Goal: Check status: Check status

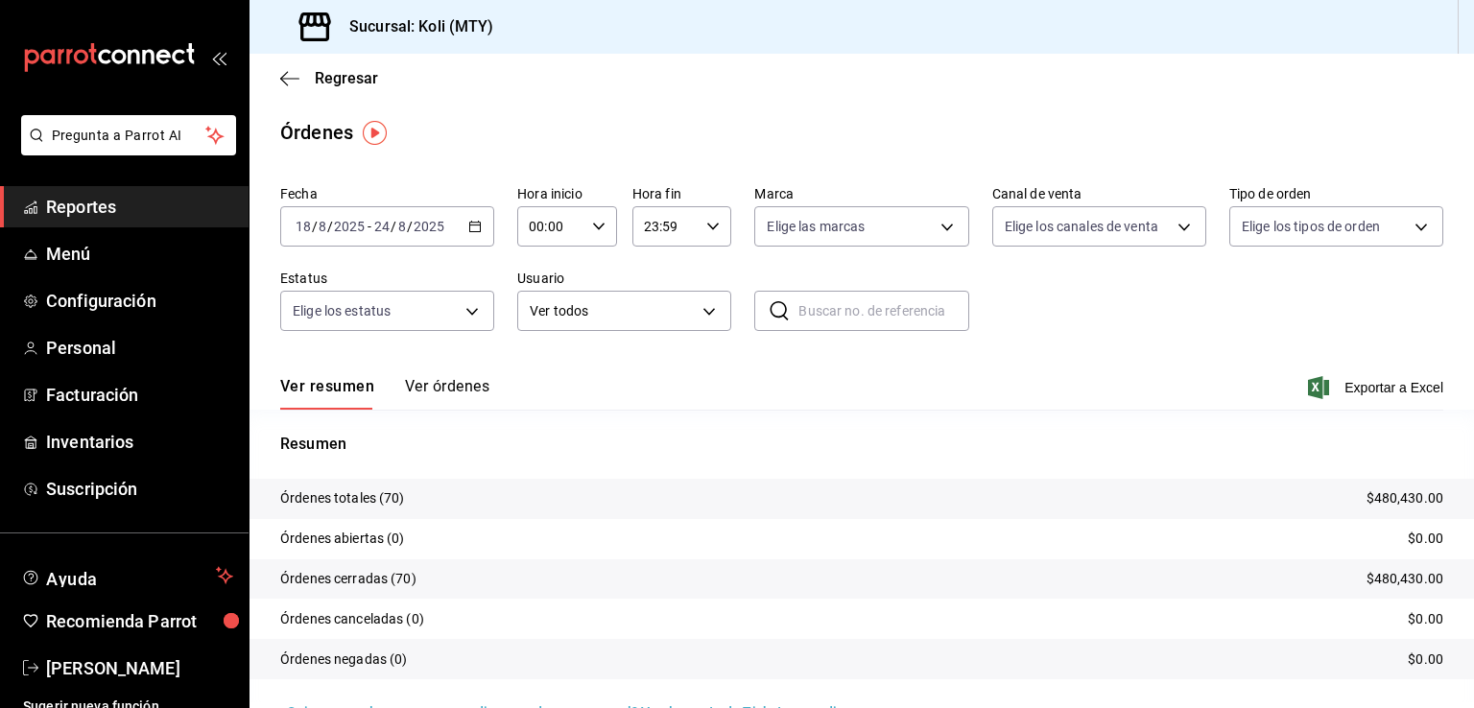
click at [423, 385] on button "Ver órdenes" at bounding box center [447, 393] width 84 height 33
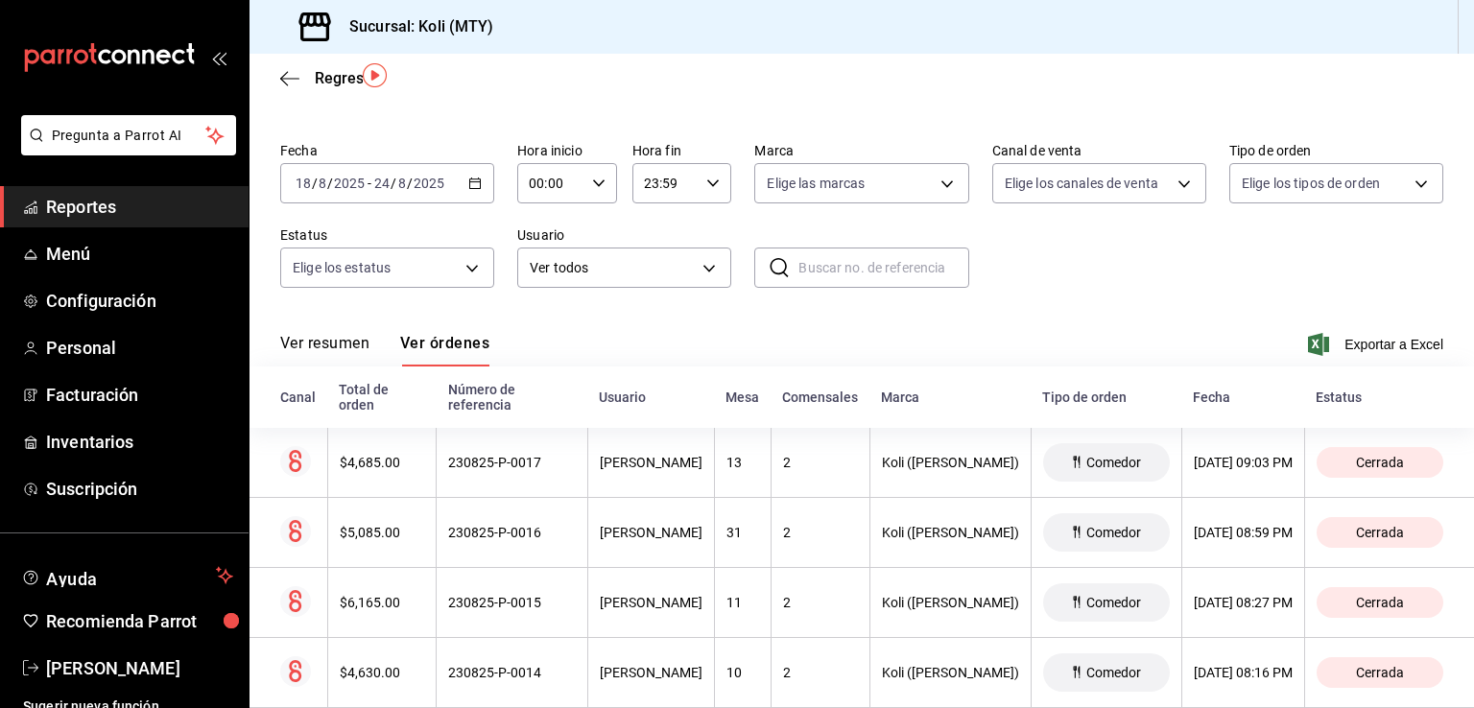
scroll to position [59, 0]
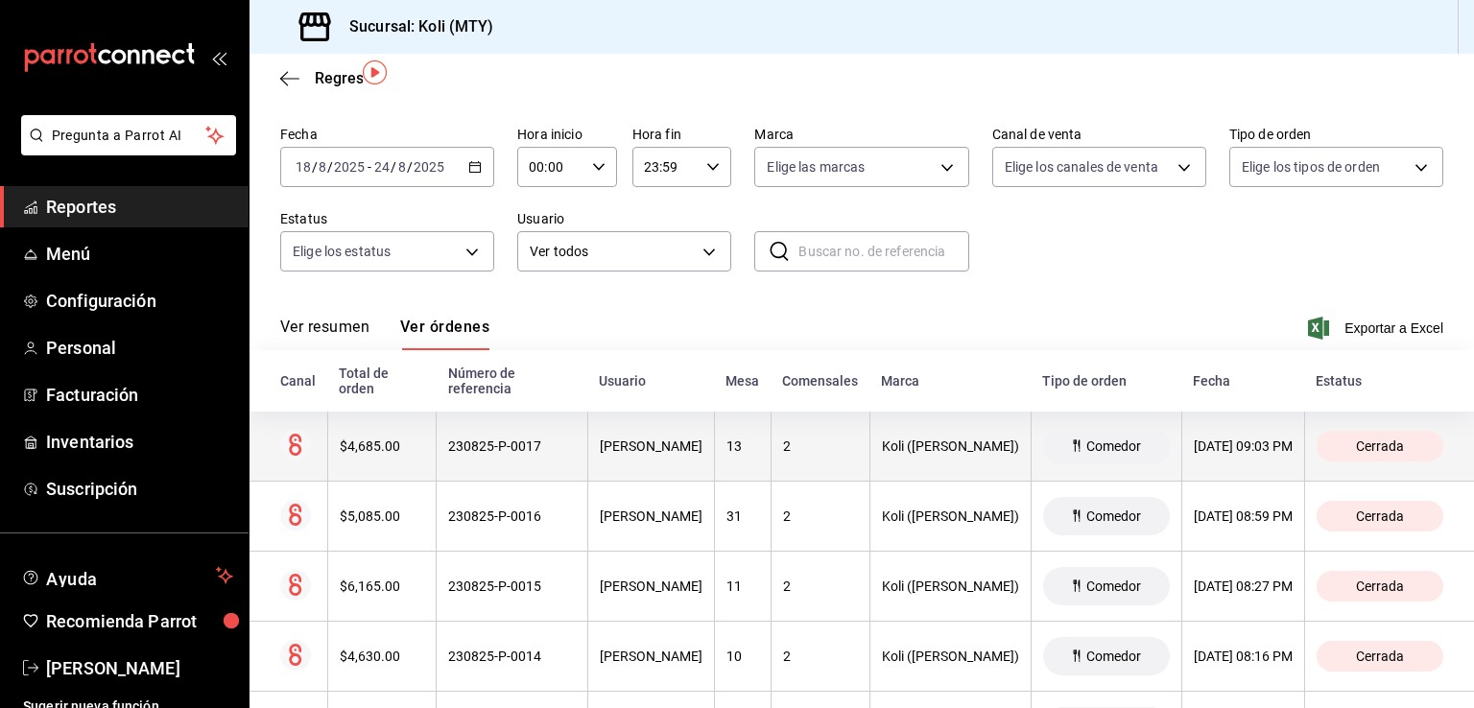
click at [376, 460] on th "$4,685.00" at bounding box center [381, 447] width 109 height 70
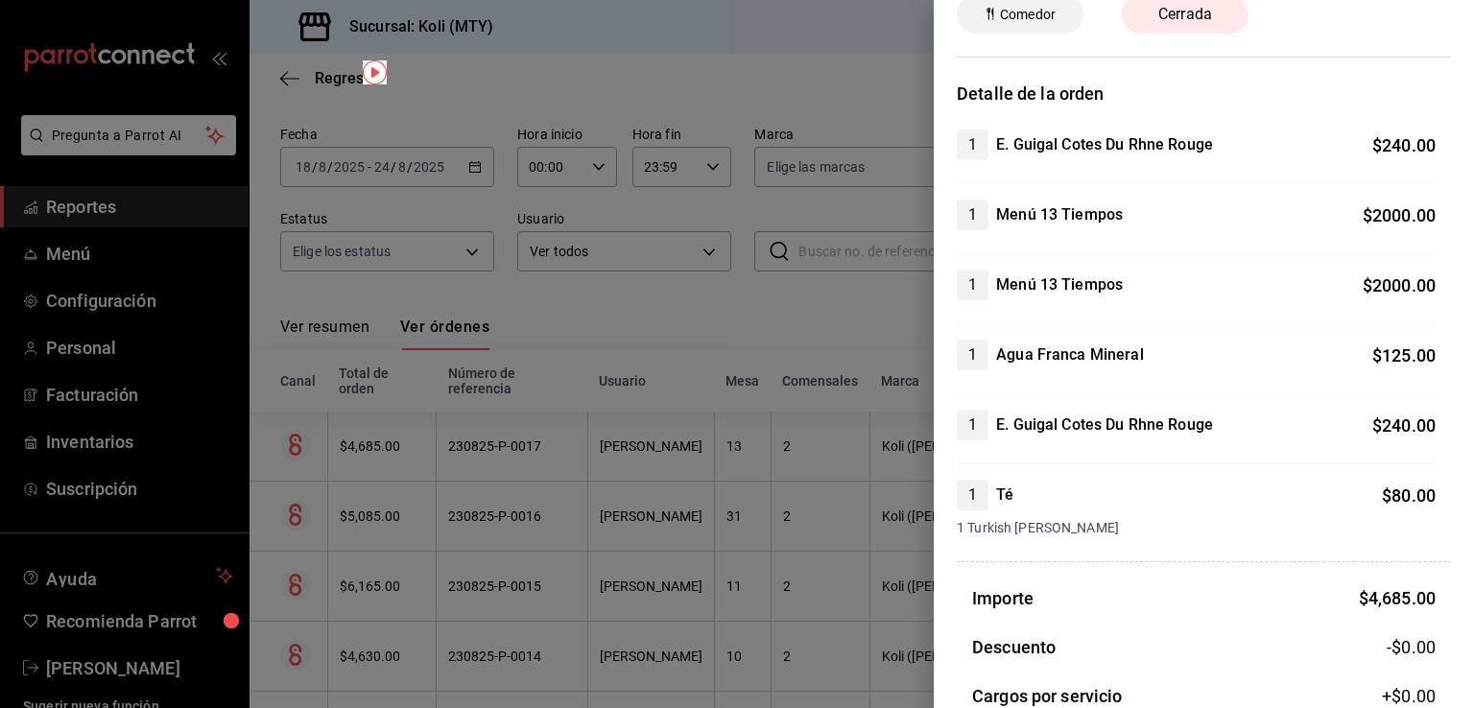
scroll to position [99, 0]
click at [558, 538] on div at bounding box center [737, 354] width 1474 height 708
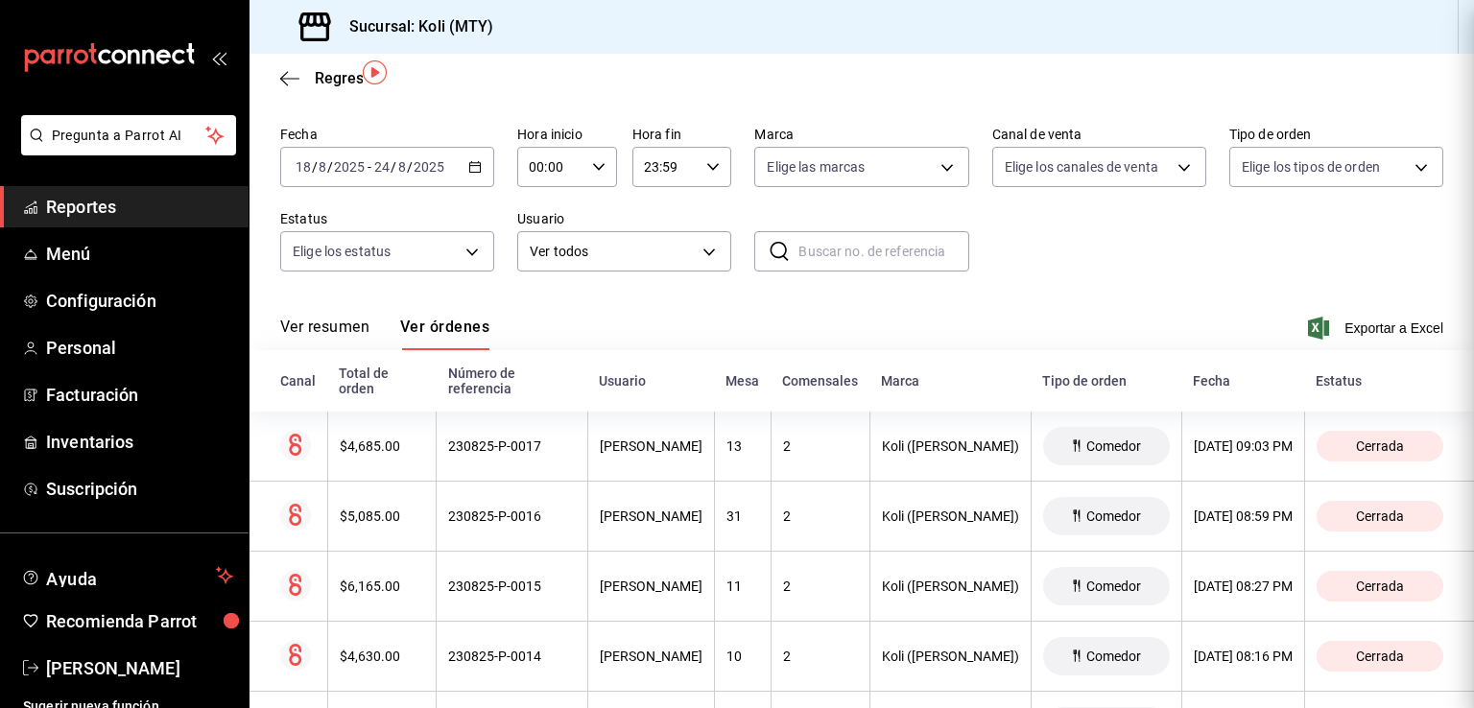
scroll to position [0, 0]
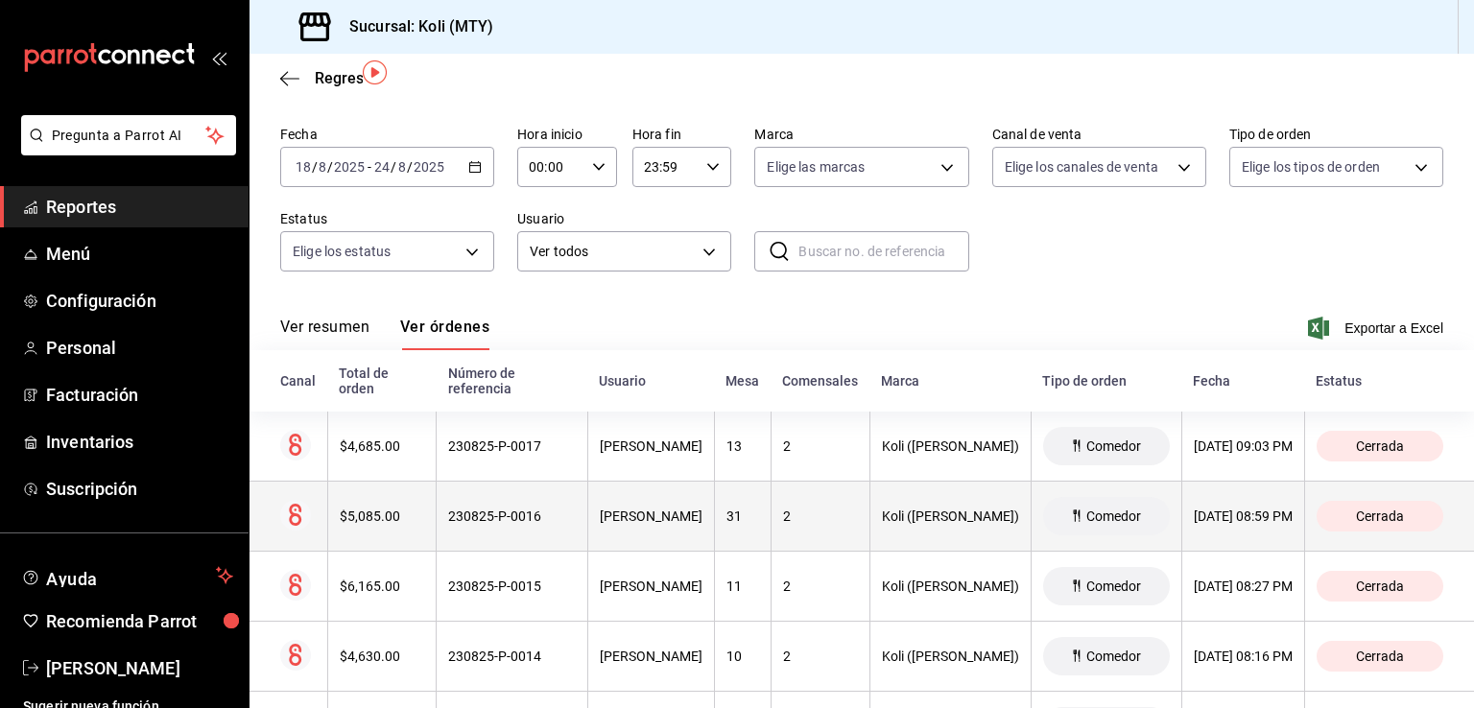
click at [388, 524] on div "$5,085.00" at bounding box center [382, 516] width 85 height 15
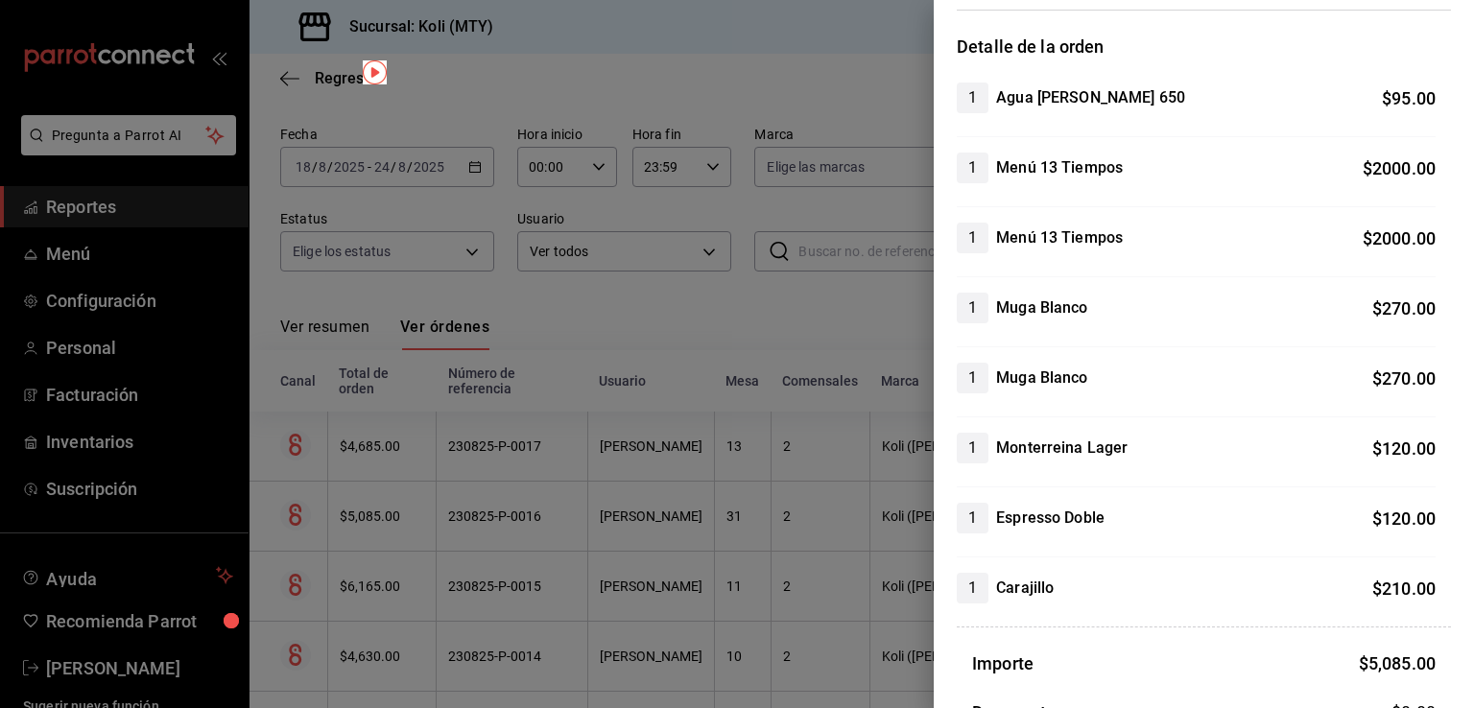
scroll to position [154, 0]
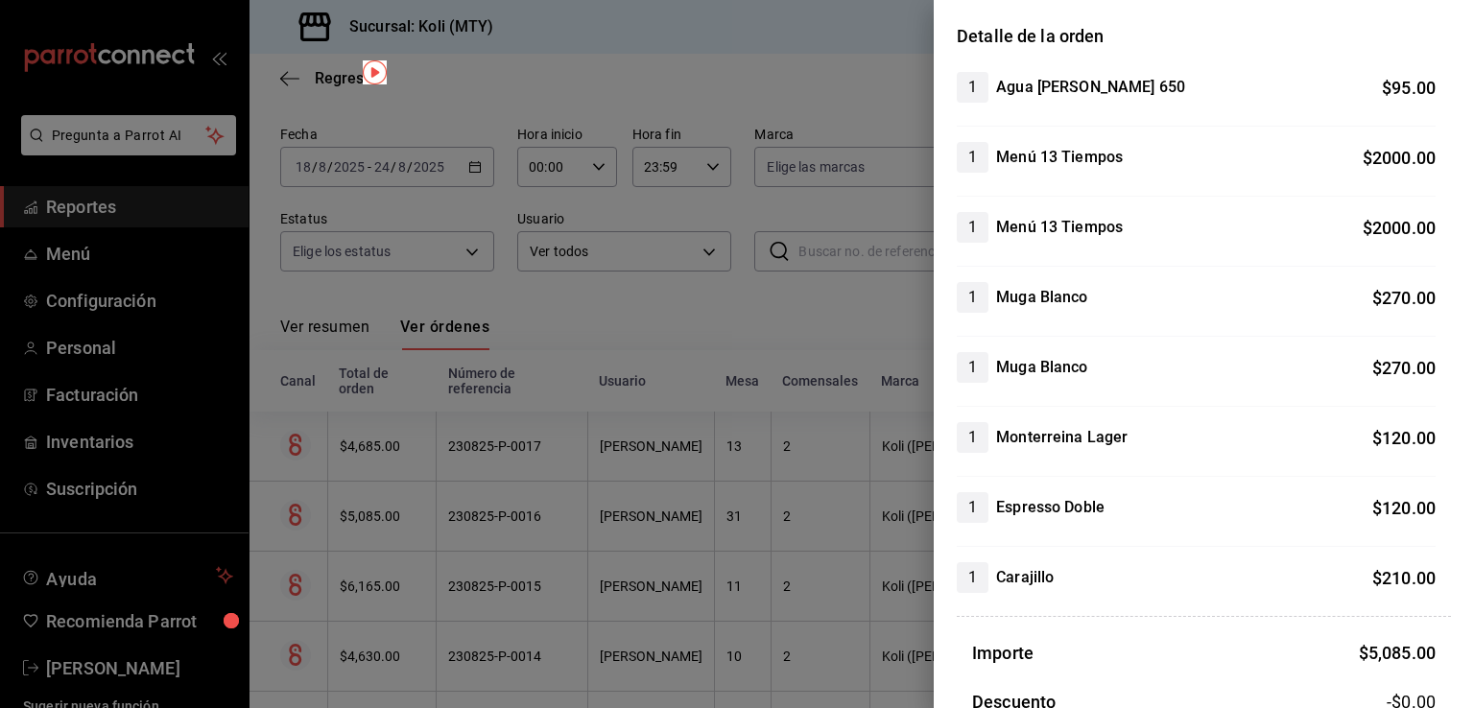
click at [399, 551] on div at bounding box center [737, 354] width 1474 height 708
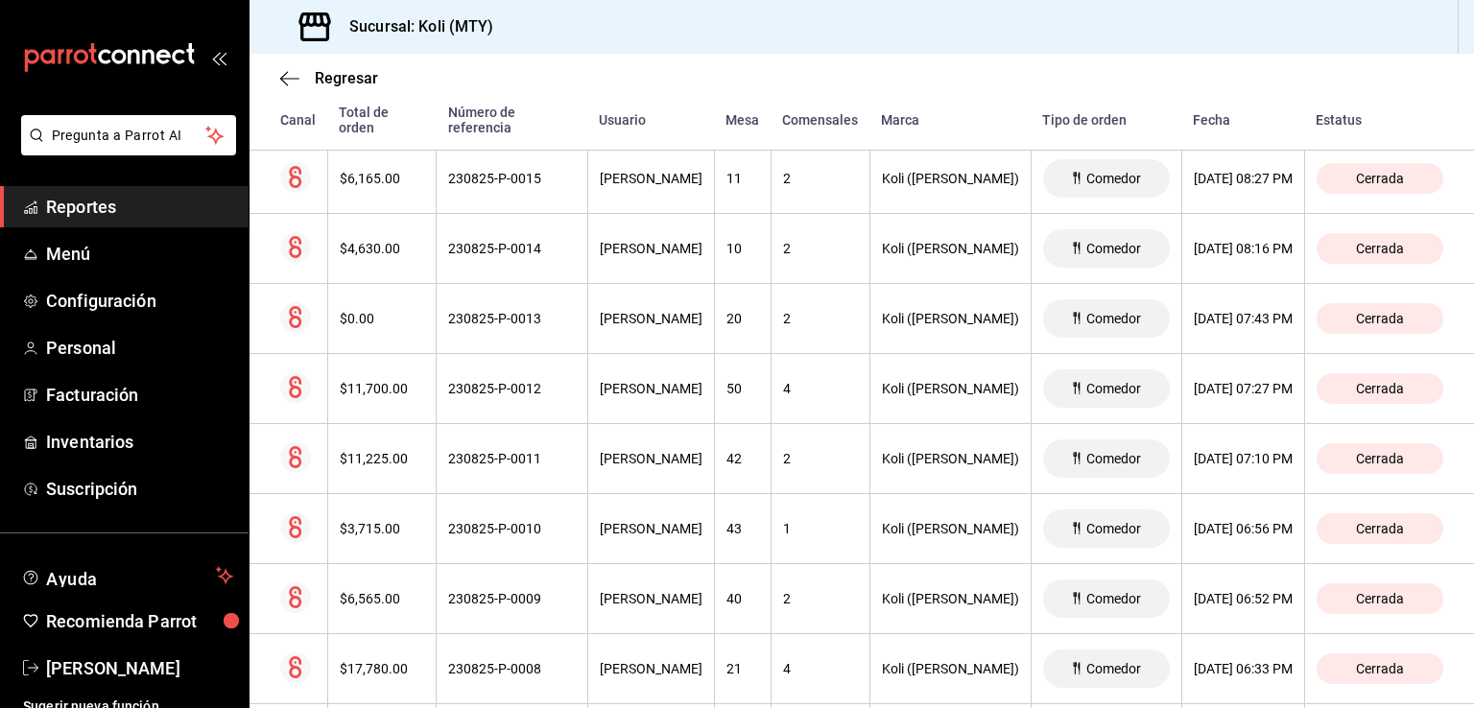
scroll to position [490, 0]
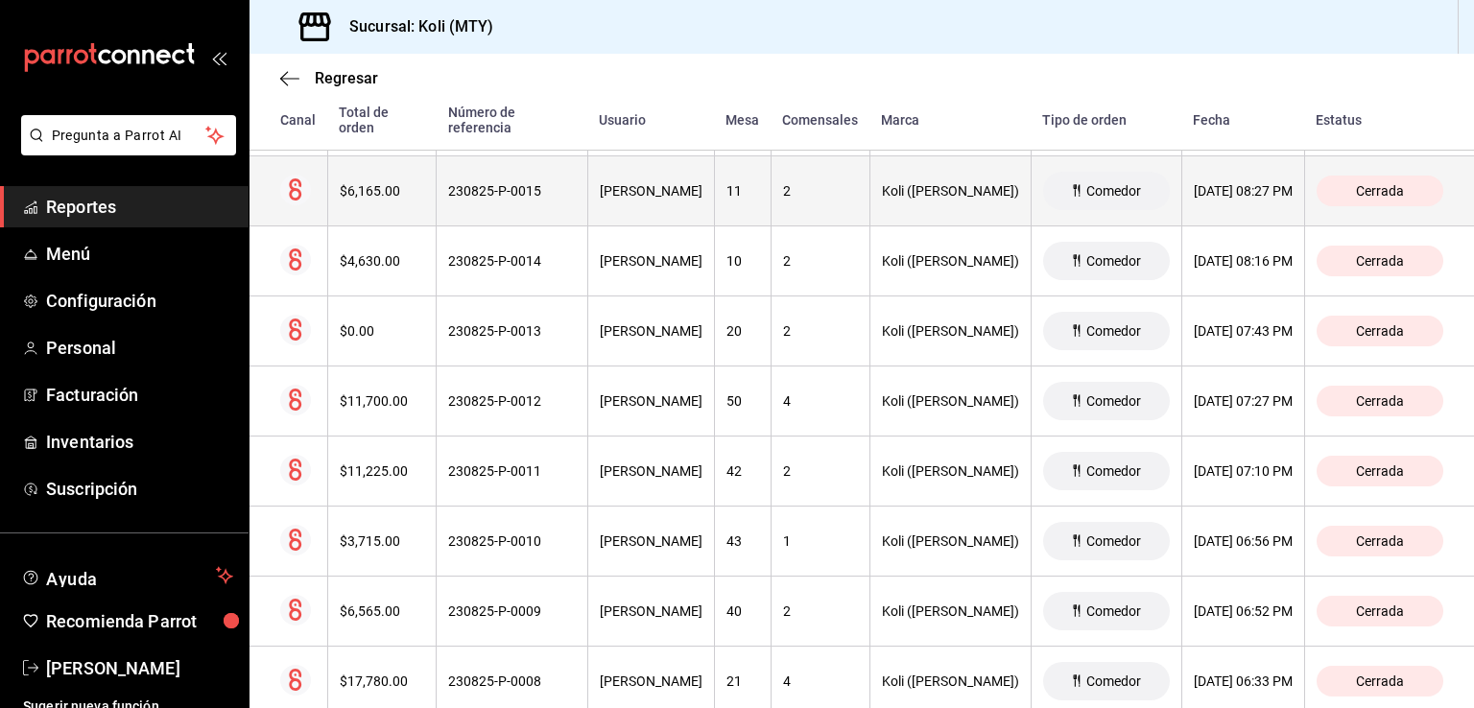
click at [372, 212] on th "$6,165.00" at bounding box center [381, 191] width 109 height 70
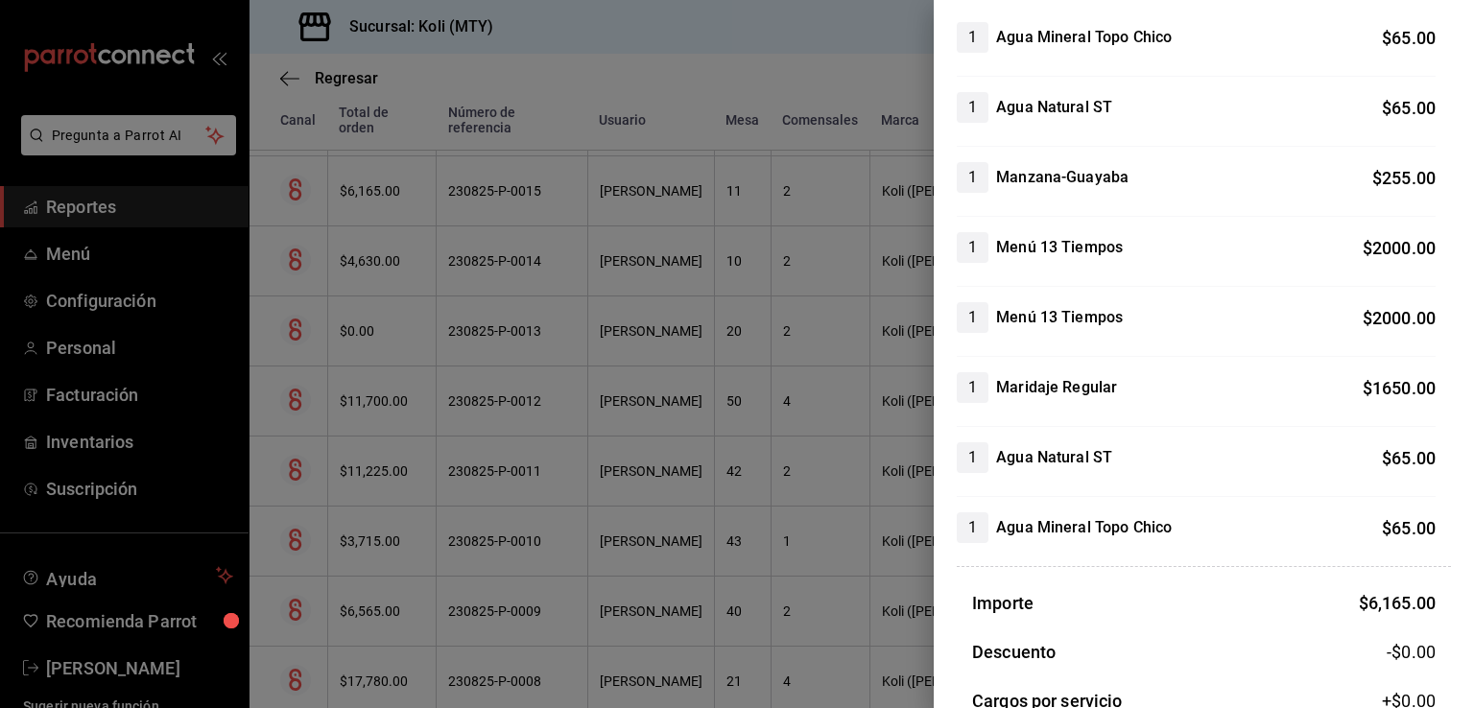
scroll to position [205, 0]
click at [395, 307] on div at bounding box center [737, 354] width 1474 height 708
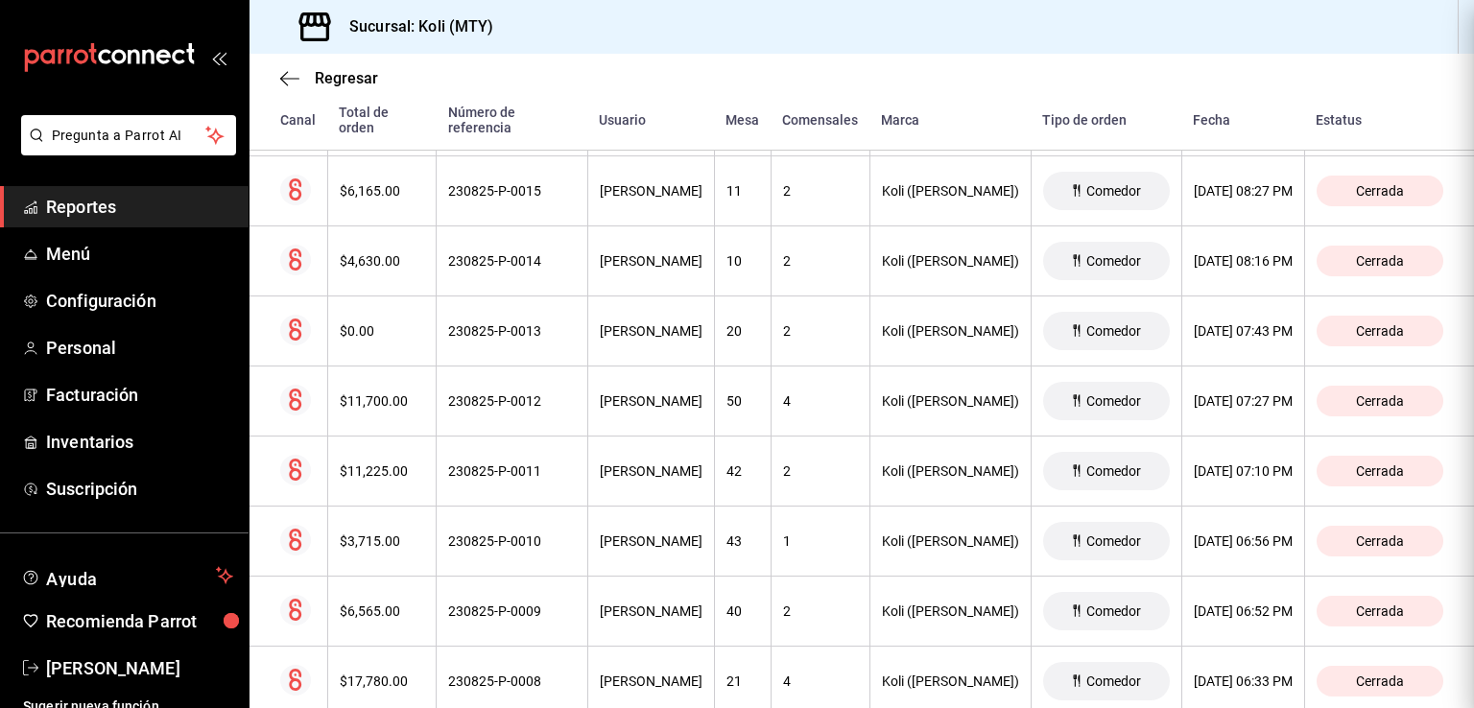
scroll to position [0, 0]
click at [374, 273] on th "$4,630.00" at bounding box center [381, 261] width 109 height 70
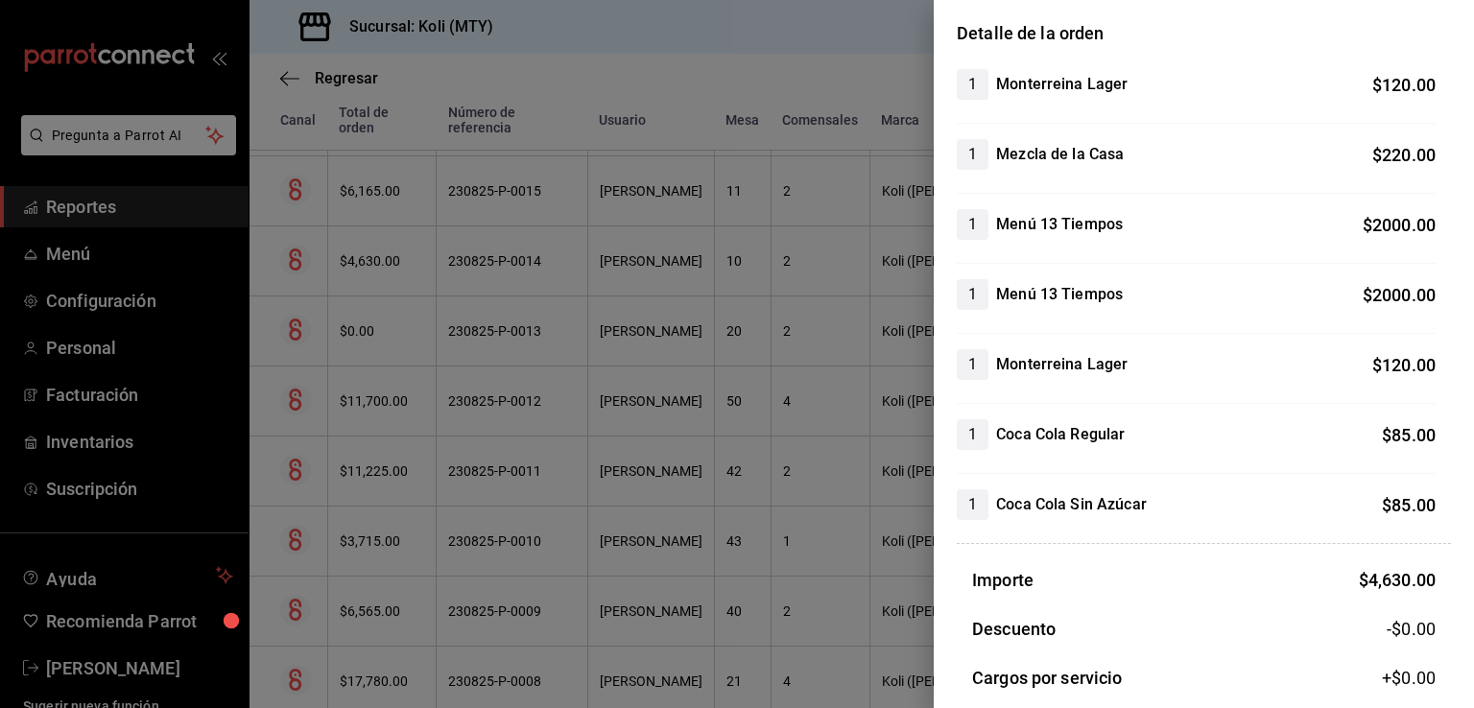
scroll to position [158, 0]
click at [414, 371] on div at bounding box center [737, 354] width 1474 height 708
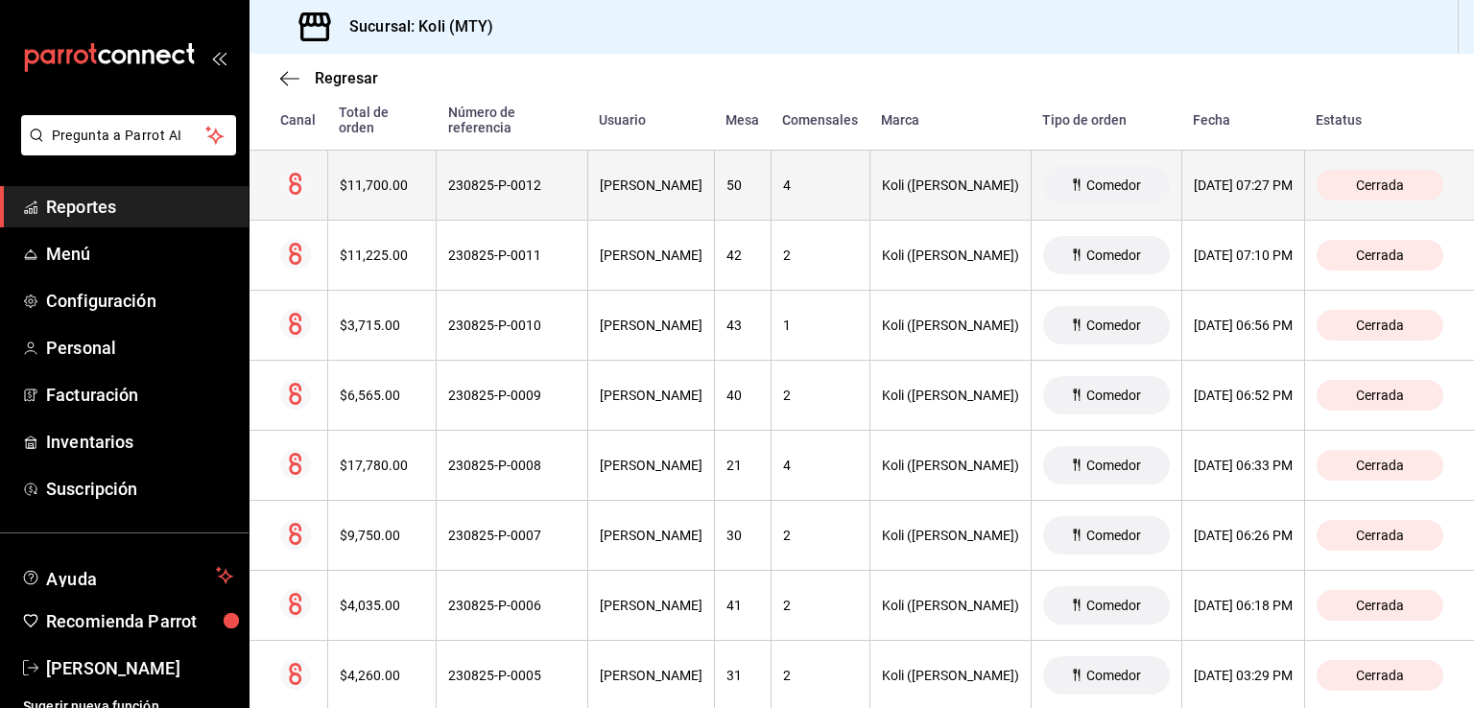
scroll to position [706, 0]
click at [394, 183] on div "$11,700.00" at bounding box center [382, 185] width 85 height 15
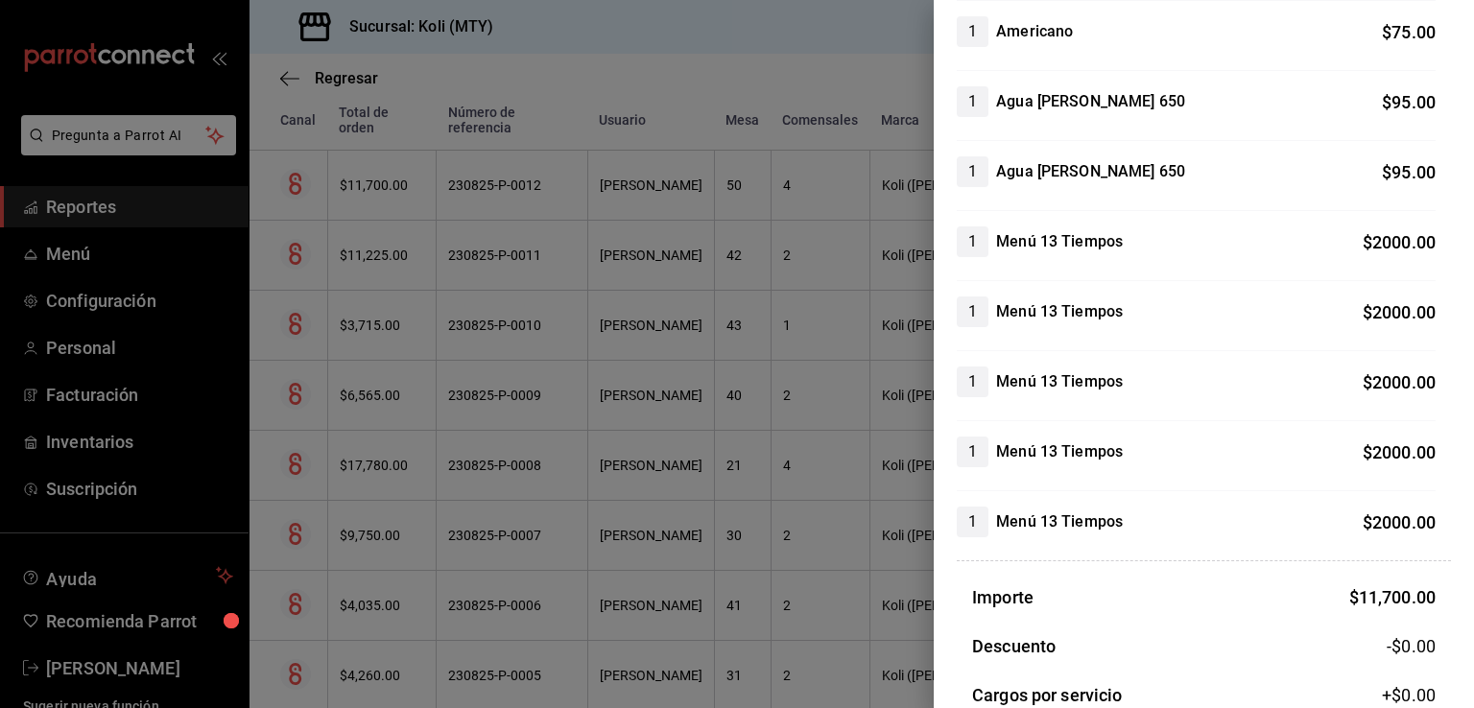
scroll to position [1045, 0]
click at [411, 447] on div at bounding box center [737, 354] width 1474 height 708
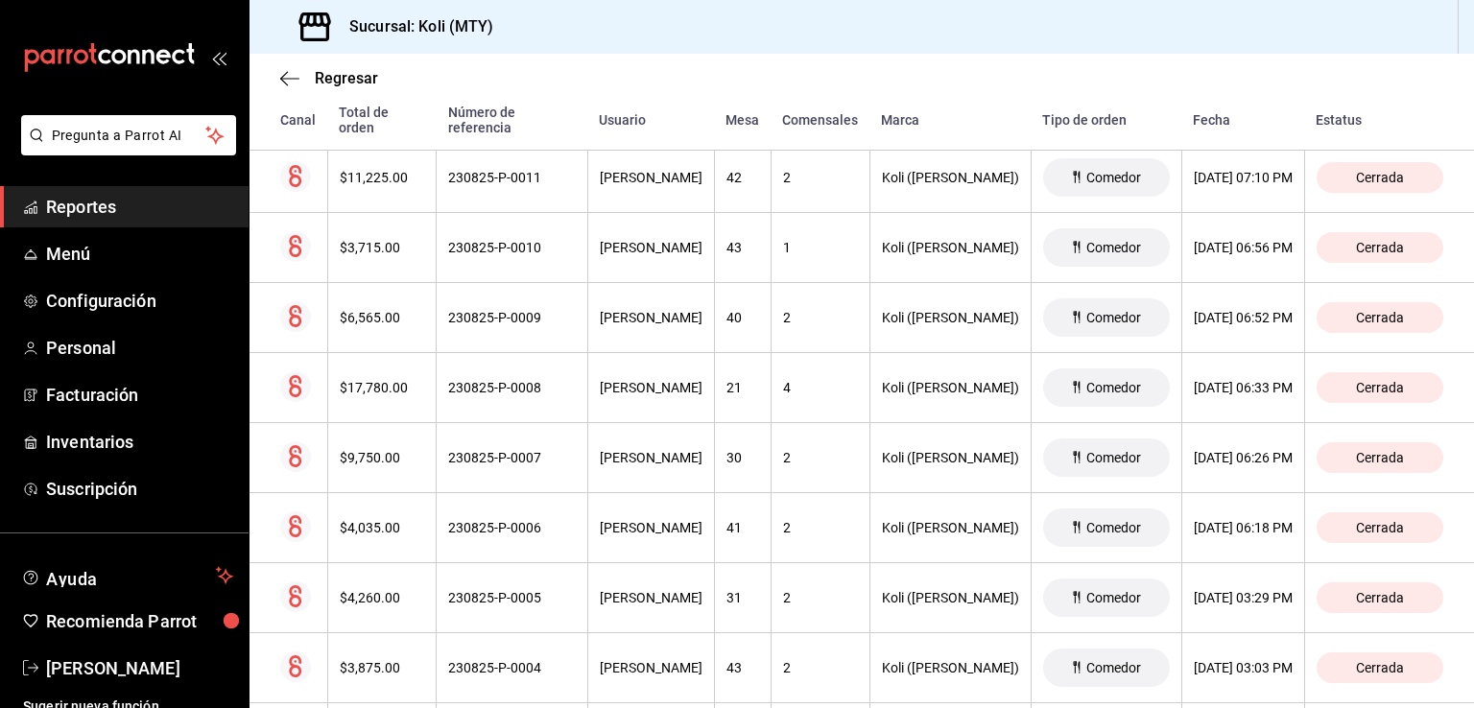
scroll to position [793, 0]
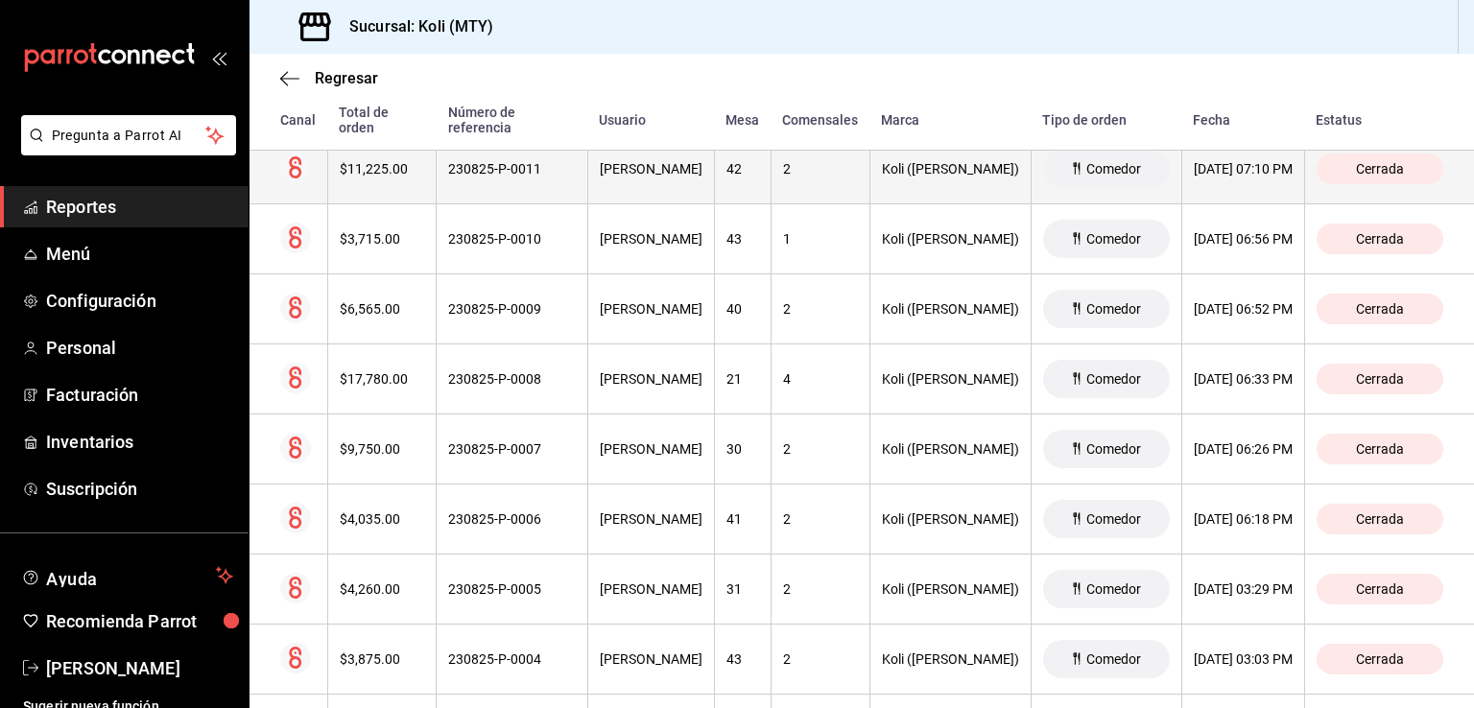
click at [418, 158] on th "$11,225.00" at bounding box center [381, 169] width 109 height 70
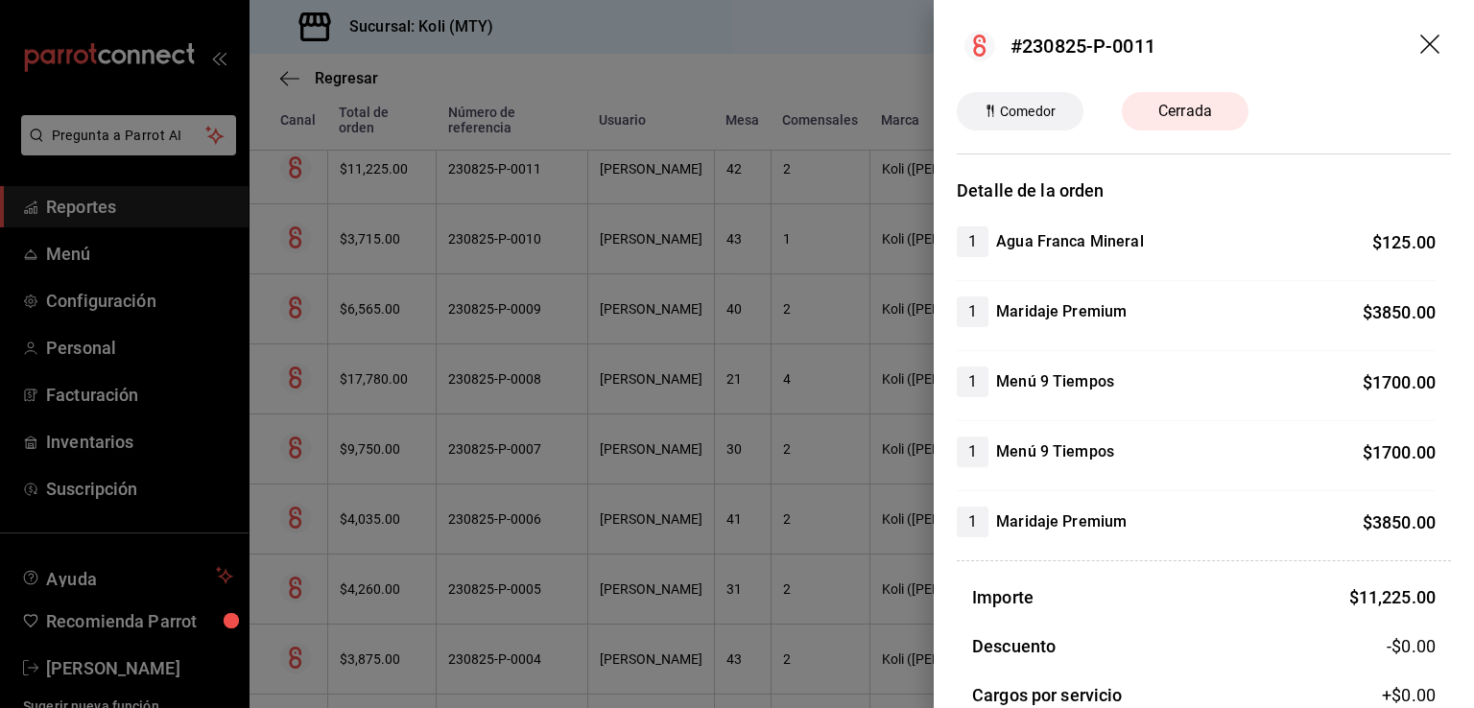
click at [496, 373] on div at bounding box center [737, 354] width 1474 height 708
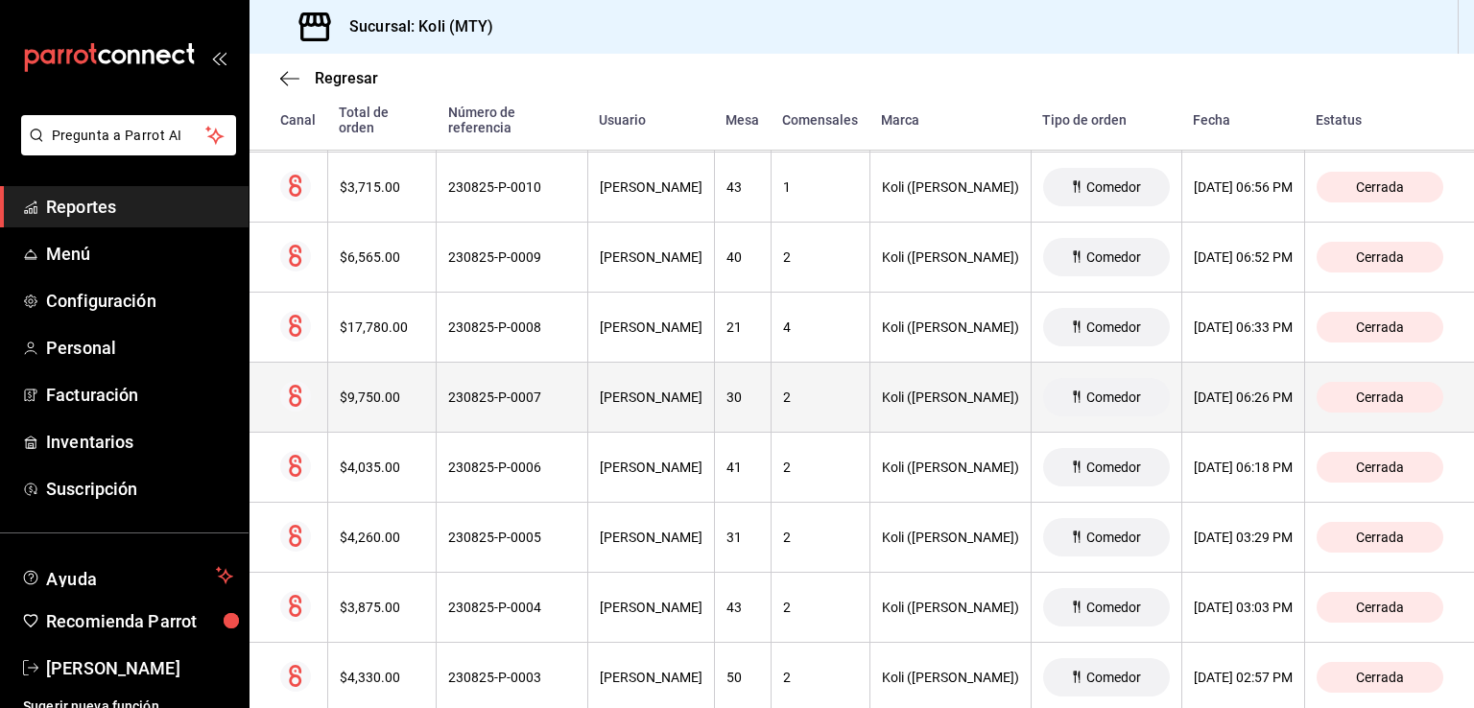
scroll to position [845, 0]
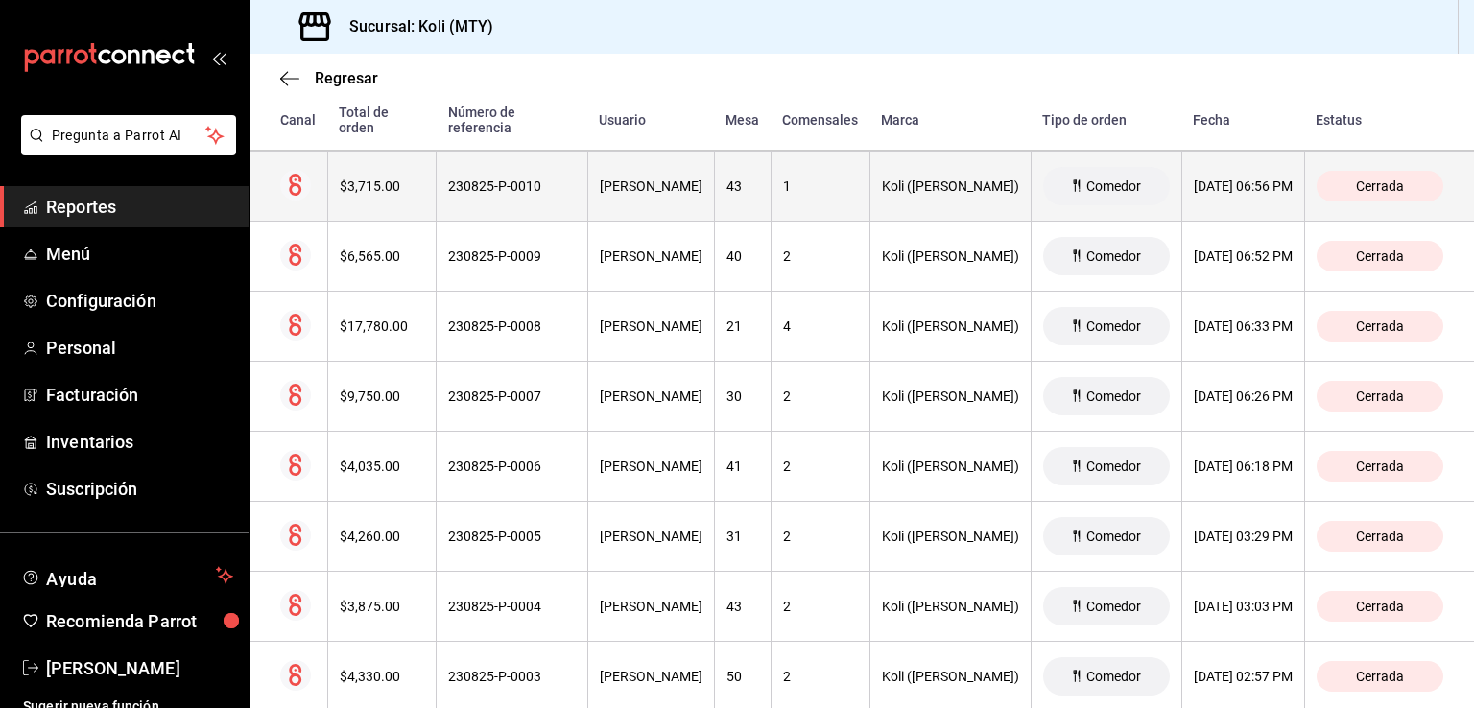
click at [390, 193] on div "$3,715.00" at bounding box center [382, 185] width 85 height 15
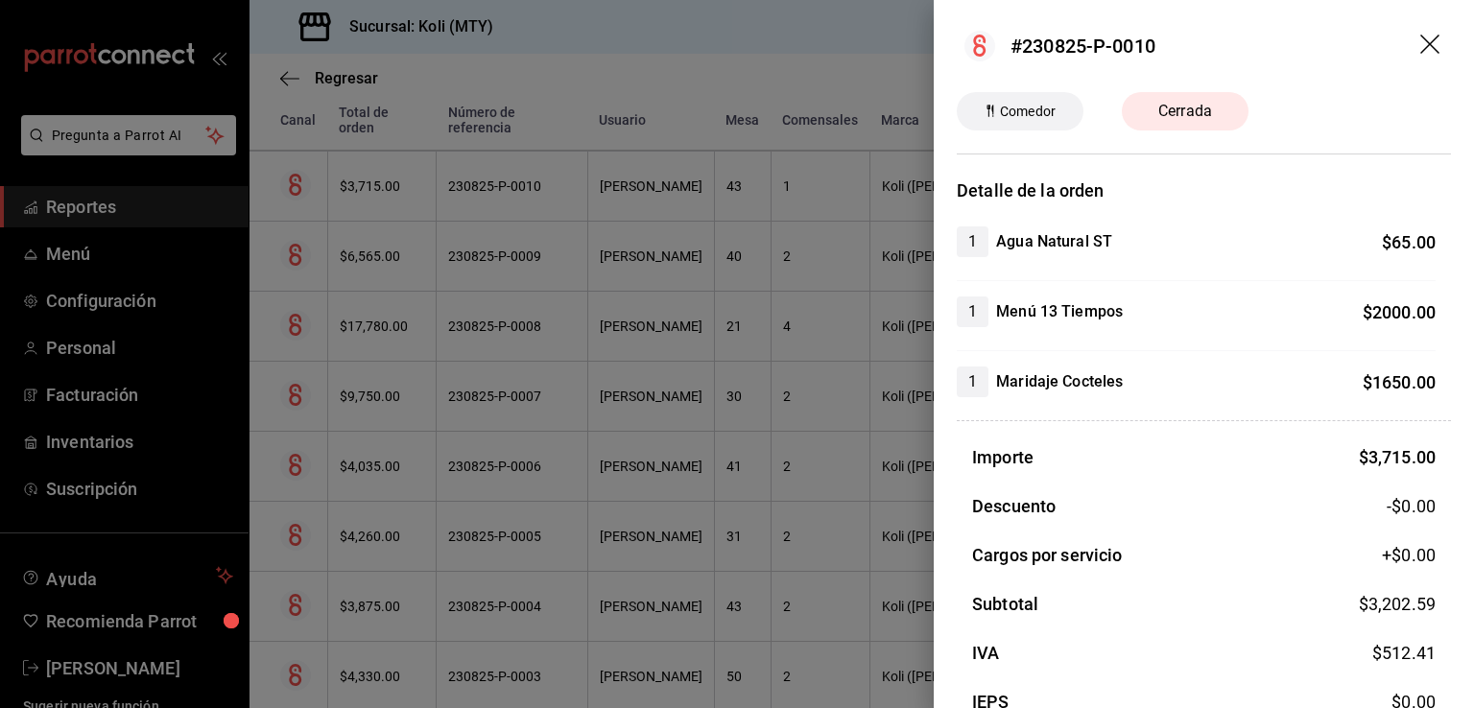
click at [442, 359] on div at bounding box center [737, 354] width 1474 height 708
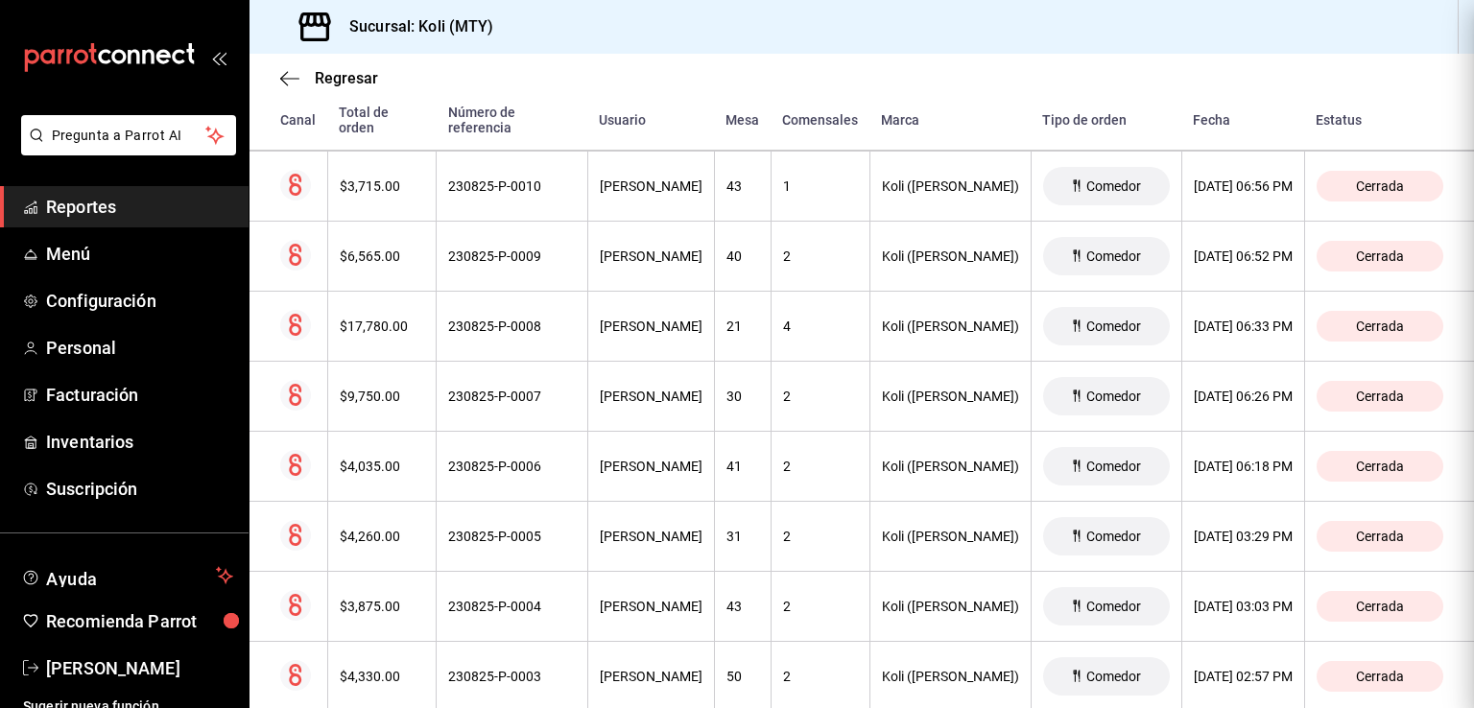
click at [398, 266] on th "$6,565.00" at bounding box center [381, 257] width 109 height 70
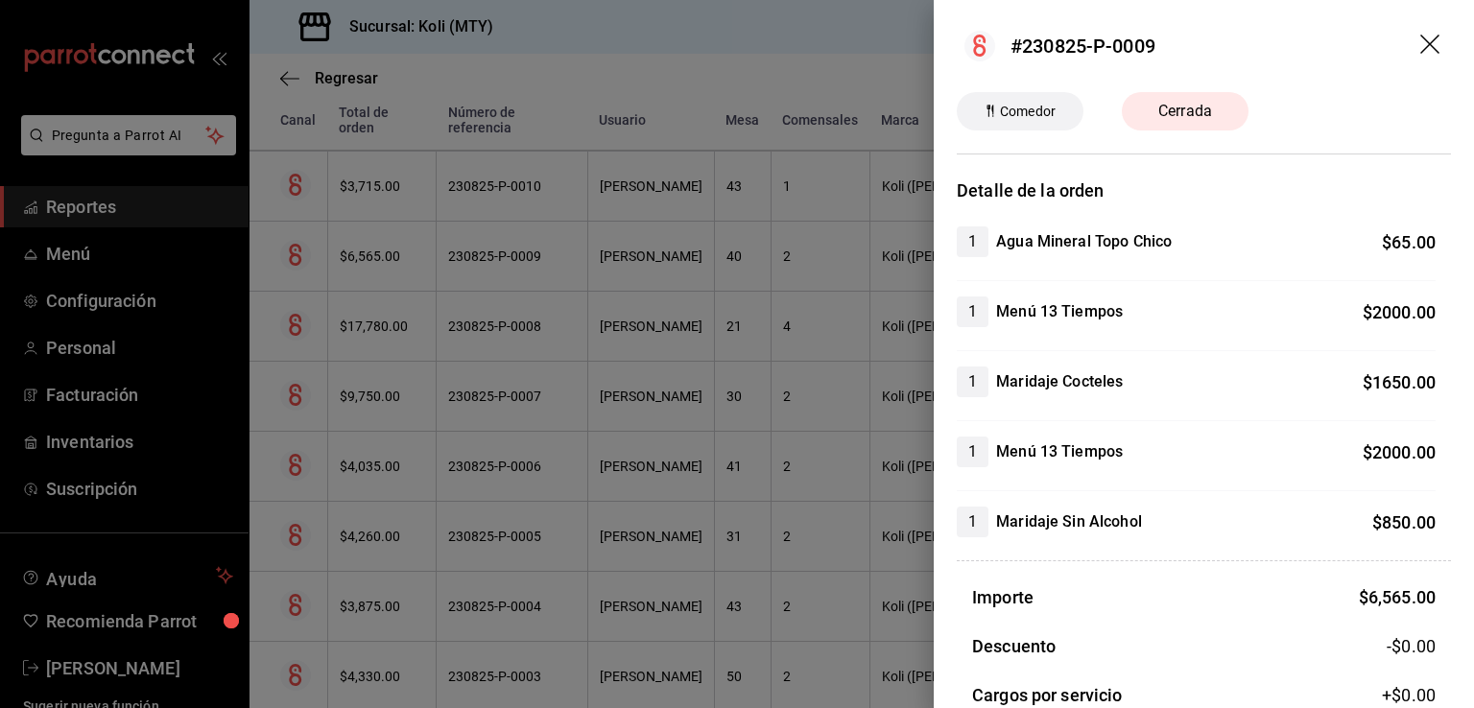
click at [530, 481] on div at bounding box center [737, 354] width 1474 height 708
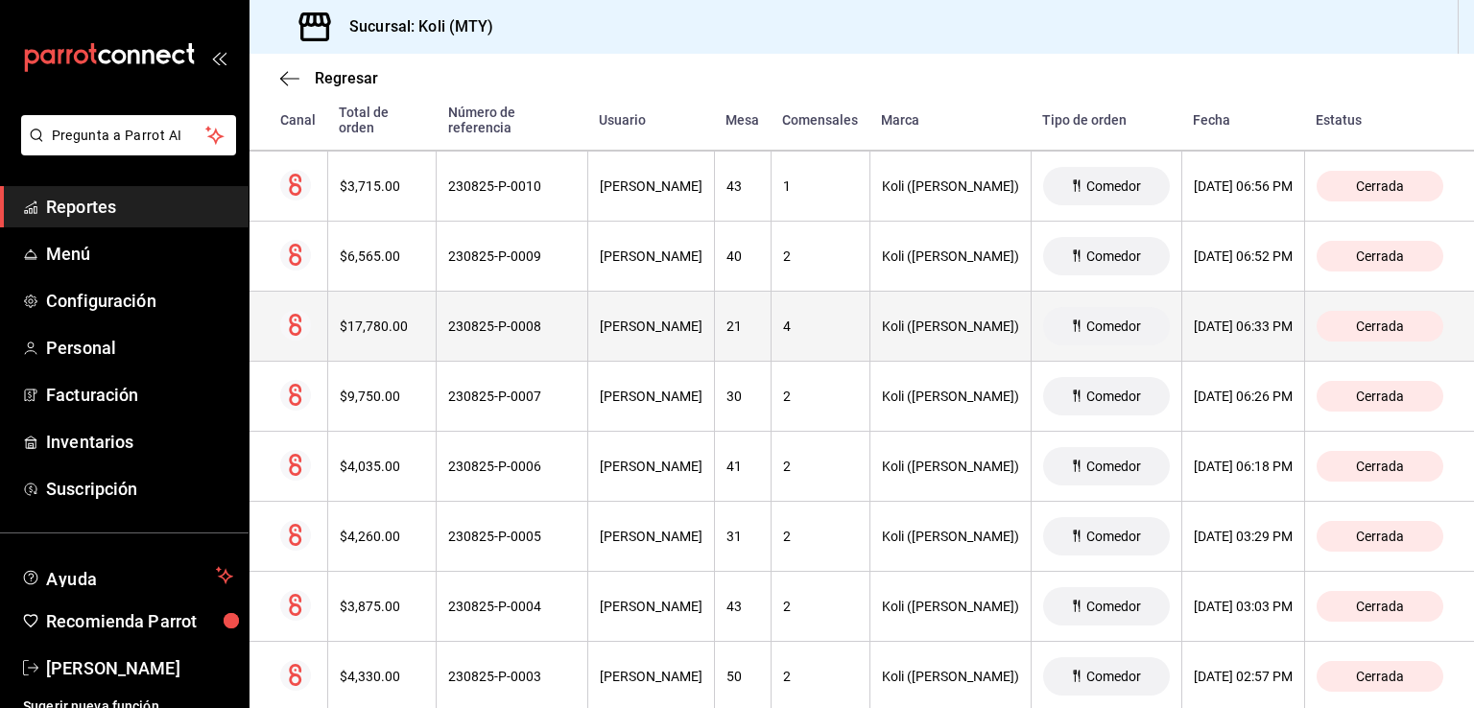
click at [361, 319] on div "$17,780.00" at bounding box center [382, 326] width 85 height 15
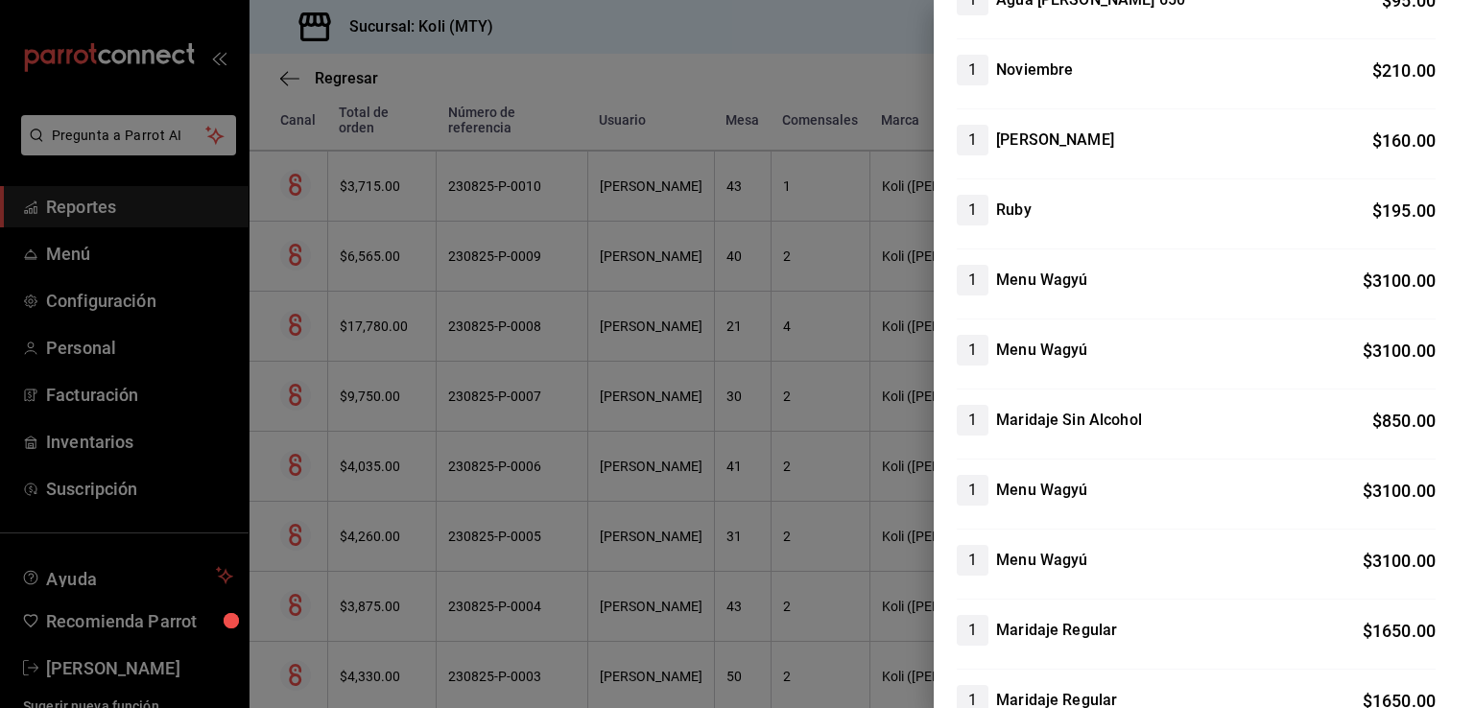
scroll to position [246, 0]
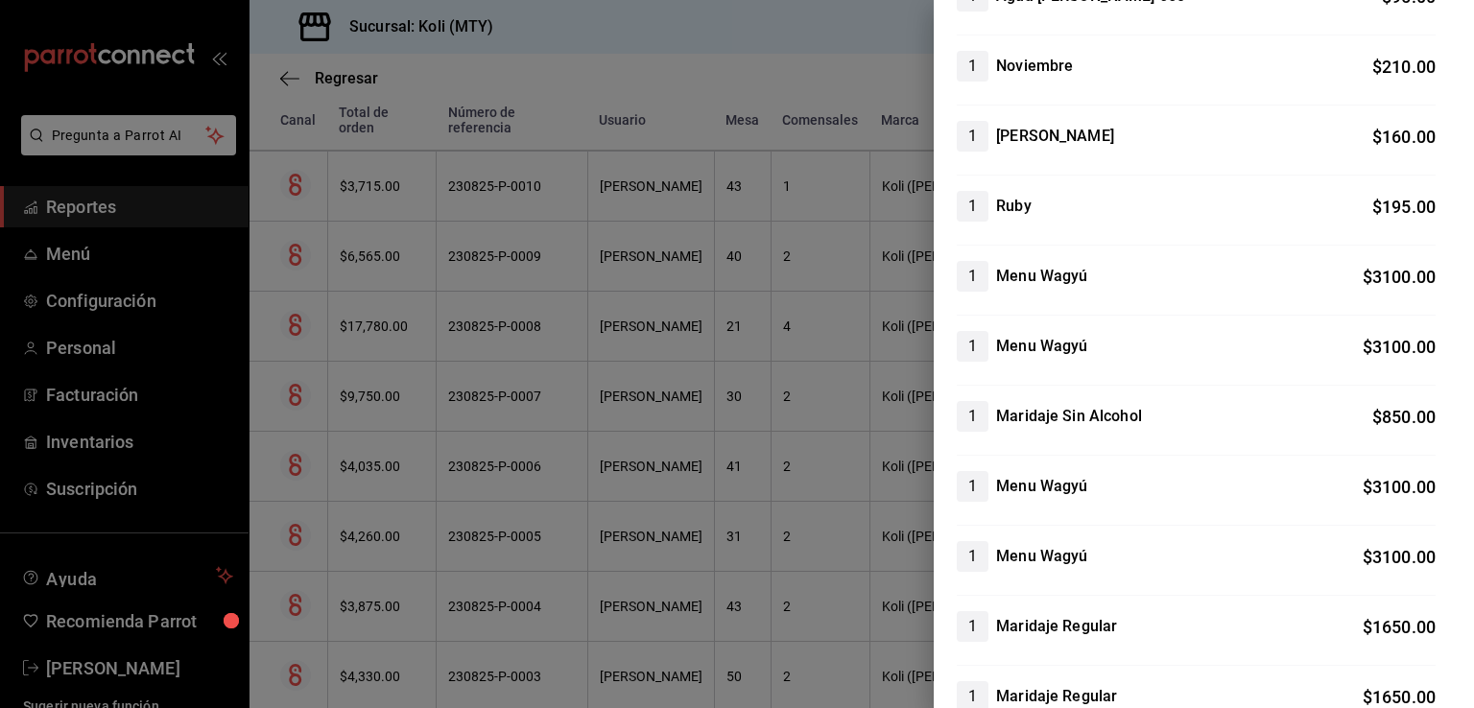
click at [718, 377] on div at bounding box center [737, 354] width 1474 height 708
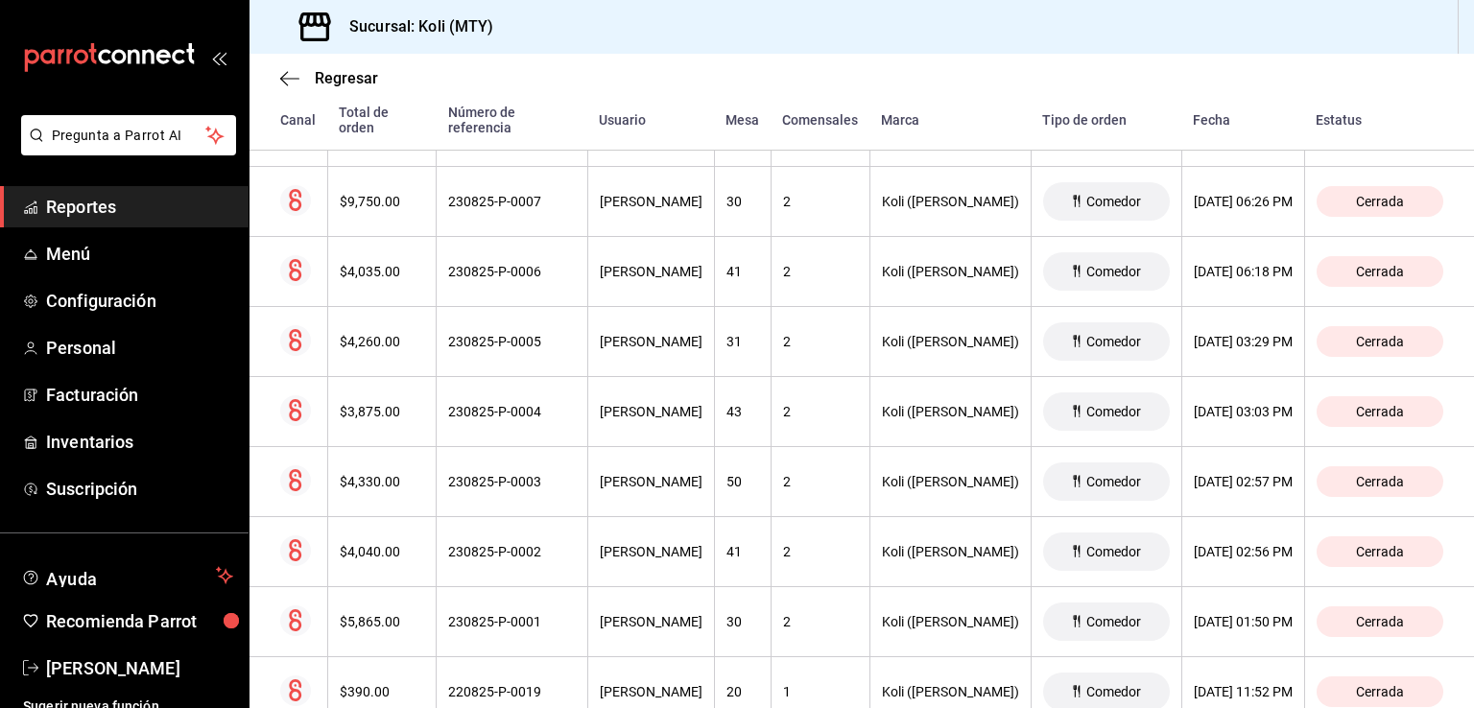
scroll to position [1042, 0]
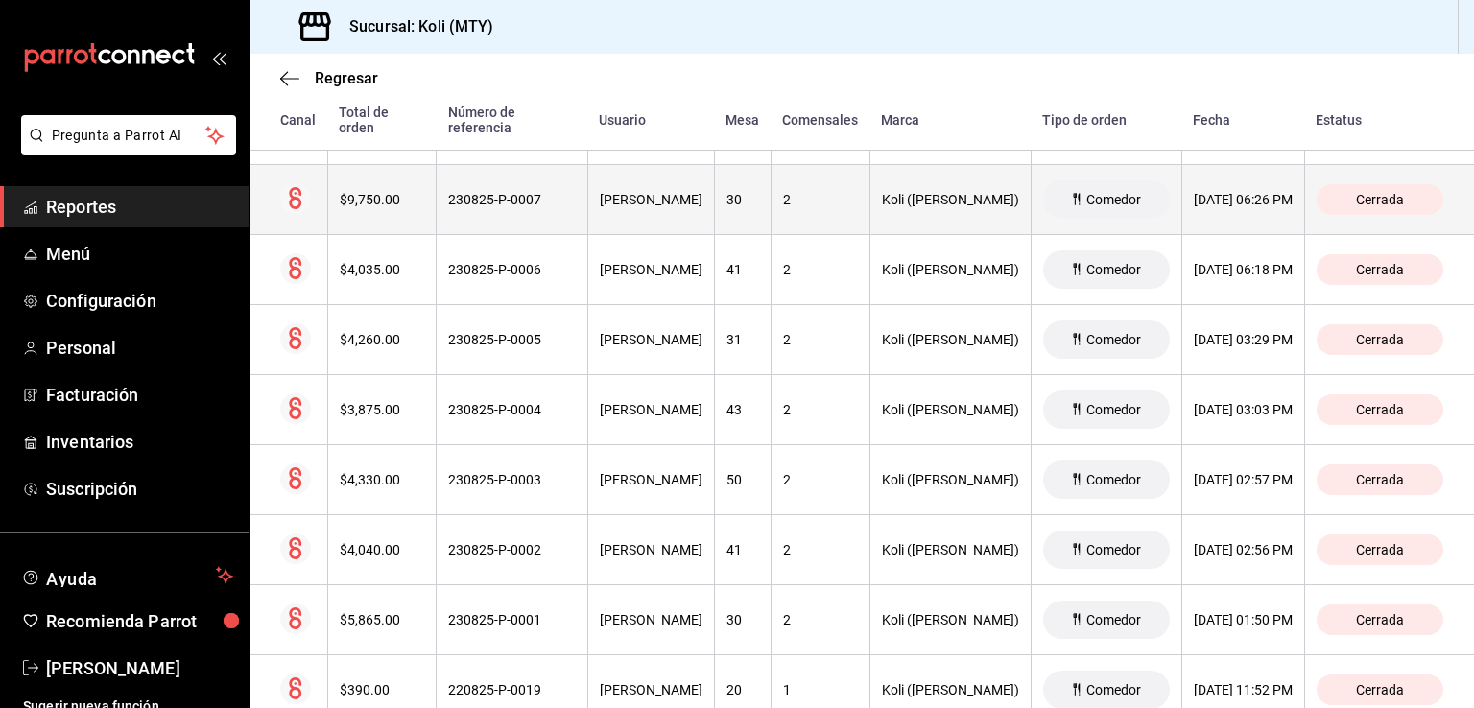
click at [345, 200] on div "$9,750.00" at bounding box center [382, 199] width 85 height 15
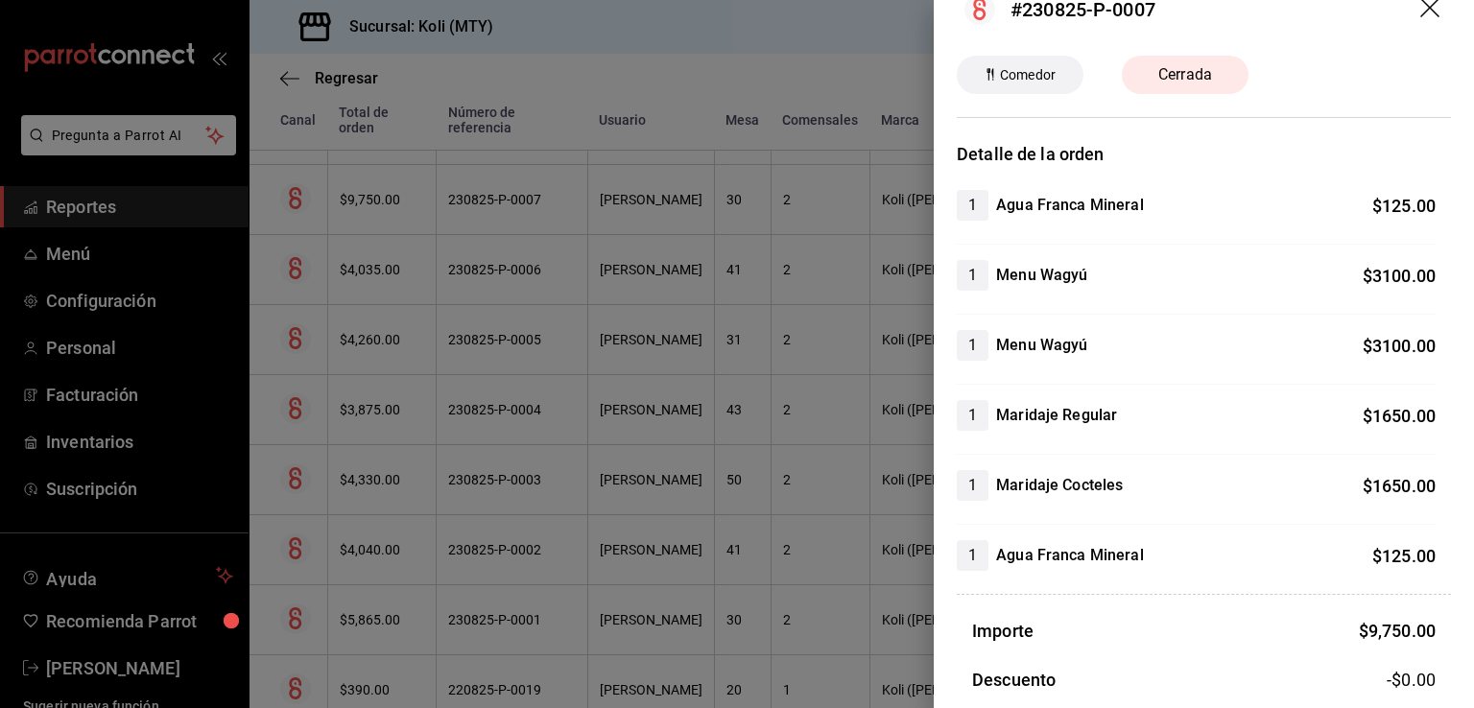
scroll to position [42, 0]
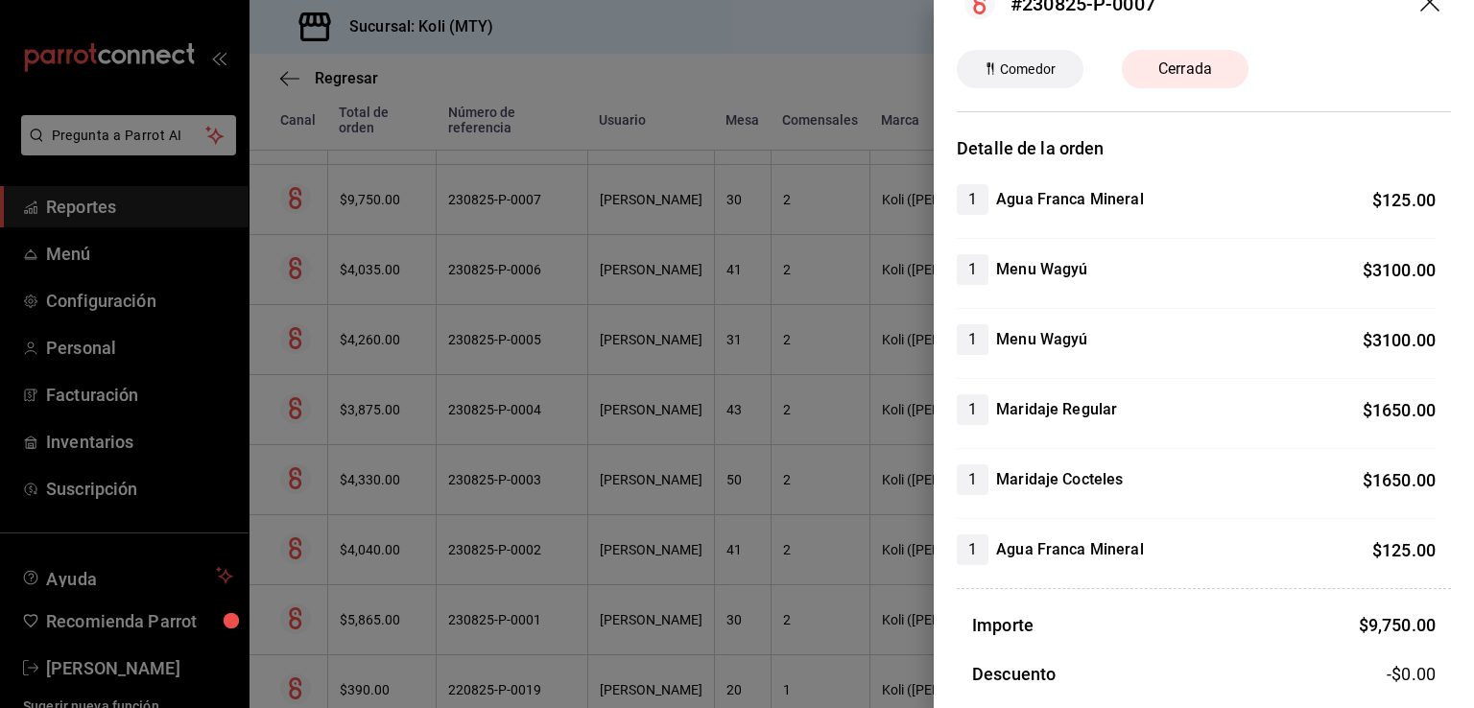
click at [353, 469] on div at bounding box center [737, 354] width 1474 height 708
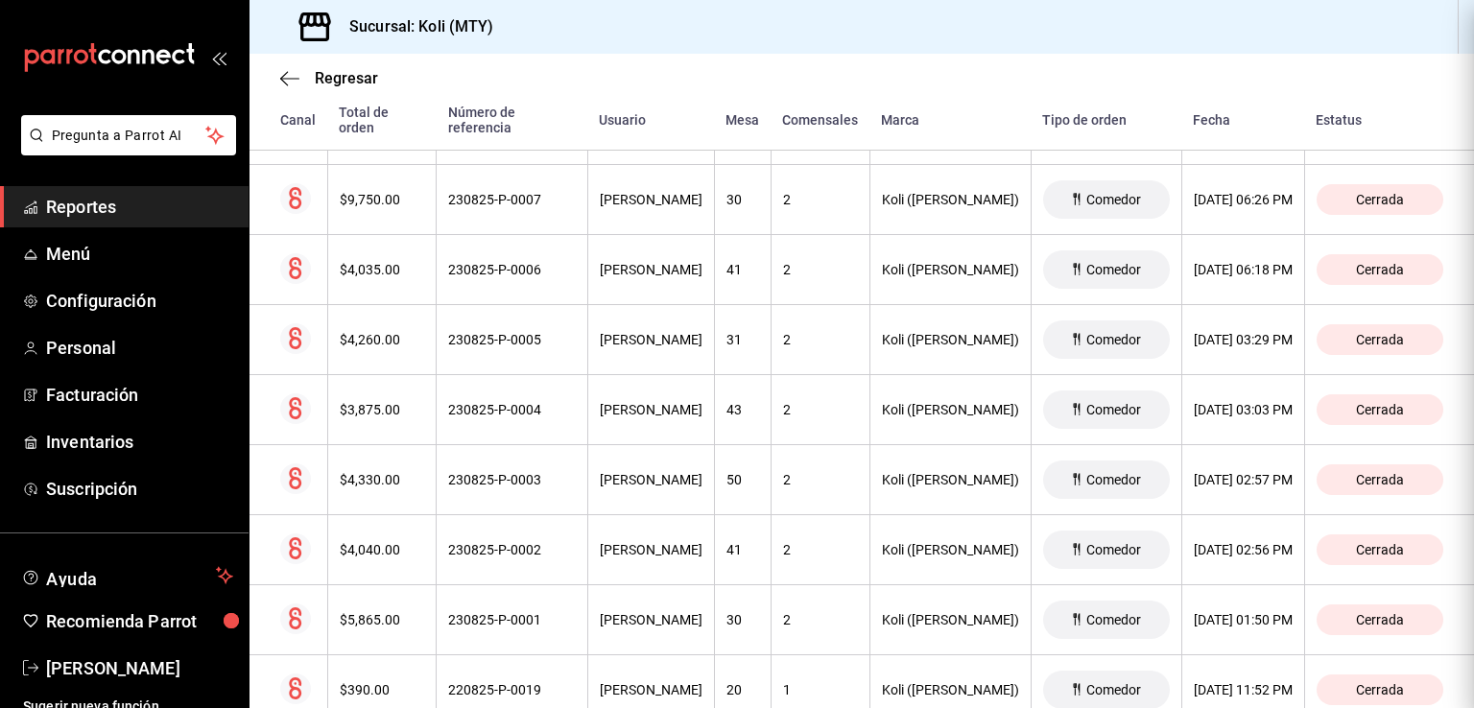
scroll to position [0, 0]
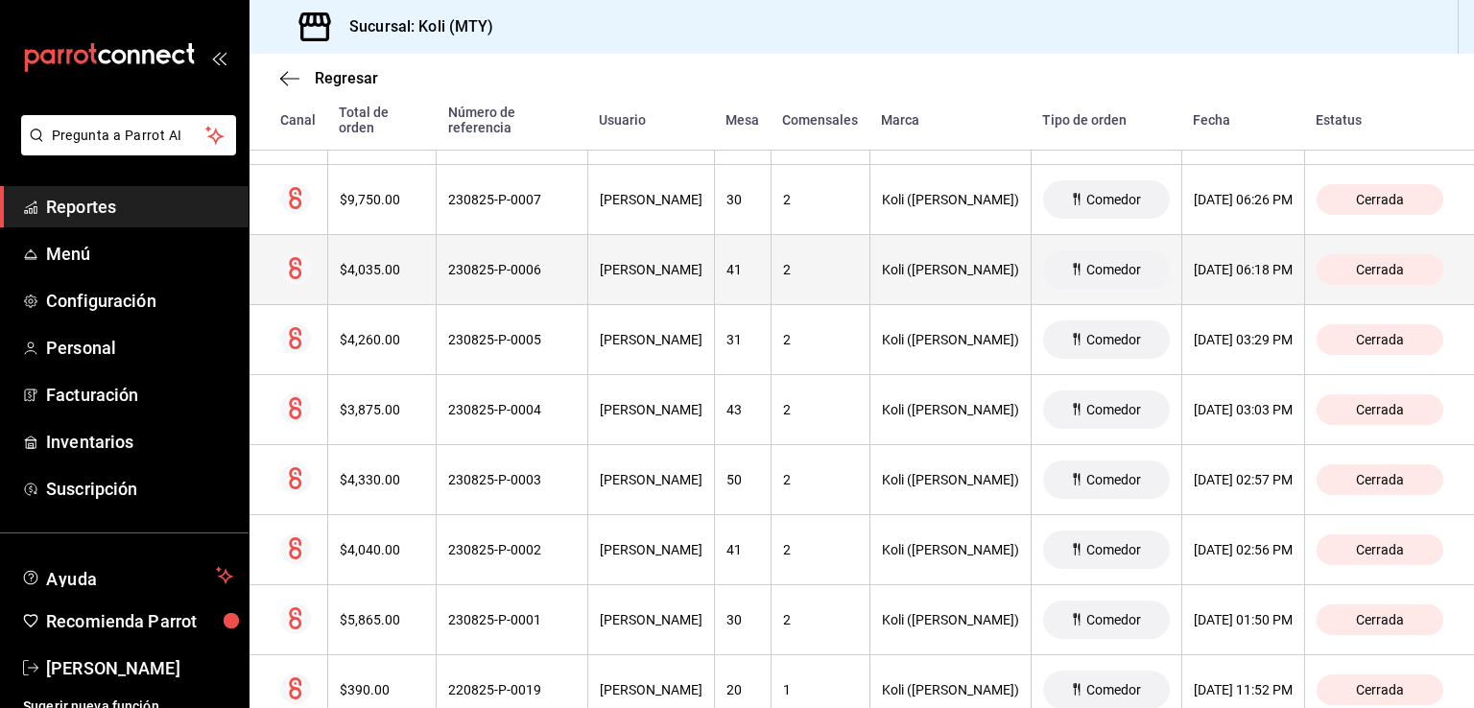
click at [361, 287] on th "$4,035.00" at bounding box center [381, 270] width 109 height 70
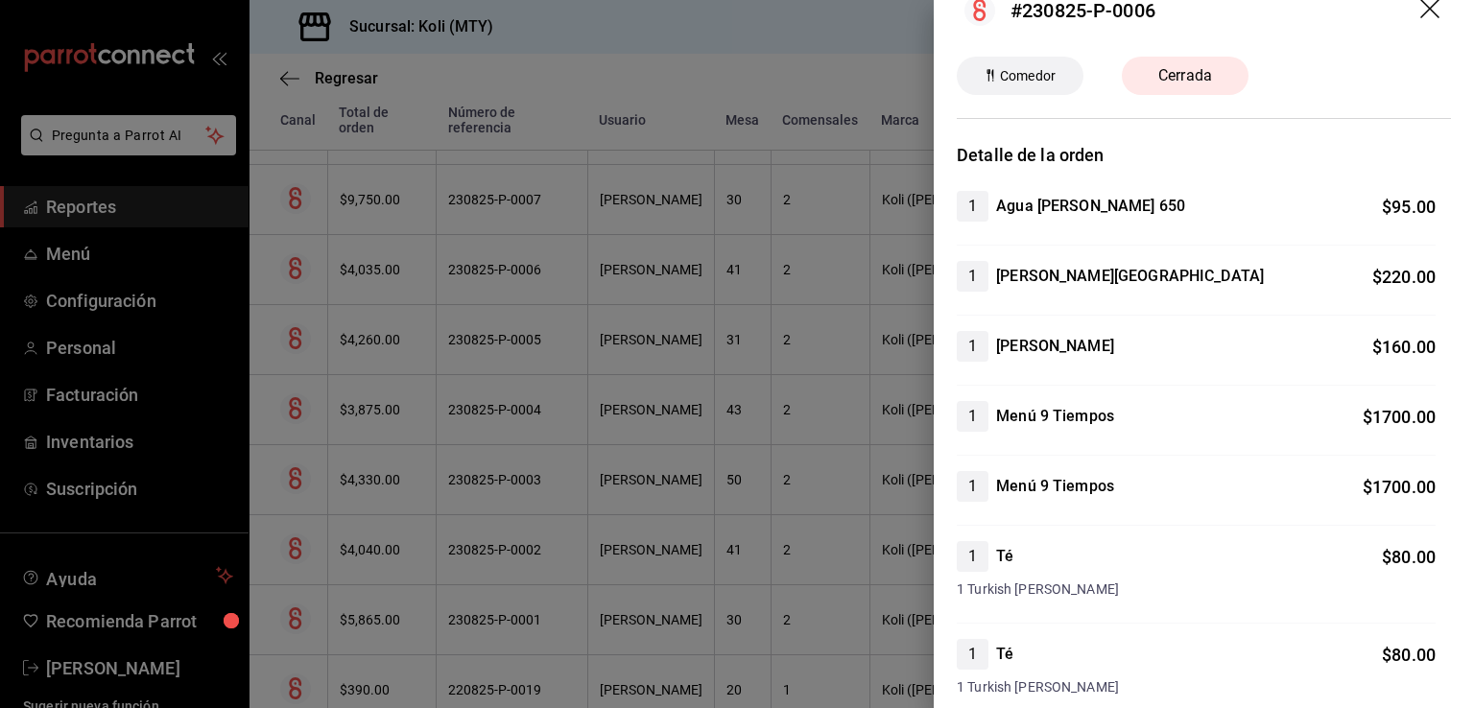
scroll to position [54, 0]
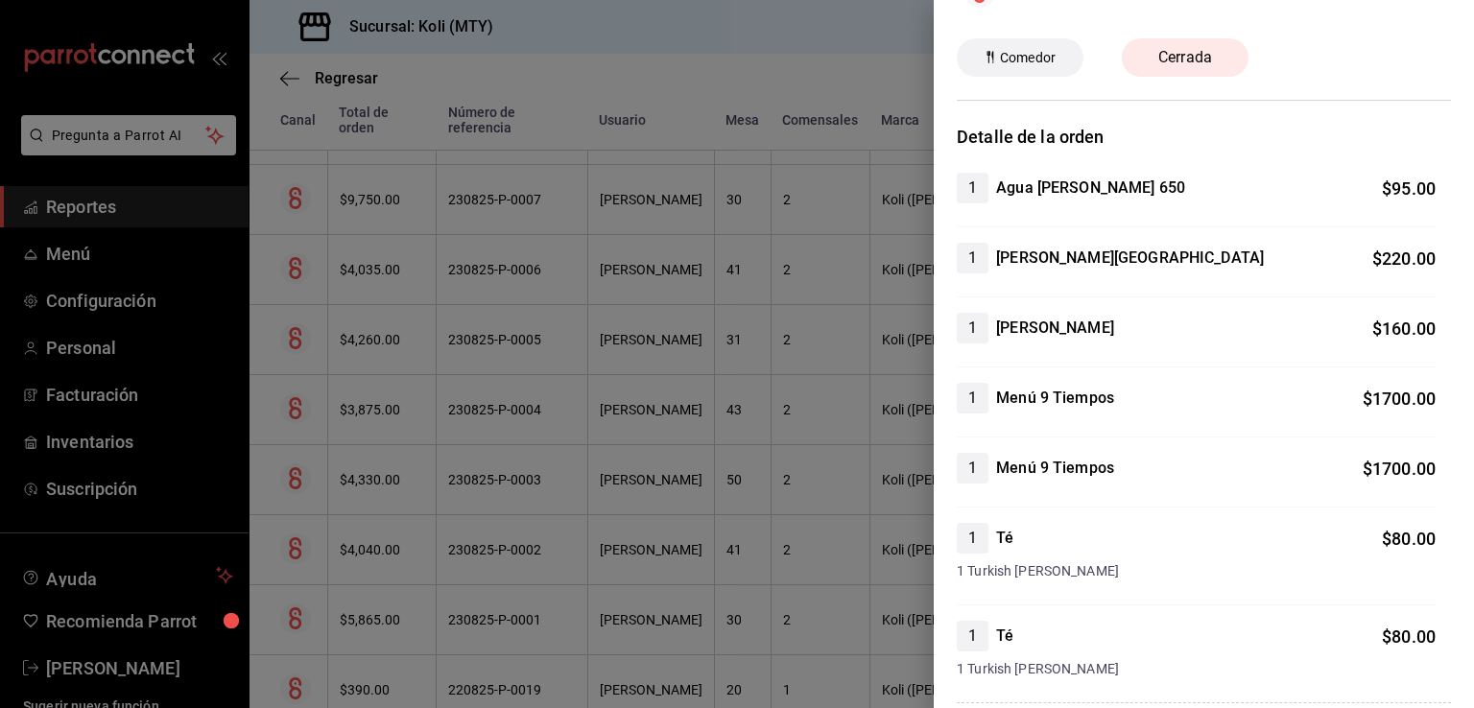
click at [645, 551] on div at bounding box center [737, 354] width 1474 height 708
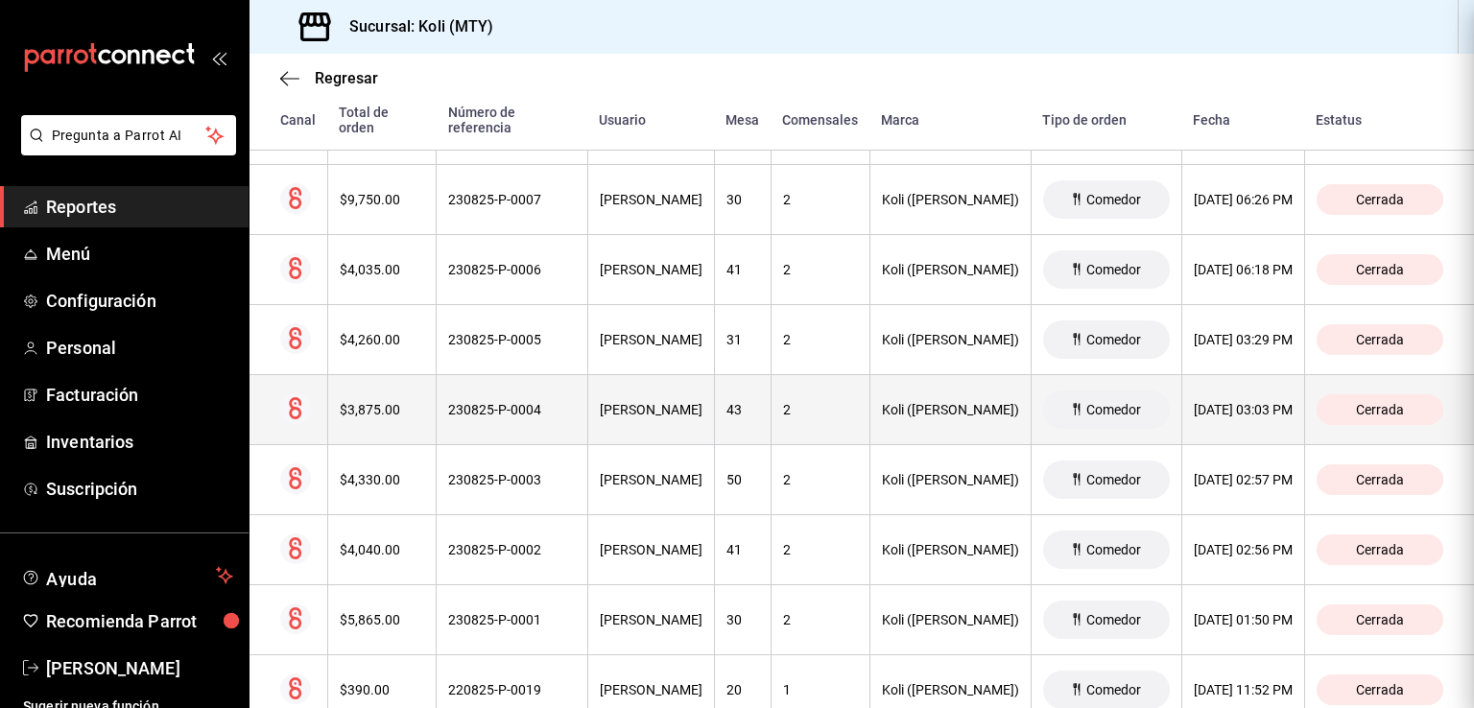
scroll to position [0, 0]
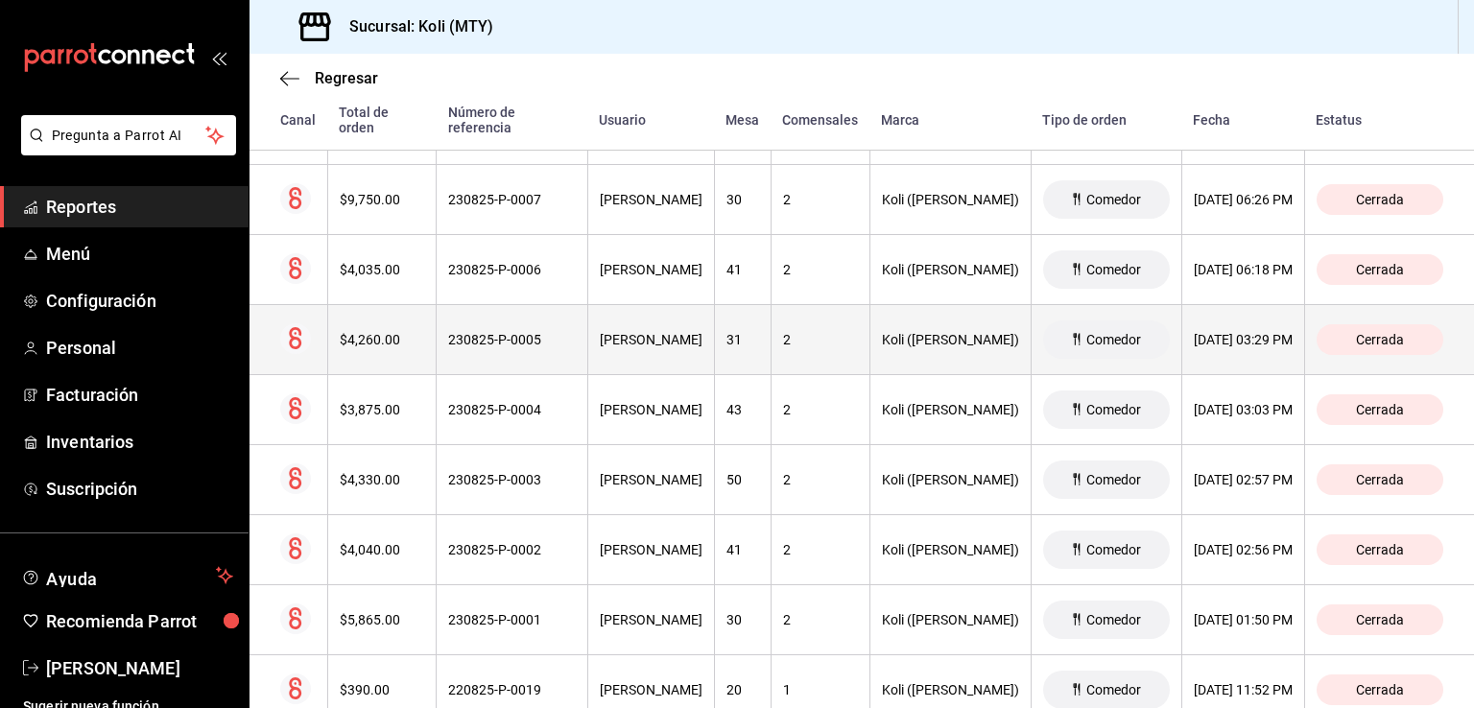
click at [379, 362] on th "$4,260.00" at bounding box center [381, 340] width 109 height 70
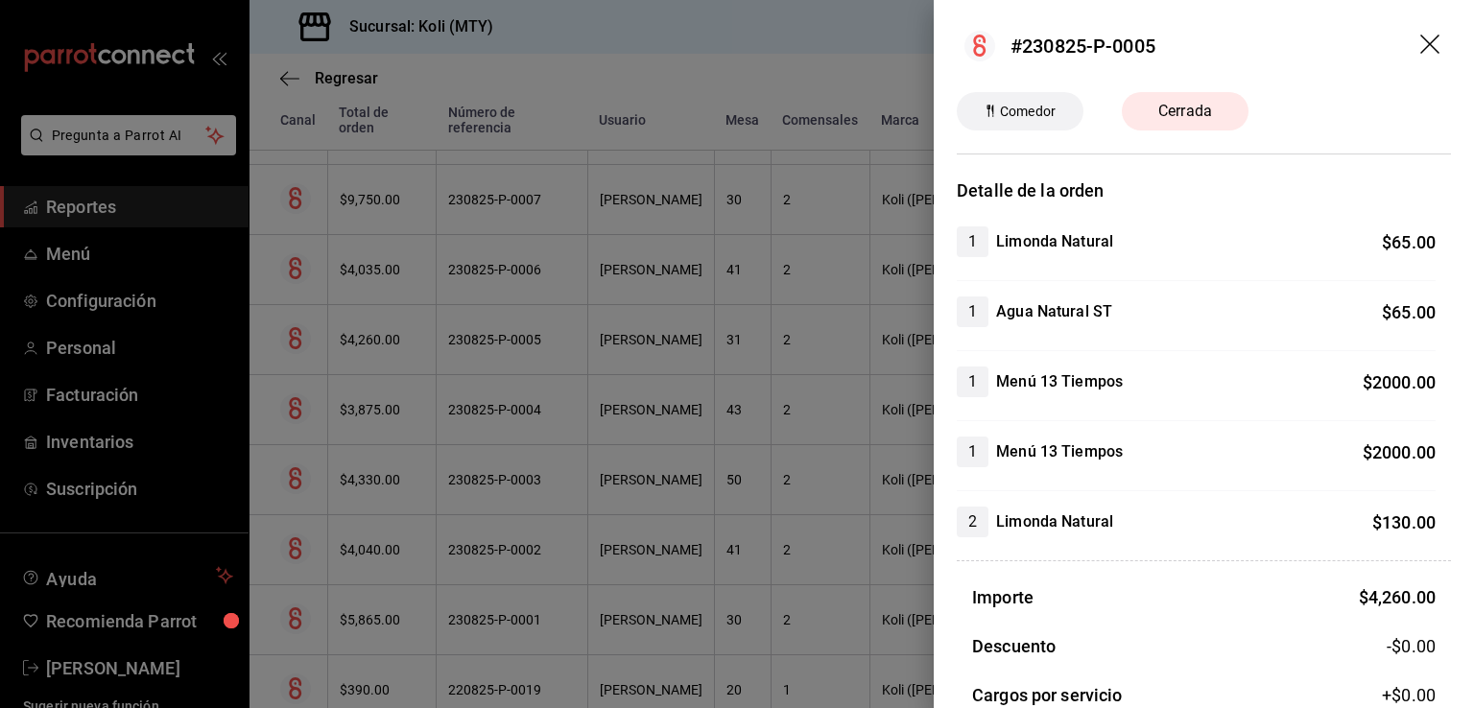
click at [656, 439] on div at bounding box center [737, 354] width 1474 height 708
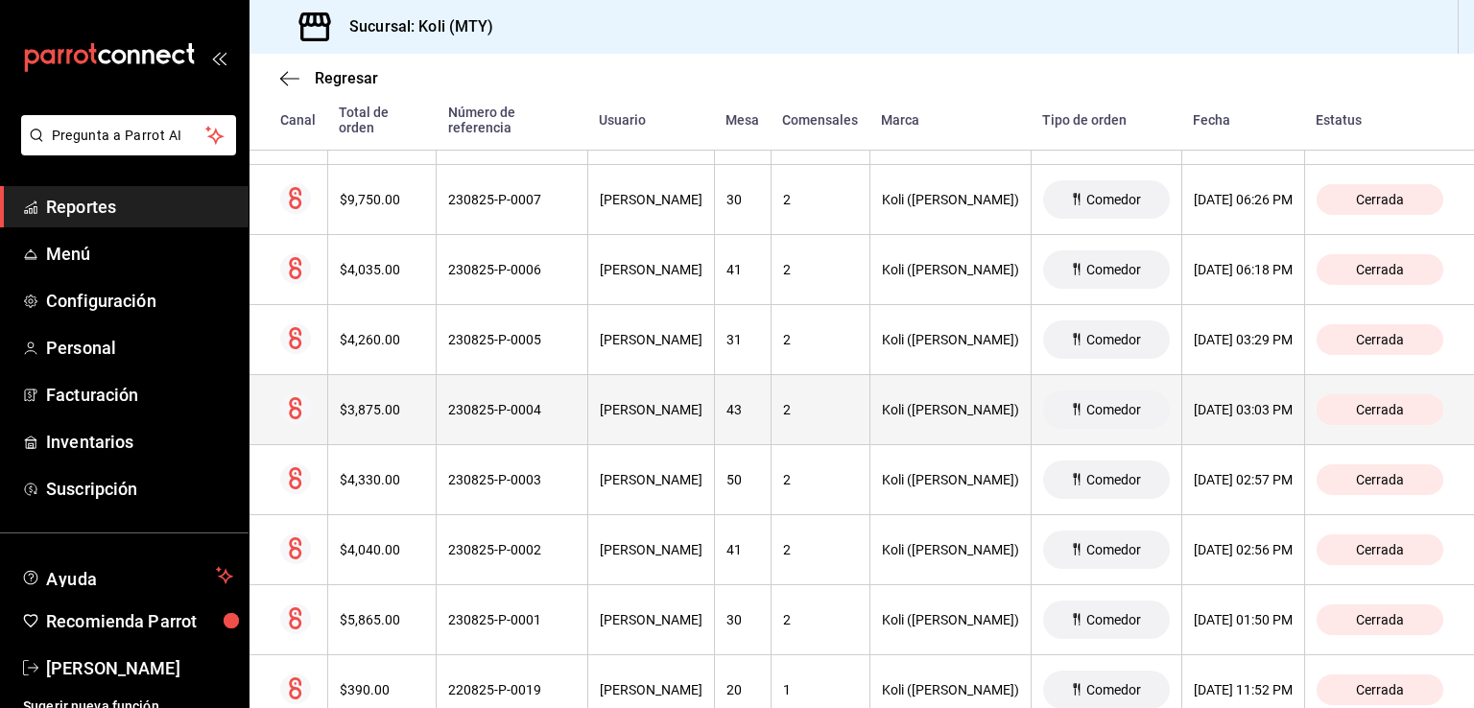
click at [374, 424] on th "$3,875.00" at bounding box center [381, 410] width 109 height 70
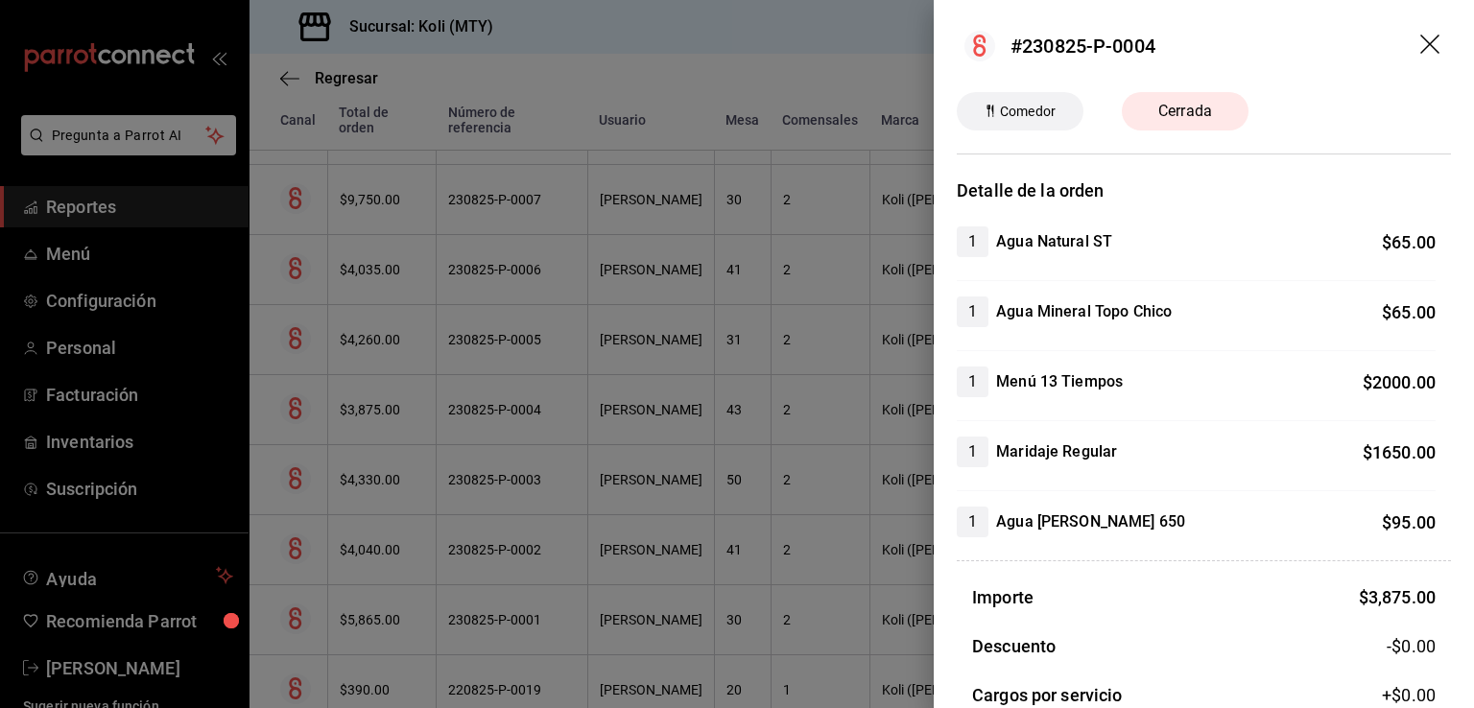
click at [611, 498] on div at bounding box center [737, 354] width 1474 height 708
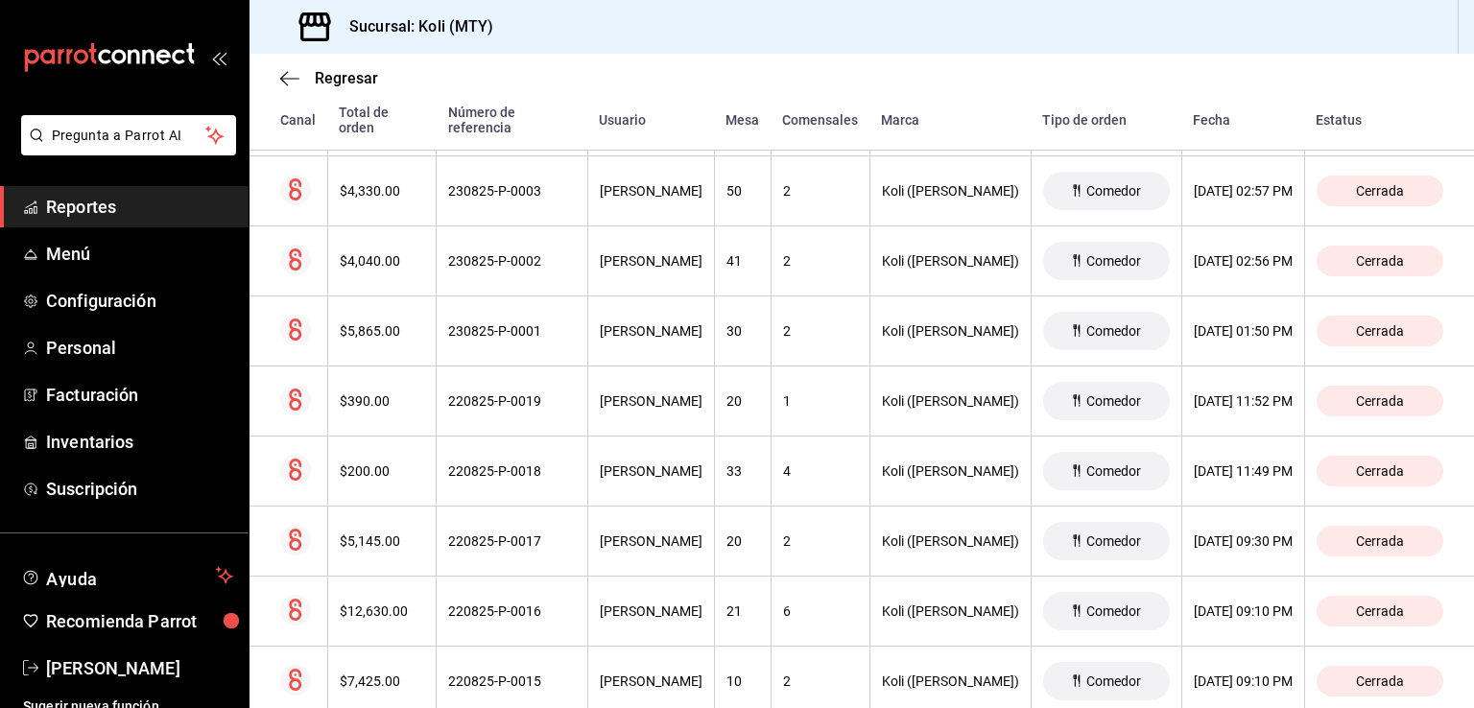
scroll to position [1332, 0]
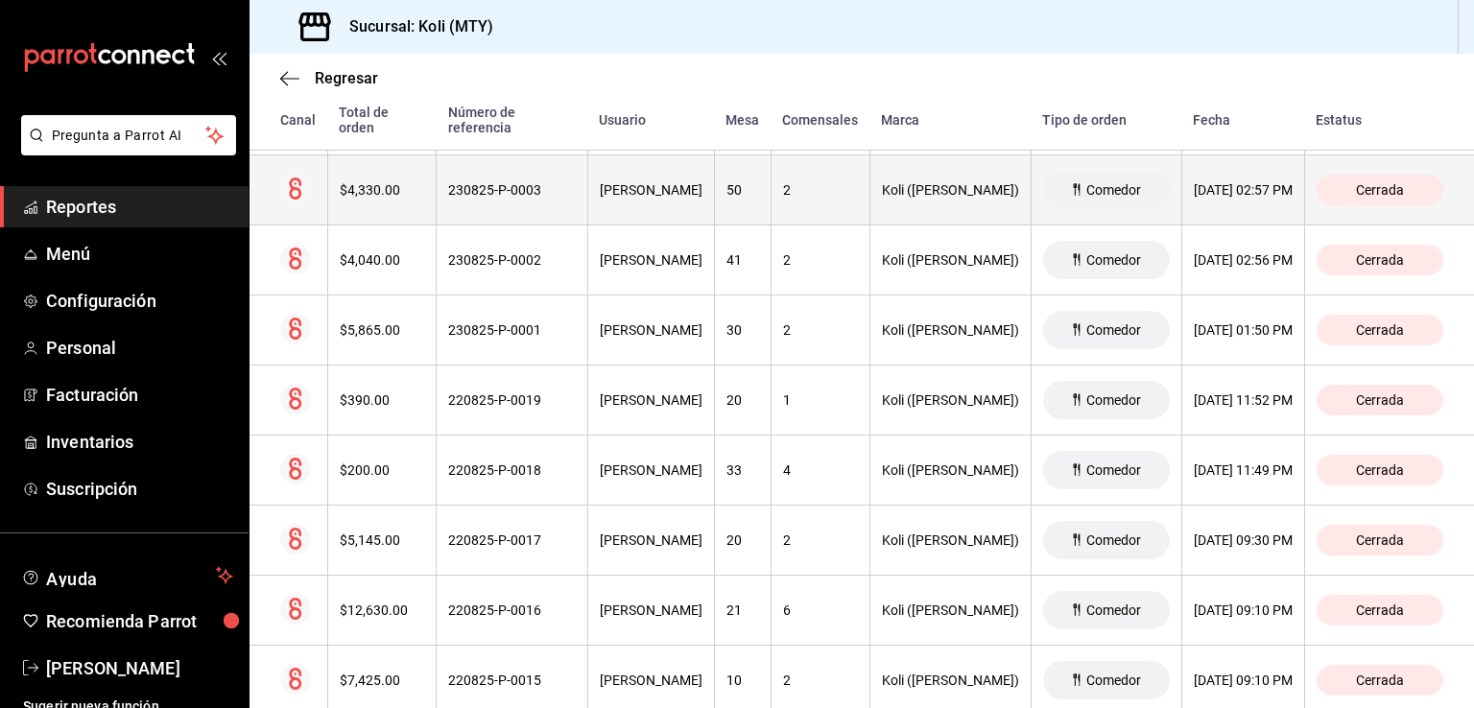
click at [363, 162] on th "$4,330.00" at bounding box center [381, 190] width 109 height 70
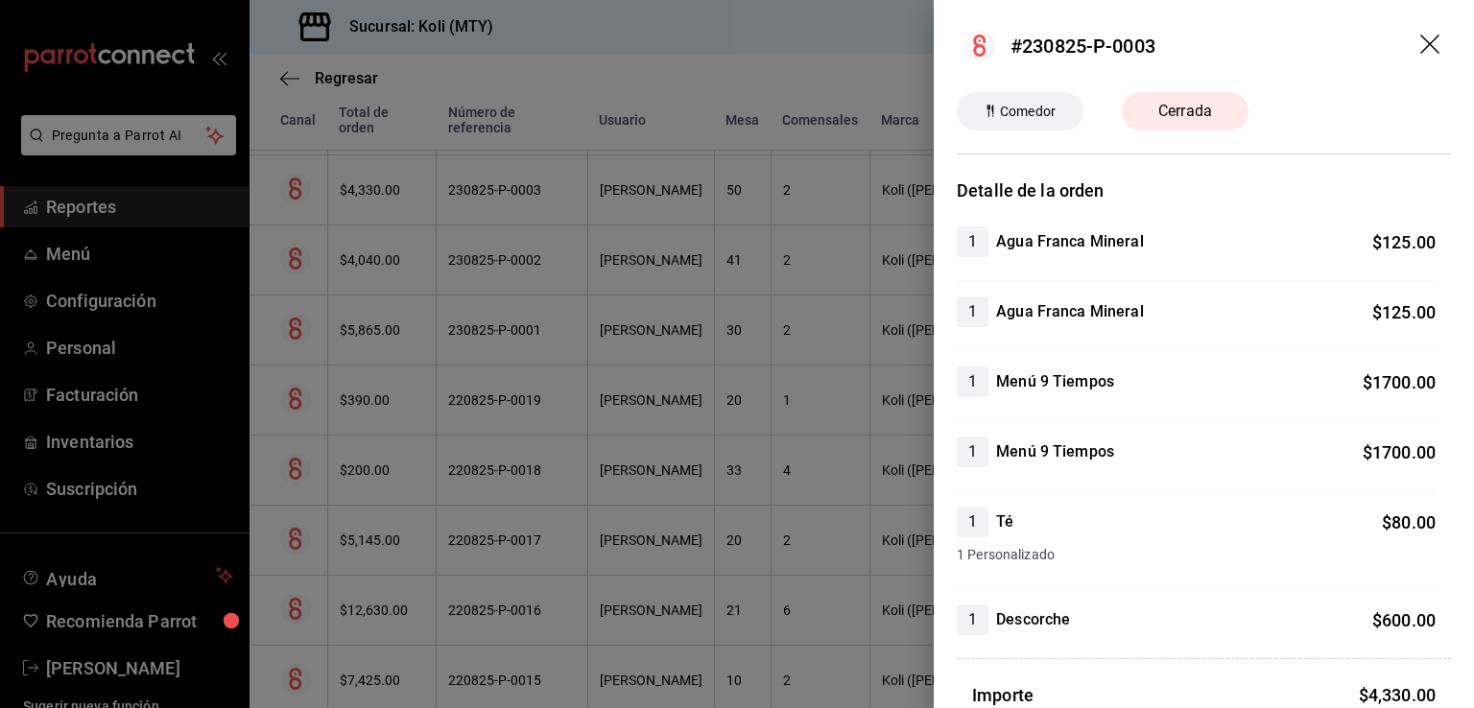
click at [722, 462] on div at bounding box center [737, 354] width 1474 height 708
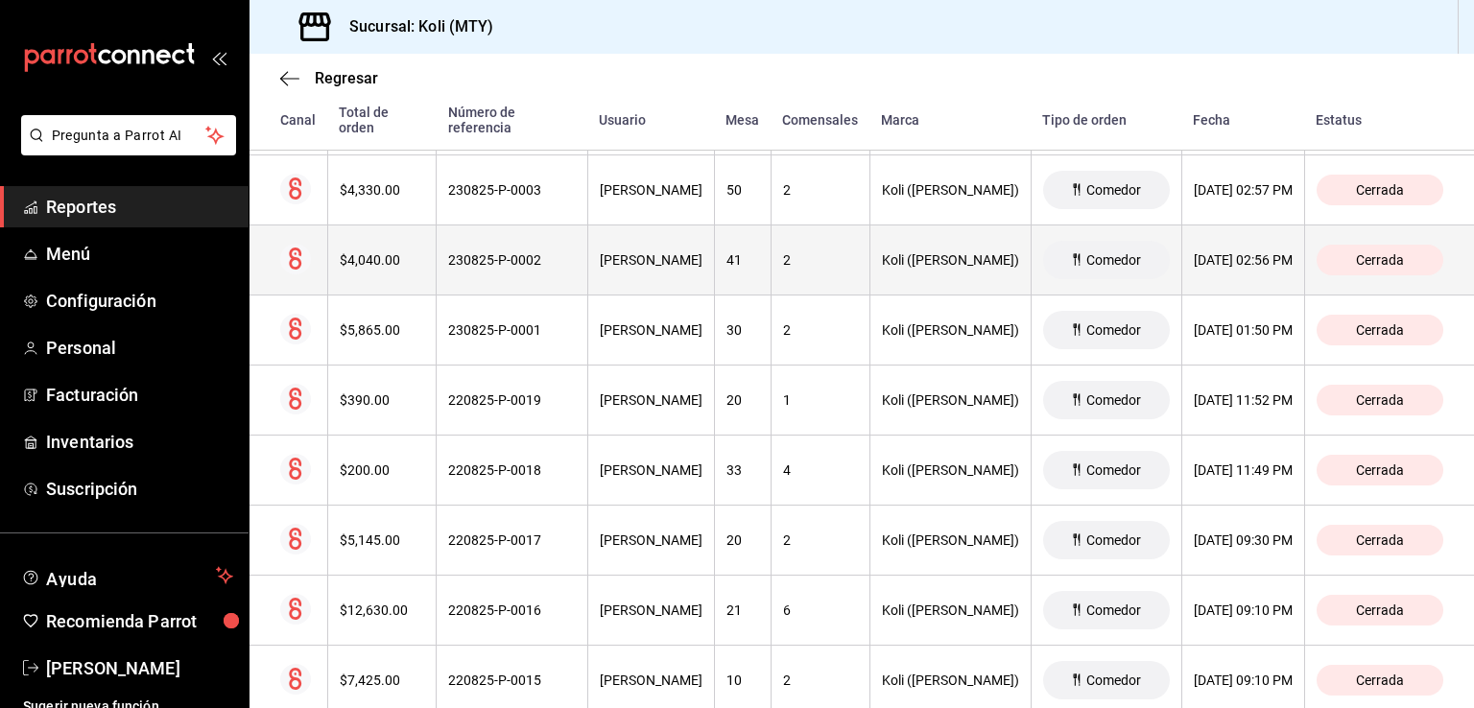
click at [292, 272] on circle at bounding box center [295, 259] width 31 height 31
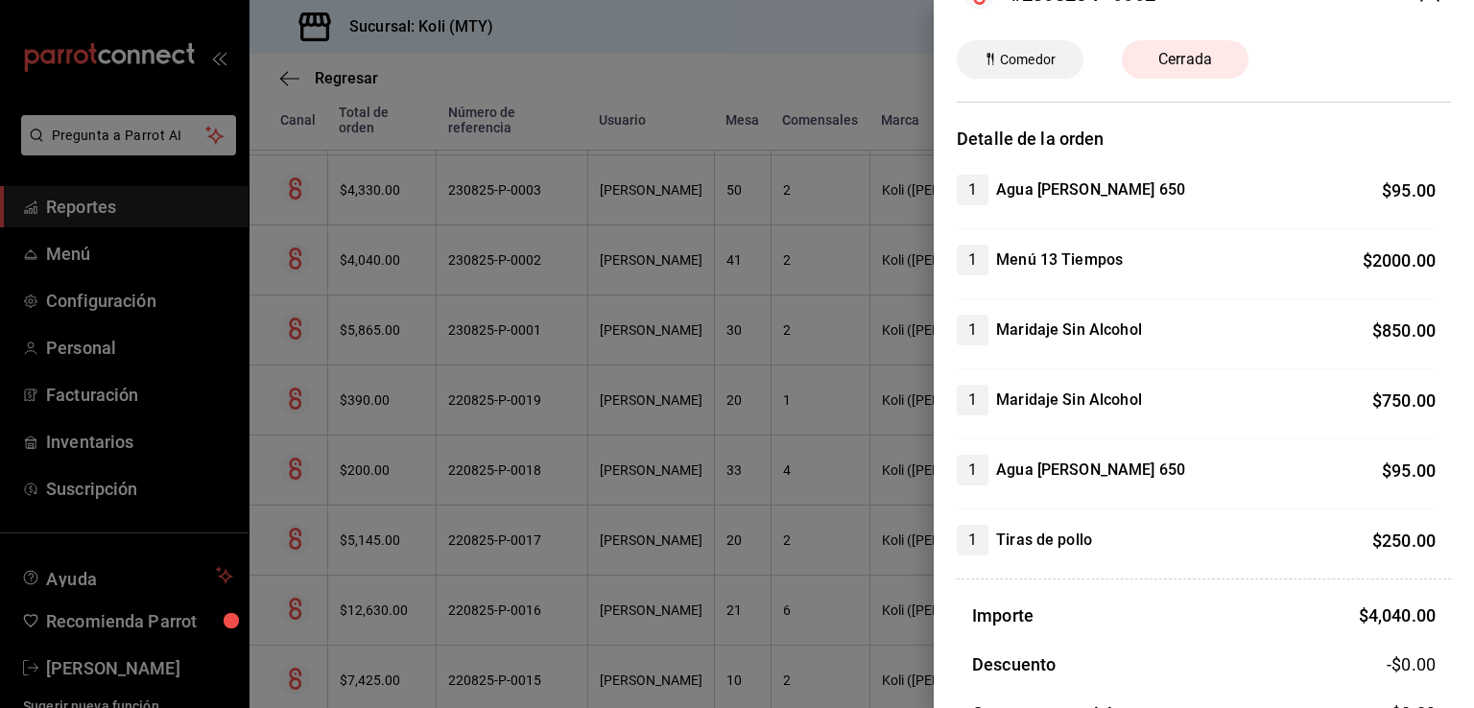
scroll to position [63, 0]
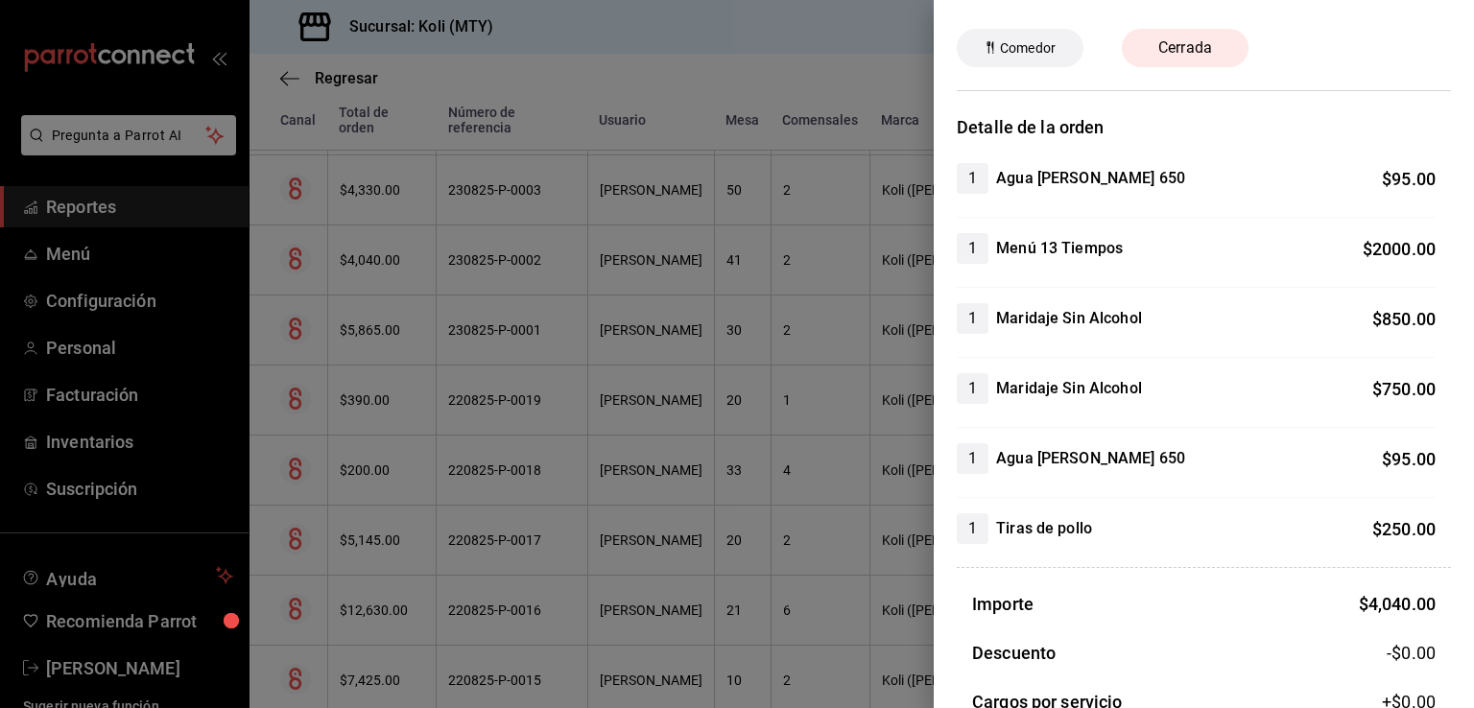
click at [607, 320] on div at bounding box center [737, 354] width 1474 height 708
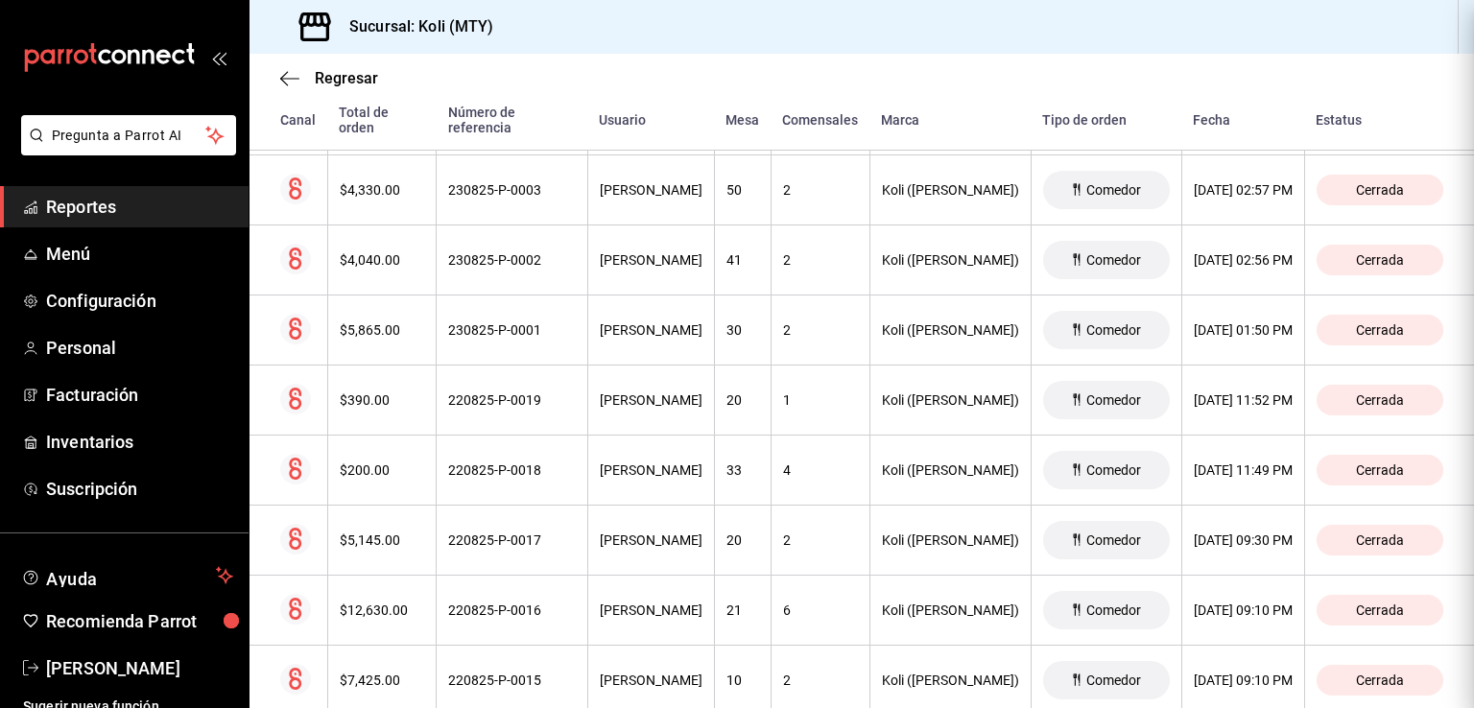
scroll to position [0, 0]
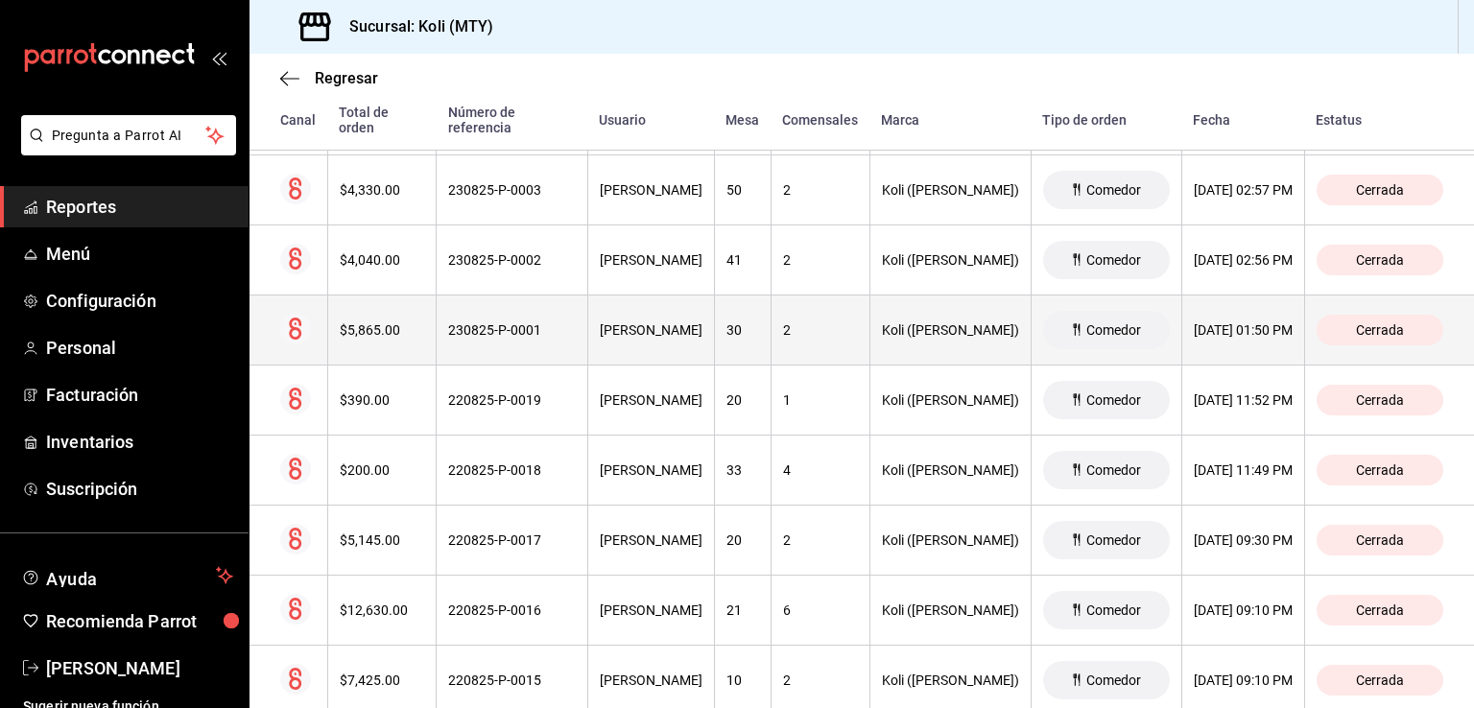
click at [388, 334] on div "$5,865.00" at bounding box center [382, 329] width 85 height 15
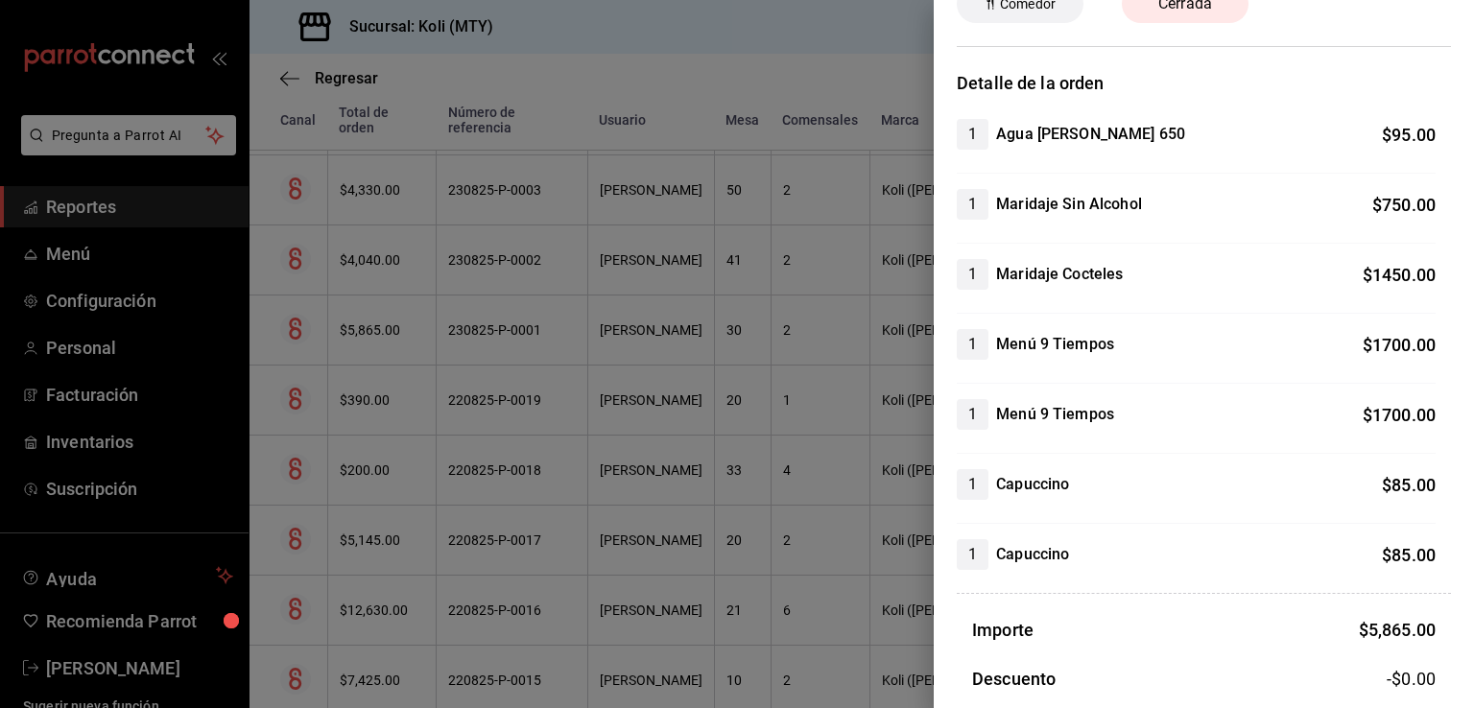
scroll to position [108, 0]
click at [608, 395] on div at bounding box center [737, 354] width 1474 height 708
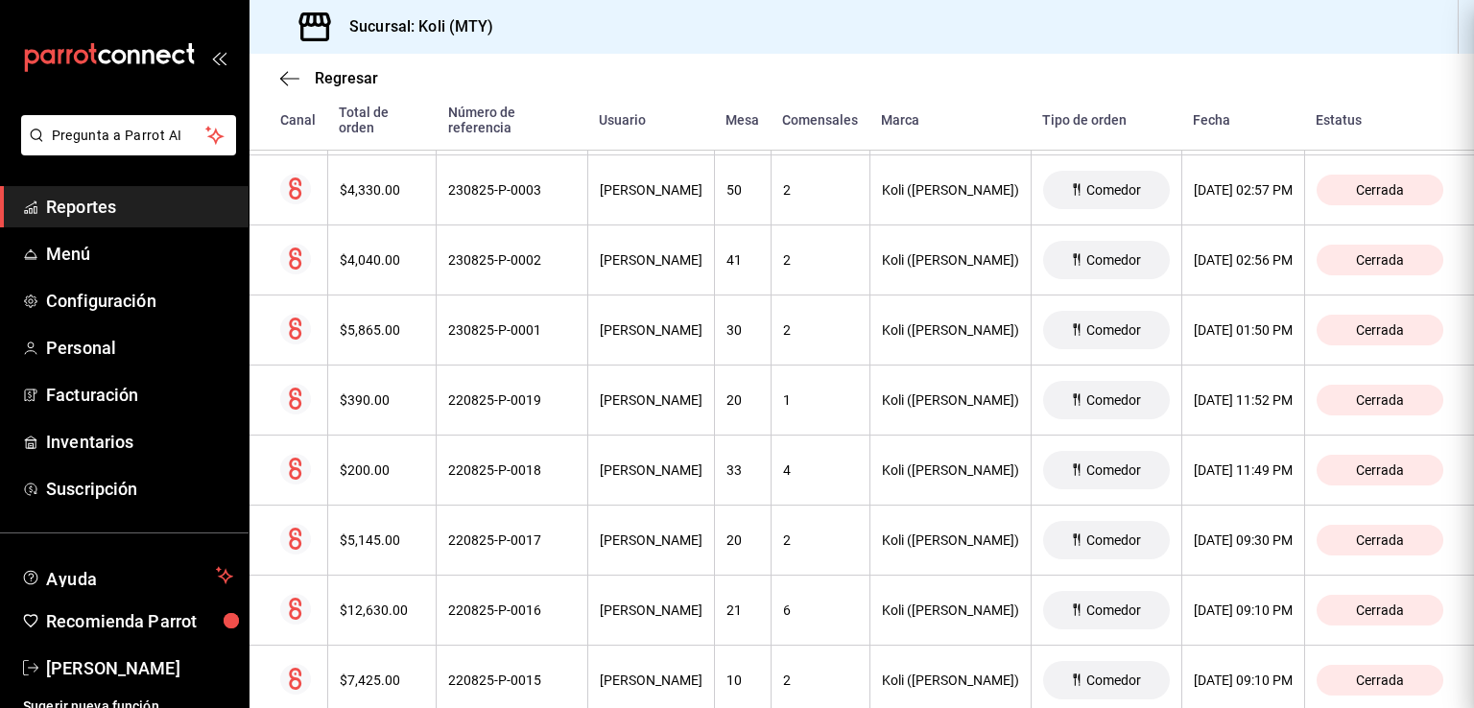
scroll to position [0, 0]
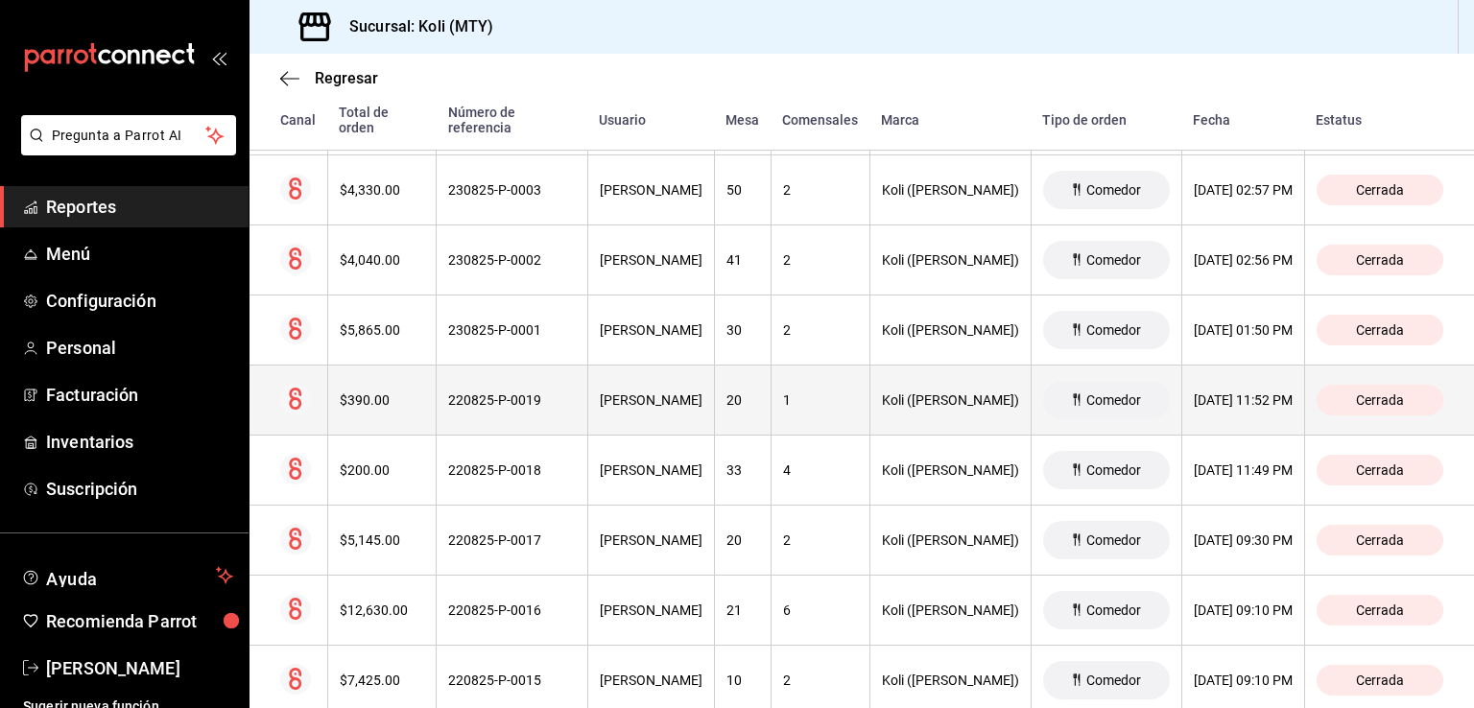
click at [399, 402] on div "$390.00" at bounding box center [382, 399] width 85 height 15
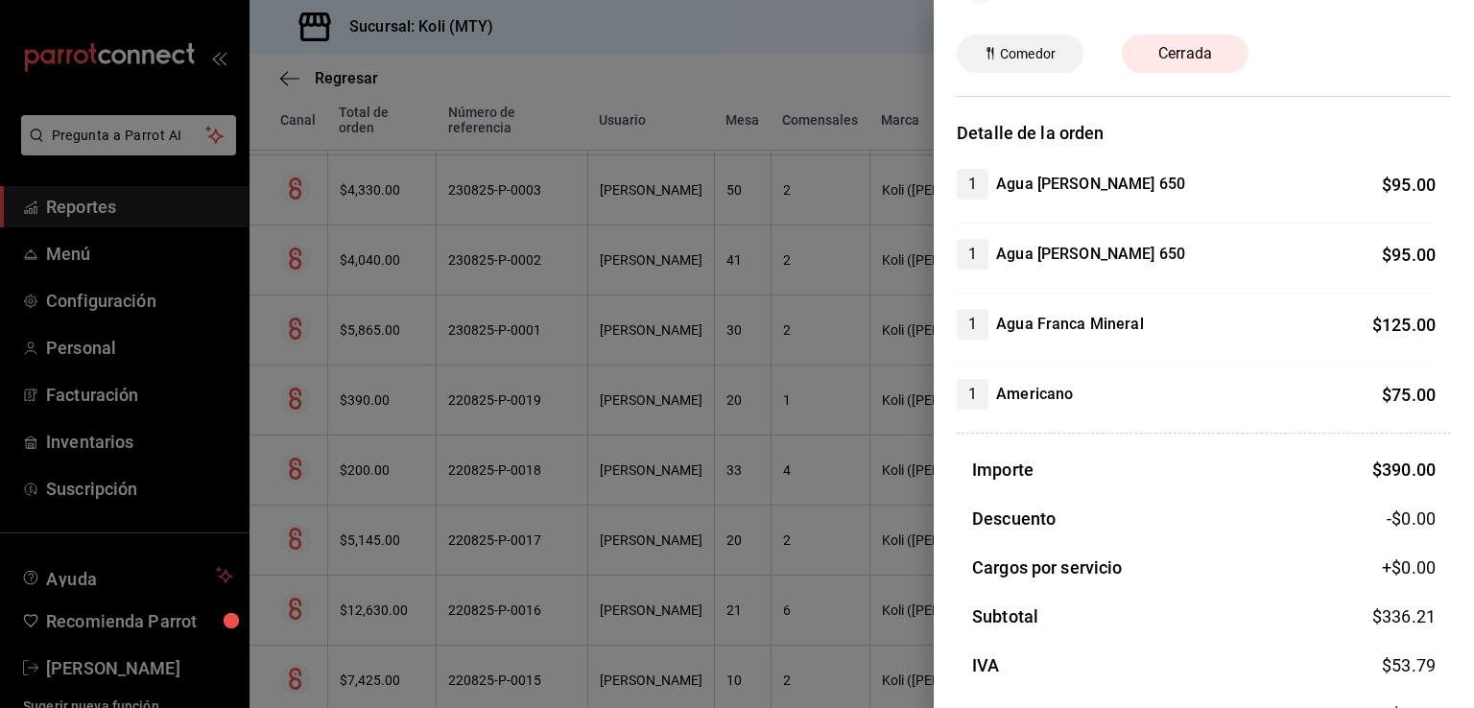
scroll to position [61, 0]
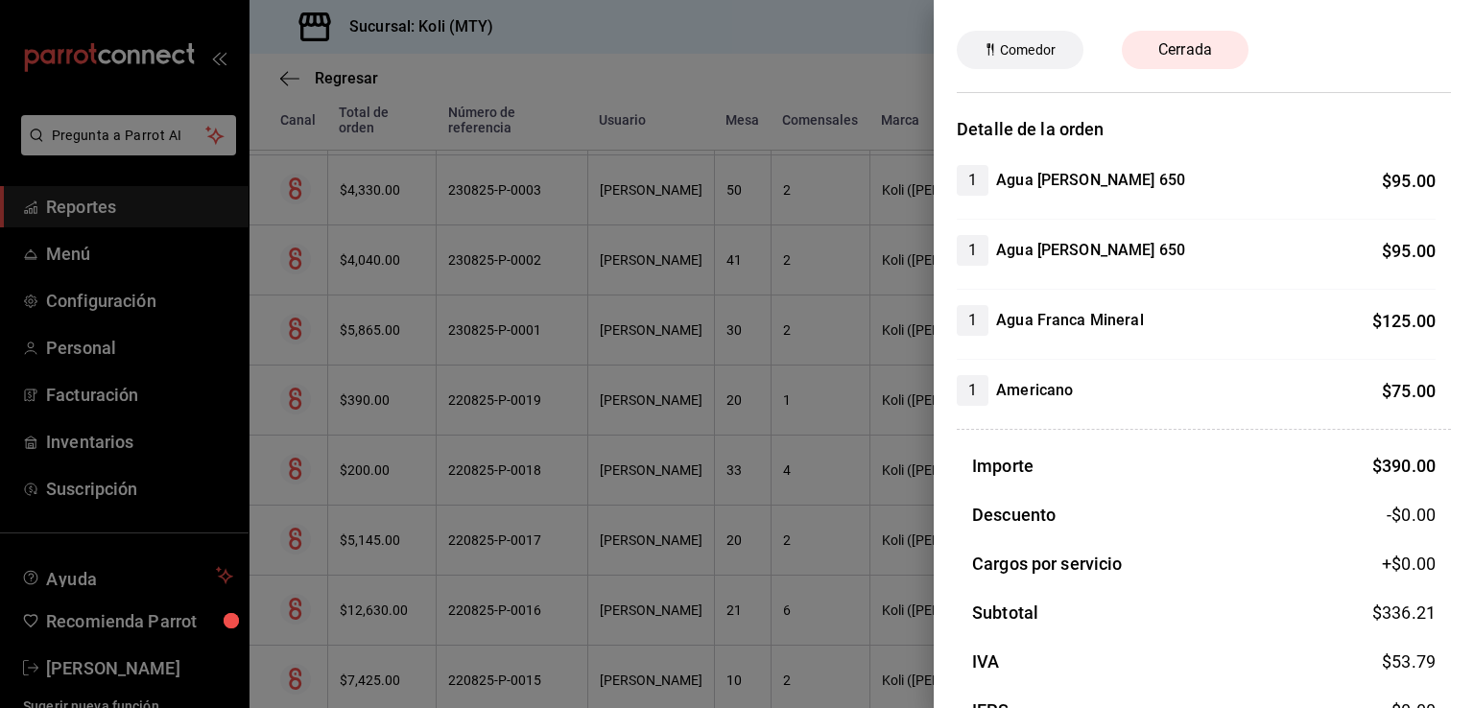
click at [401, 341] on div at bounding box center [737, 354] width 1474 height 708
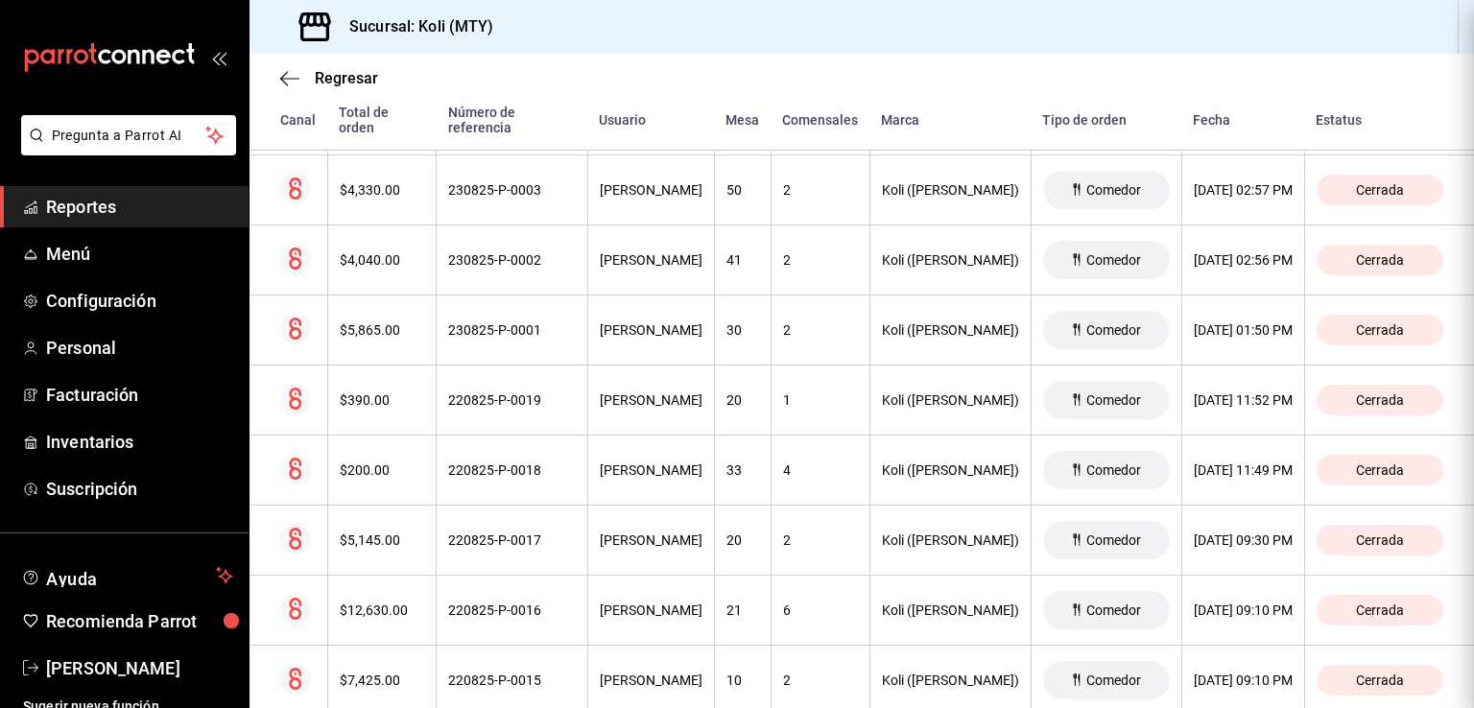
scroll to position [0, 0]
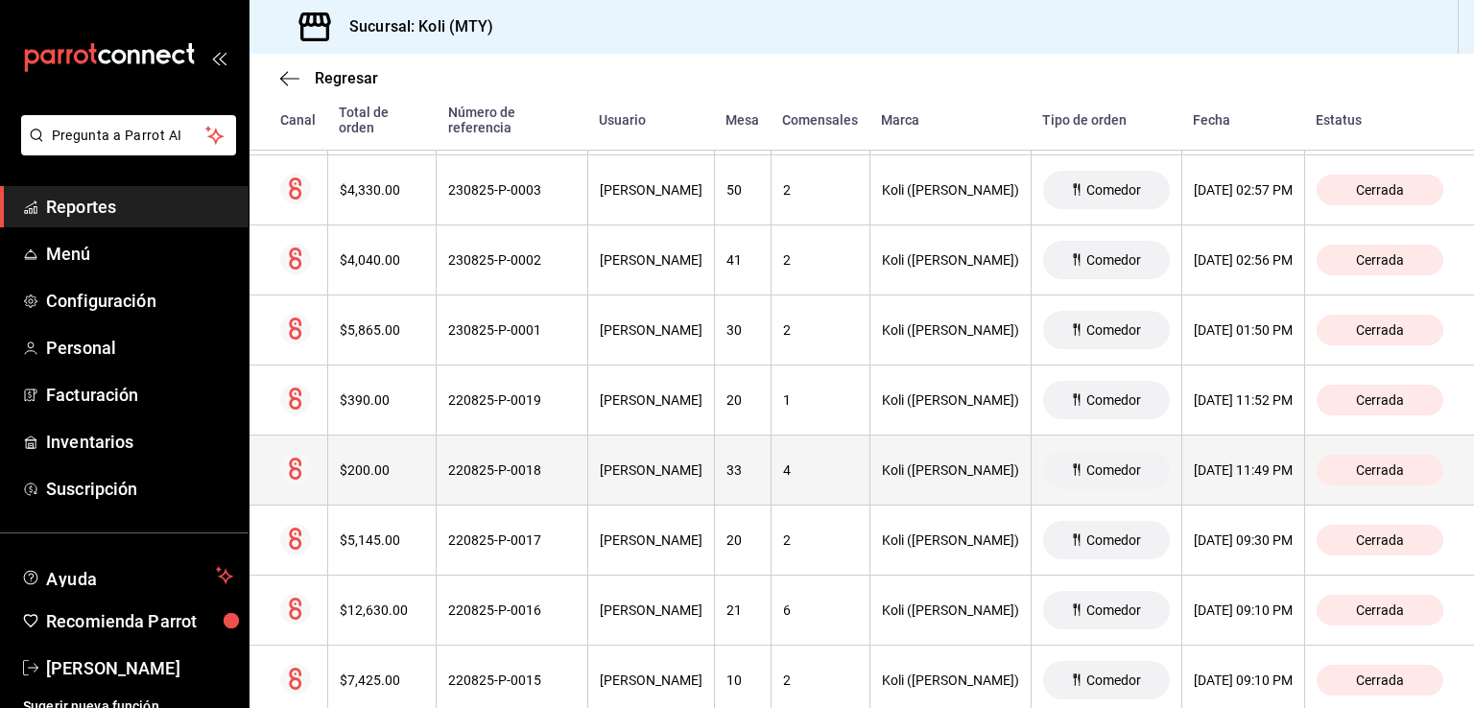
click at [389, 477] on th "$200.00" at bounding box center [381, 471] width 109 height 70
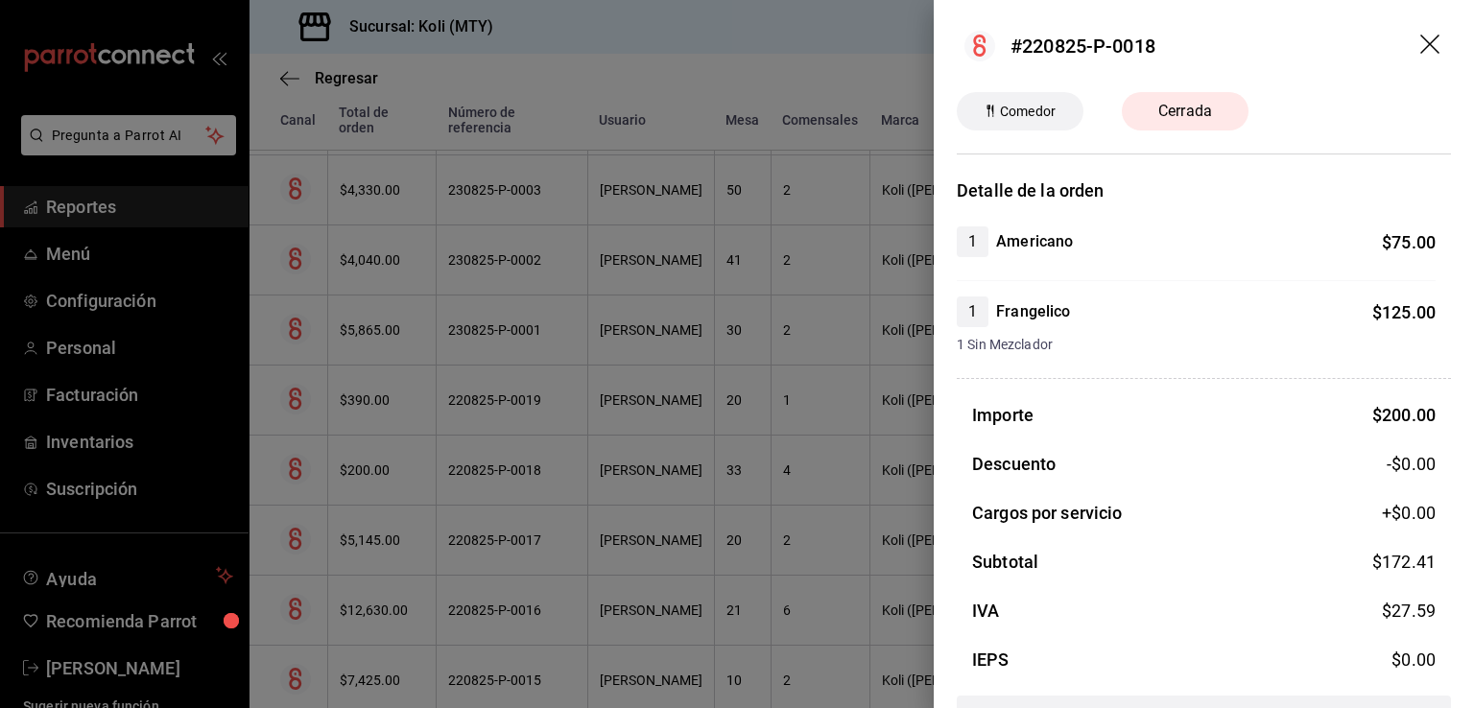
click at [418, 469] on div at bounding box center [737, 354] width 1474 height 708
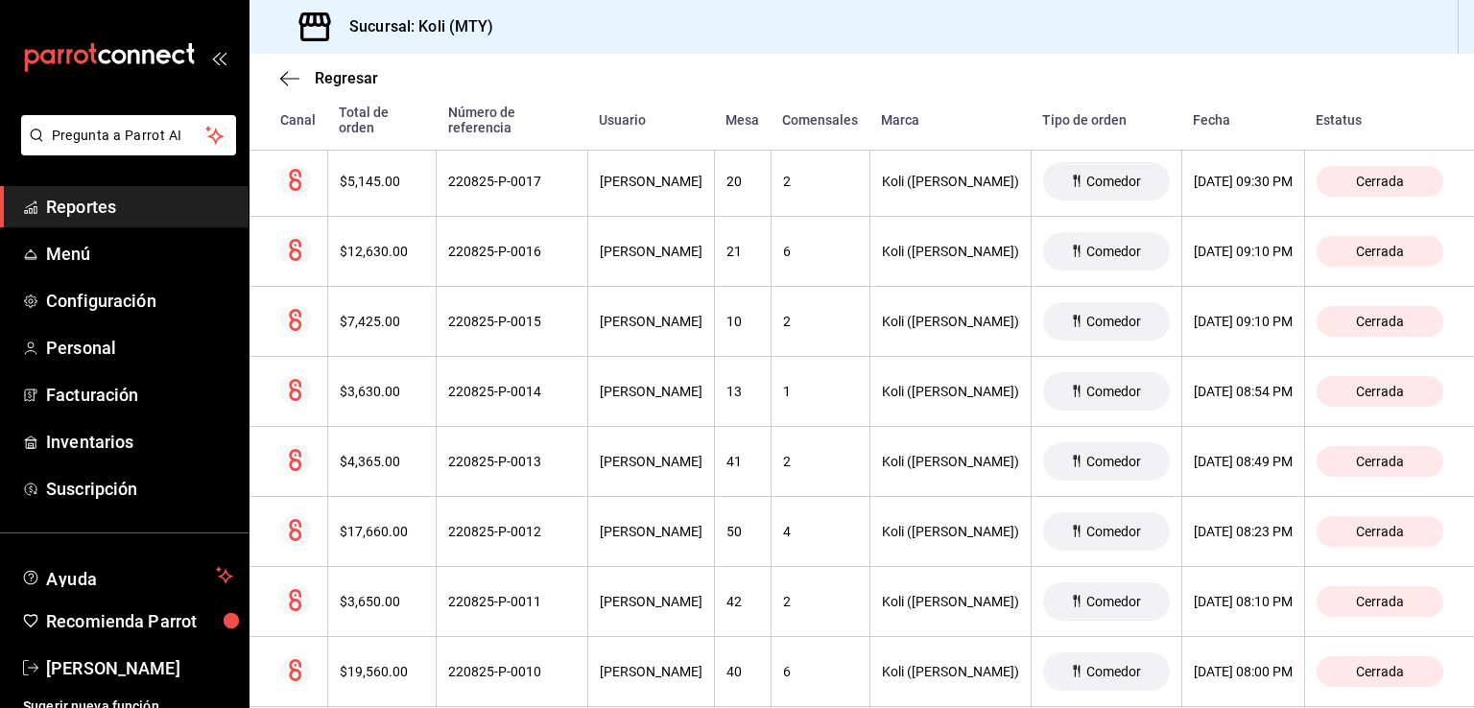
scroll to position [1689, 0]
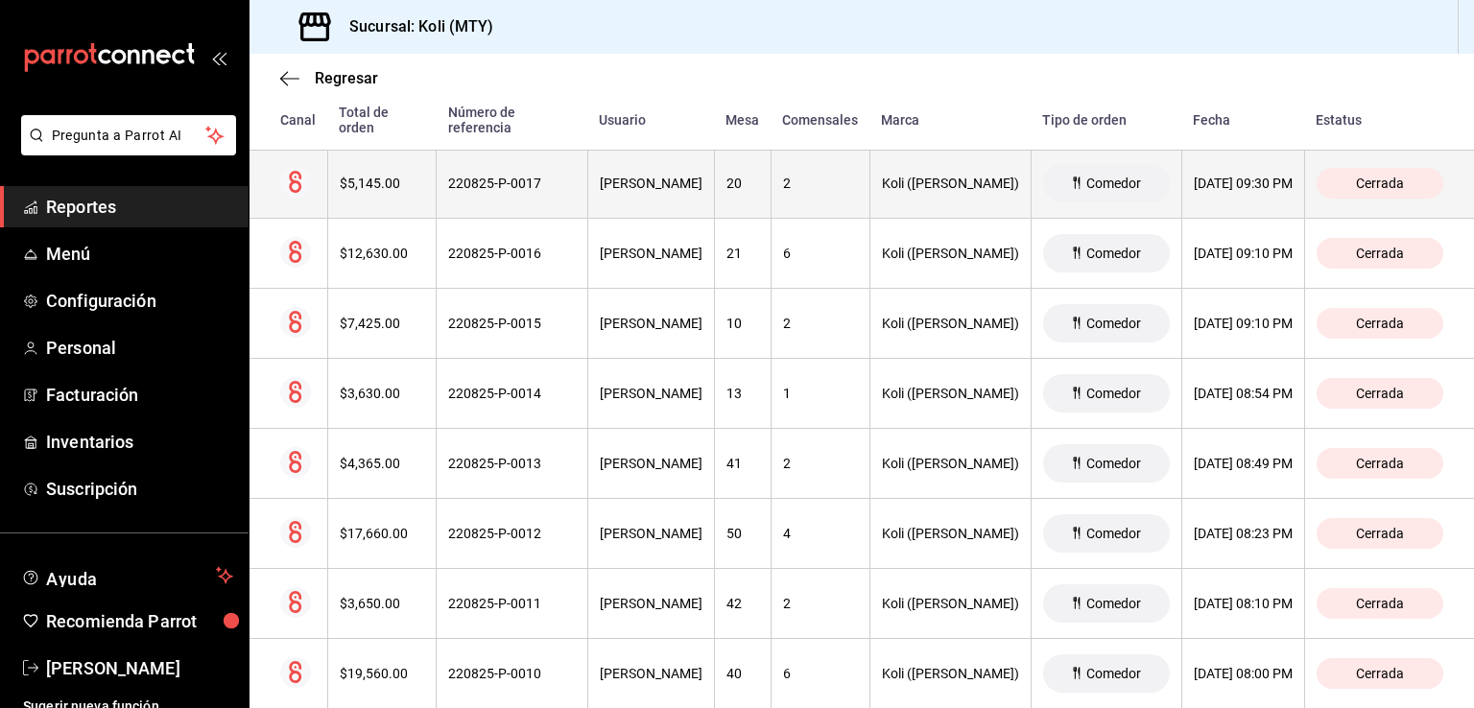
click at [365, 189] on th "$5,145.00" at bounding box center [381, 184] width 109 height 70
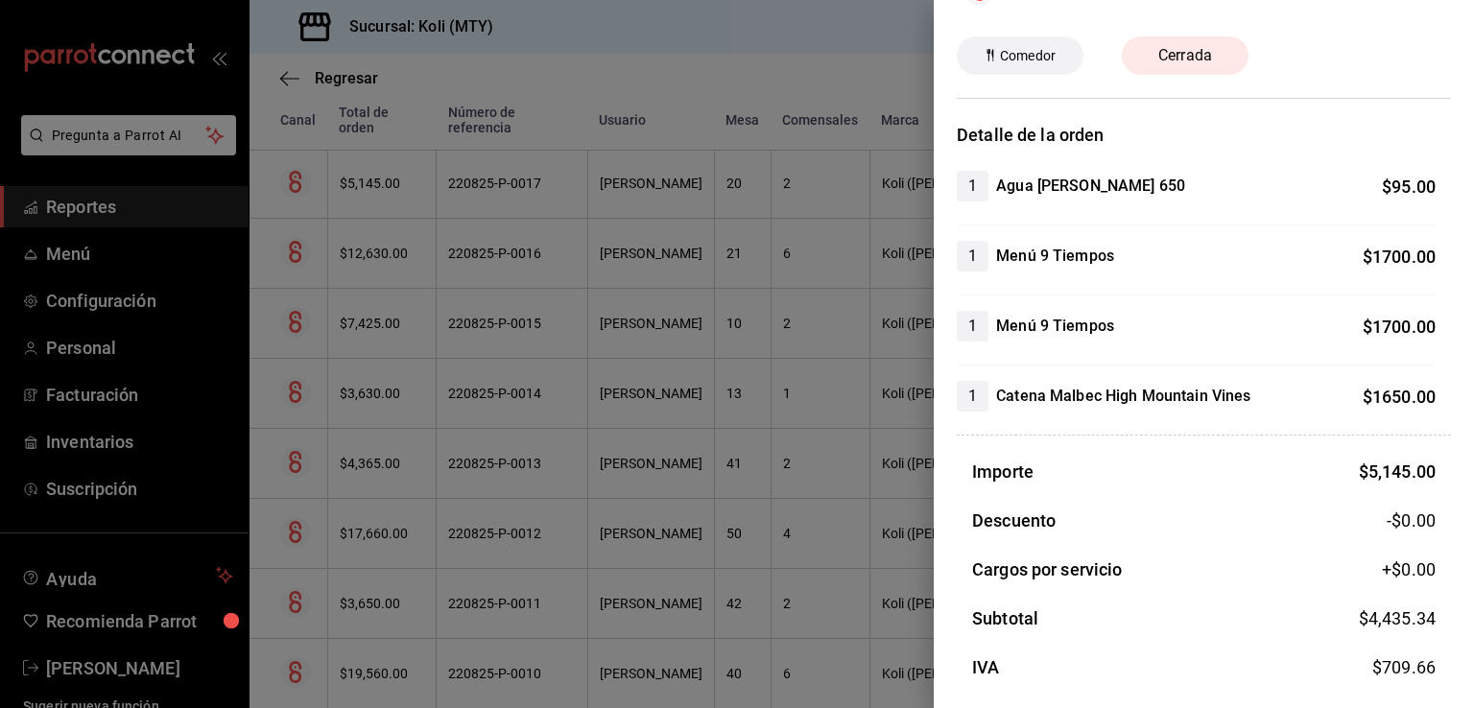
scroll to position [69, 0]
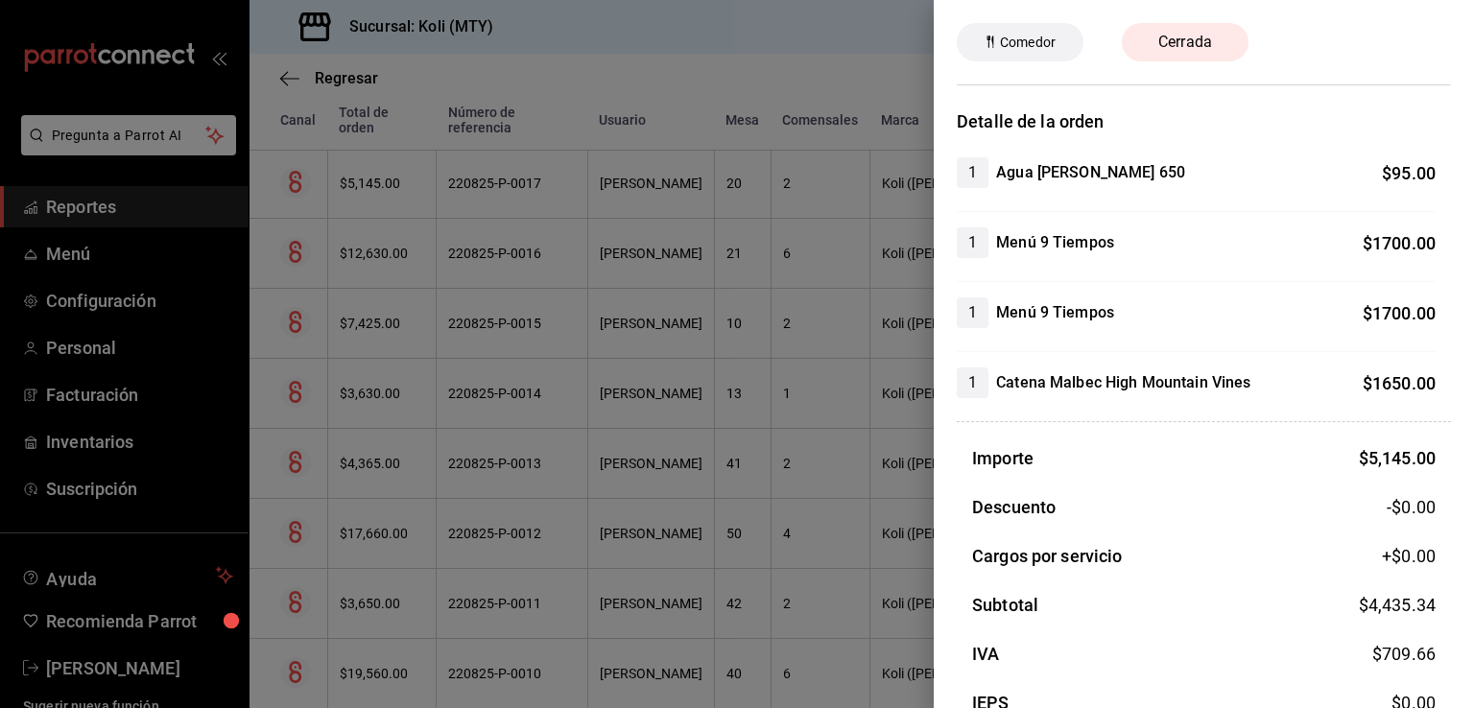
click at [319, 485] on div at bounding box center [737, 354] width 1474 height 708
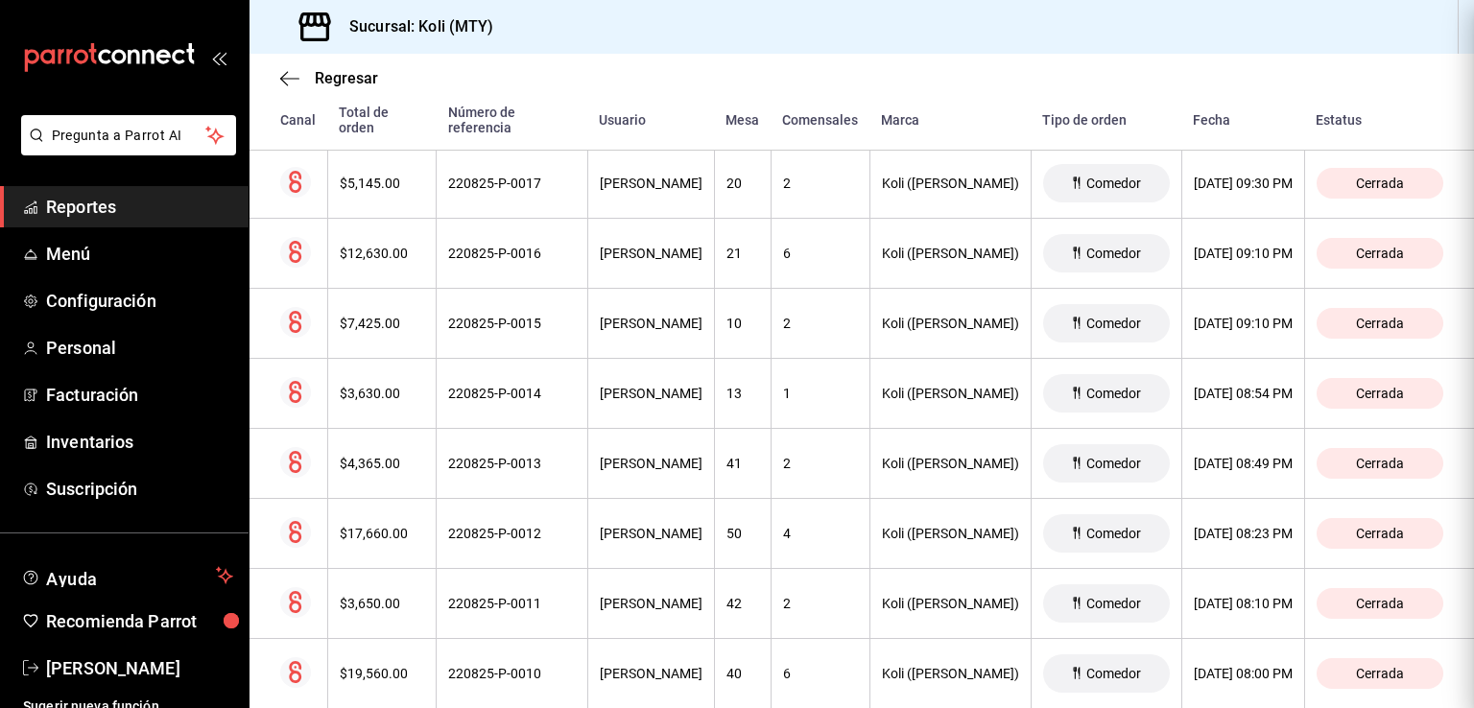
scroll to position [0, 0]
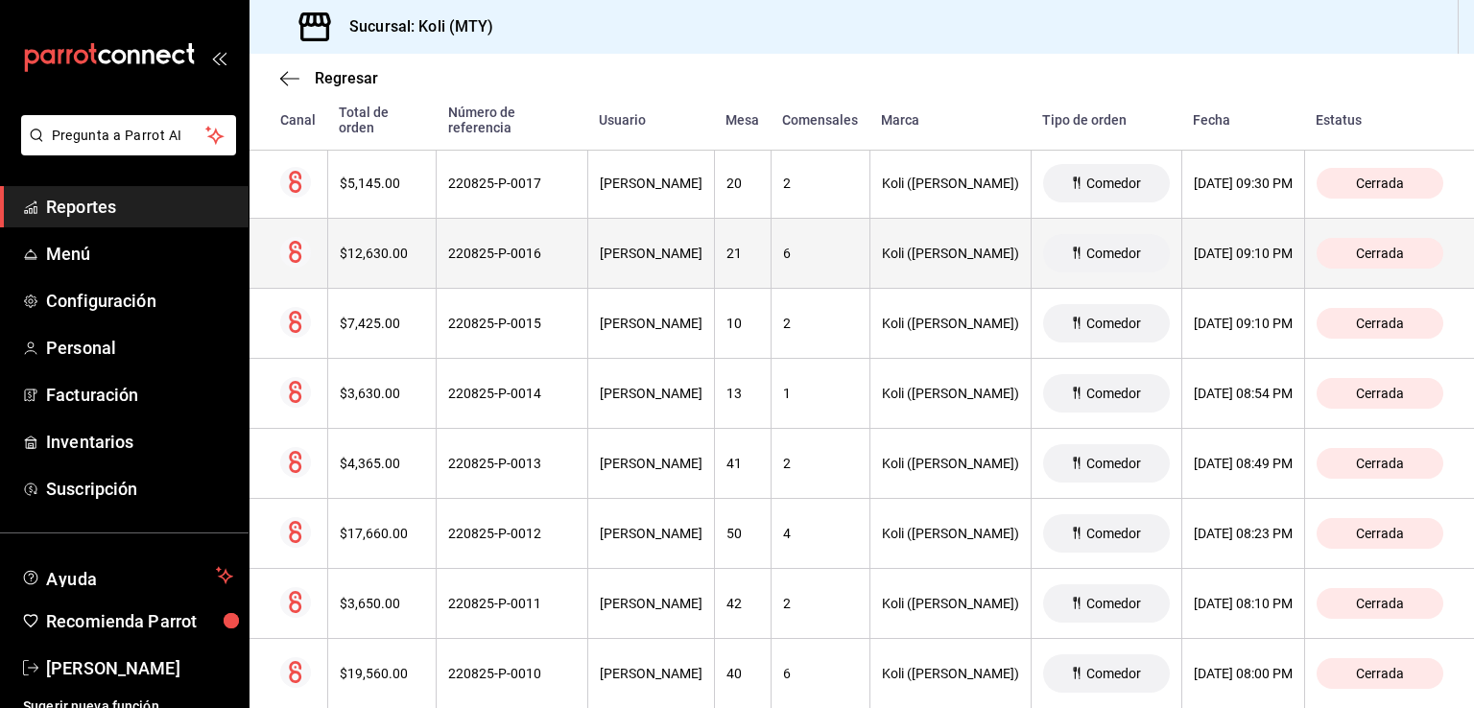
click at [403, 261] on th "$12,630.00" at bounding box center [381, 254] width 109 height 70
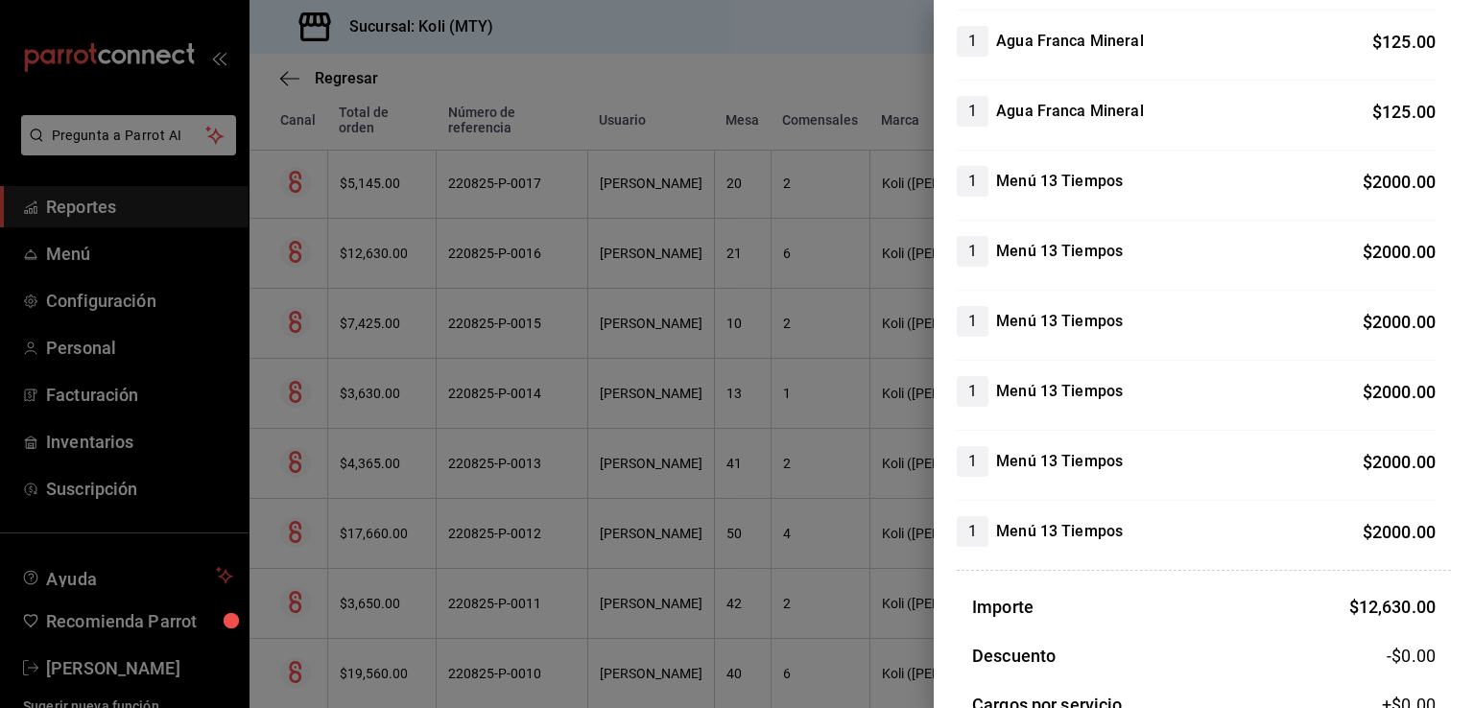
scroll to position [482, 0]
click at [299, 403] on div at bounding box center [737, 354] width 1474 height 708
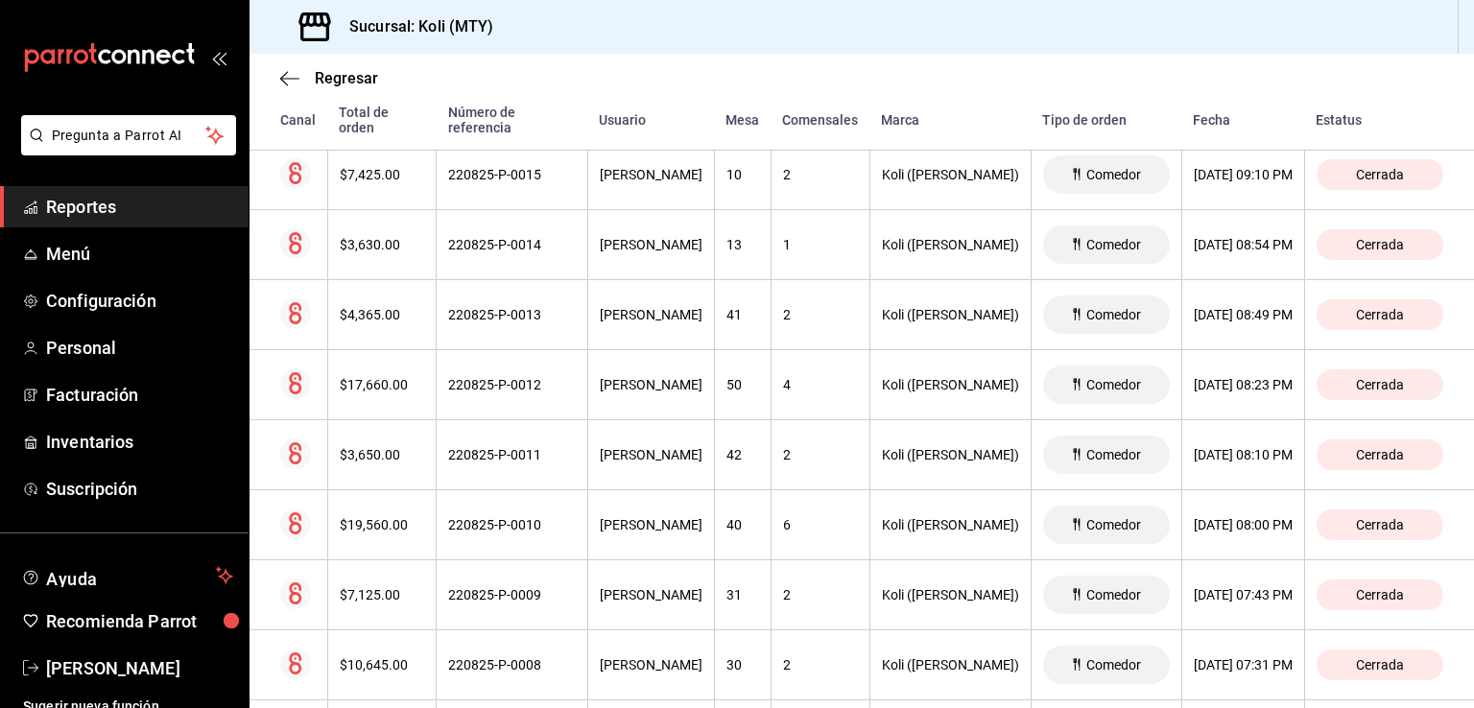
scroll to position [1838, 0]
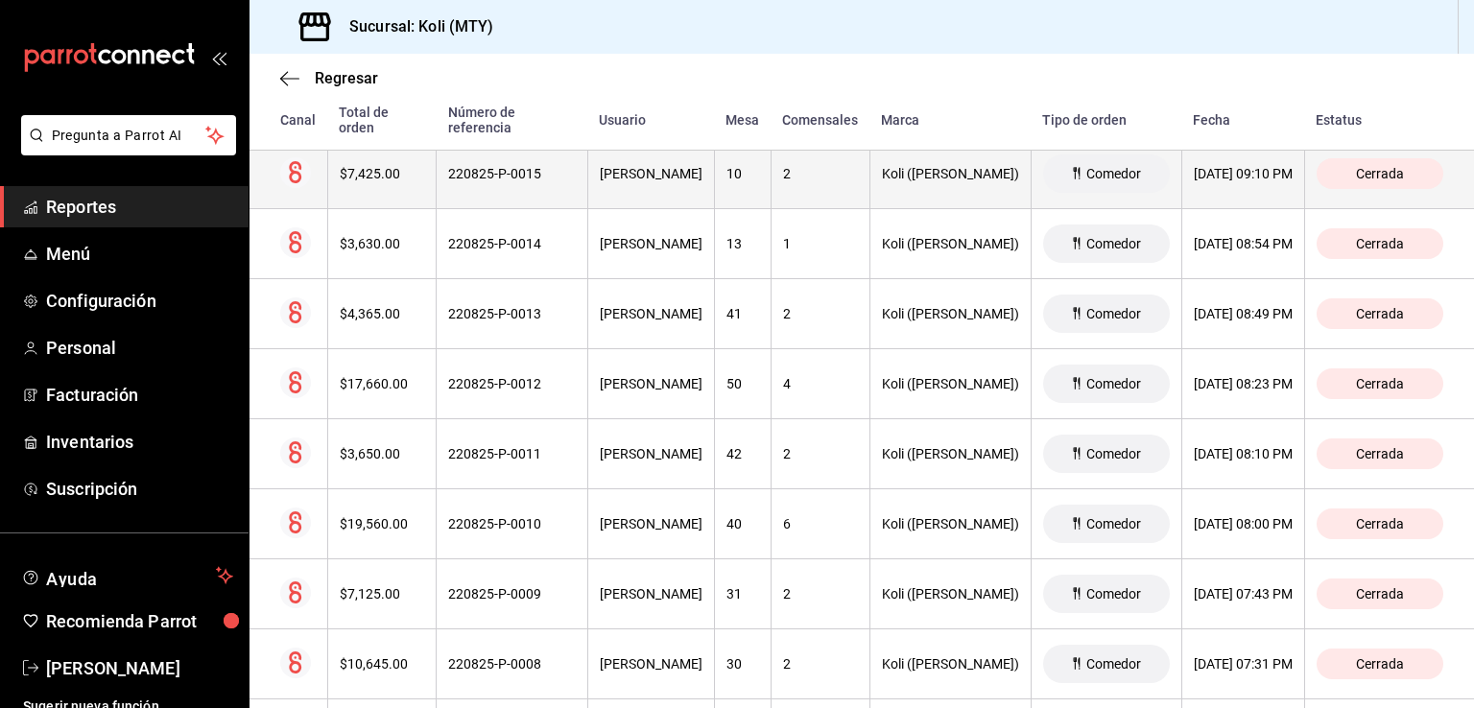
click at [383, 169] on div "$7,425.00" at bounding box center [382, 173] width 85 height 15
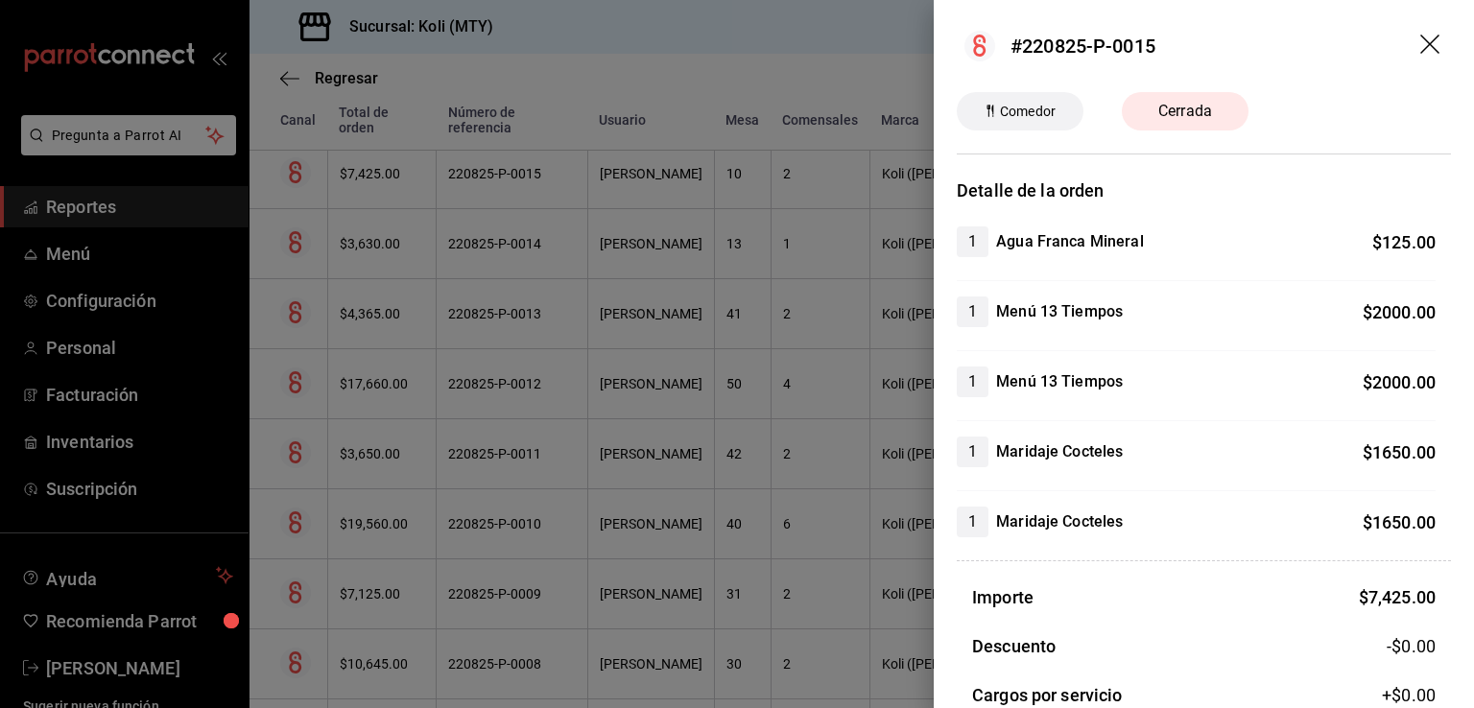
click at [514, 220] on div at bounding box center [737, 354] width 1474 height 708
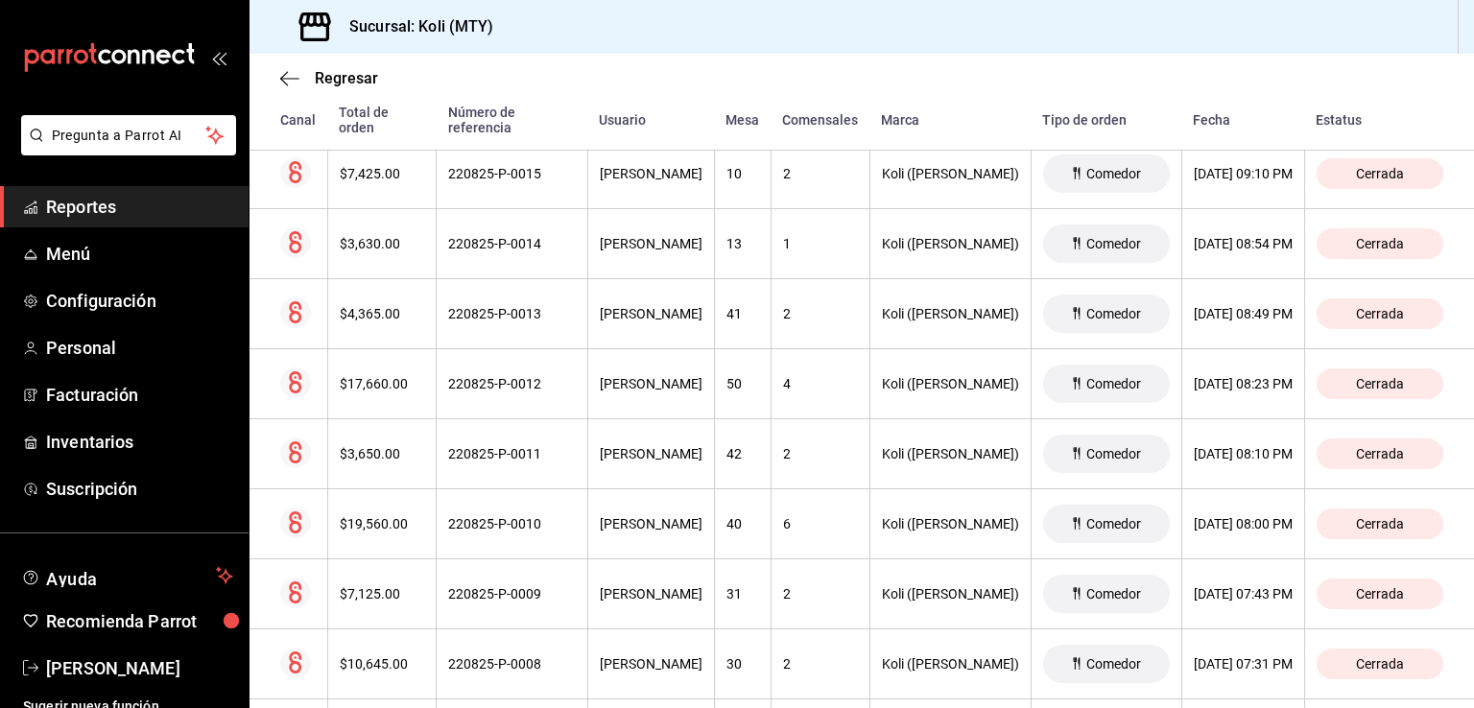
click at [365, 249] on div "$3,630.00" at bounding box center [382, 243] width 85 height 15
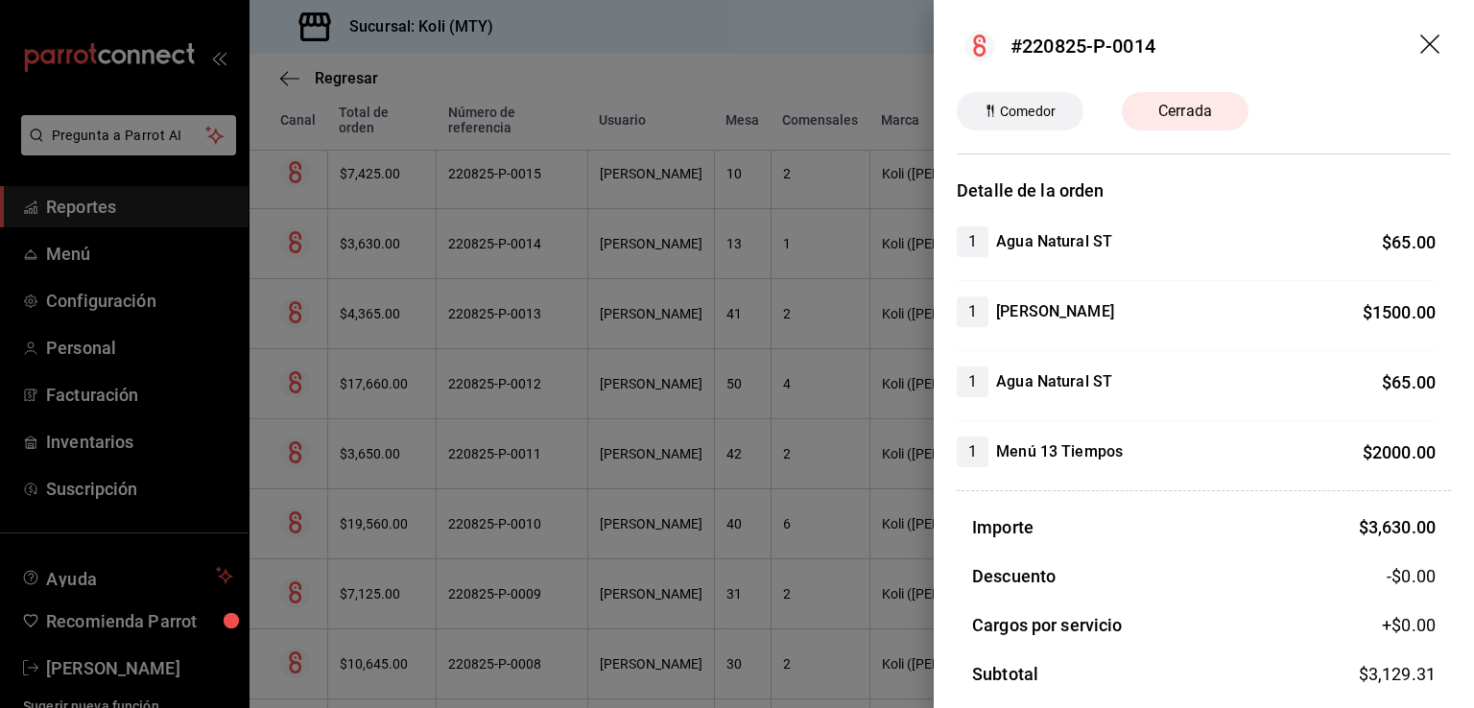
click at [506, 446] on div at bounding box center [737, 354] width 1474 height 708
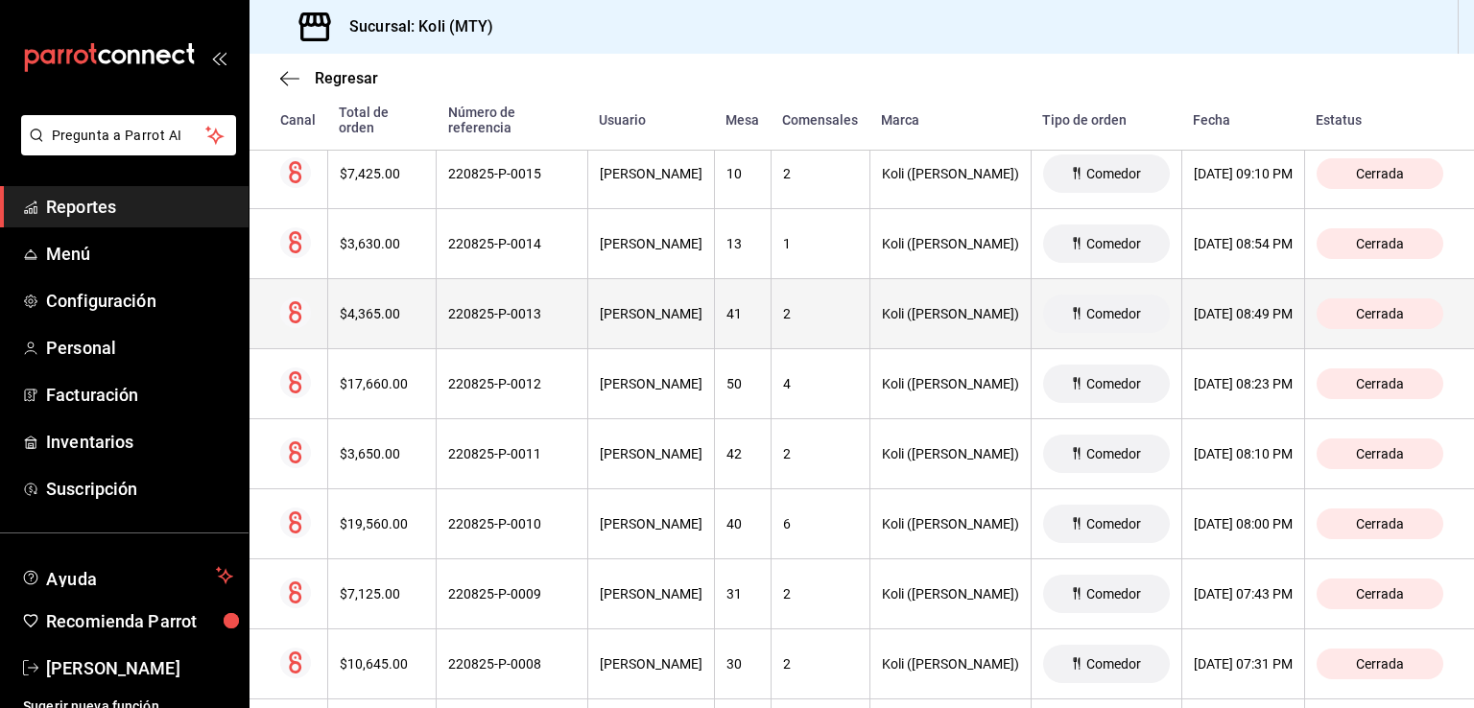
click at [376, 311] on div "$4,365.00" at bounding box center [382, 313] width 85 height 15
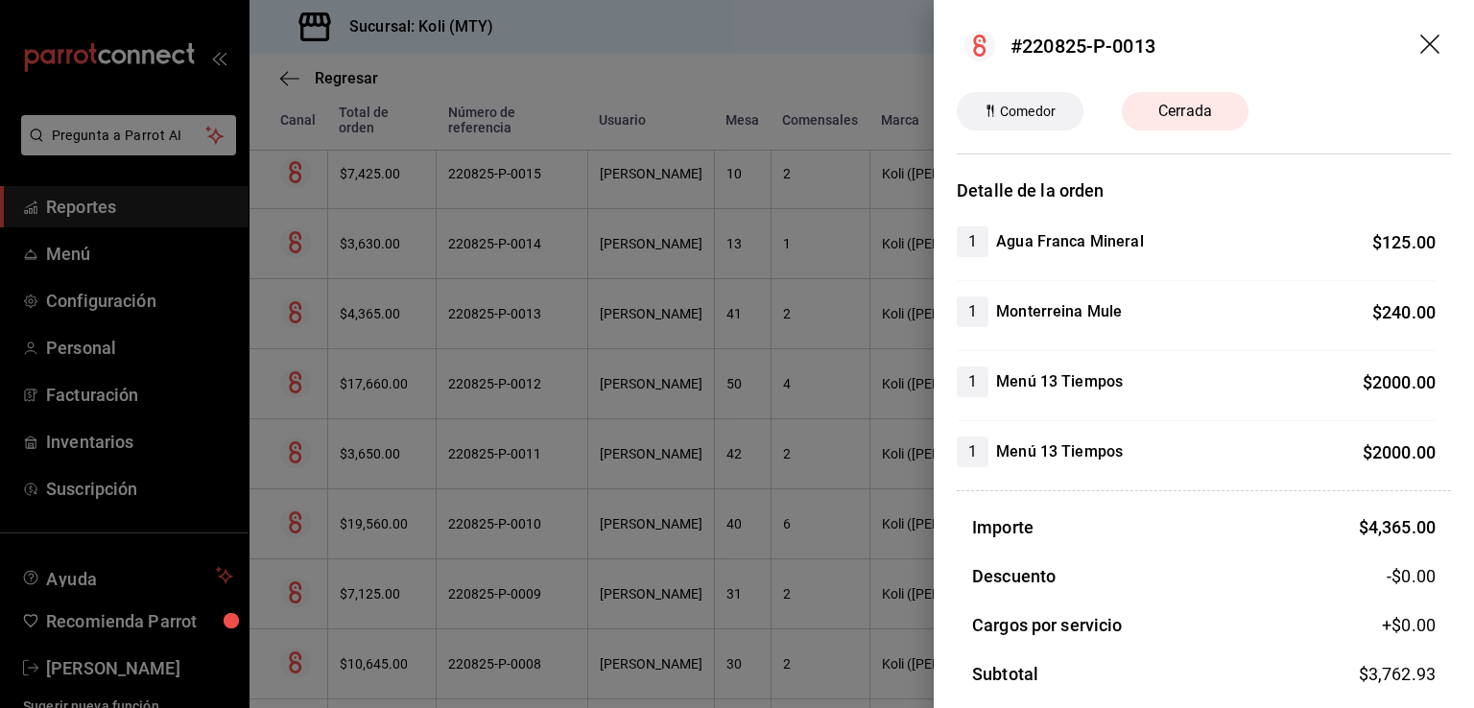
click at [423, 323] on div at bounding box center [737, 354] width 1474 height 708
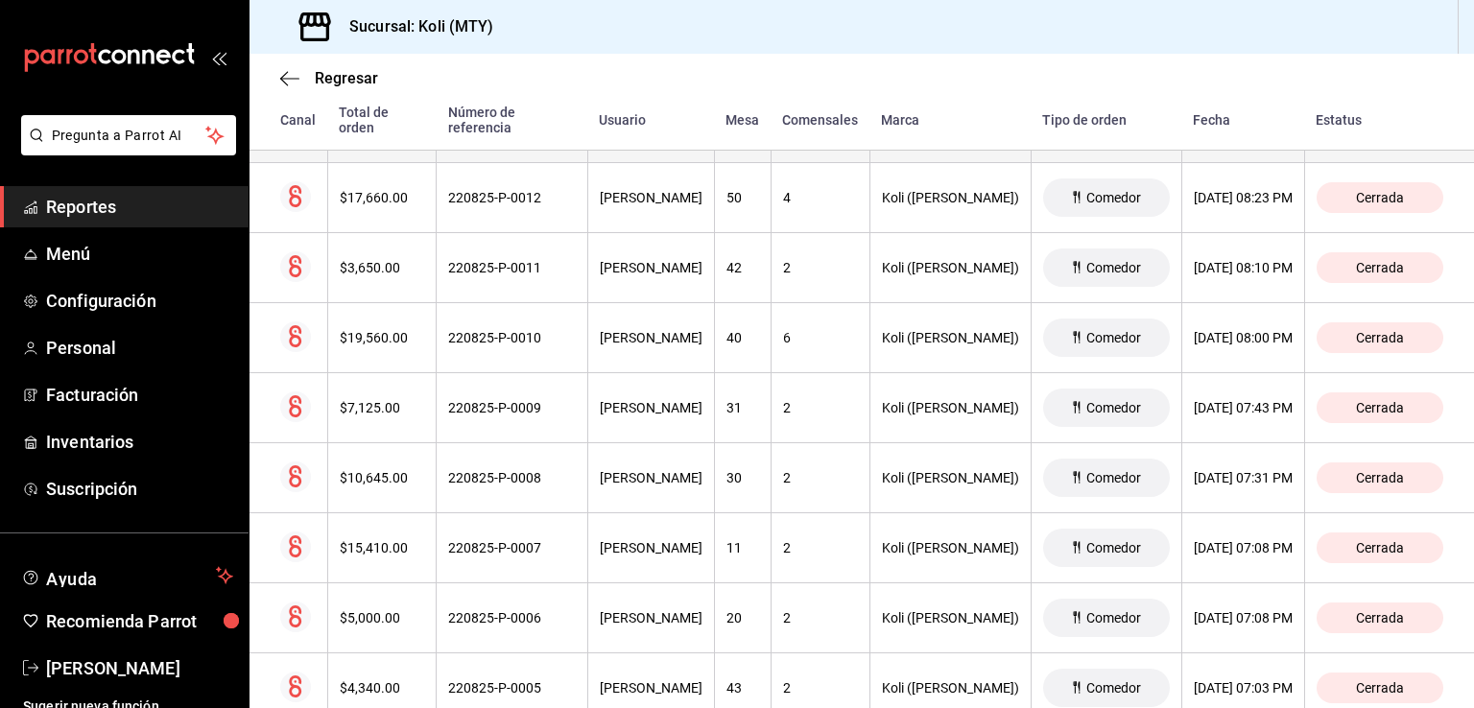
scroll to position [2032, 0]
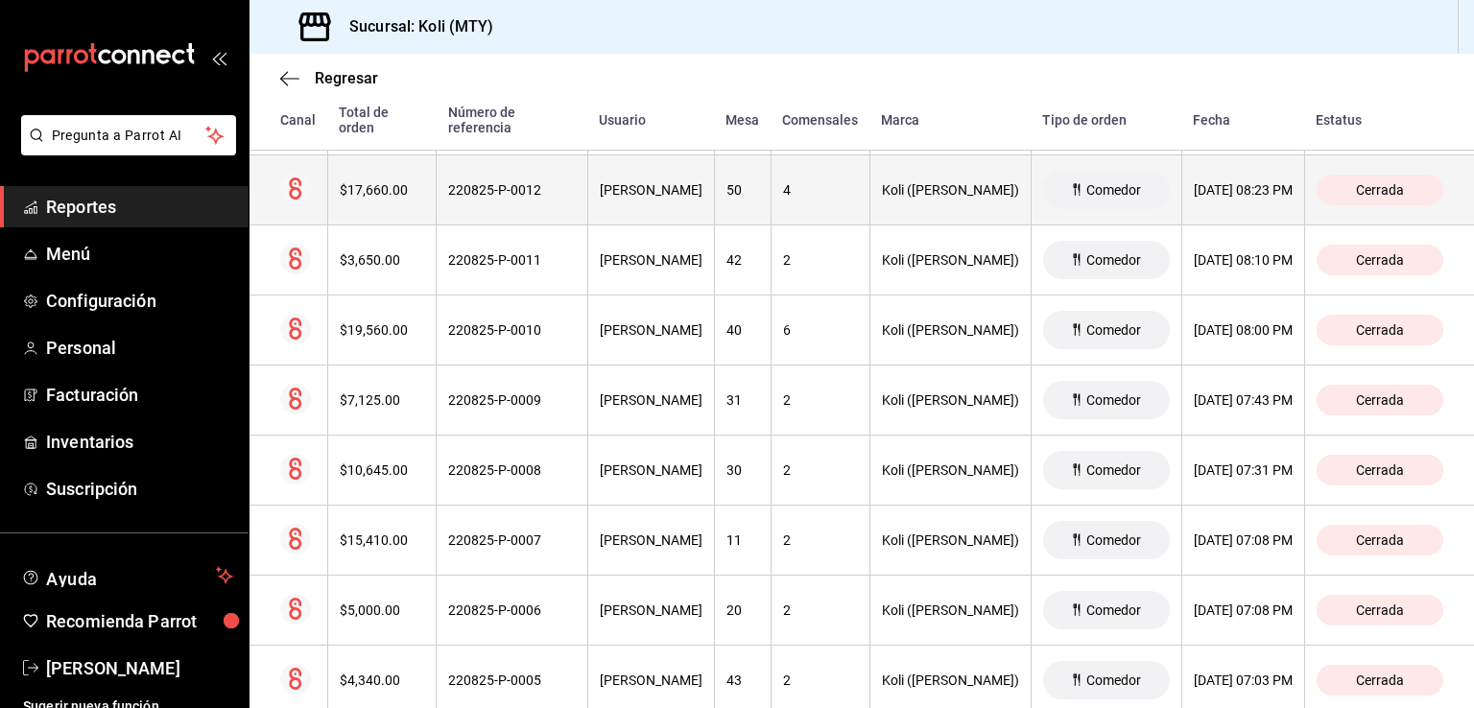
click at [380, 155] on th "$17,660.00" at bounding box center [381, 190] width 109 height 70
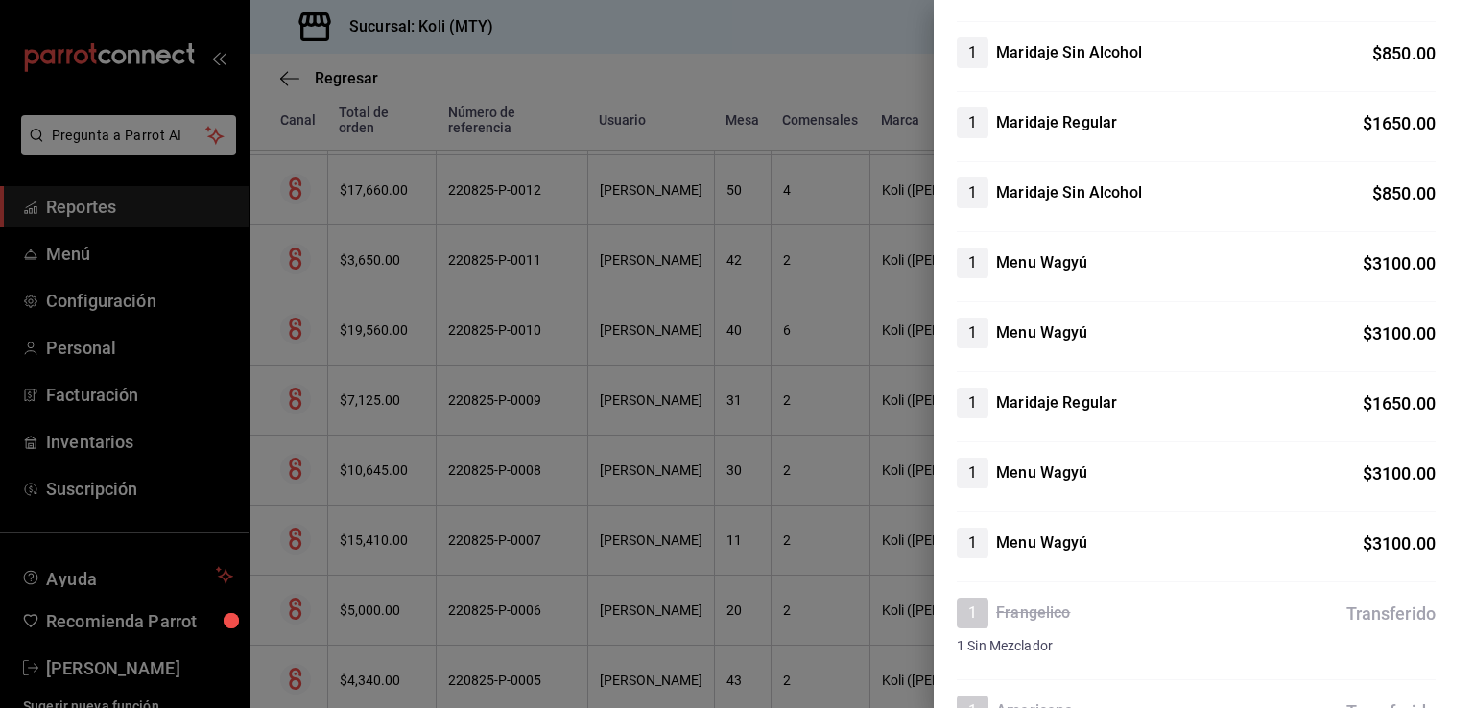
scroll to position [470, 0]
click at [472, 572] on div at bounding box center [737, 354] width 1474 height 708
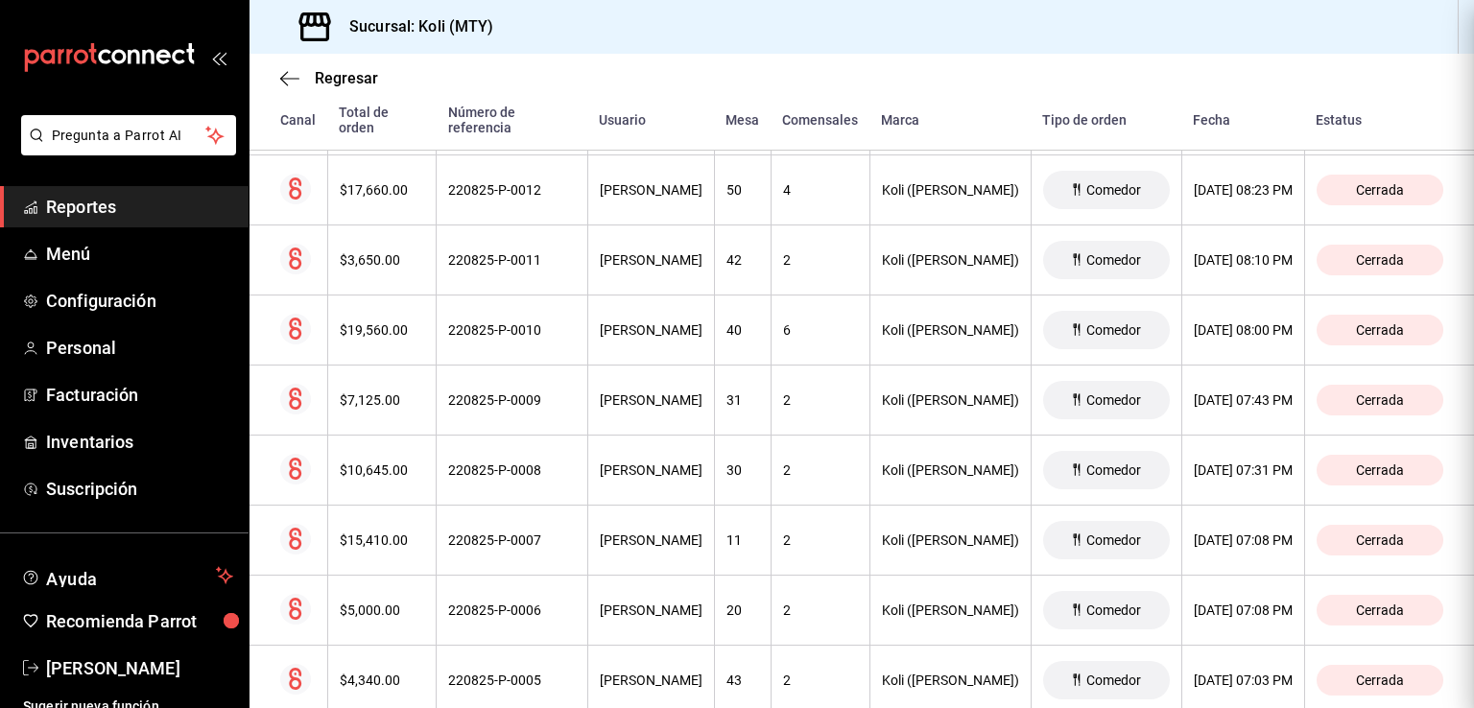
scroll to position [0, 0]
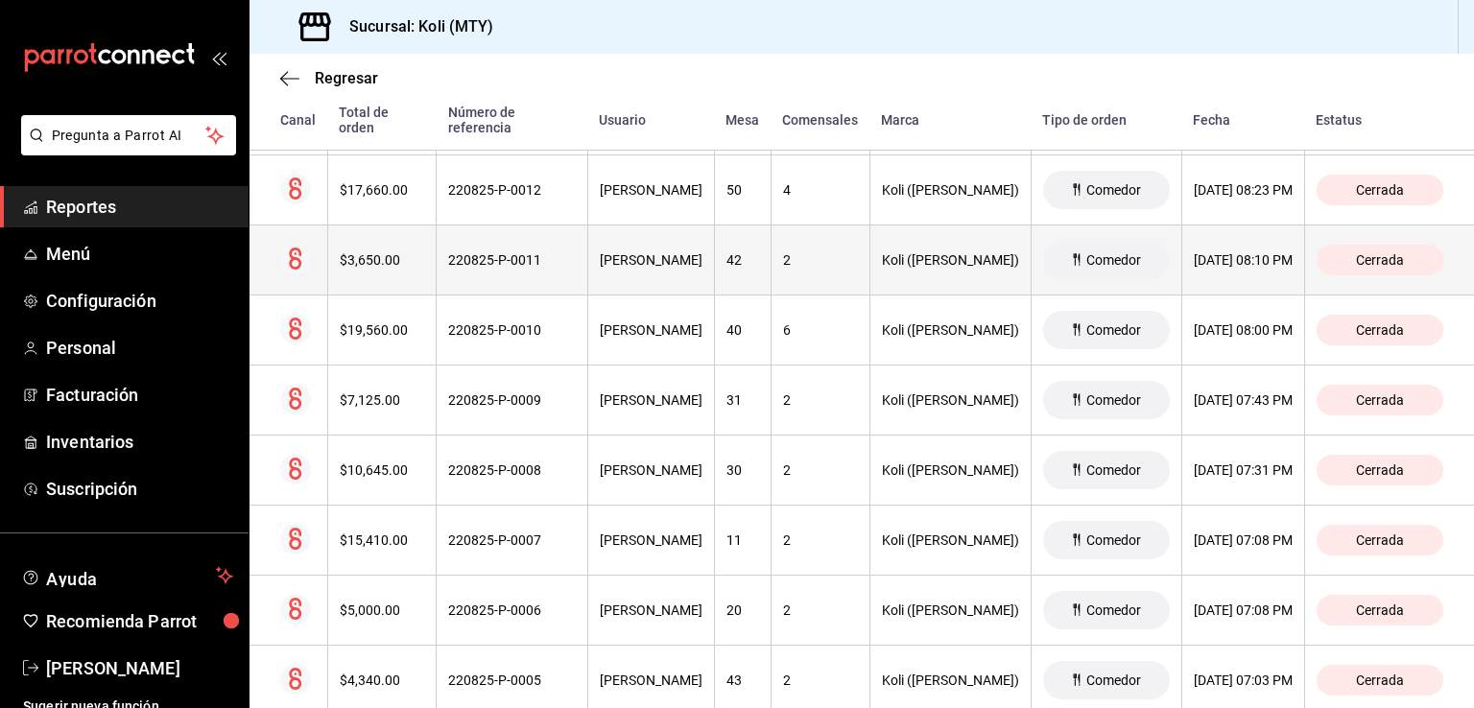
click at [376, 266] on th "$3,650.00" at bounding box center [381, 260] width 109 height 70
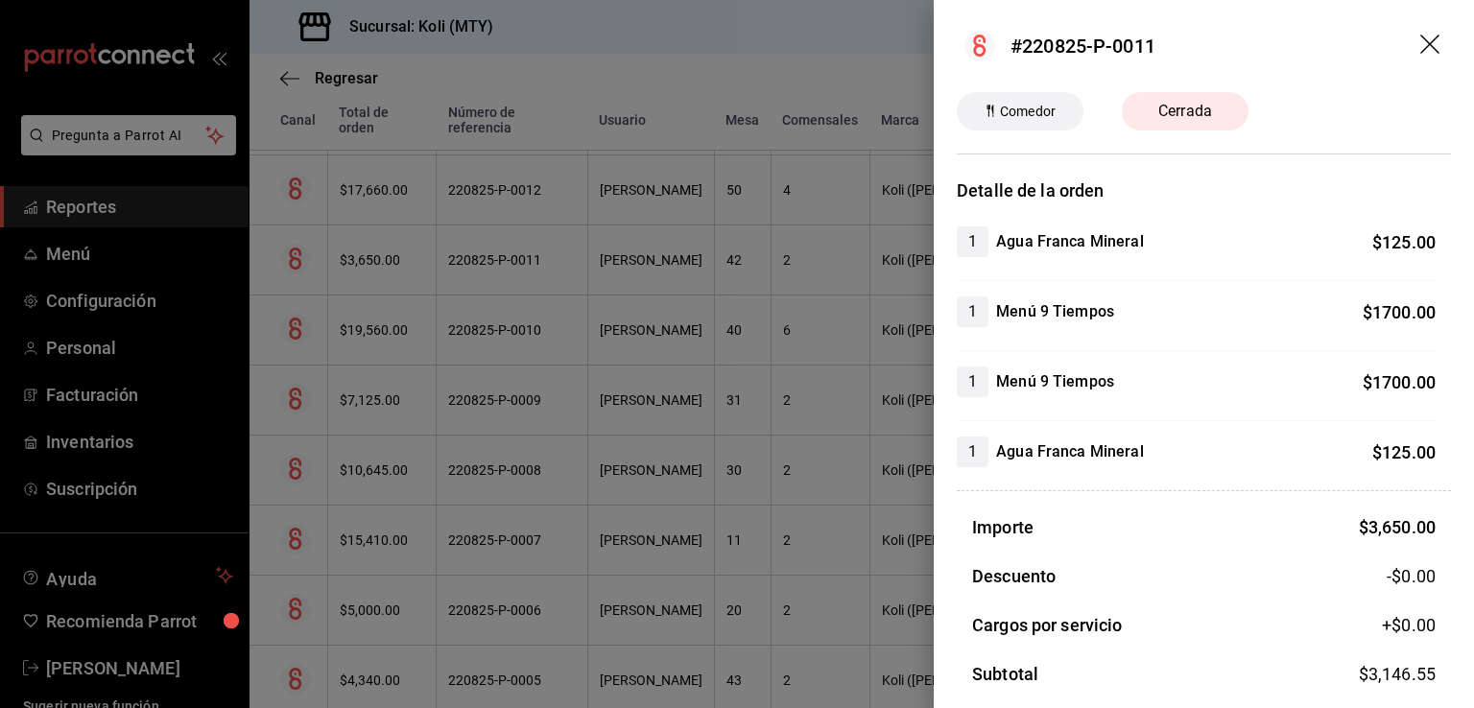
click at [649, 523] on div at bounding box center [737, 354] width 1474 height 708
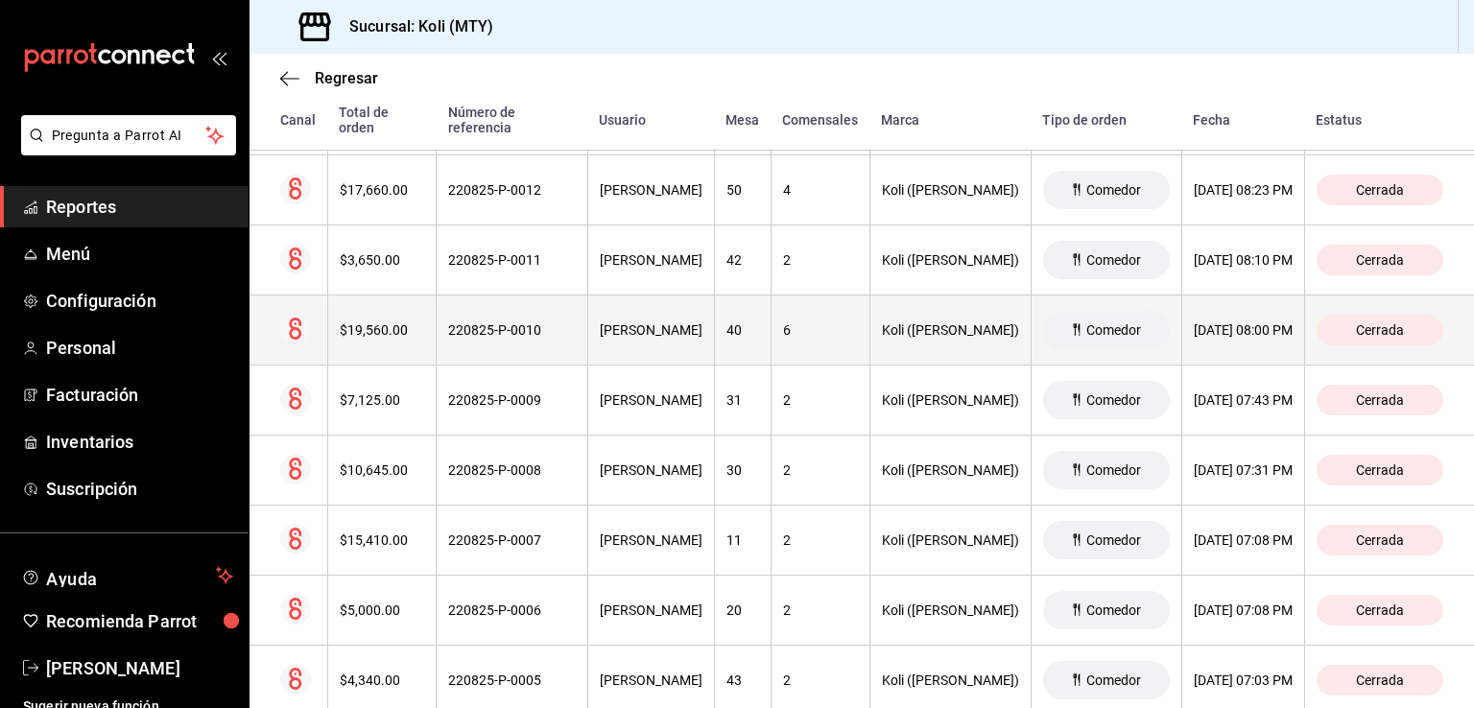
click at [378, 343] on th "$19,560.00" at bounding box center [381, 331] width 109 height 70
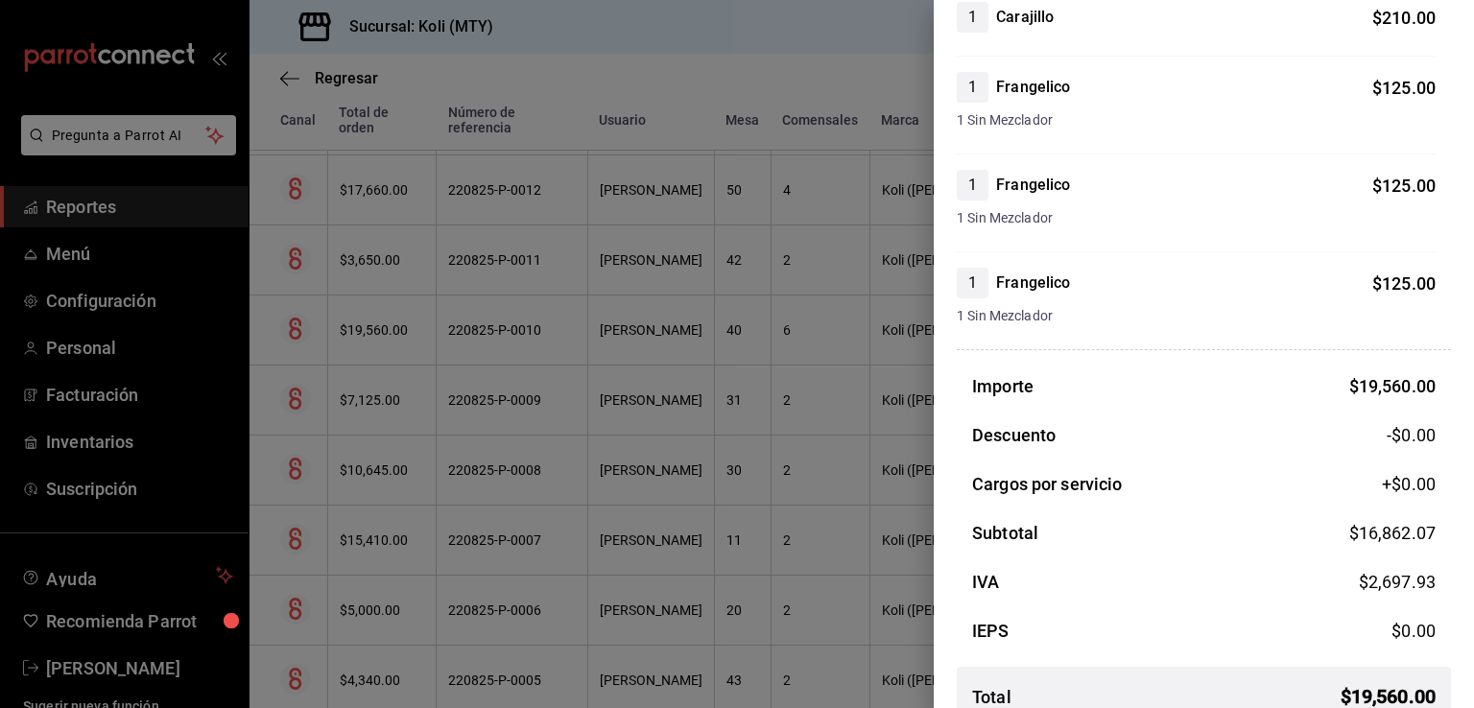
scroll to position [1934, 0]
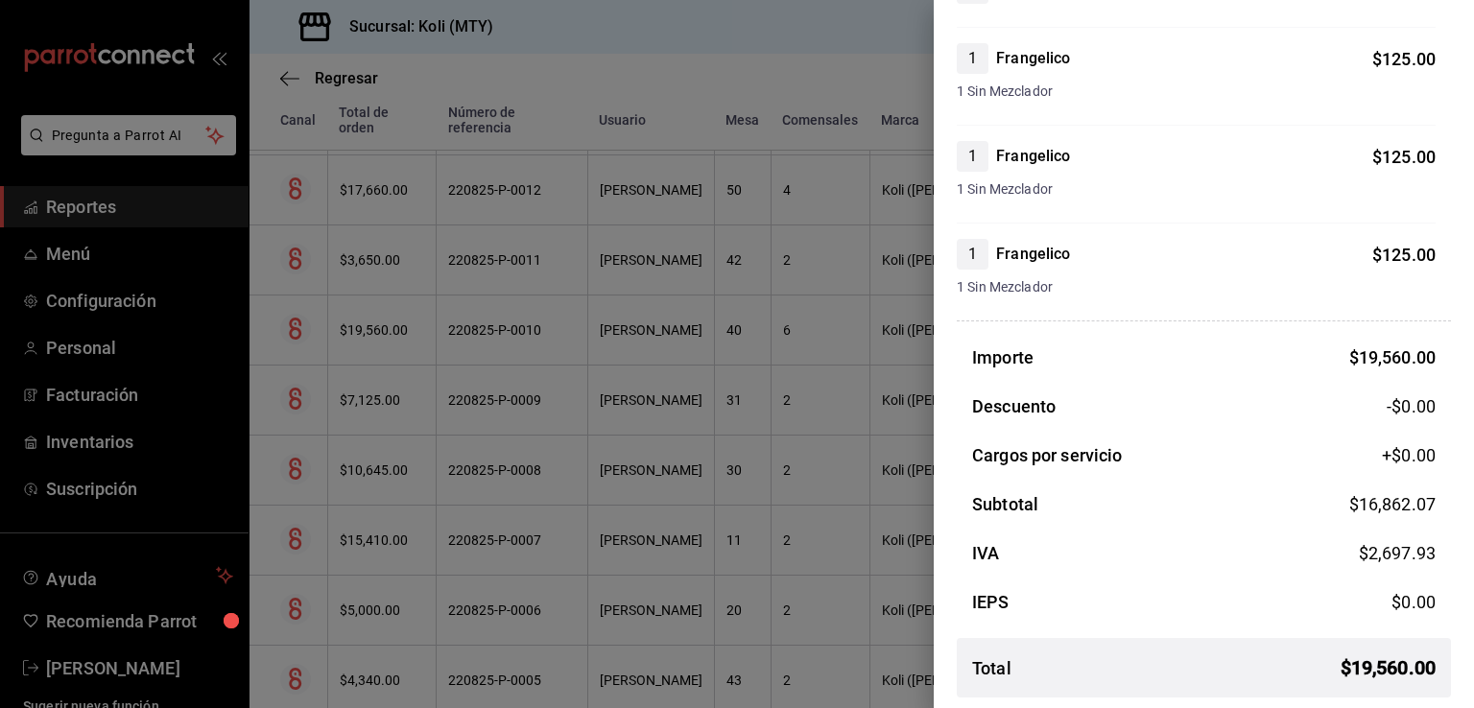
click at [516, 502] on div at bounding box center [737, 354] width 1474 height 708
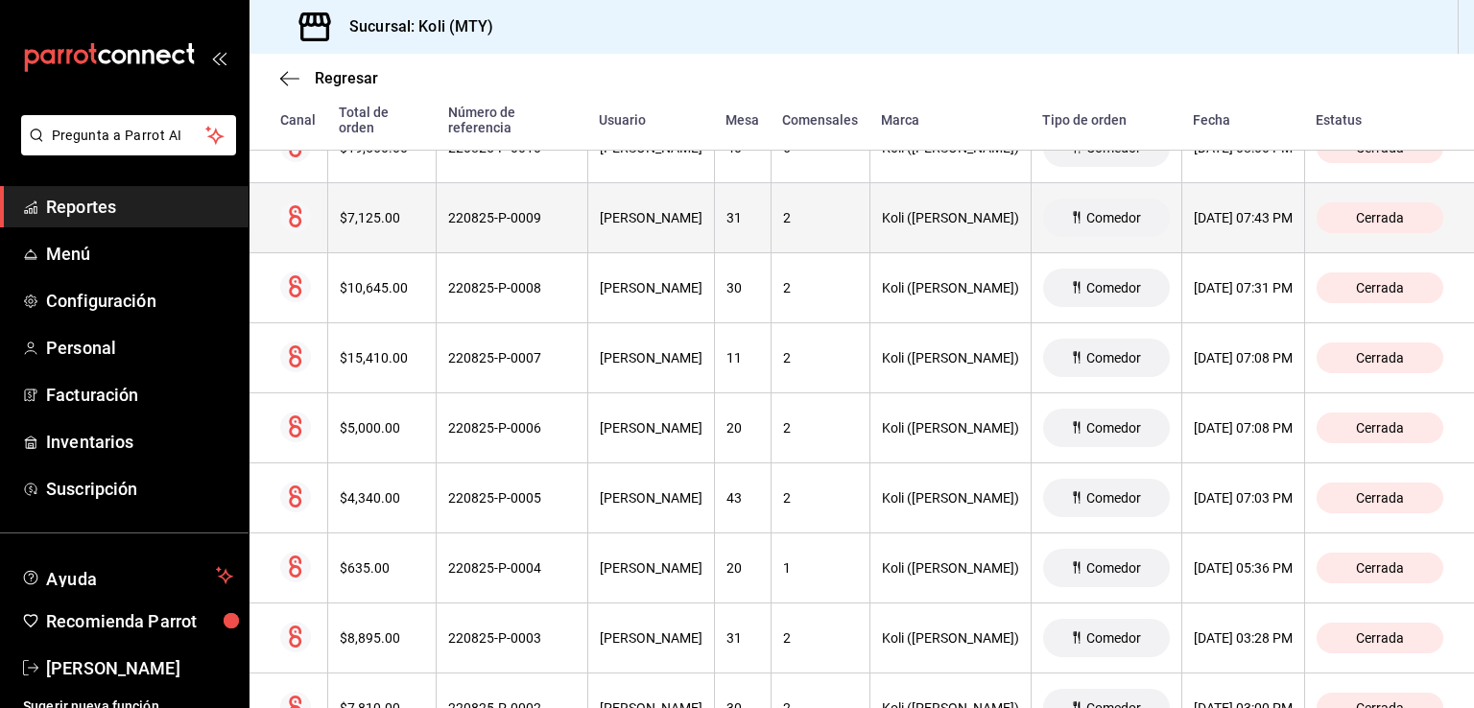
scroll to position [2217, 0]
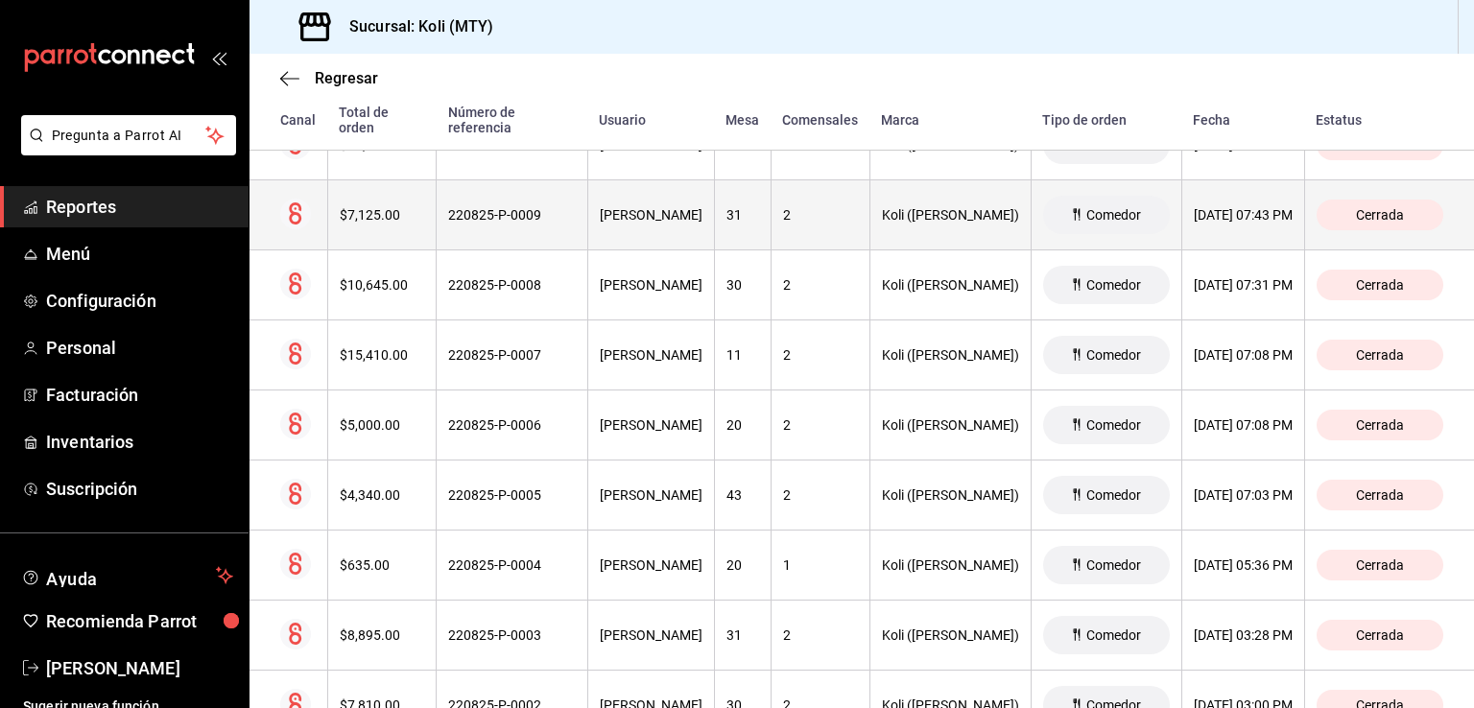
click at [369, 229] on th "$7,125.00" at bounding box center [381, 215] width 109 height 70
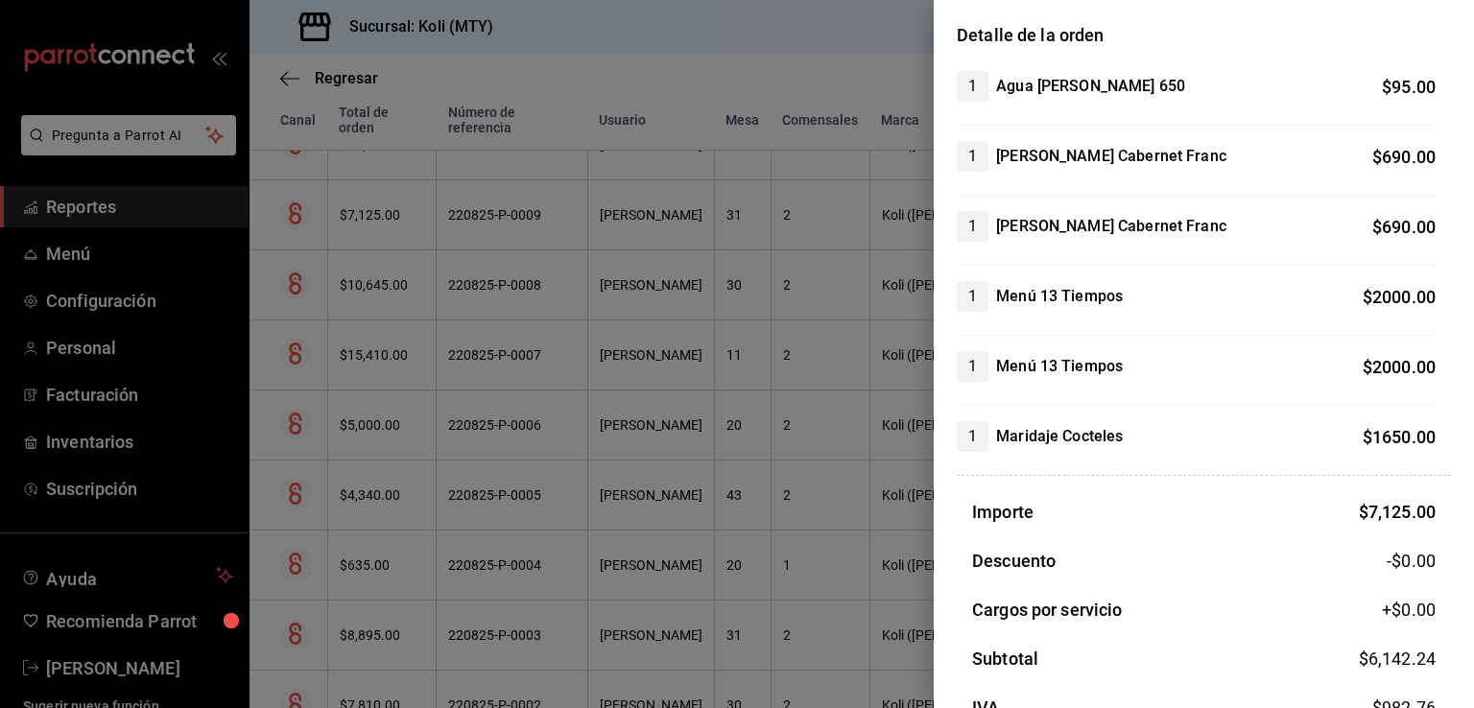
scroll to position [156, 0]
click at [414, 412] on div at bounding box center [737, 354] width 1474 height 708
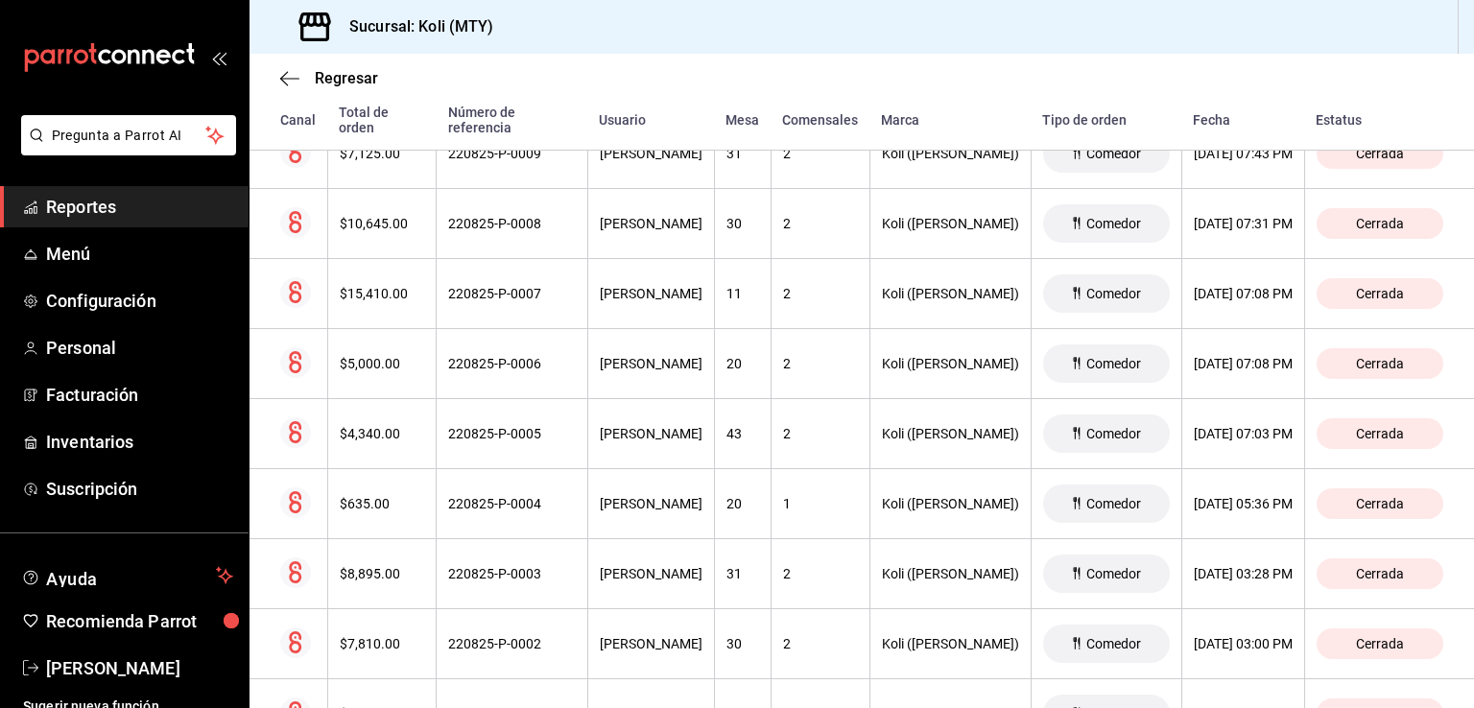
scroll to position [2320, 0]
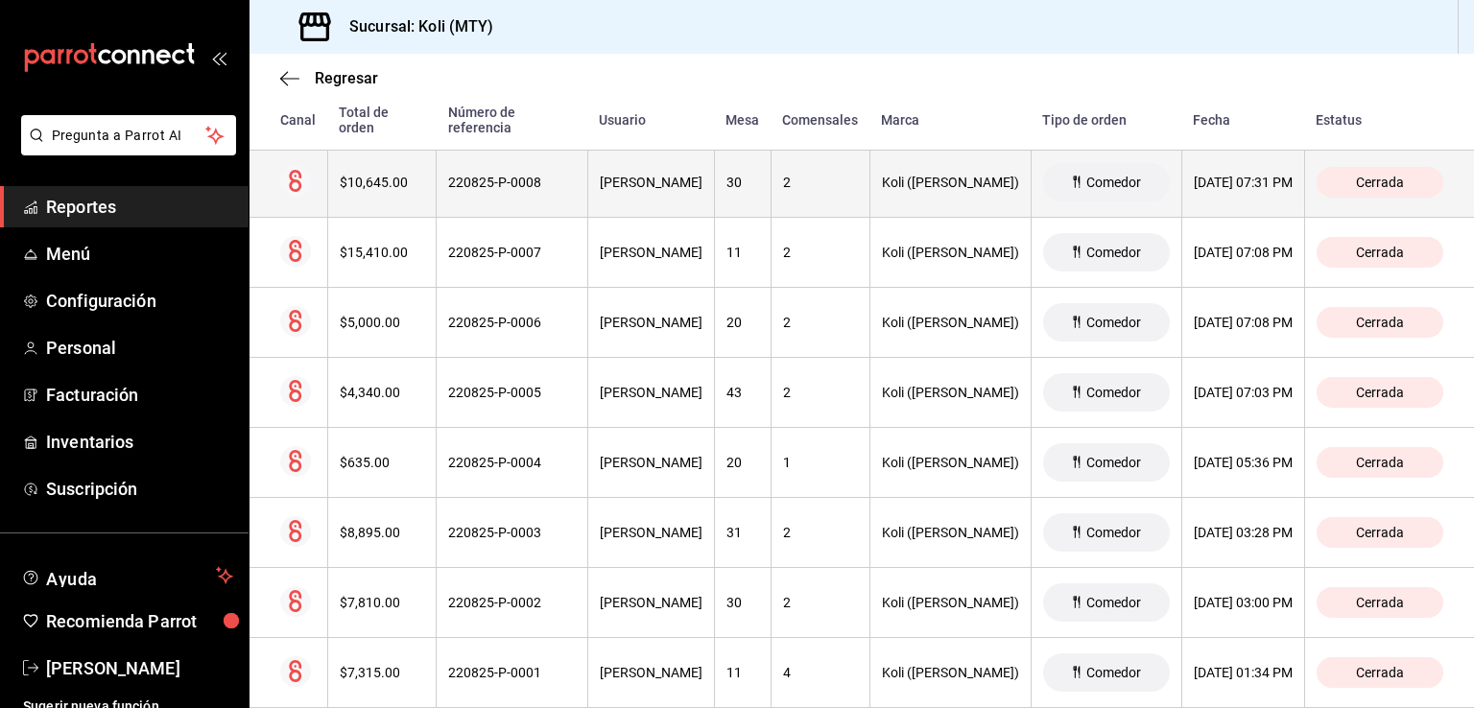
click at [393, 181] on div "$10,645.00" at bounding box center [382, 182] width 85 height 15
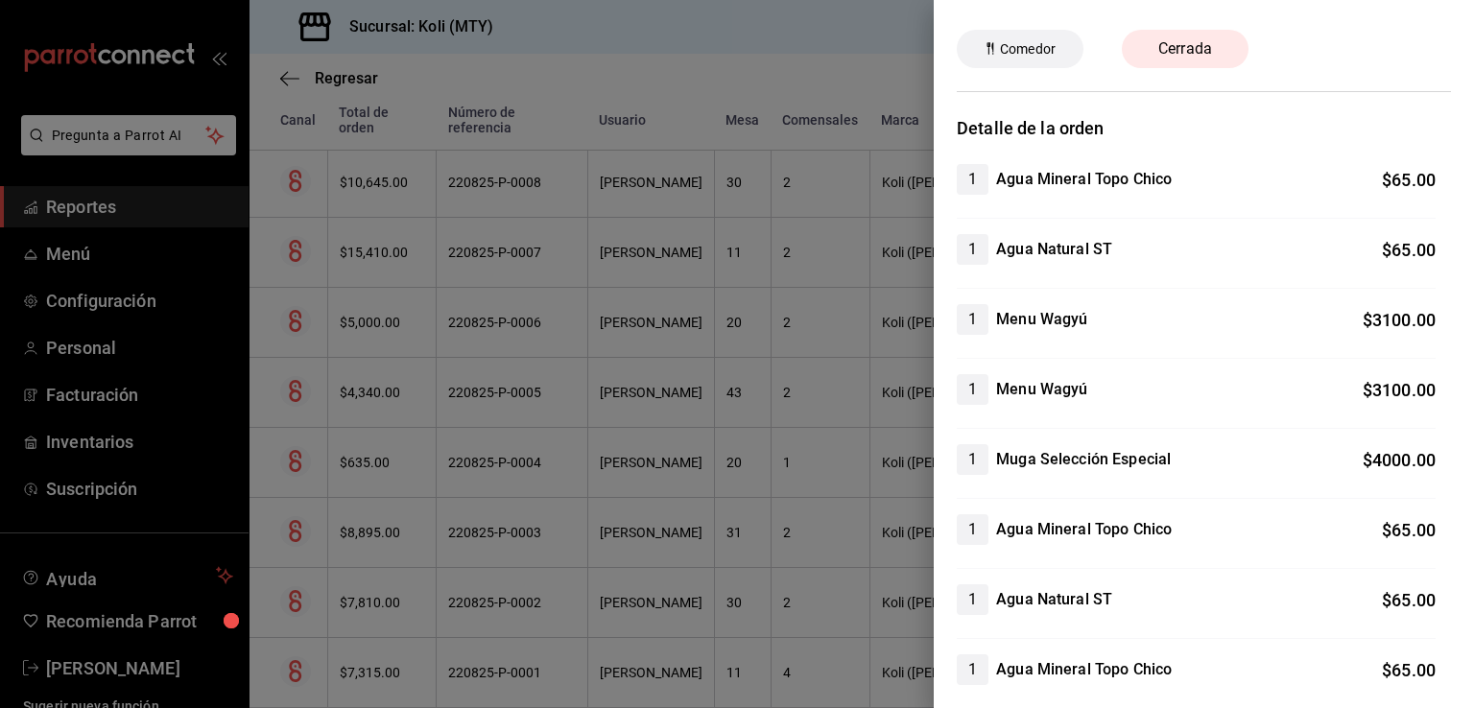
scroll to position [61, 0]
click at [520, 451] on div at bounding box center [737, 354] width 1474 height 708
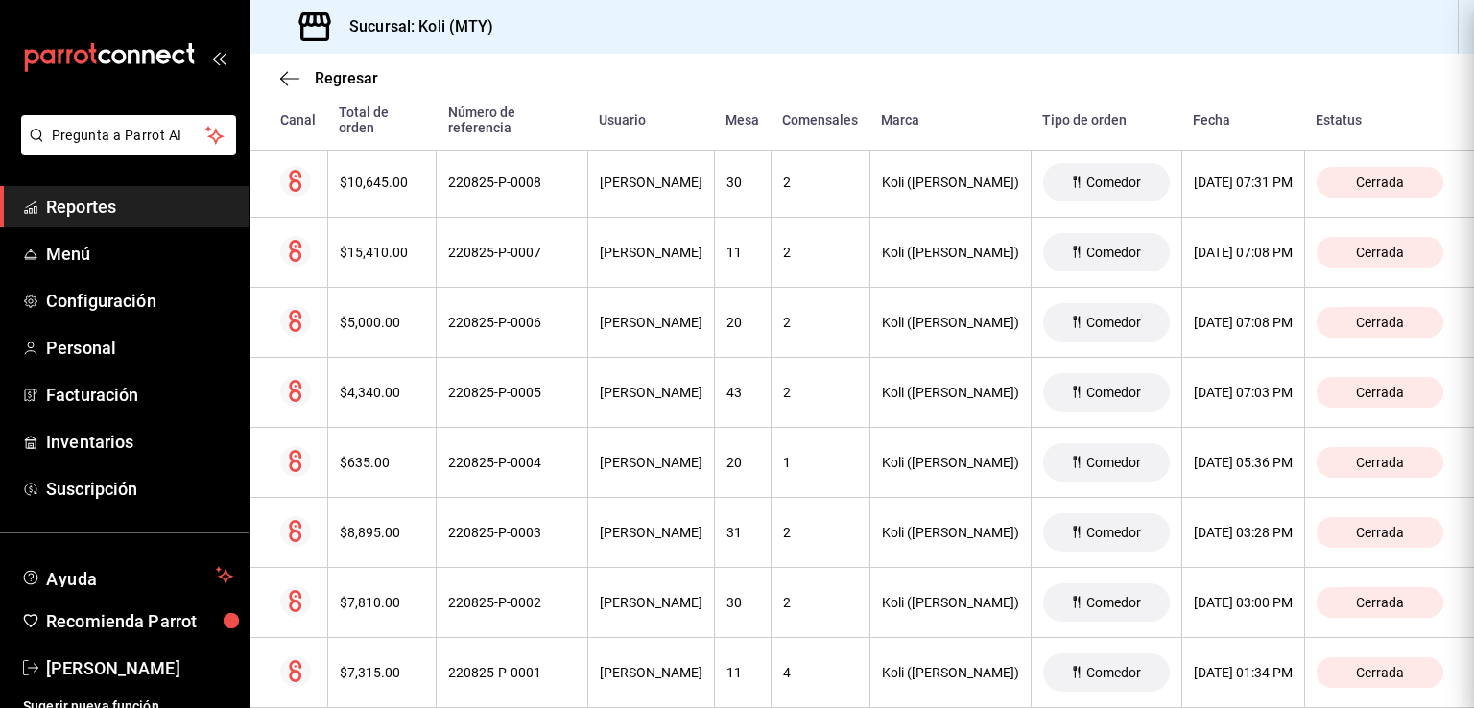
scroll to position [0, 0]
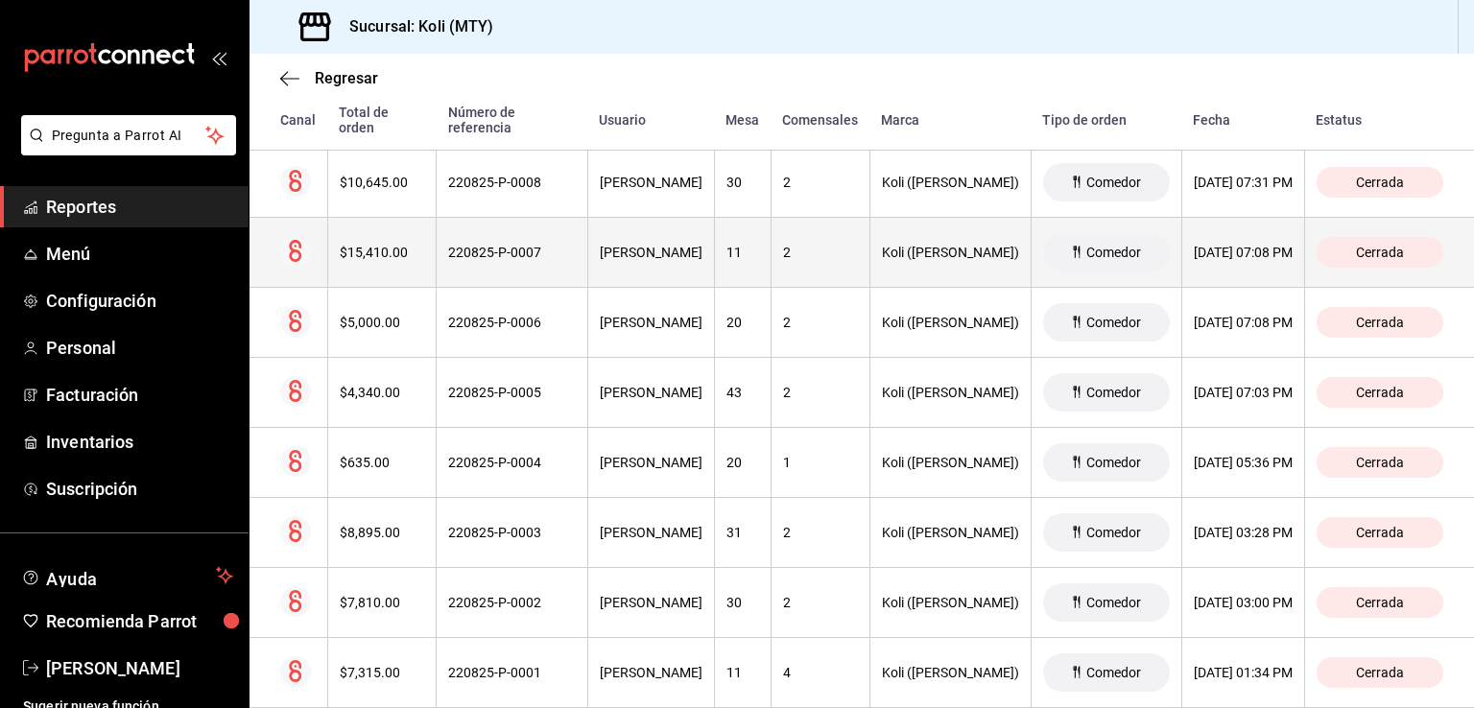
click at [396, 239] on th "$15,410.00" at bounding box center [381, 253] width 109 height 70
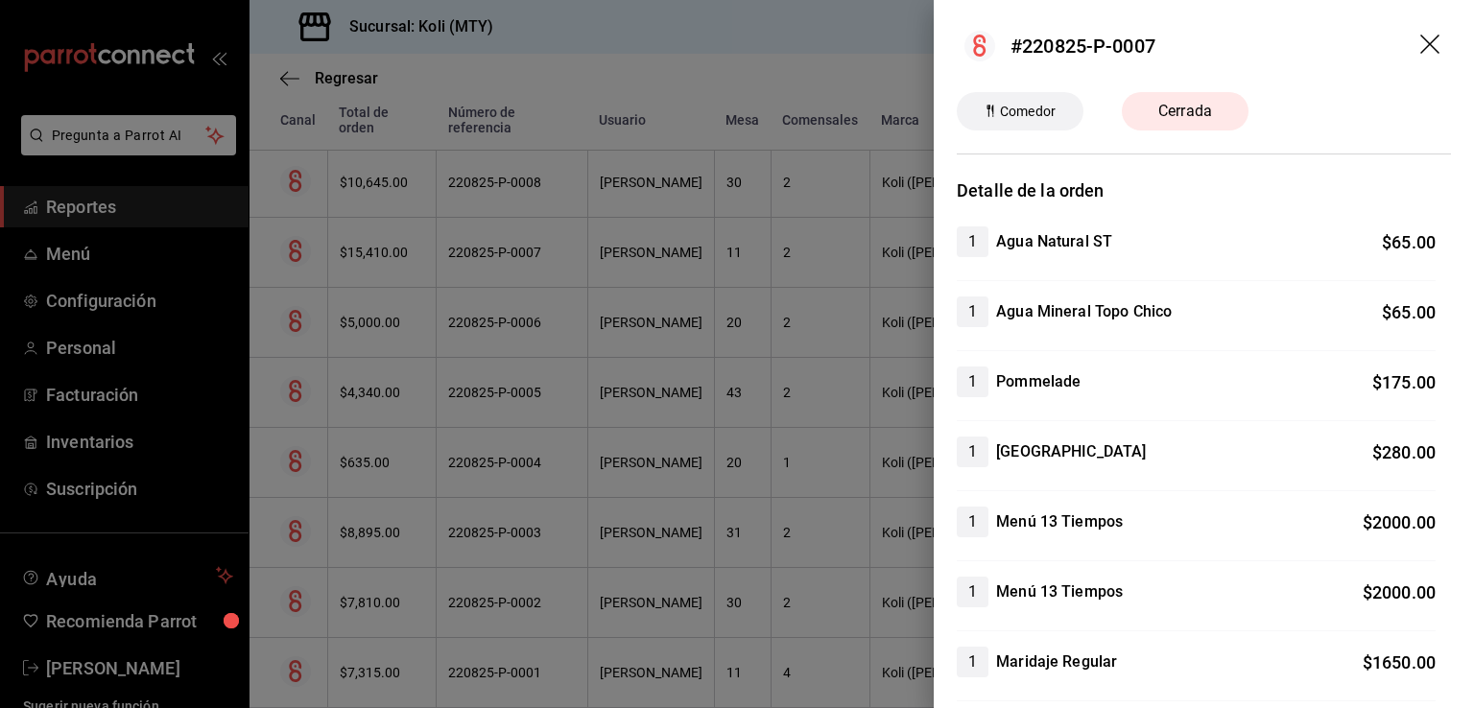
click at [543, 239] on div at bounding box center [737, 354] width 1474 height 708
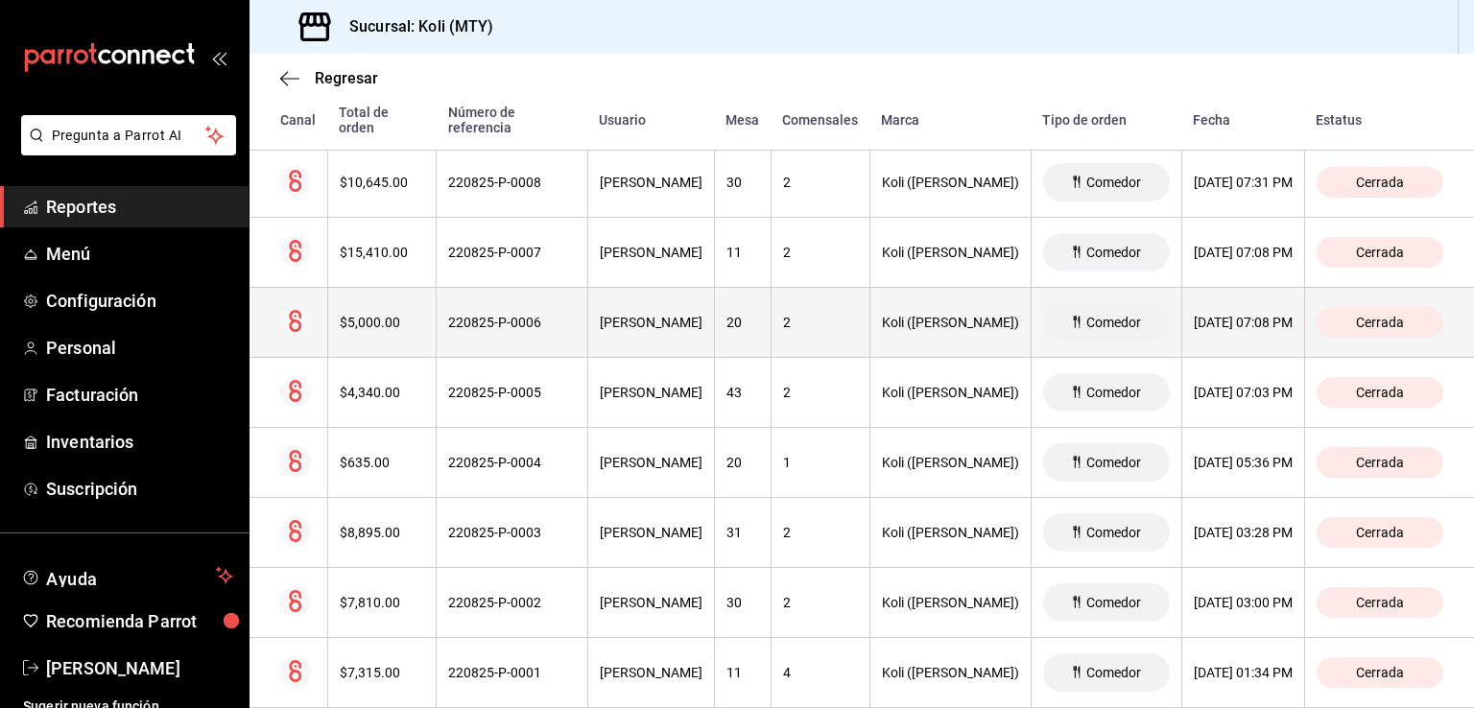
click at [376, 320] on div "$5,000.00" at bounding box center [382, 322] width 85 height 15
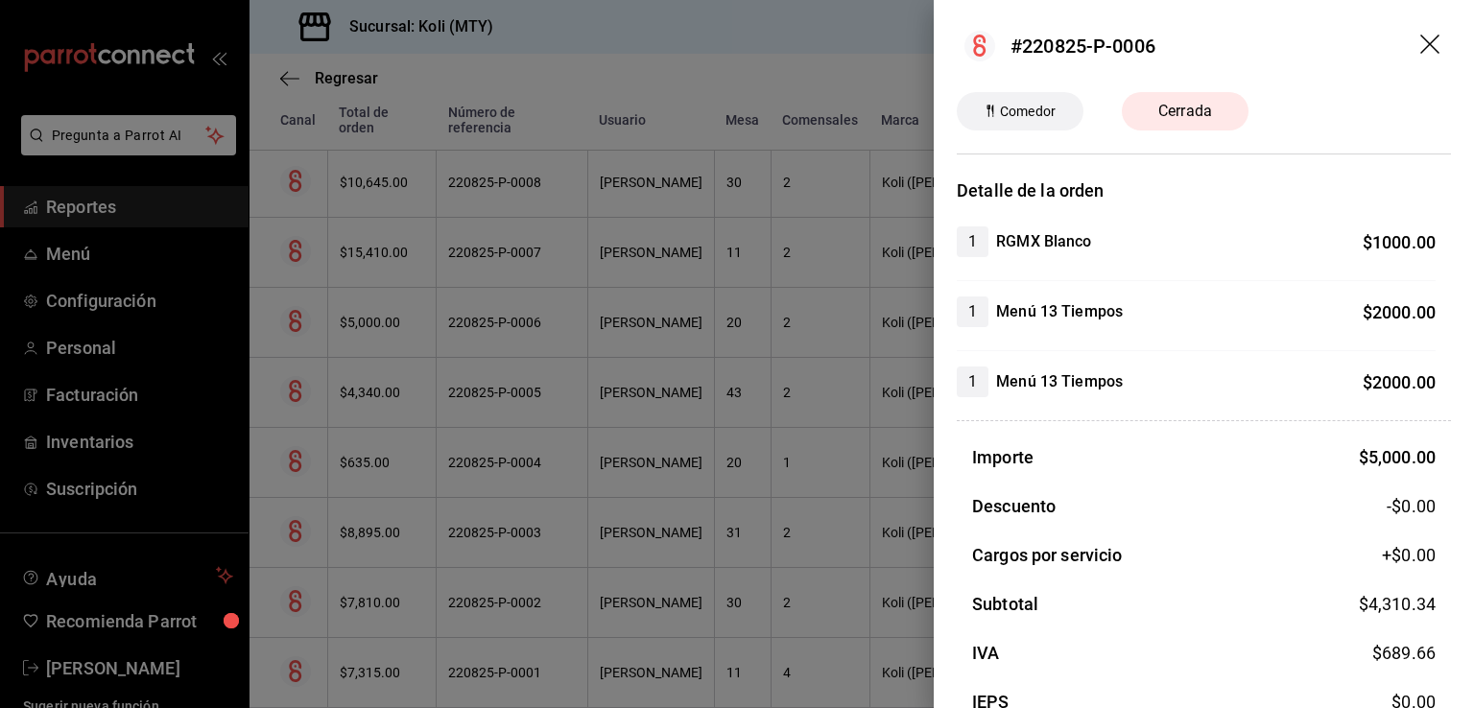
click at [535, 319] on div at bounding box center [737, 354] width 1474 height 708
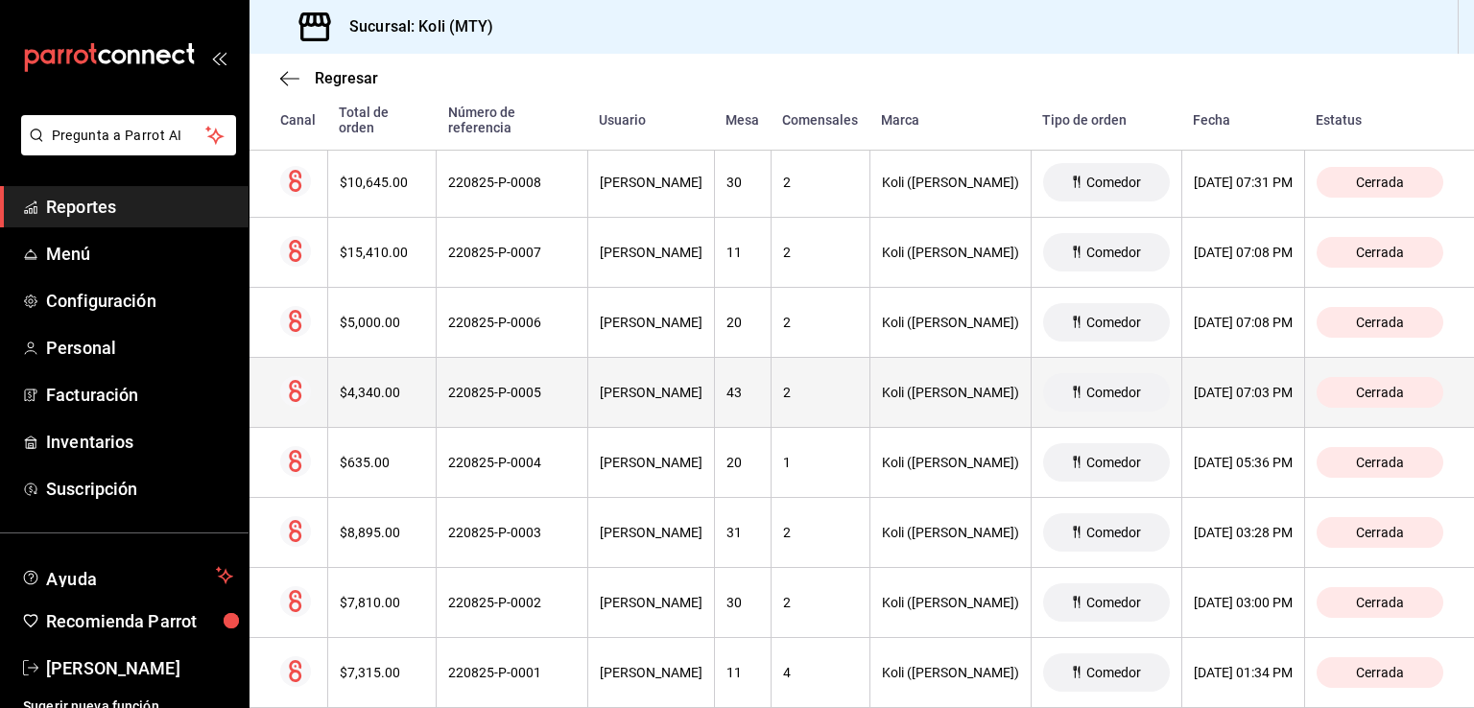
click at [390, 387] on div "$4,340.00" at bounding box center [382, 392] width 85 height 15
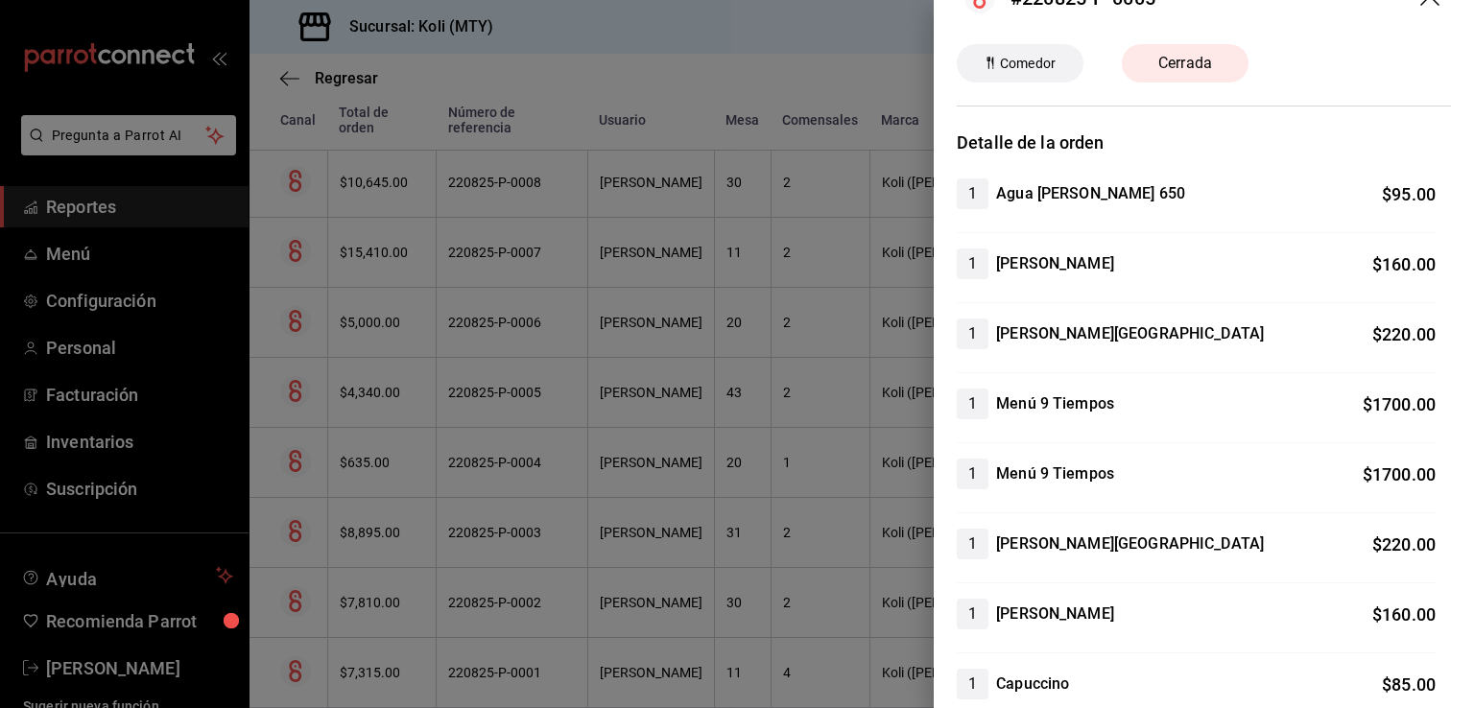
scroll to position [48, 0]
click at [623, 381] on div at bounding box center [737, 354] width 1474 height 708
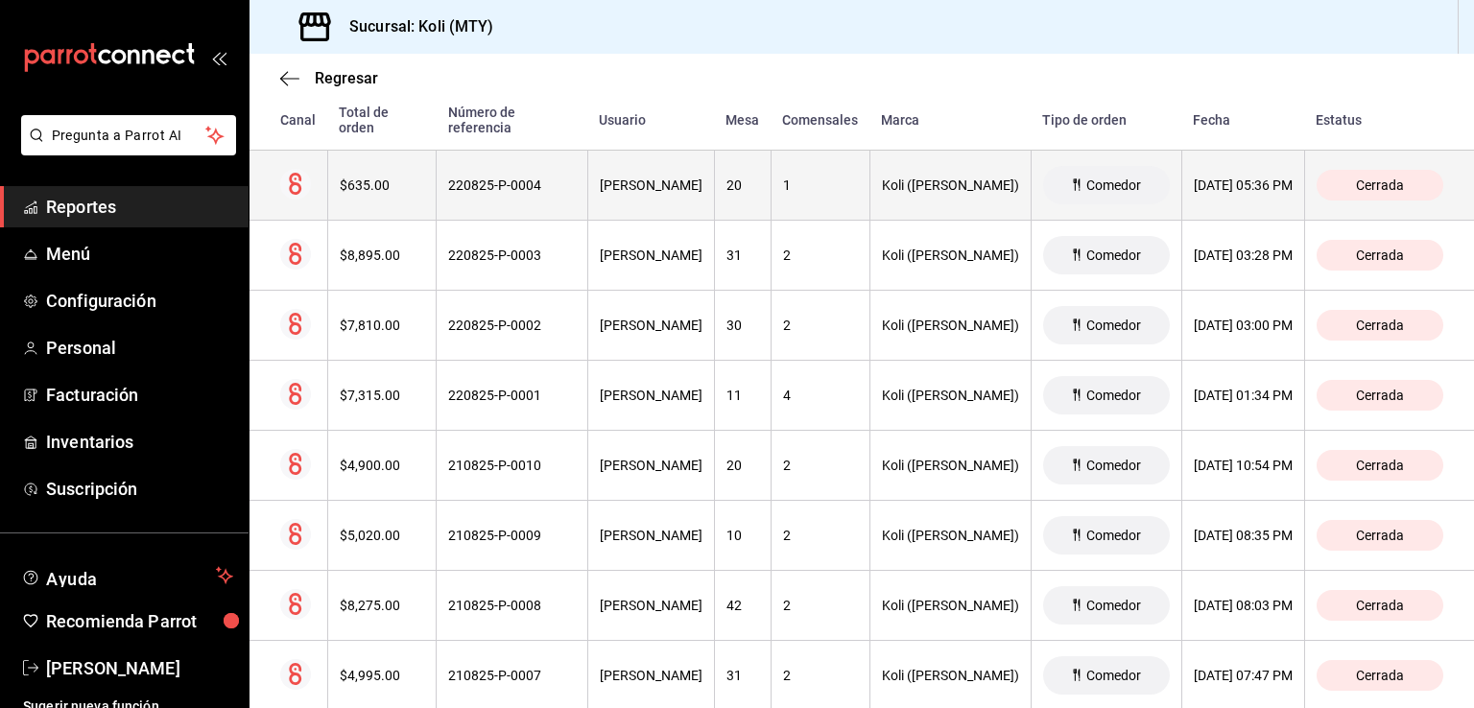
scroll to position [2598, 0]
click at [375, 197] on th "$635.00" at bounding box center [381, 185] width 109 height 70
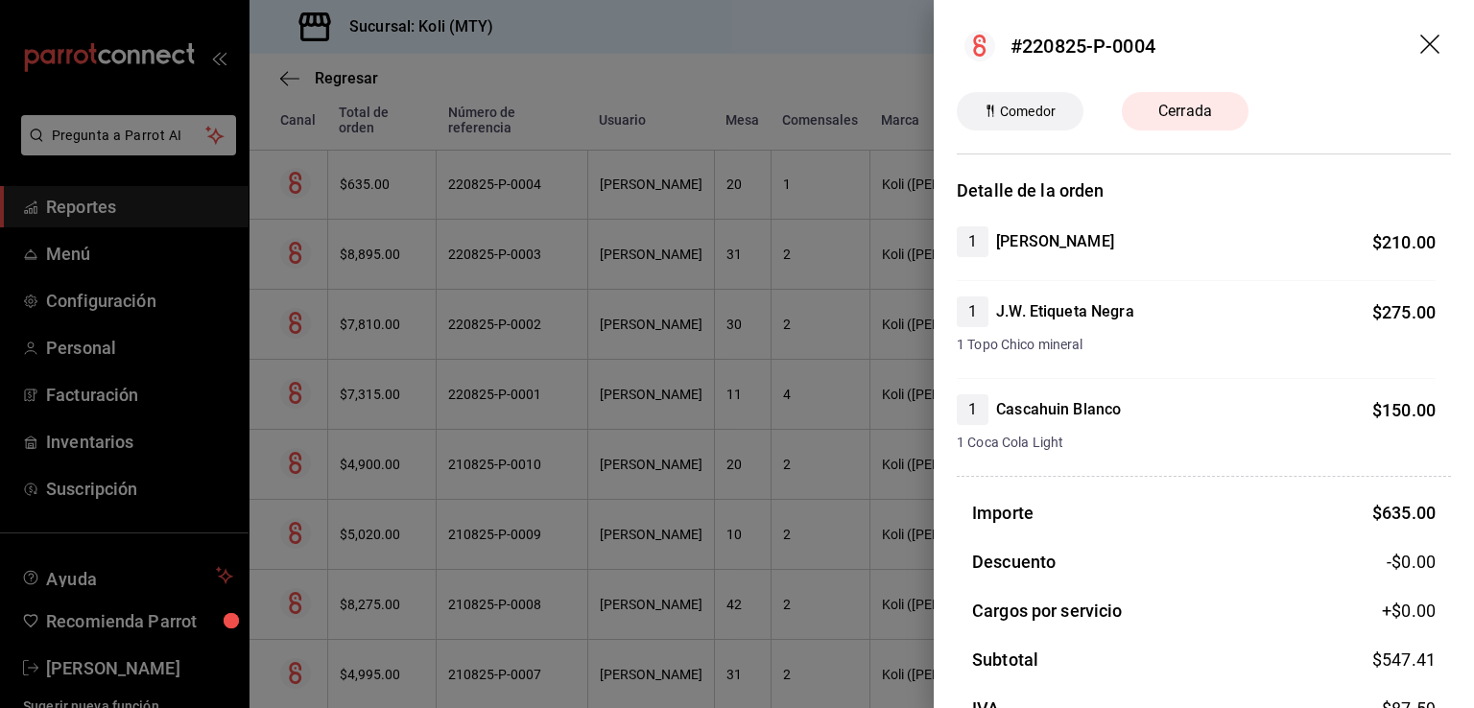
click at [320, 432] on div at bounding box center [737, 354] width 1474 height 708
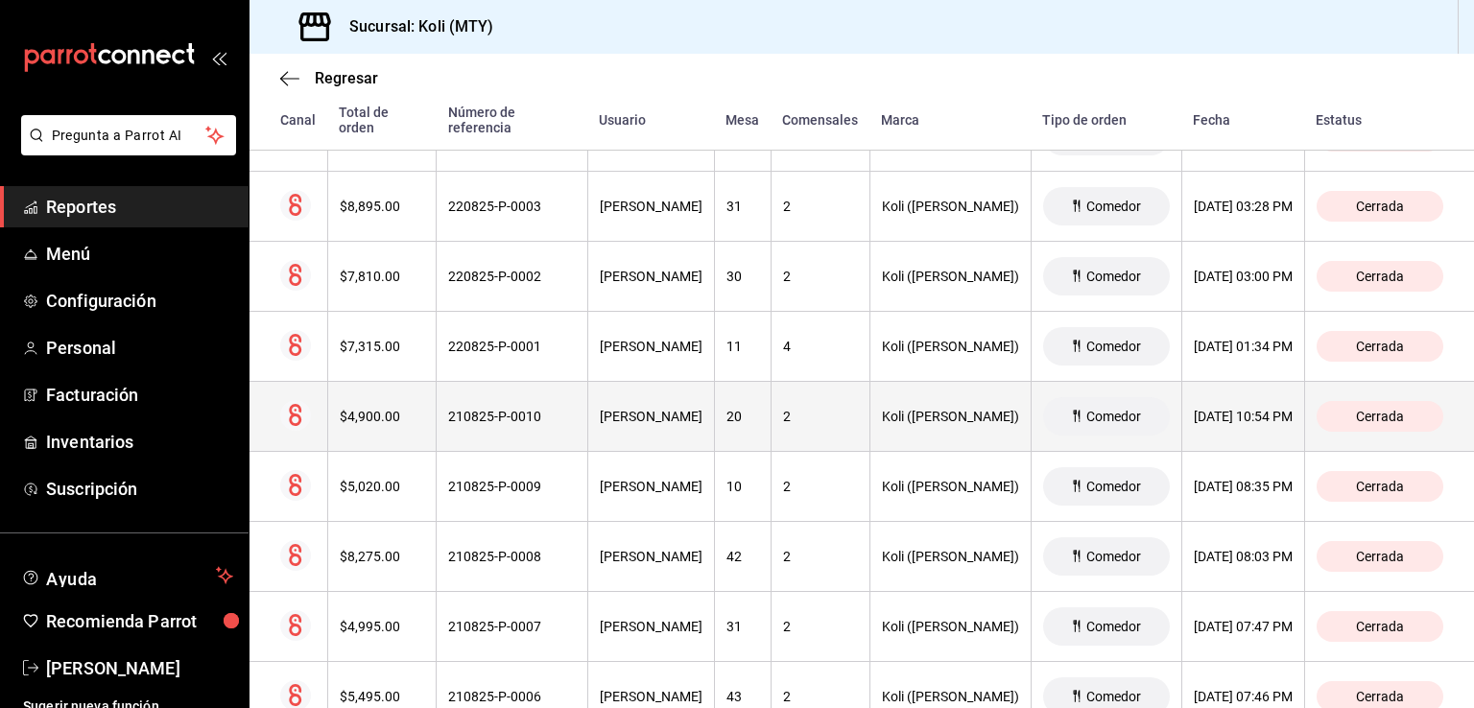
scroll to position [2643, 0]
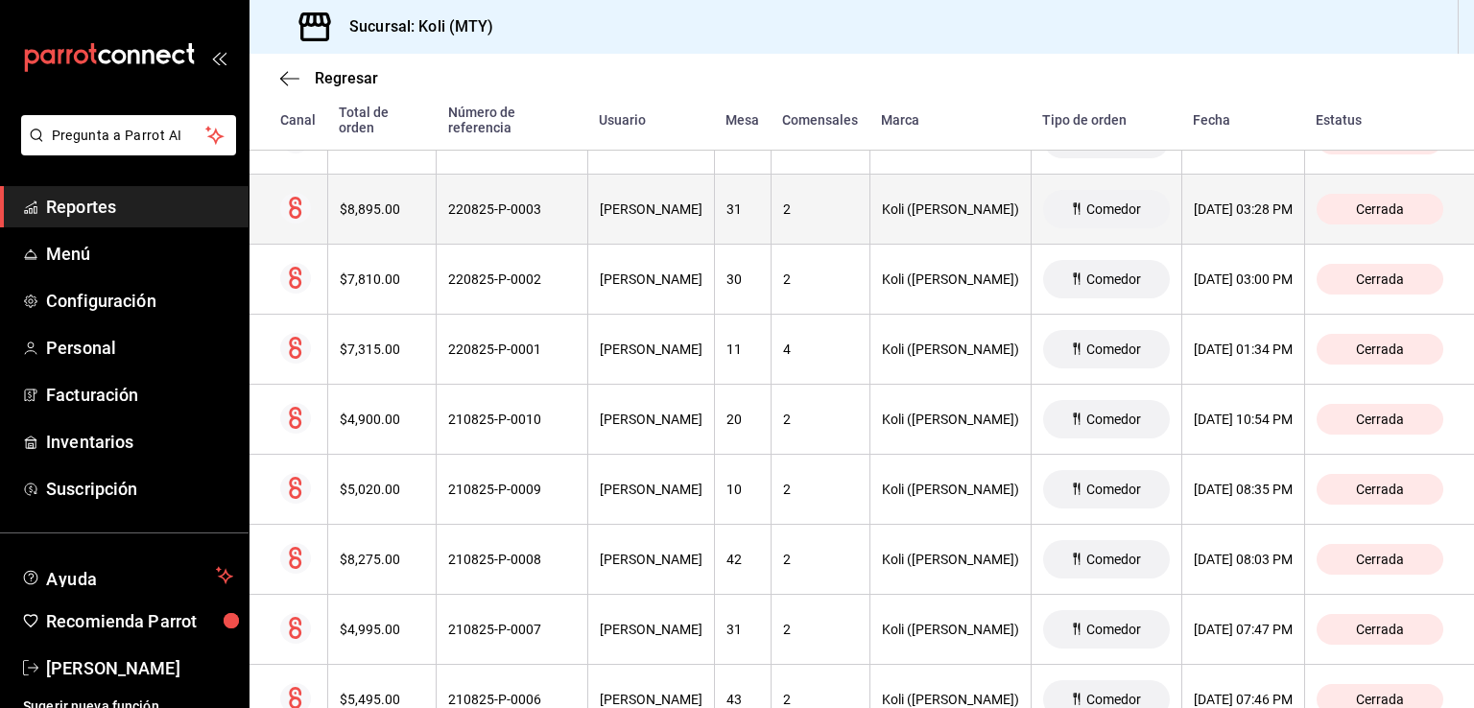
click at [365, 201] on div "$8,895.00" at bounding box center [382, 208] width 85 height 15
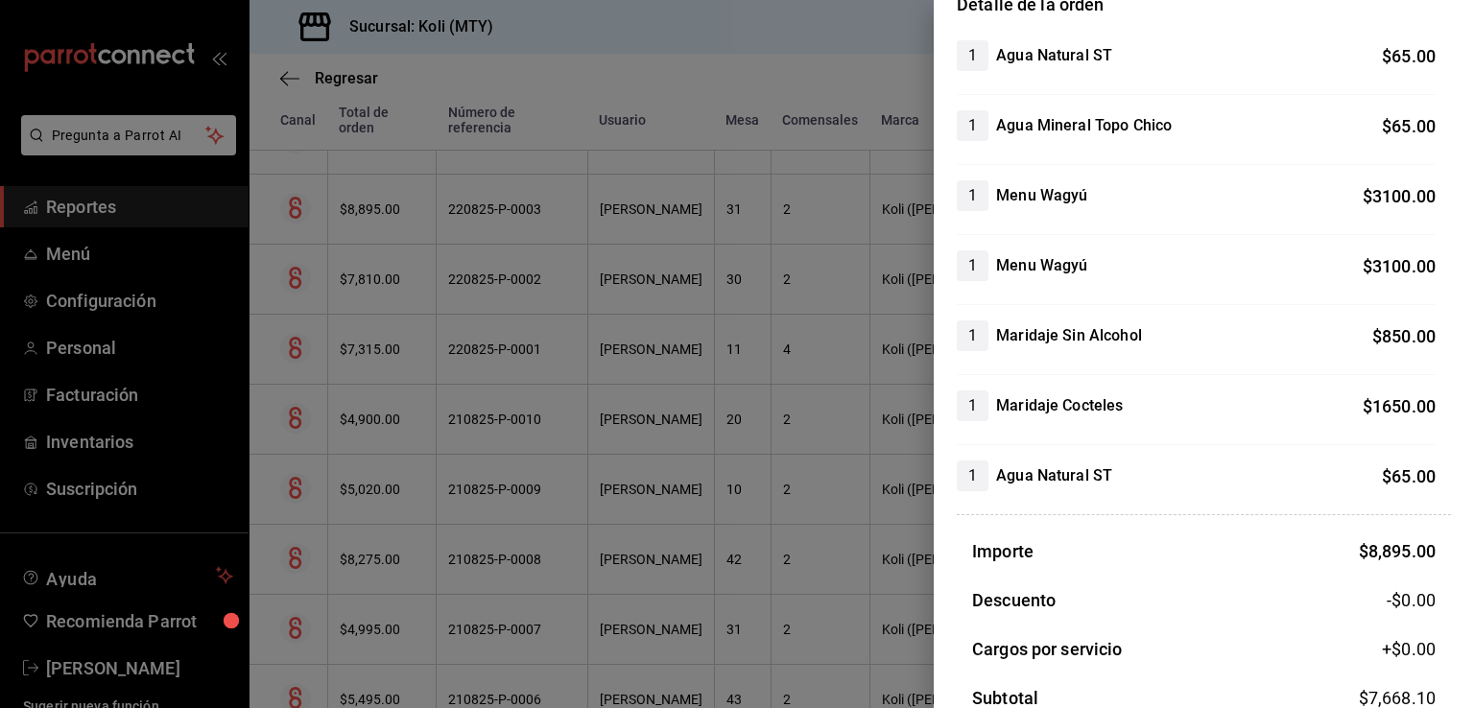
scroll to position [190, 0]
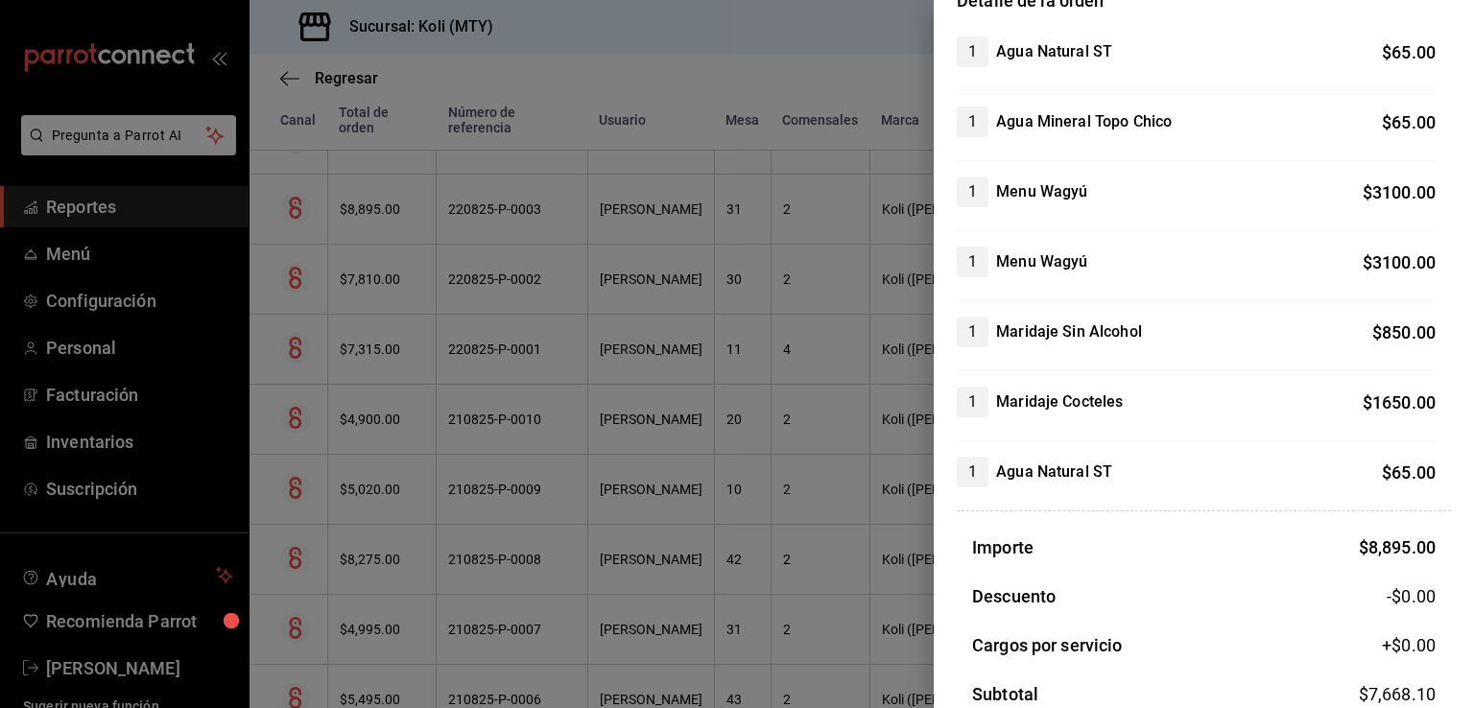
click at [352, 341] on div at bounding box center [737, 354] width 1474 height 708
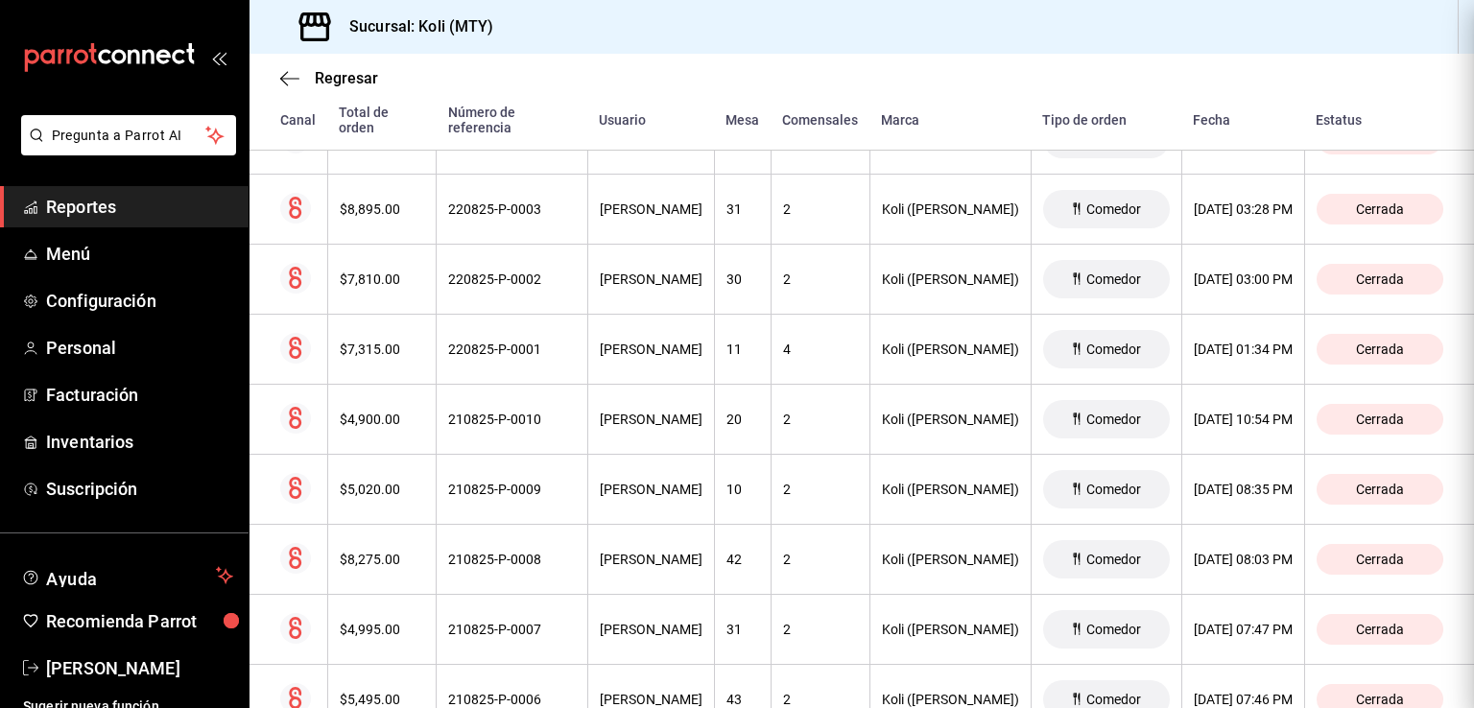
scroll to position [0, 0]
click at [354, 275] on div "$7,810.00" at bounding box center [382, 279] width 85 height 15
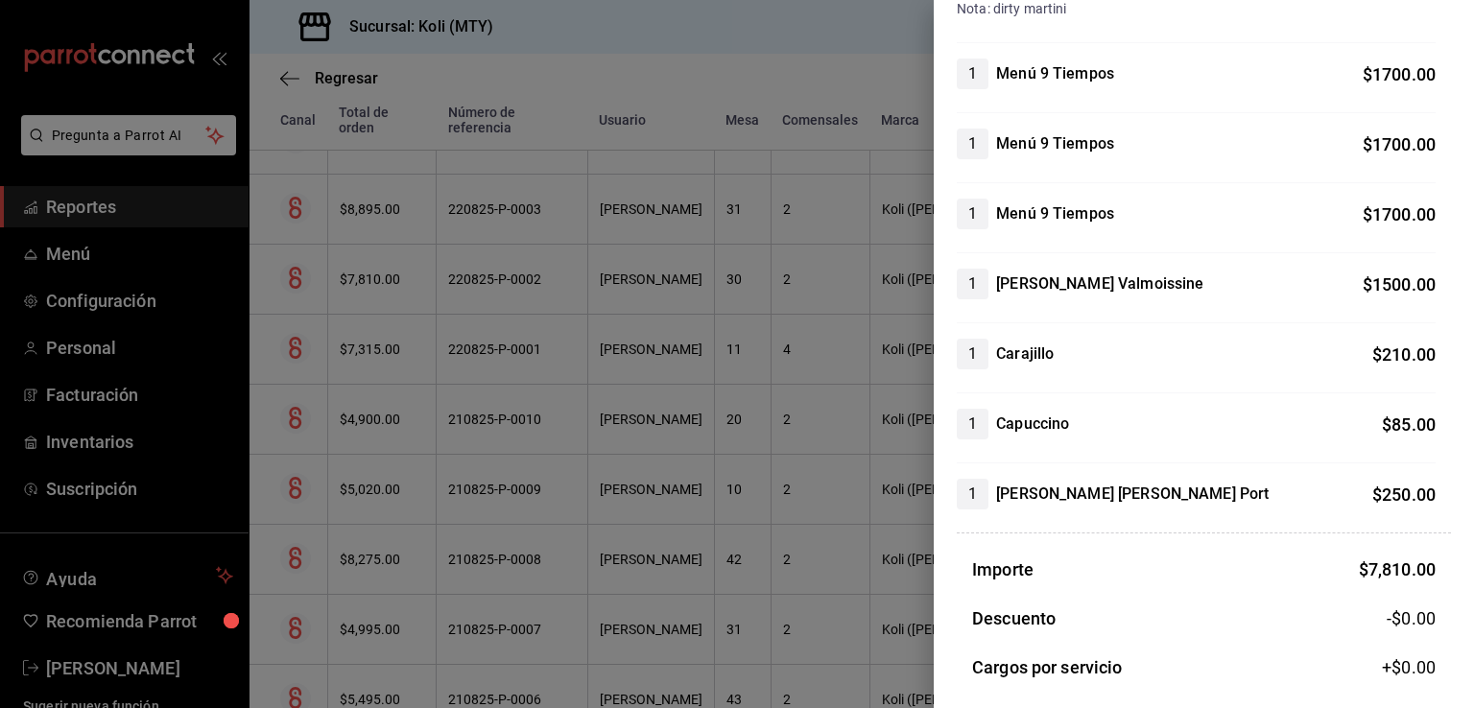
scroll to position [593, 0]
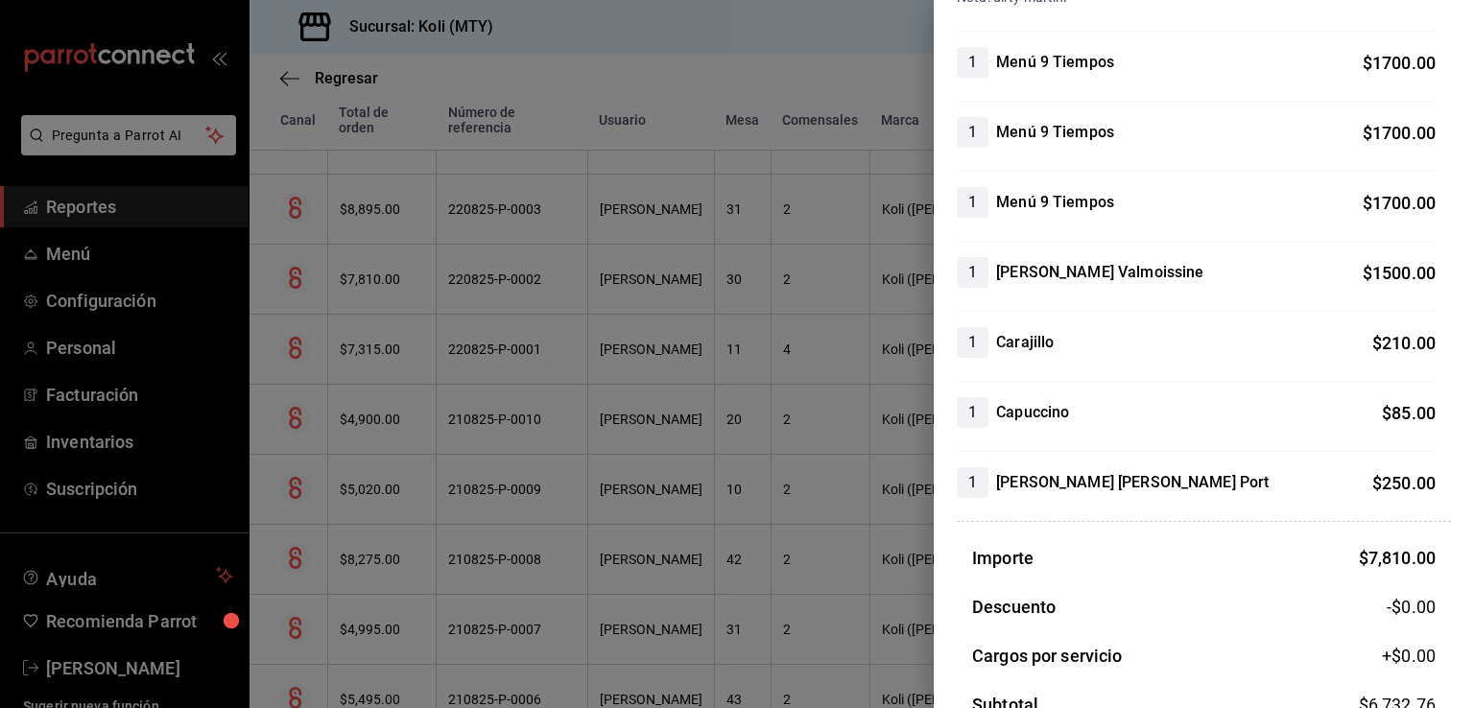
click at [551, 337] on div at bounding box center [737, 354] width 1474 height 708
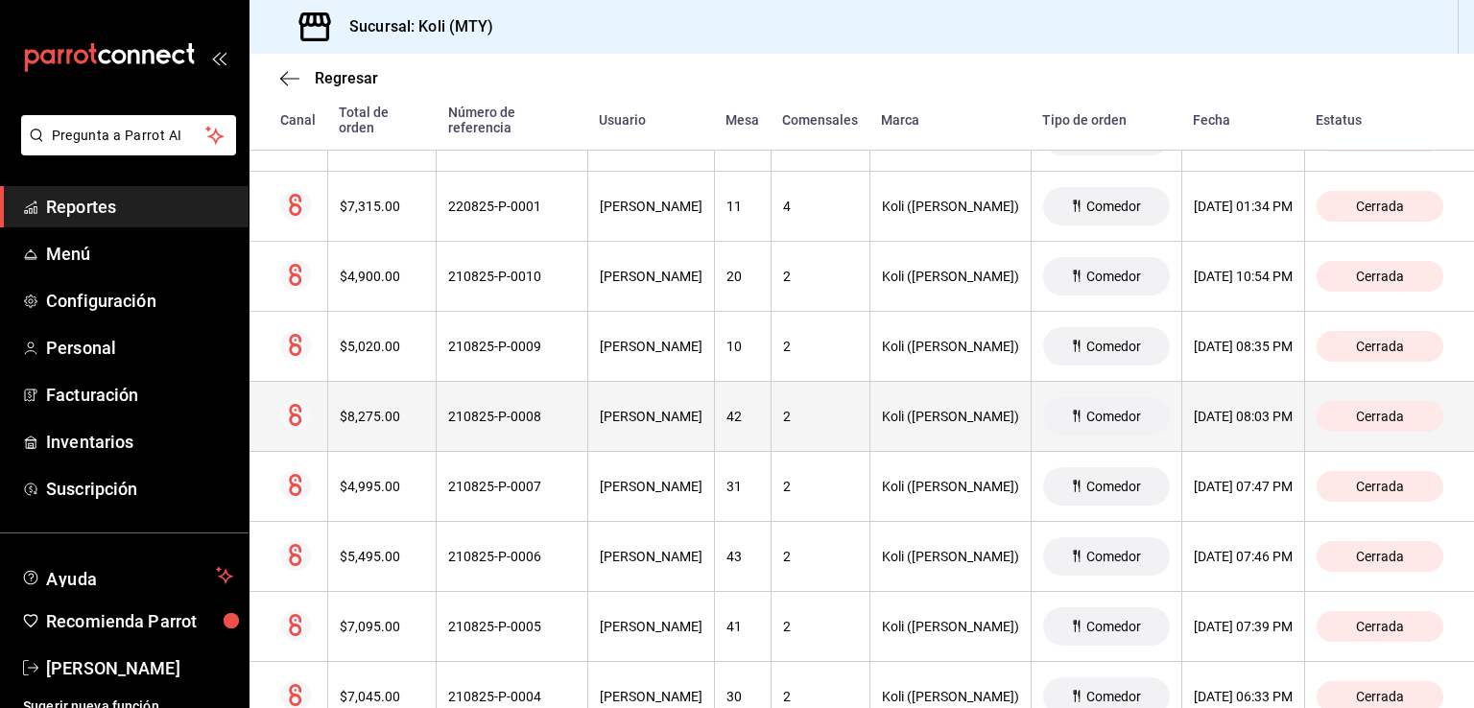
scroll to position [2789, 0]
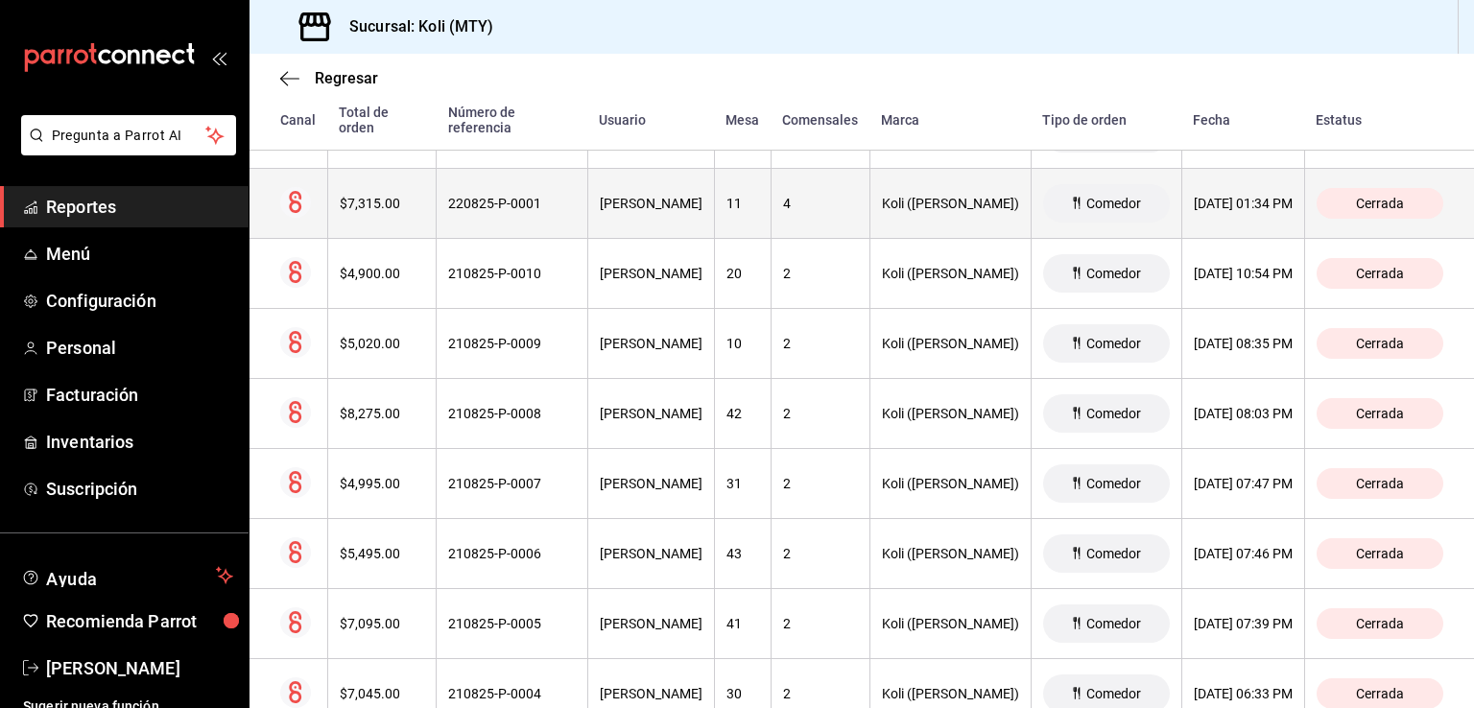
click at [386, 199] on div "$7,315.00" at bounding box center [382, 203] width 85 height 15
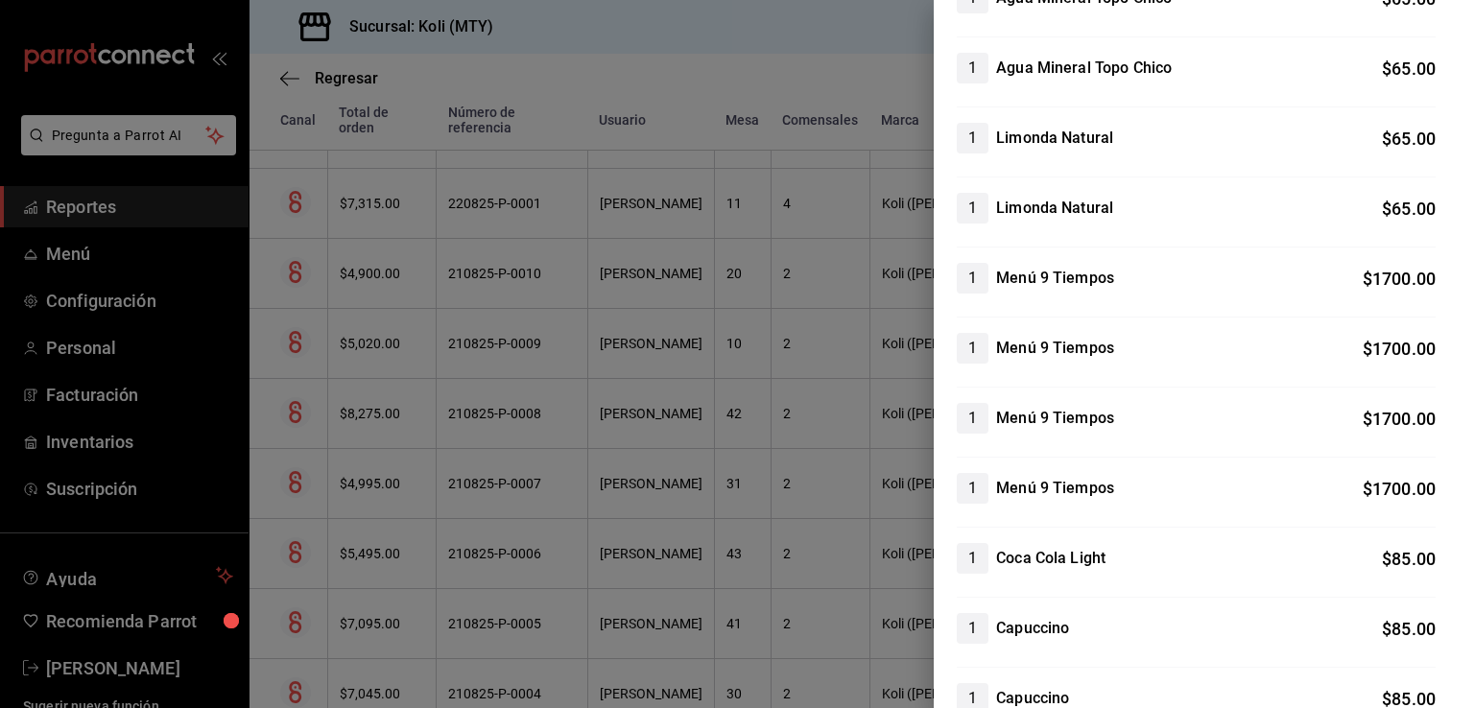
scroll to position [245, 0]
click at [417, 435] on div at bounding box center [737, 354] width 1474 height 708
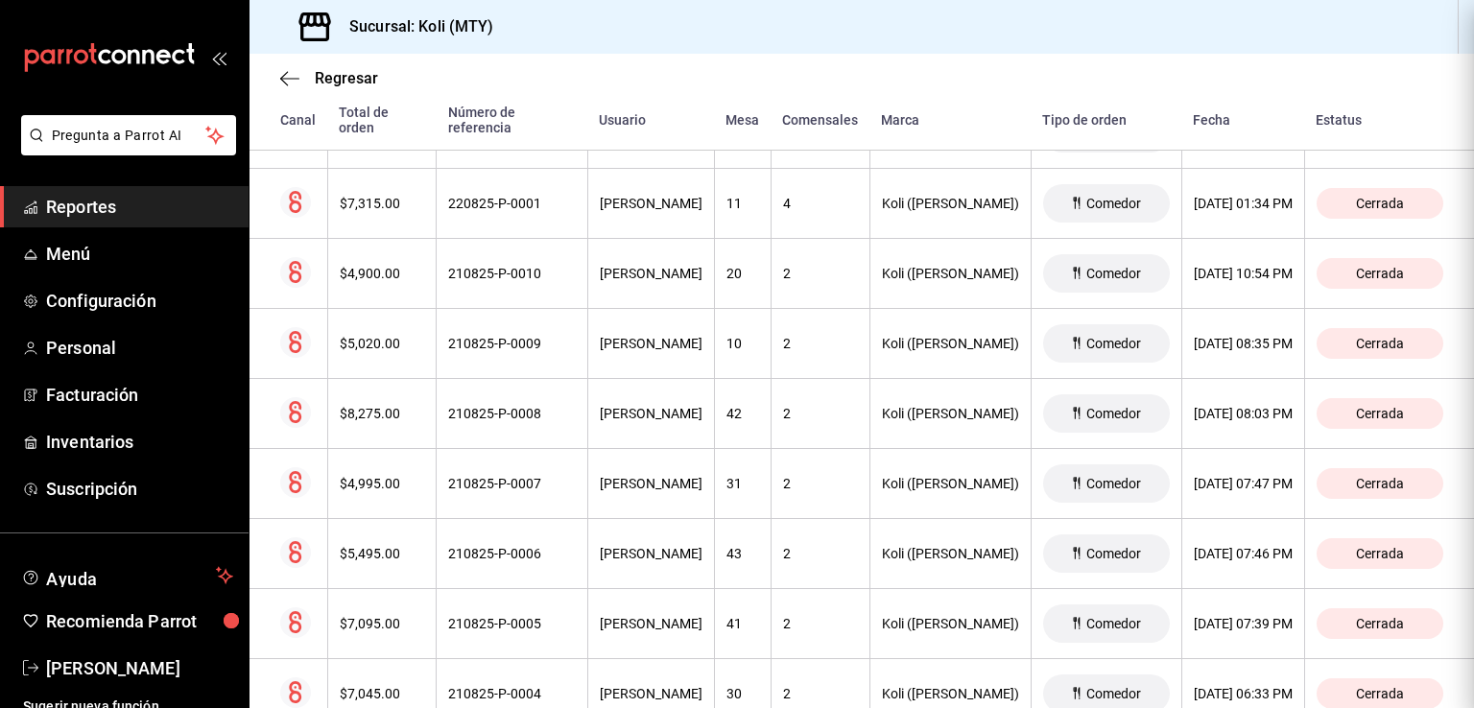
scroll to position [0, 0]
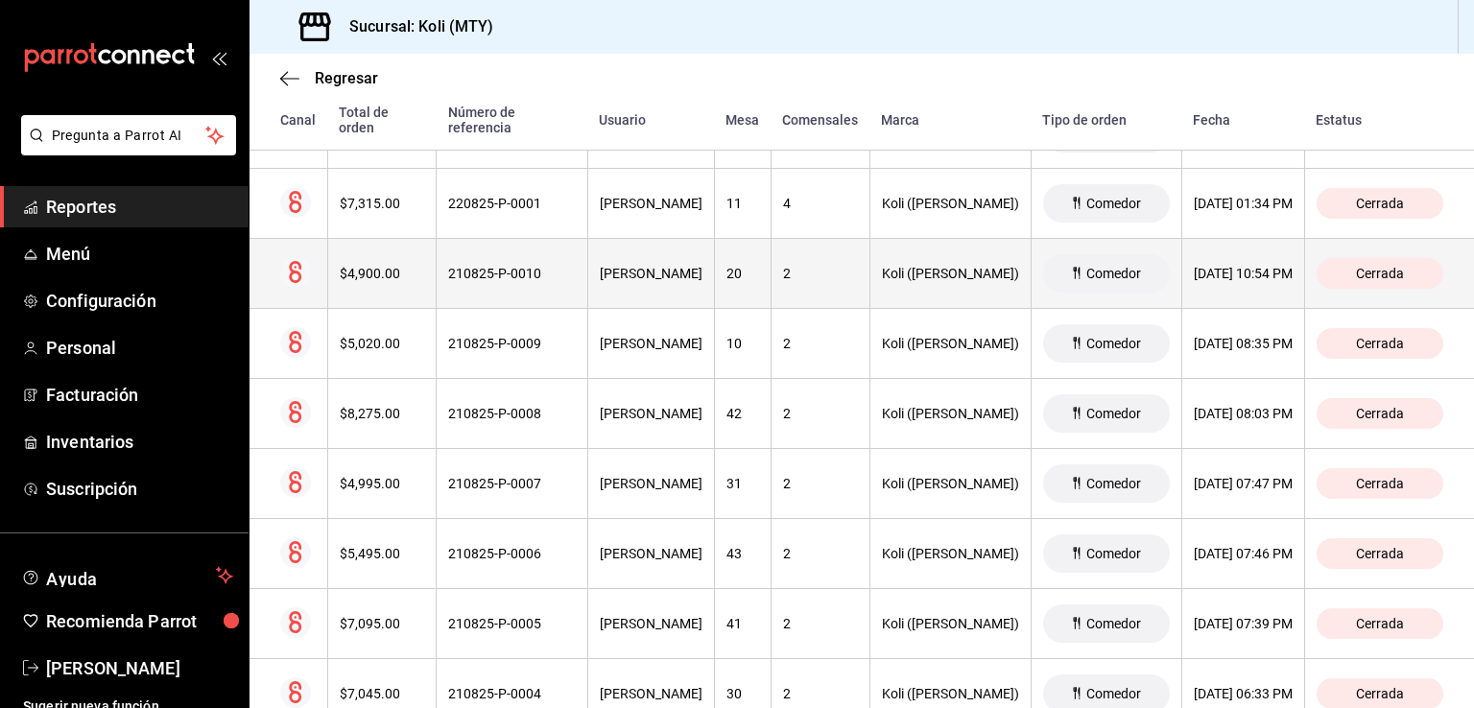
click at [365, 272] on div "$4,900.00" at bounding box center [382, 273] width 85 height 15
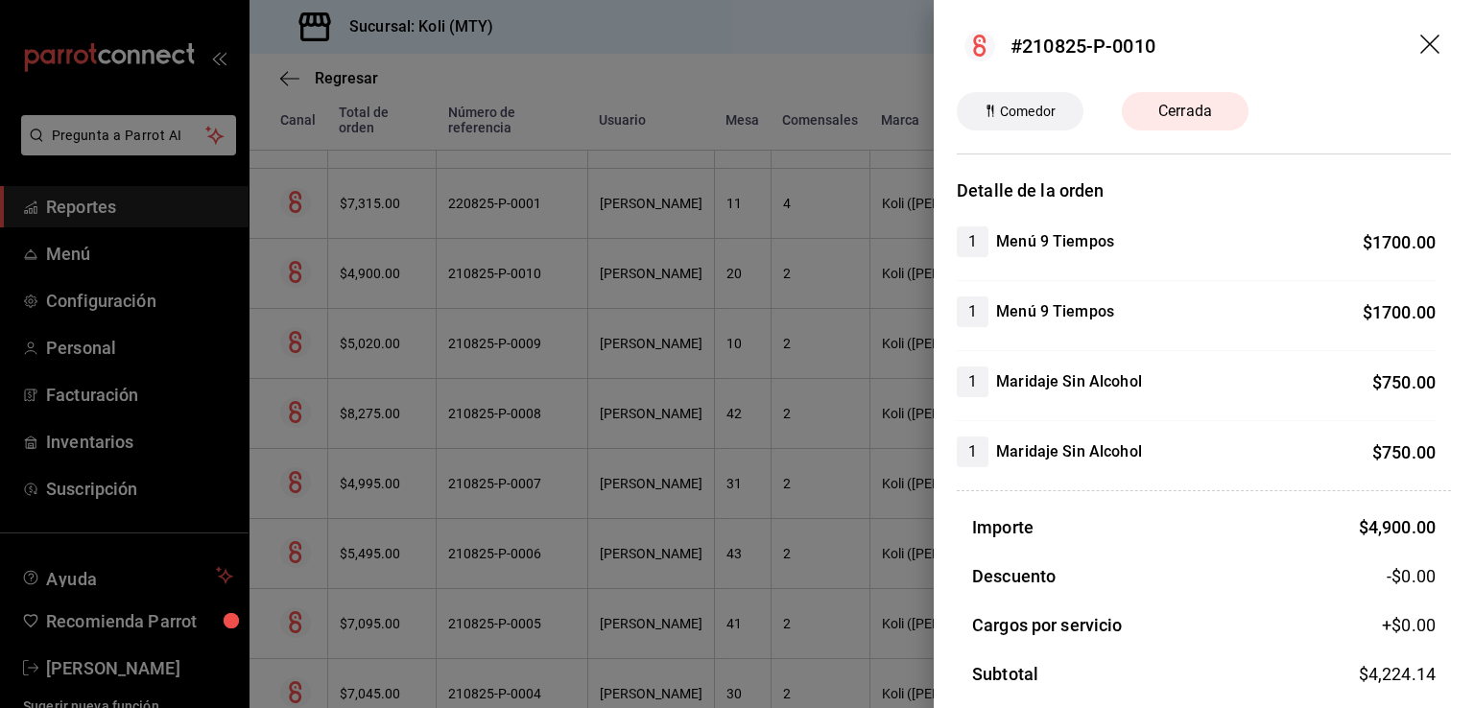
click at [343, 411] on div at bounding box center [737, 354] width 1474 height 708
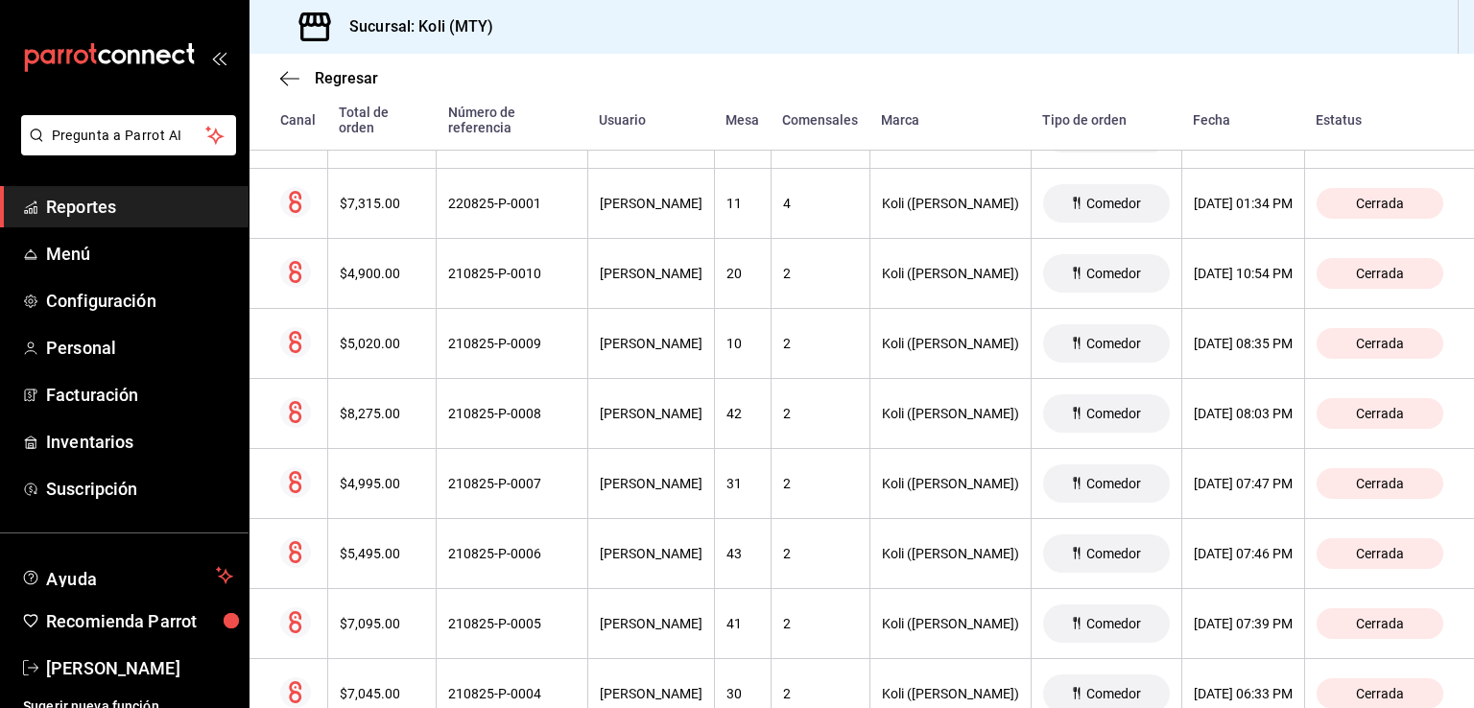
click at [377, 343] on div "$5,020.00" at bounding box center [382, 343] width 85 height 15
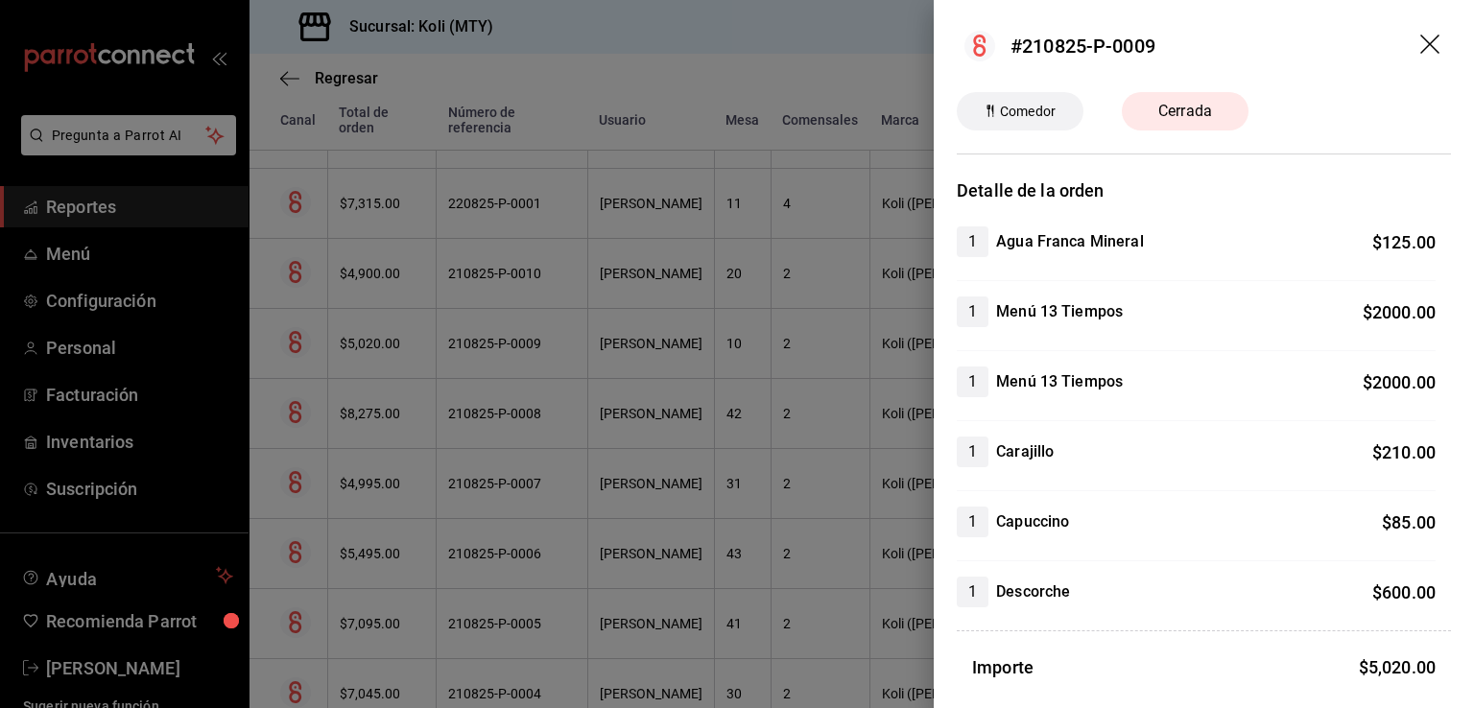
click at [422, 398] on div at bounding box center [737, 354] width 1474 height 708
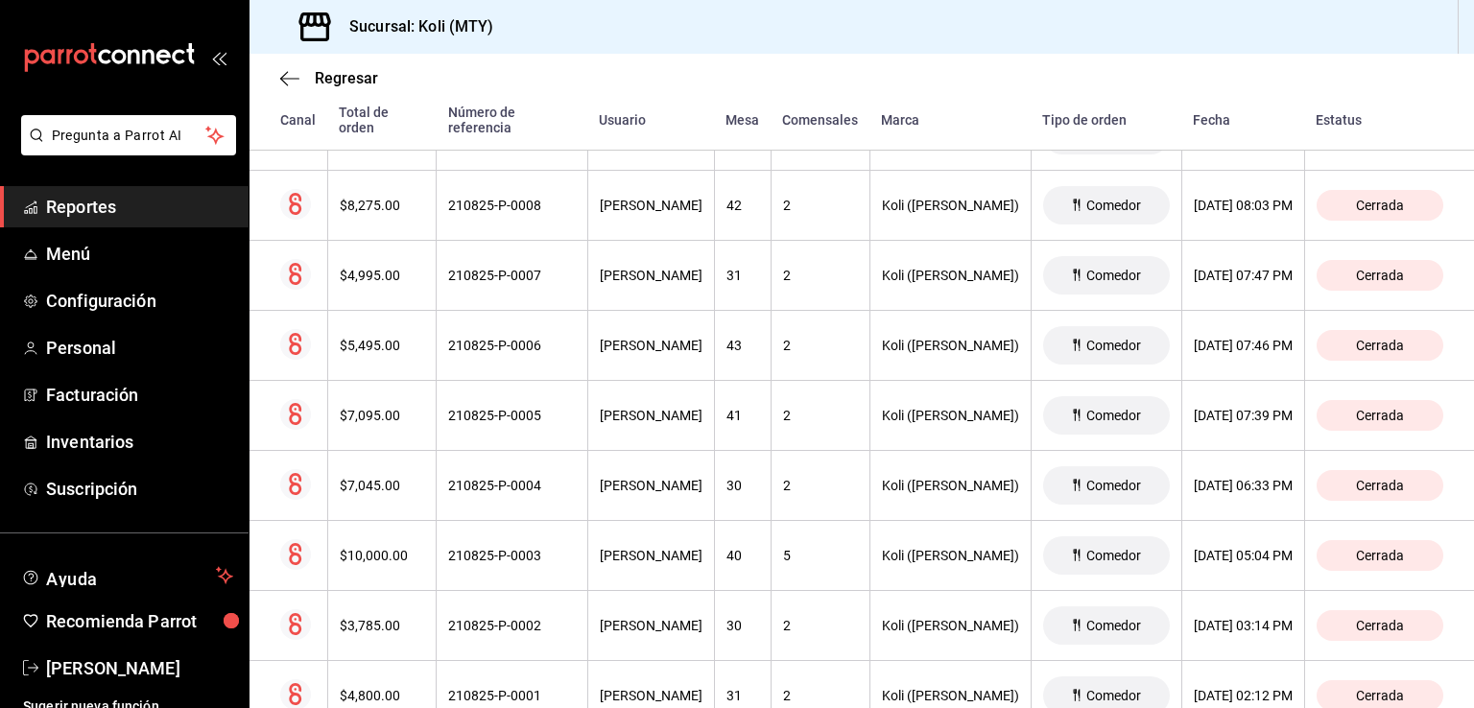
scroll to position [3001, 0]
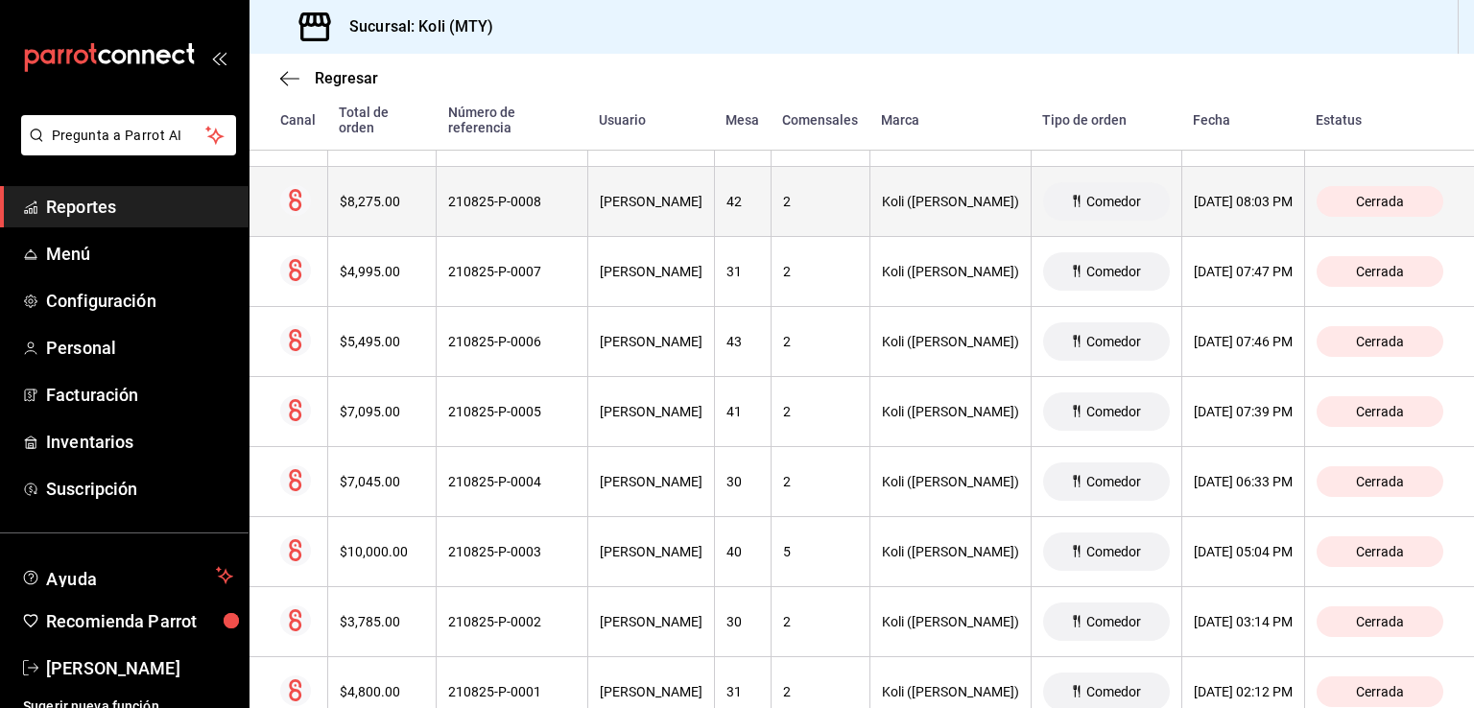
click at [384, 200] on div "$8,275.00" at bounding box center [382, 201] width 85 height 15
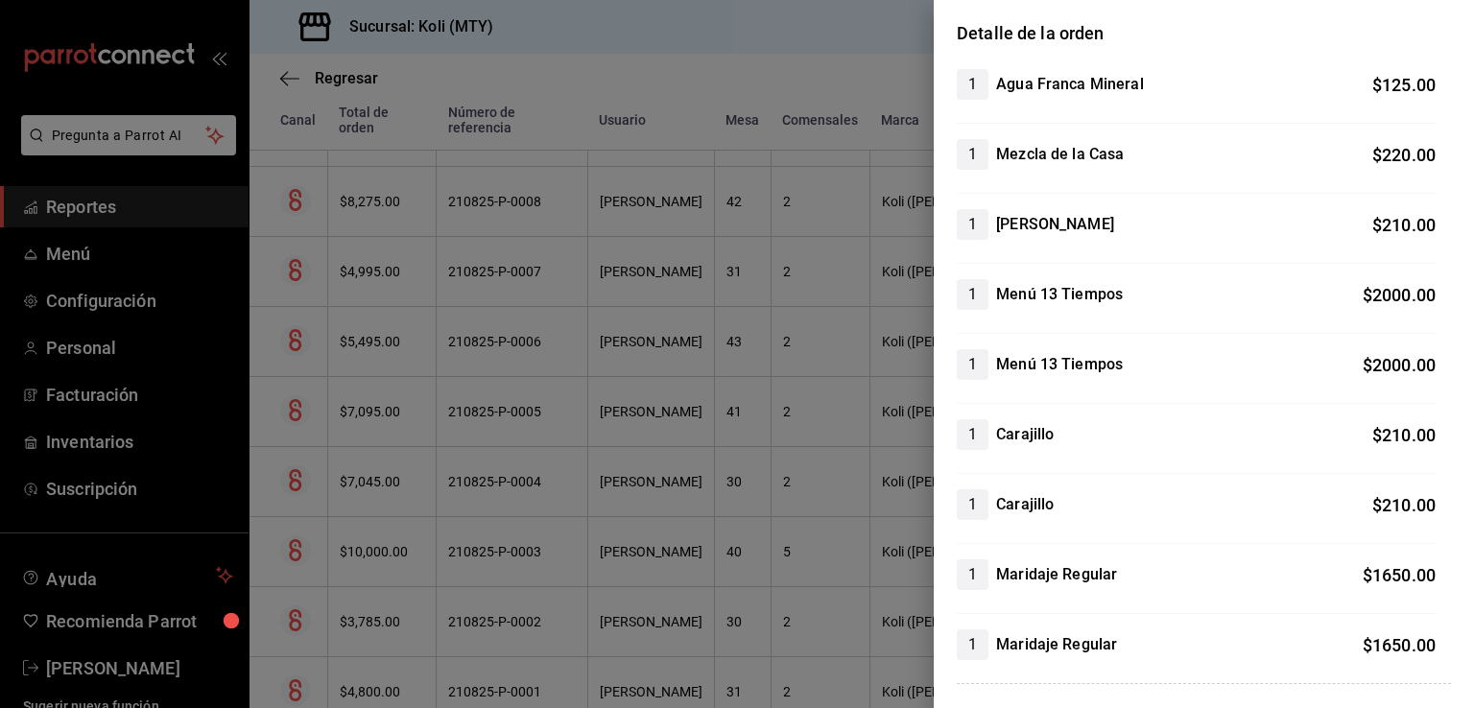
scroll to position [134, 0]
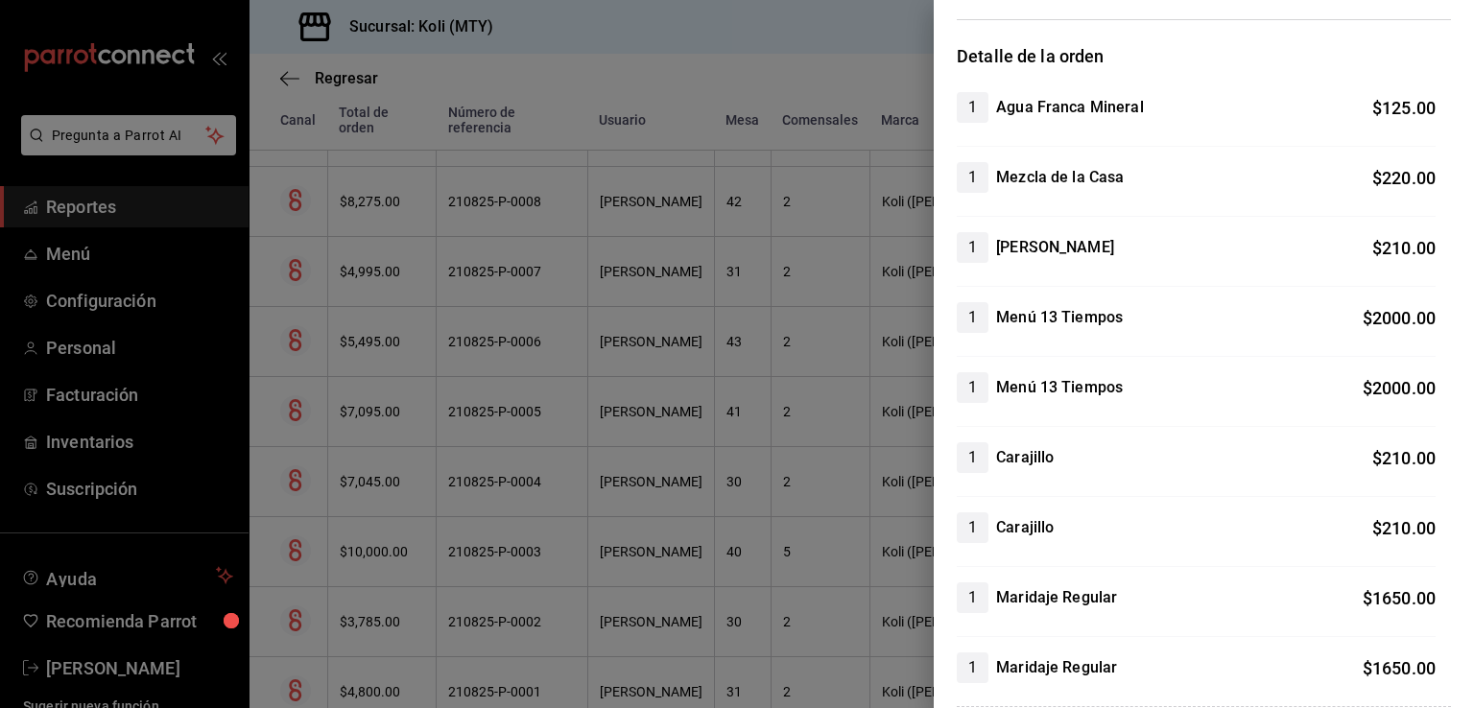
click at [596, 390] on div at bounding box center [737, 354] width 1474 height 708
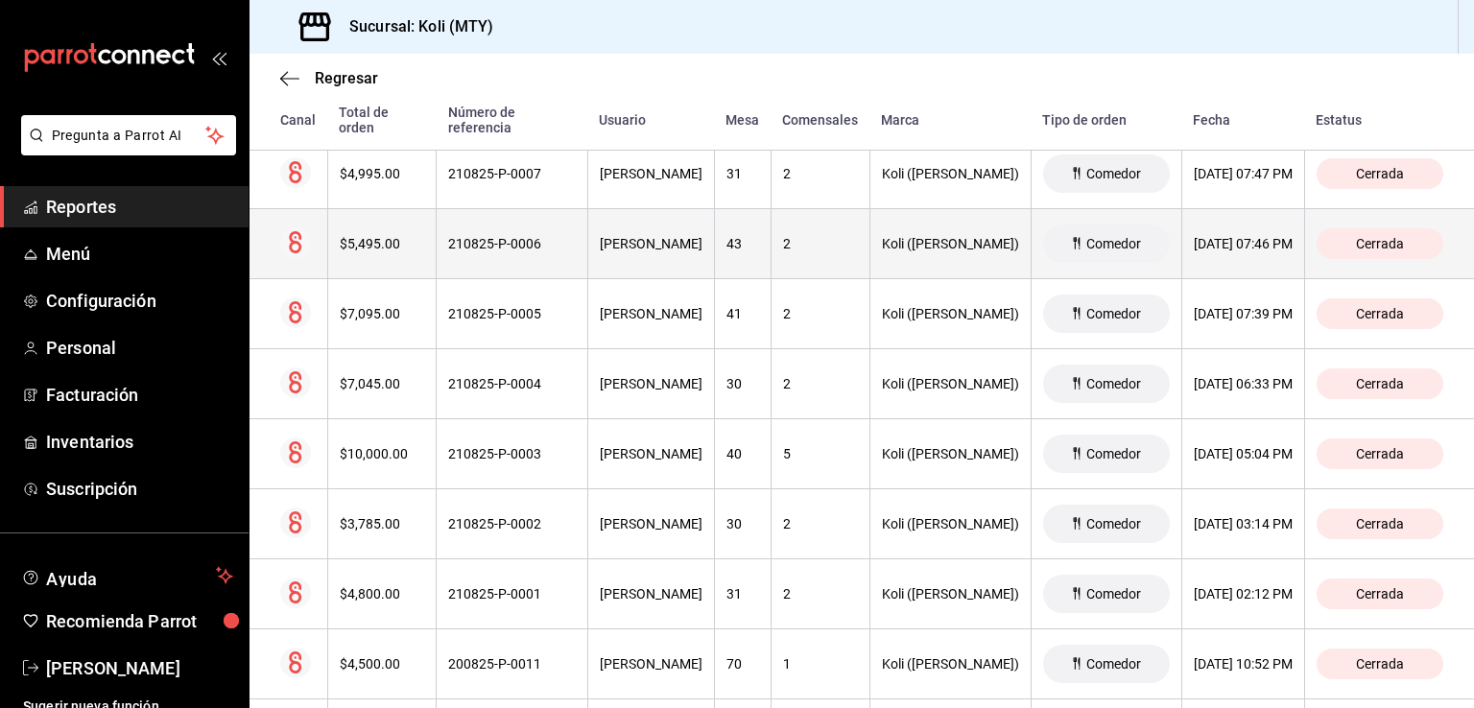
scroll to position [3100, 0]
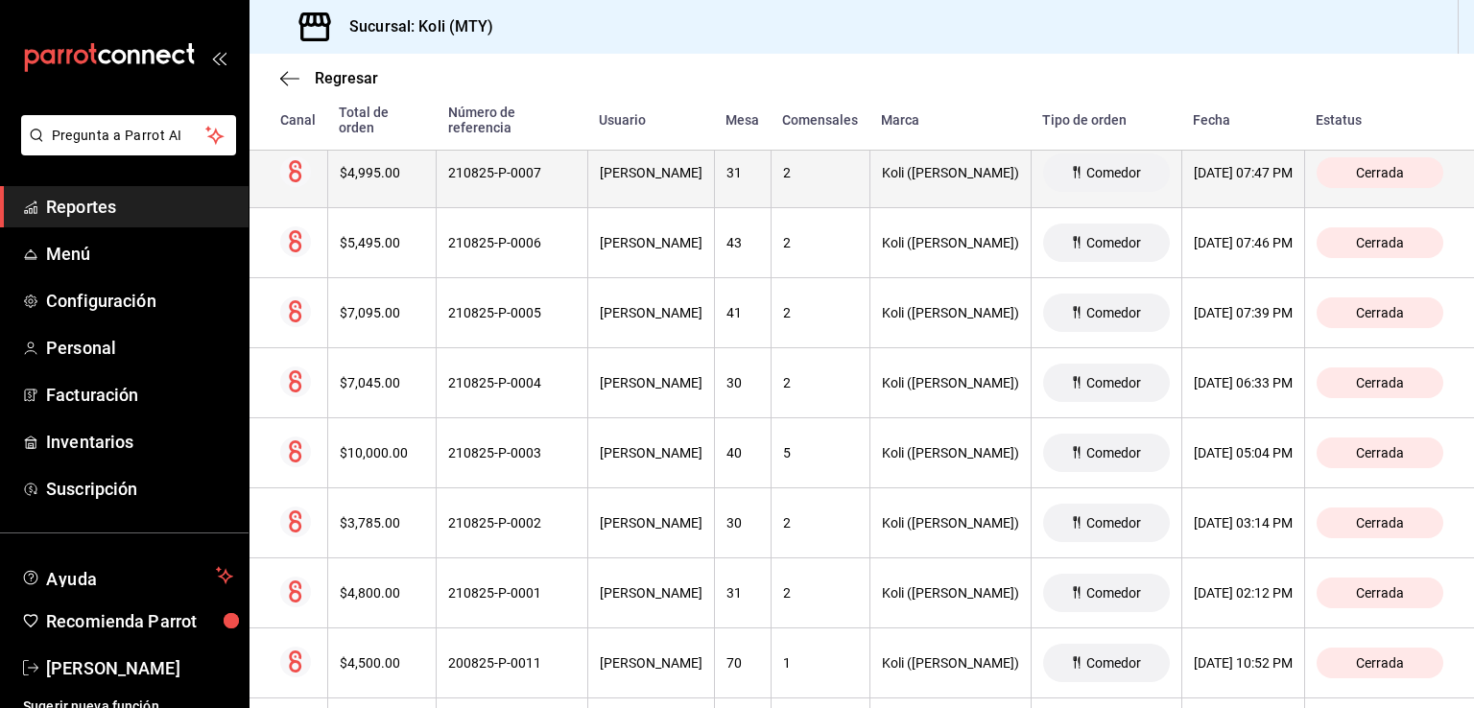
click at [380, 181] on th "$4,995.00" at bounding box center [381, 173] width 109 height 70
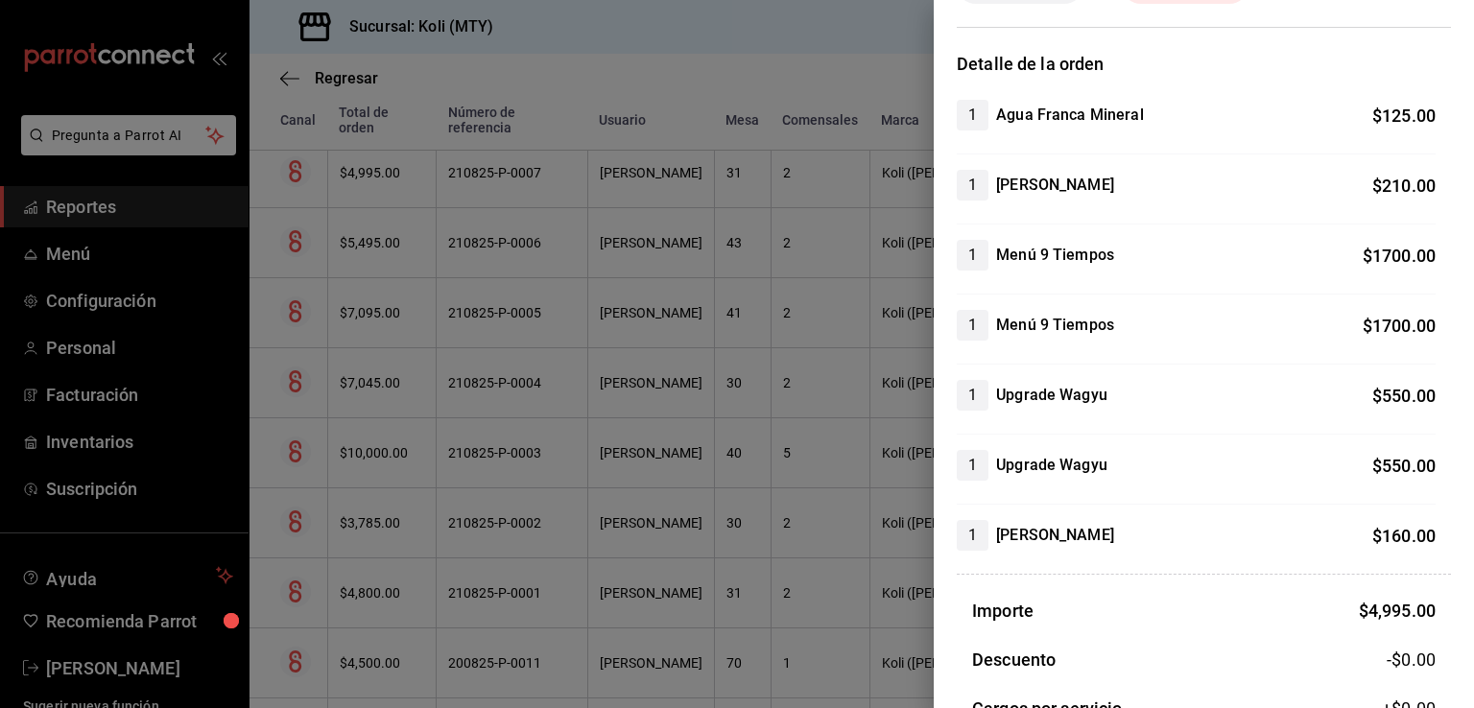
scroll to position [138, 0]
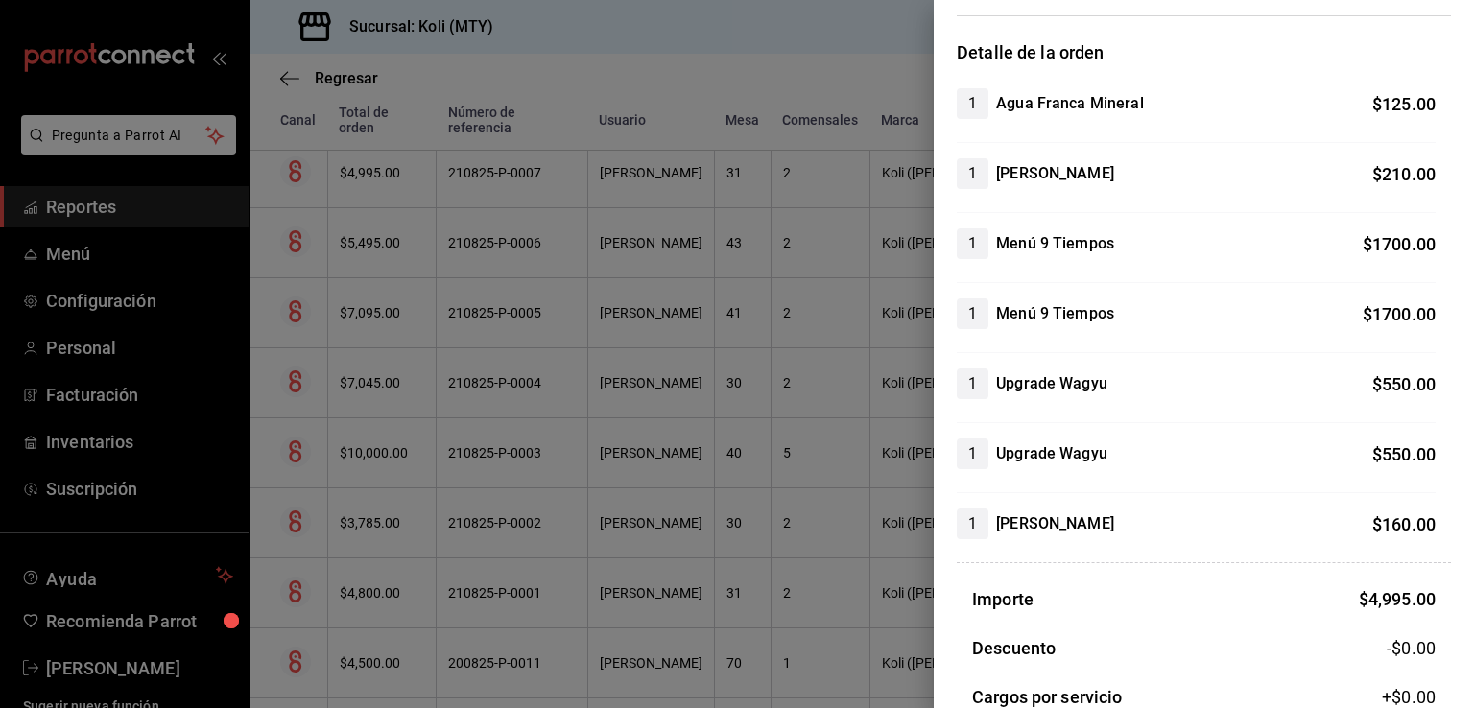
click at [605, 362] on div at bounding box center [737, 354] width 1474 height 708
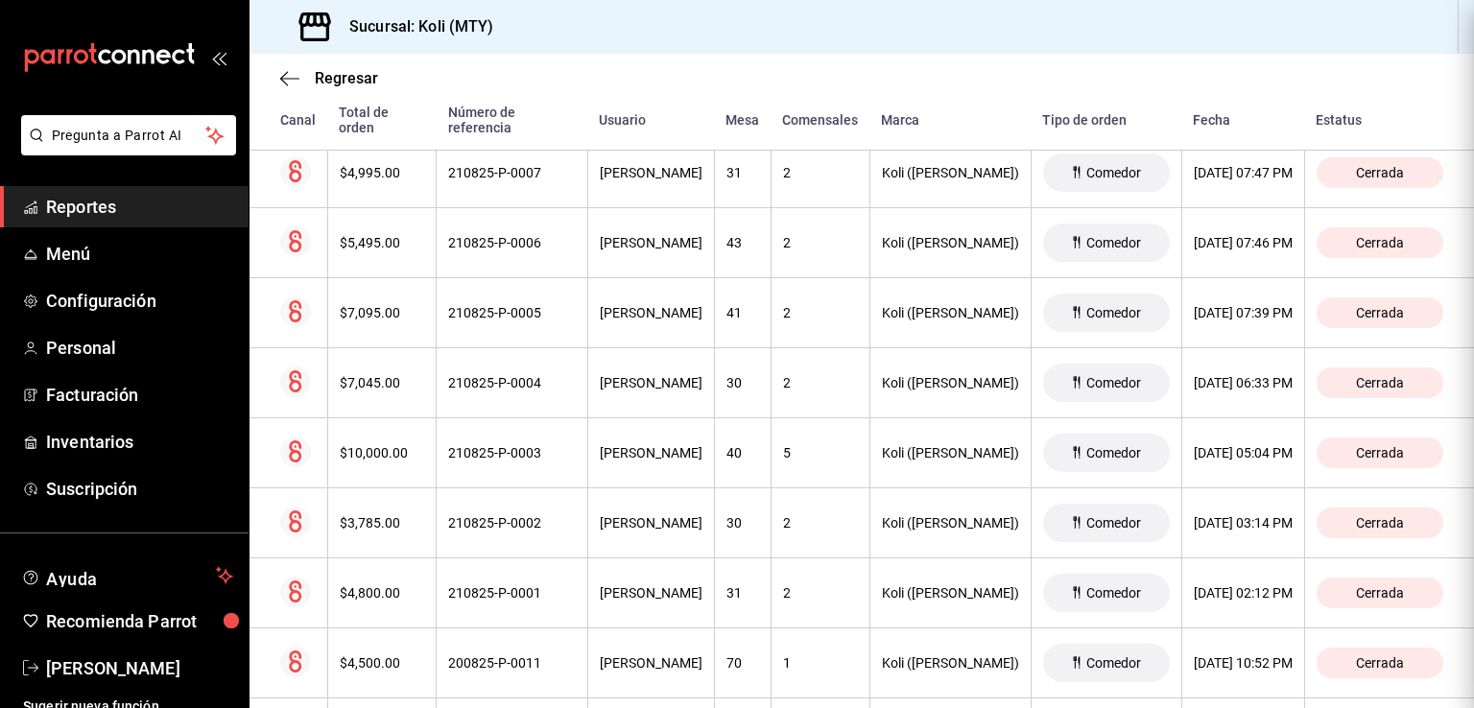
scroll to position [0, 0]
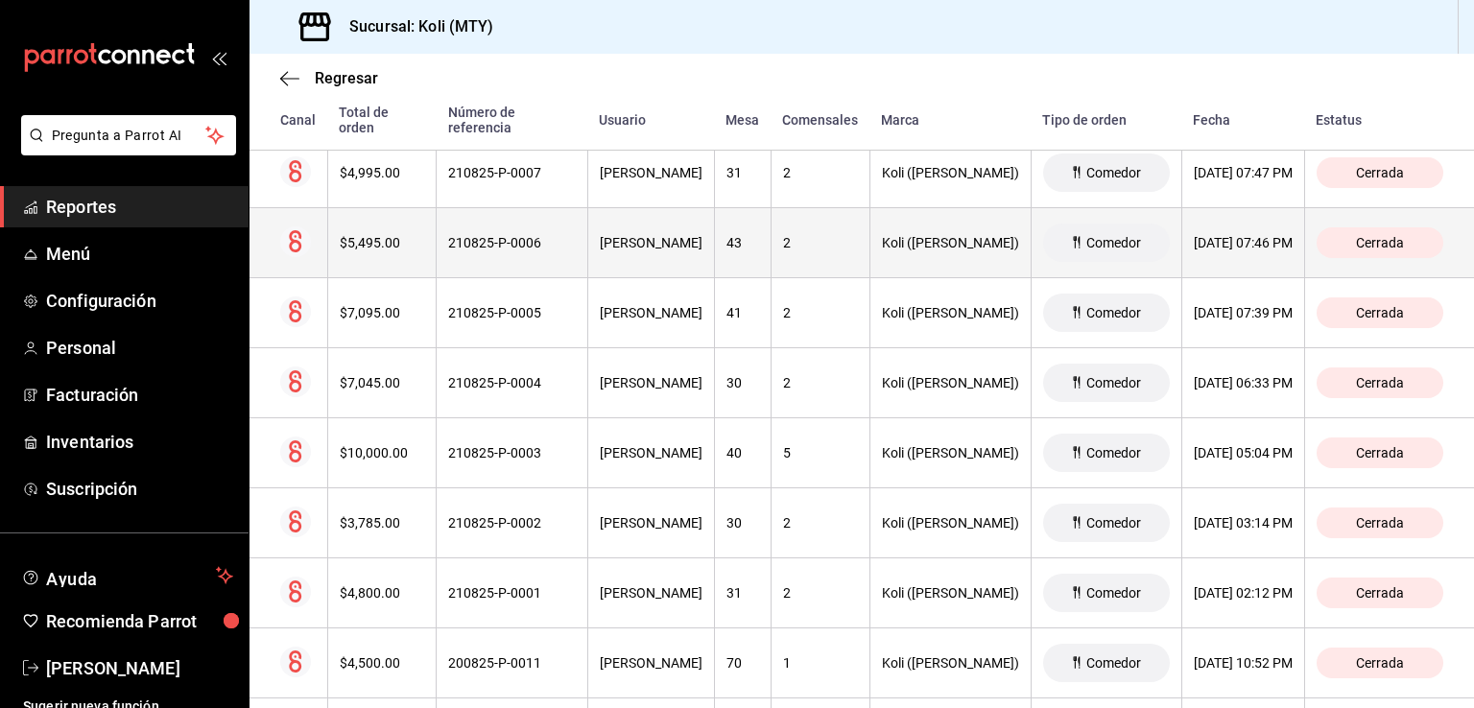
click at [372, 252] on th "$5,495.00" at bounding box center [381, 243] width 109 height 70
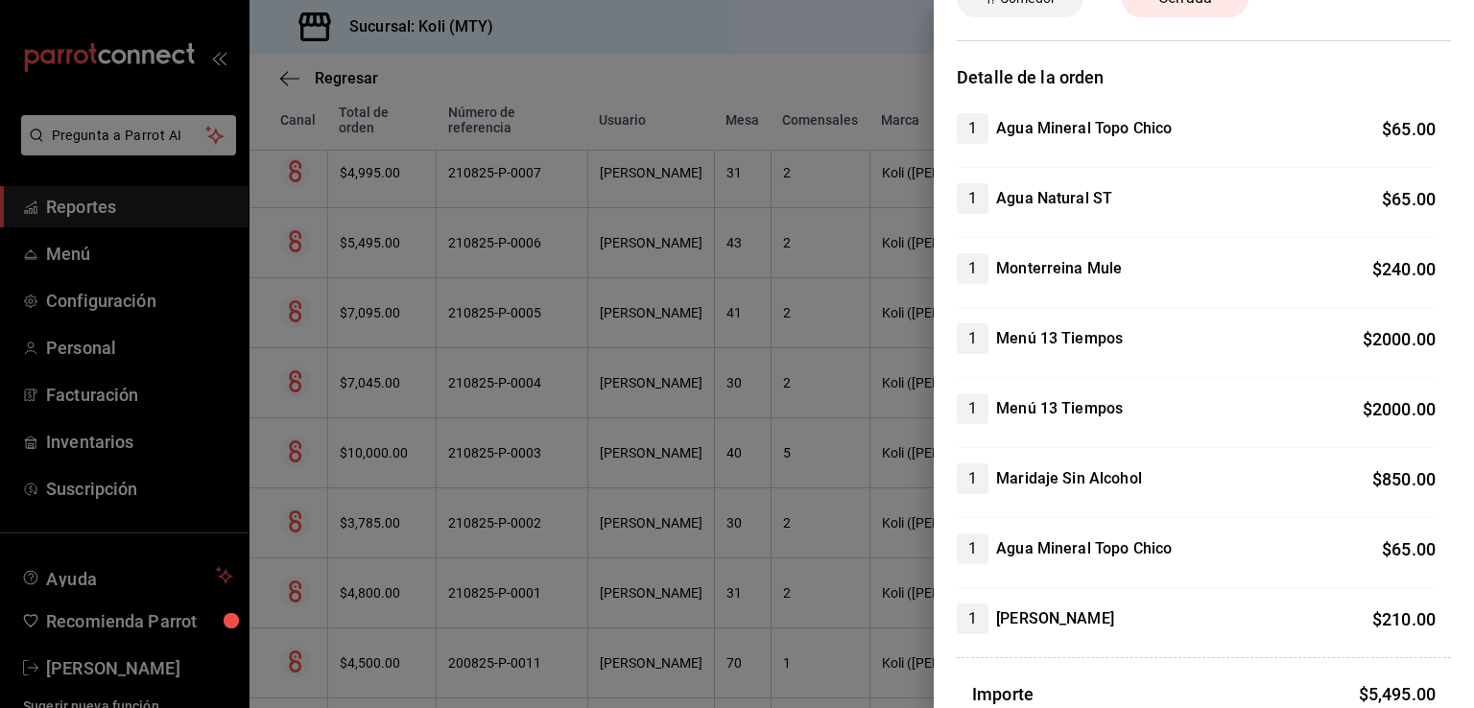
scroll to position [139, 0]
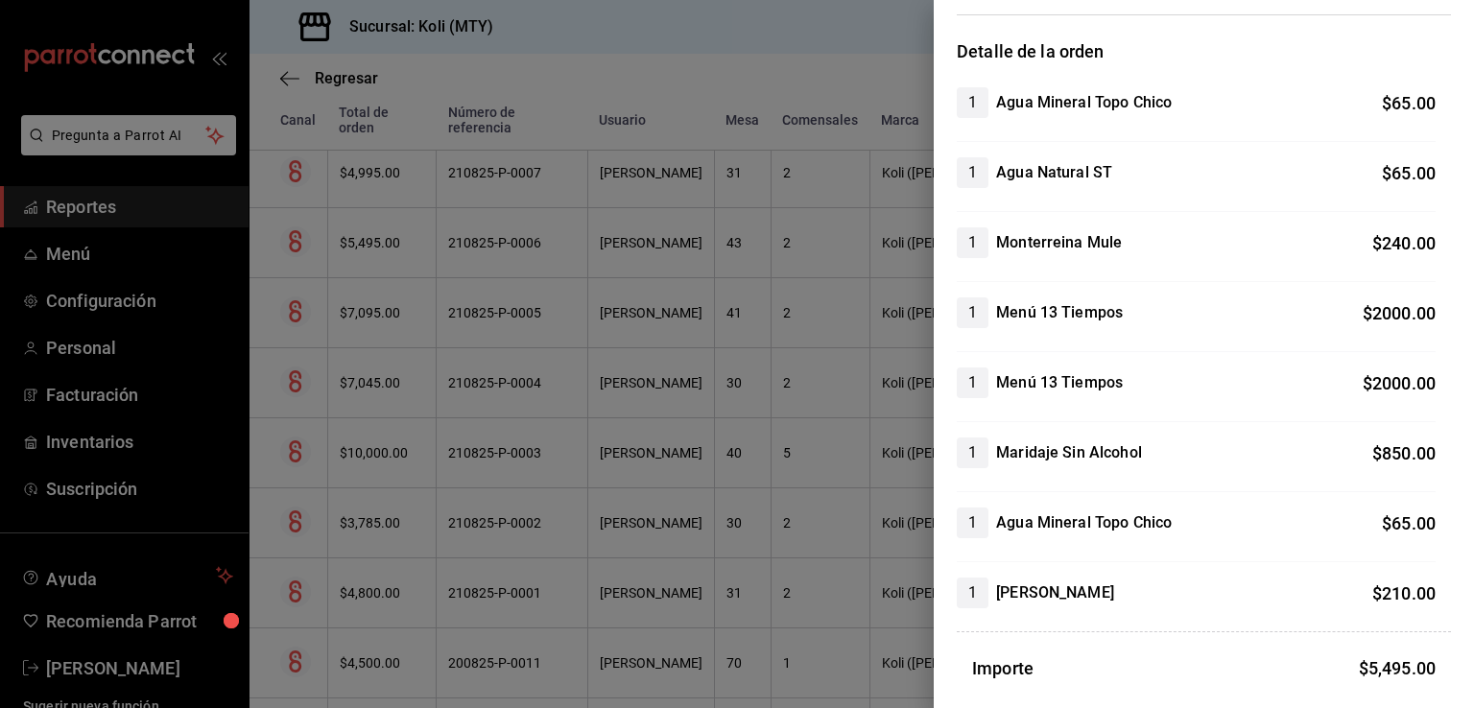
click at [666, 387] on div at bounding box center [737, 354] width 1474 height 708
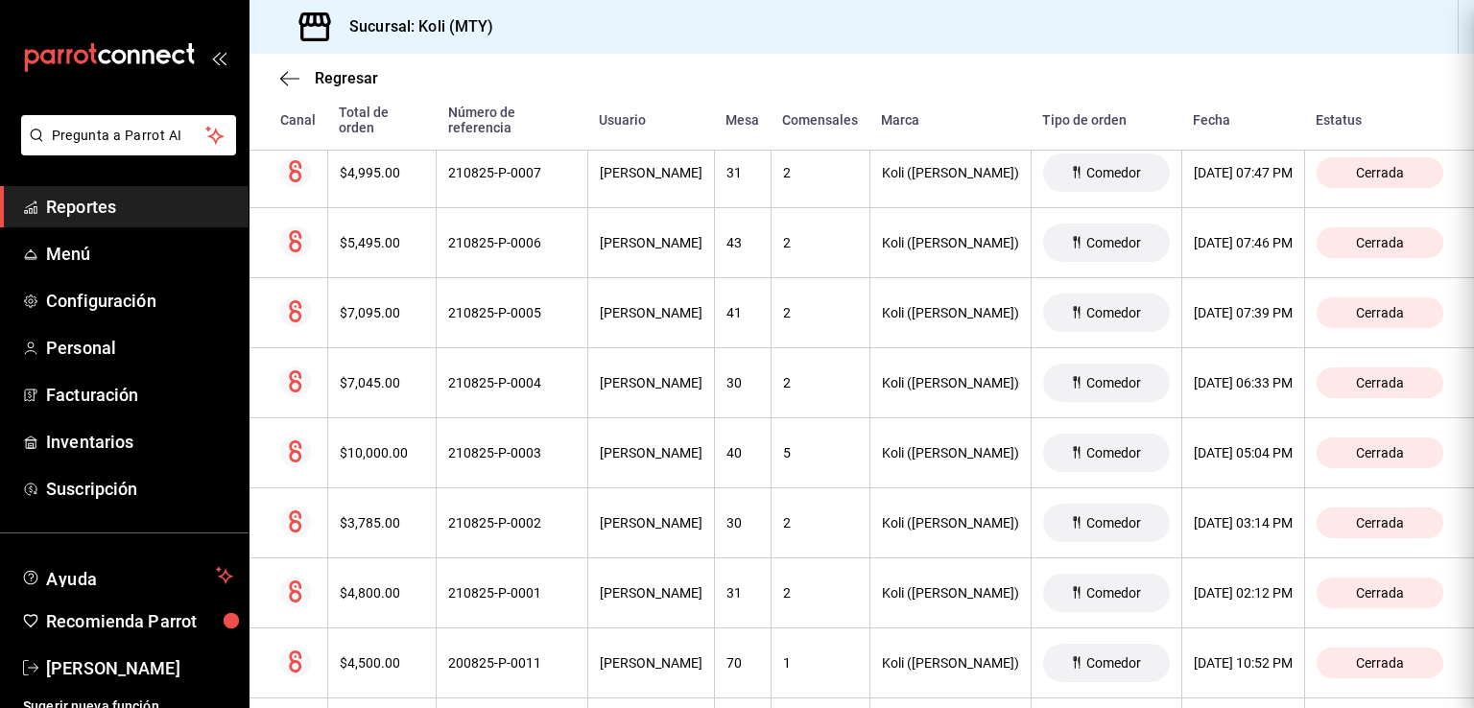
scroll to position [0, 0]
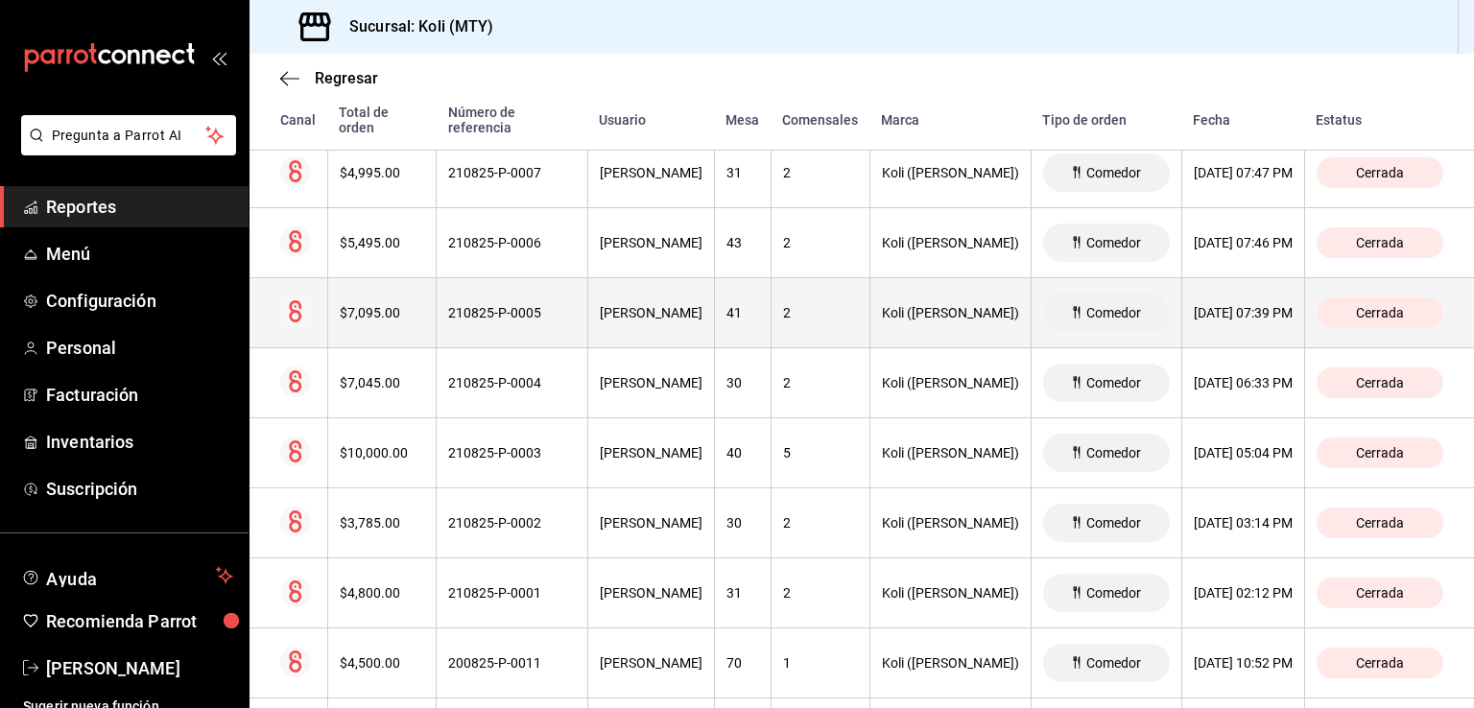
click at [380, 308] on div "$7,095.00" at bounding box center [382, 312] width 85 height 15
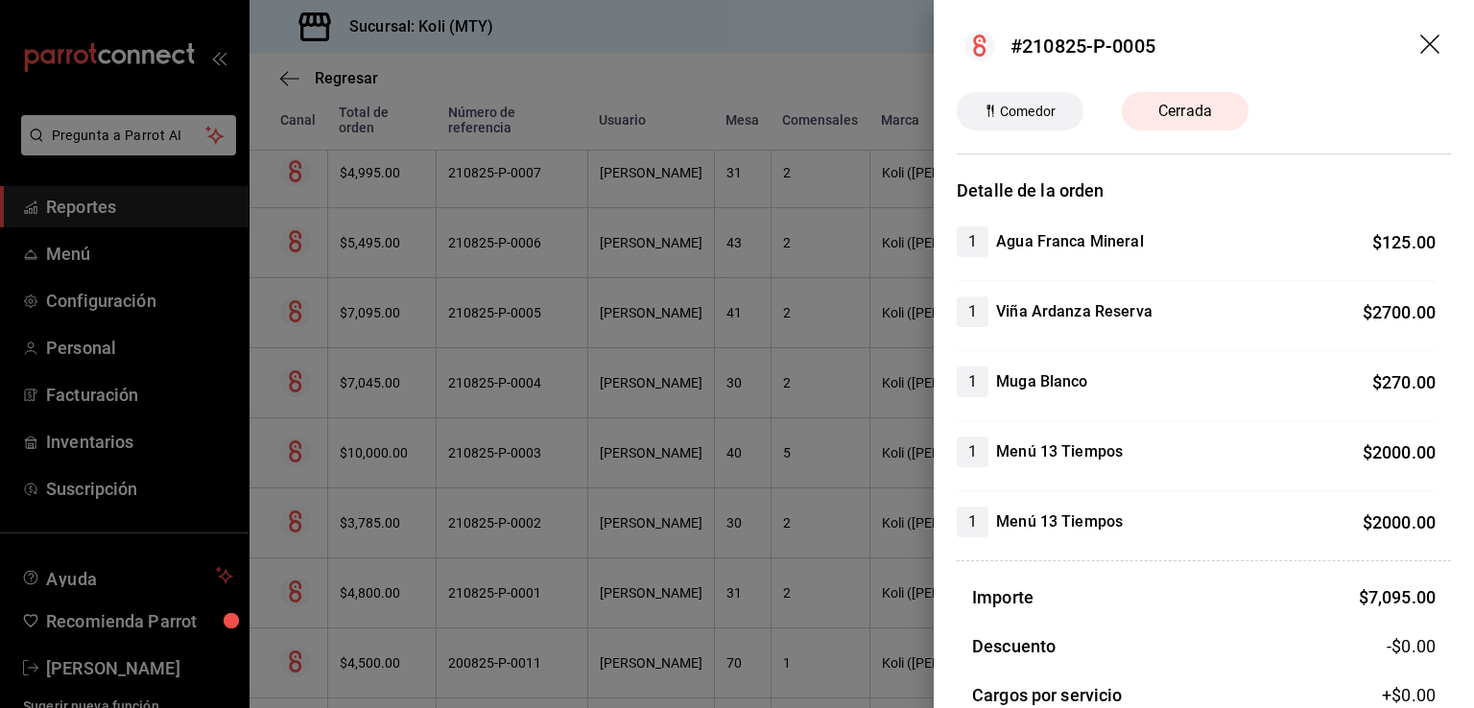
click at [549, 373] on div at bounding box center [737, 354] width 1474 height 708
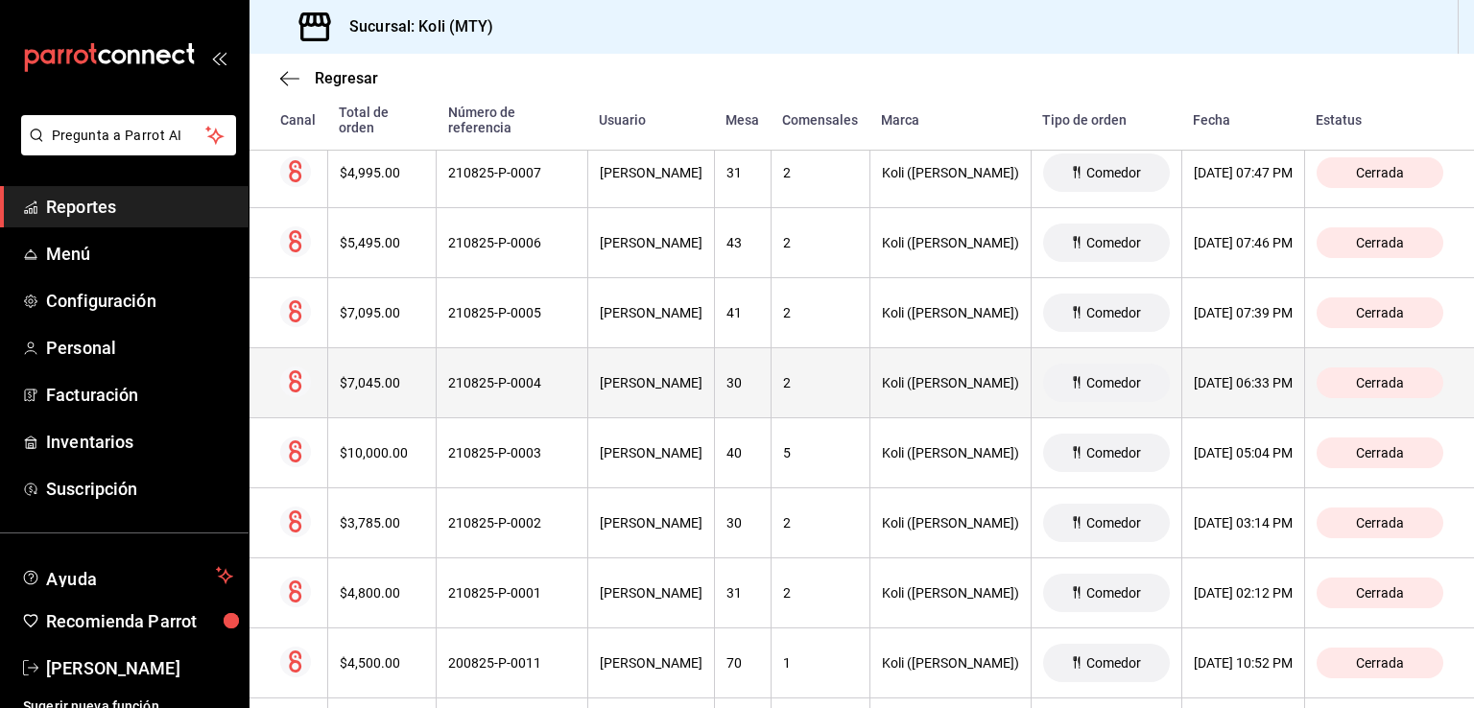
click at [368, 391] on th "$7,045.00" at bounding box center [381, 383] width 109 height 70
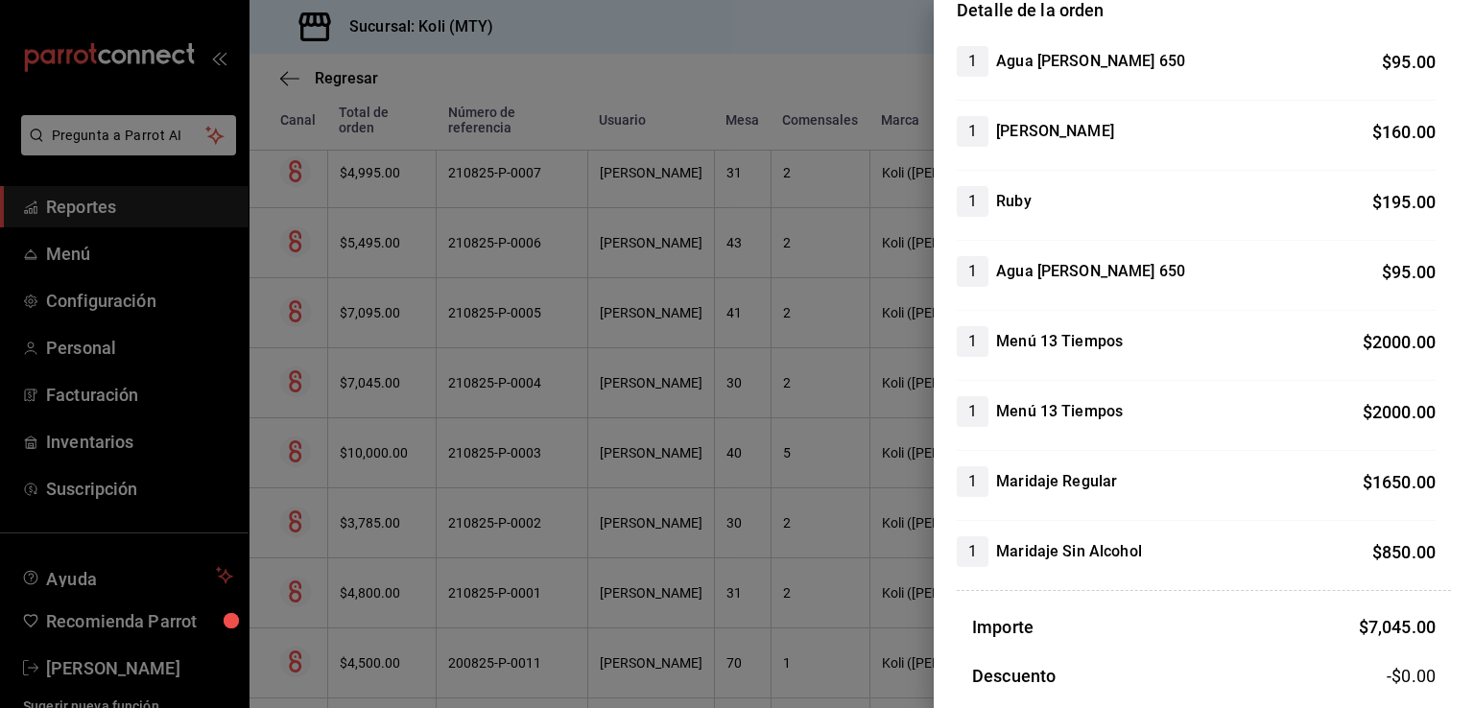
scroll to position [180, 0]
click at [568, 368] on div at bounding box center [737, 354] width 1474 height 708
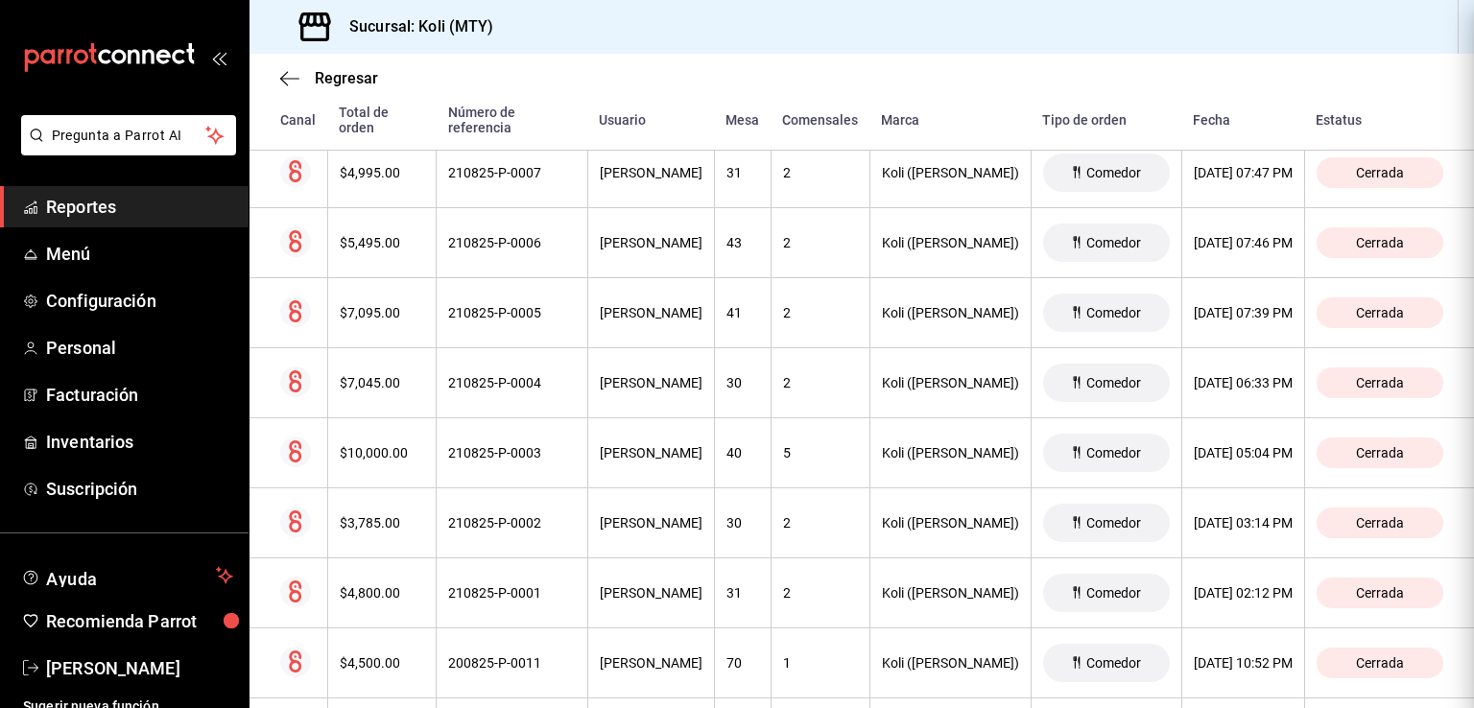
scroll to position [0, 0]
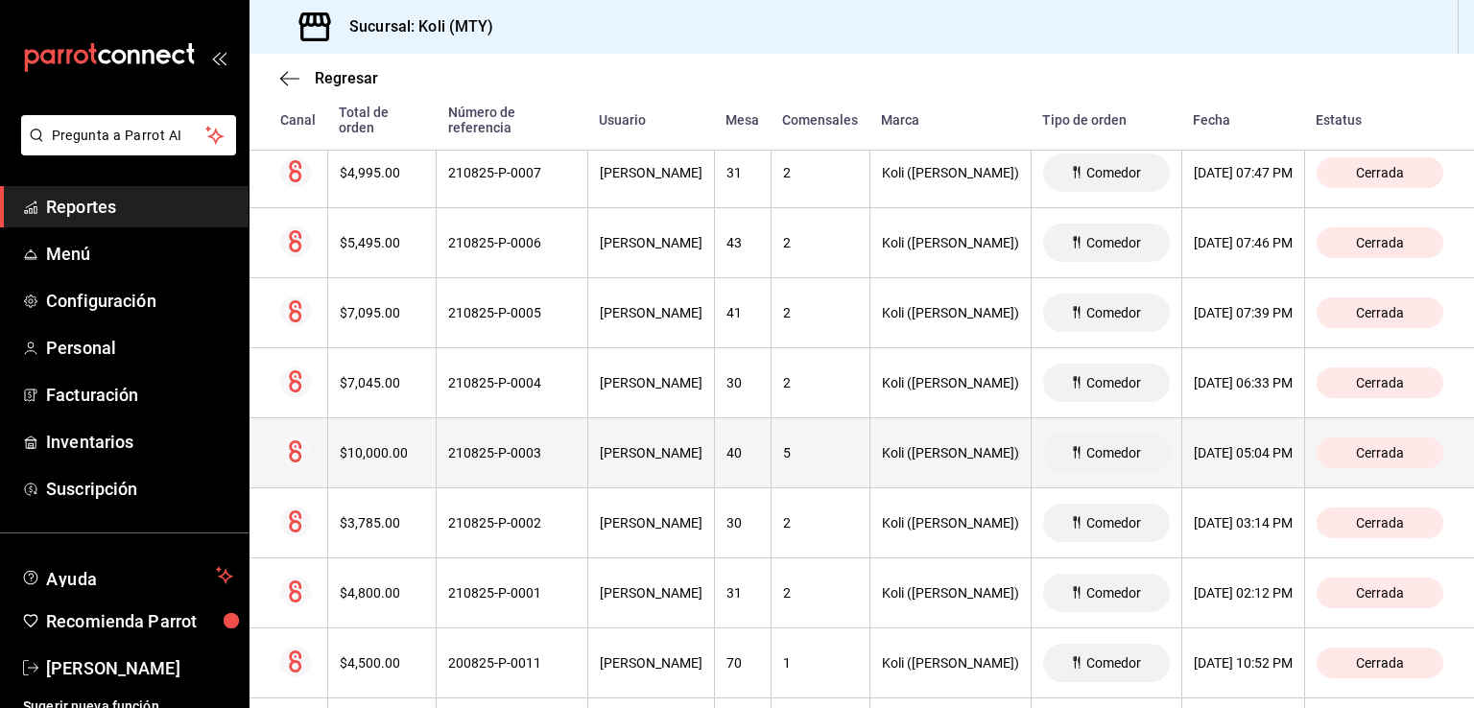
click at [353, 445] on div "$10,000.00" at bounding box center [382, 452] width 85 height 15
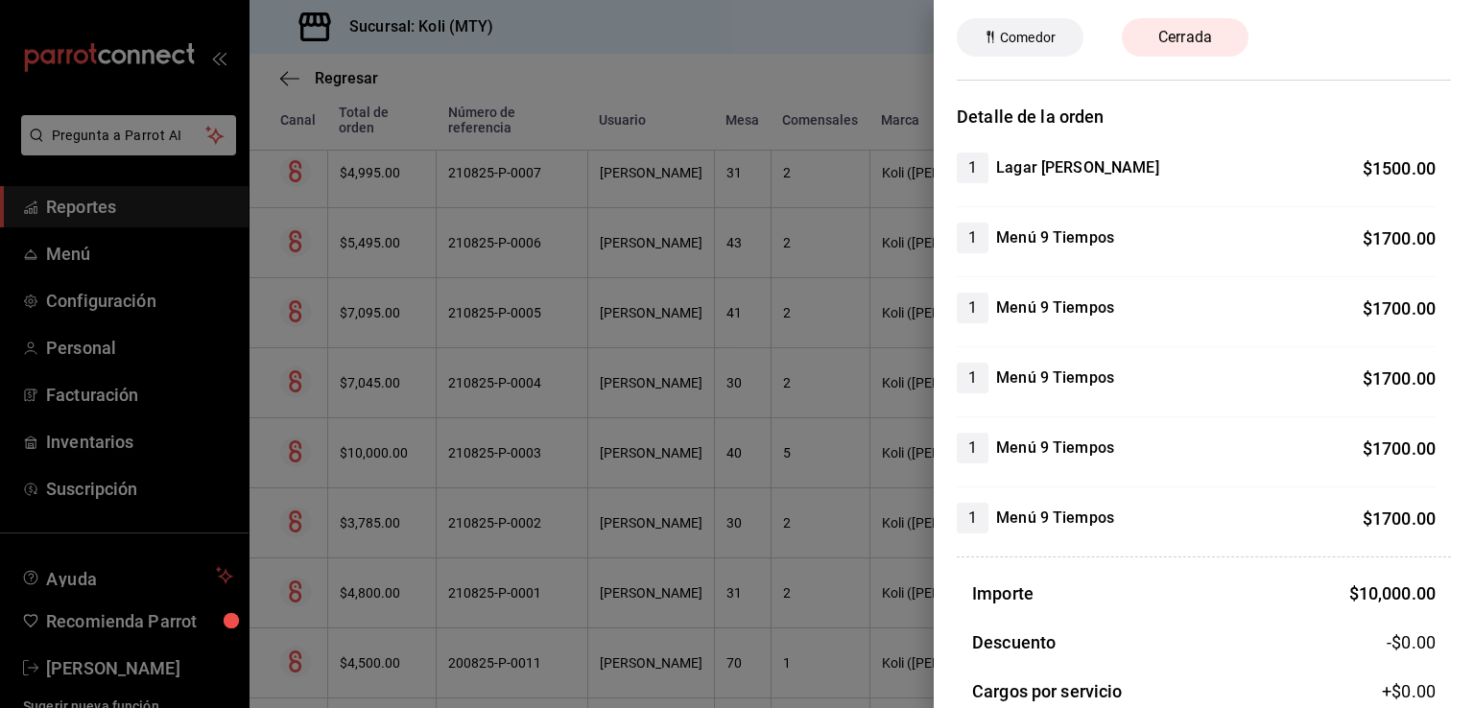
scroll to position [93, 0]
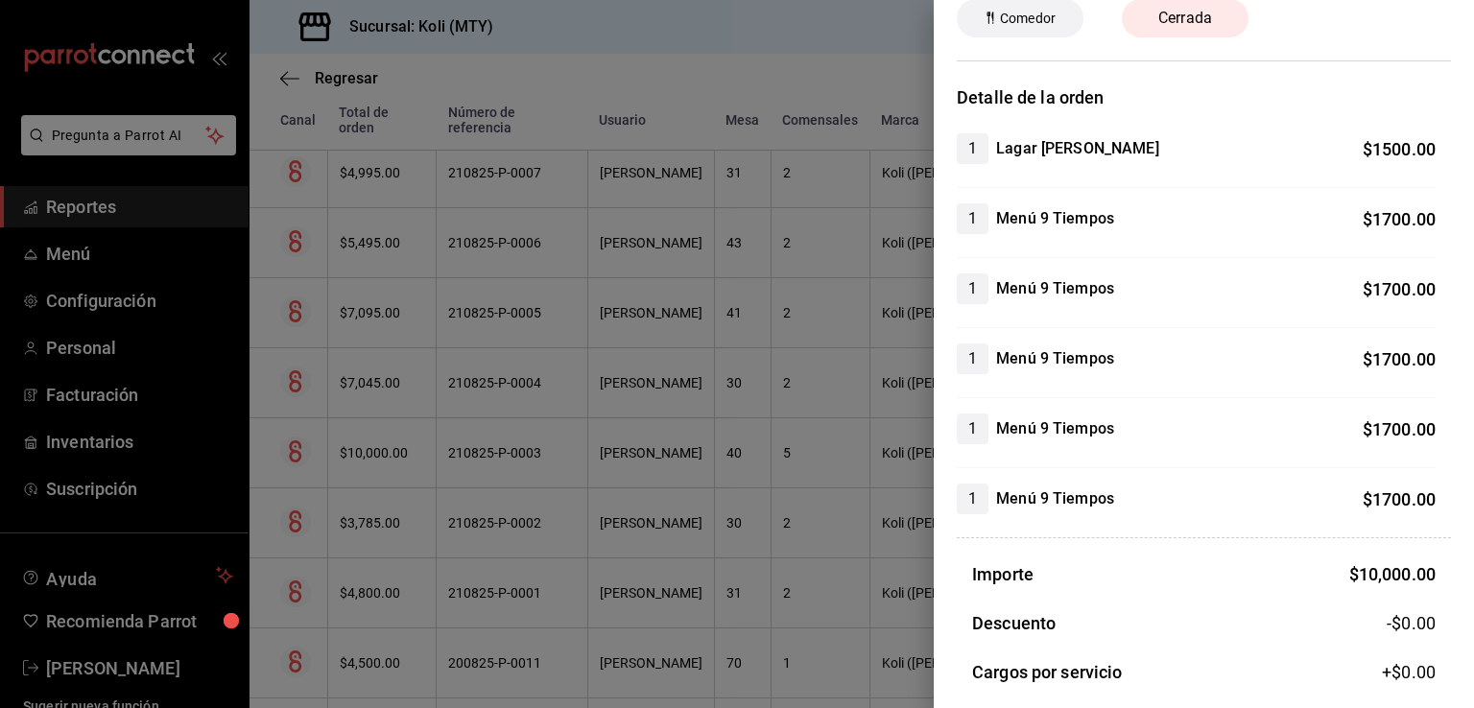
click at [506, 422] on div at bounding box center [737, 354] width 1474 height 708
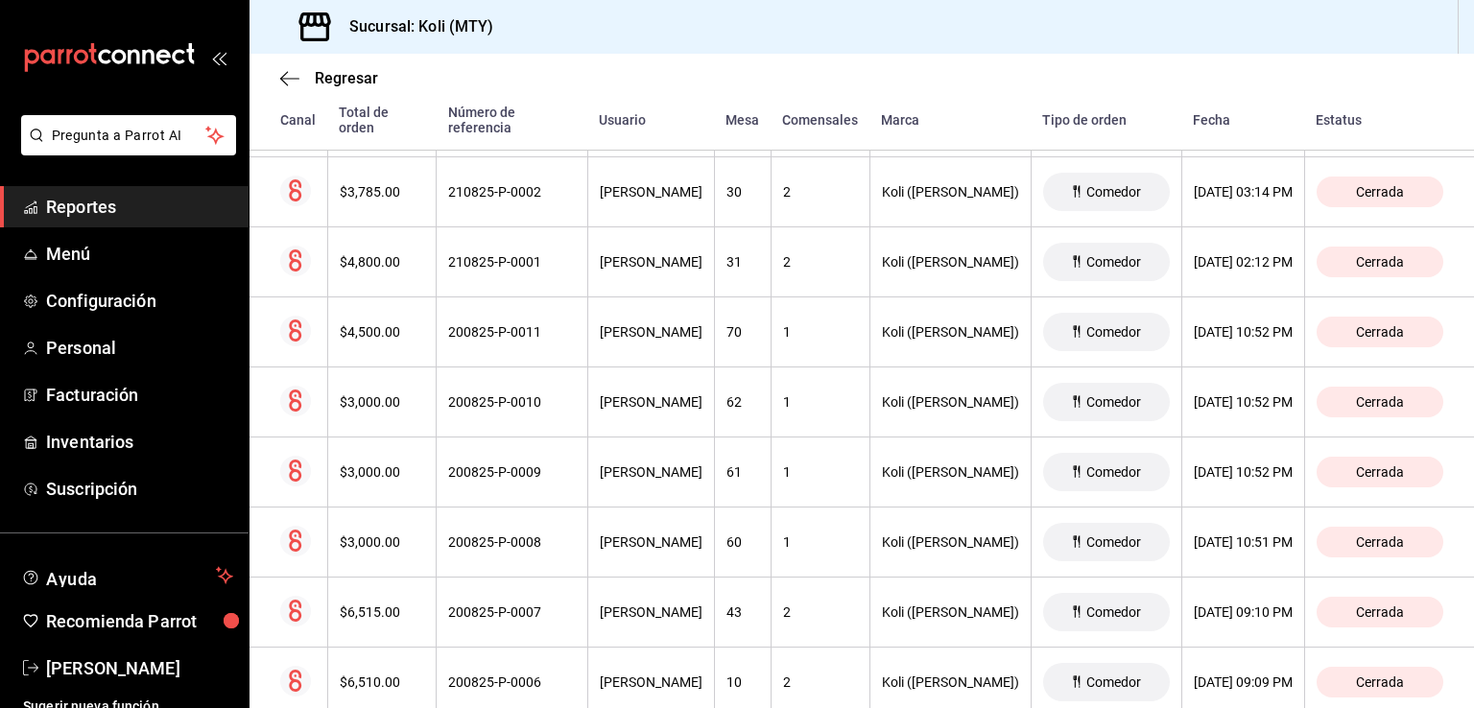
scroll to position [3431, 0]
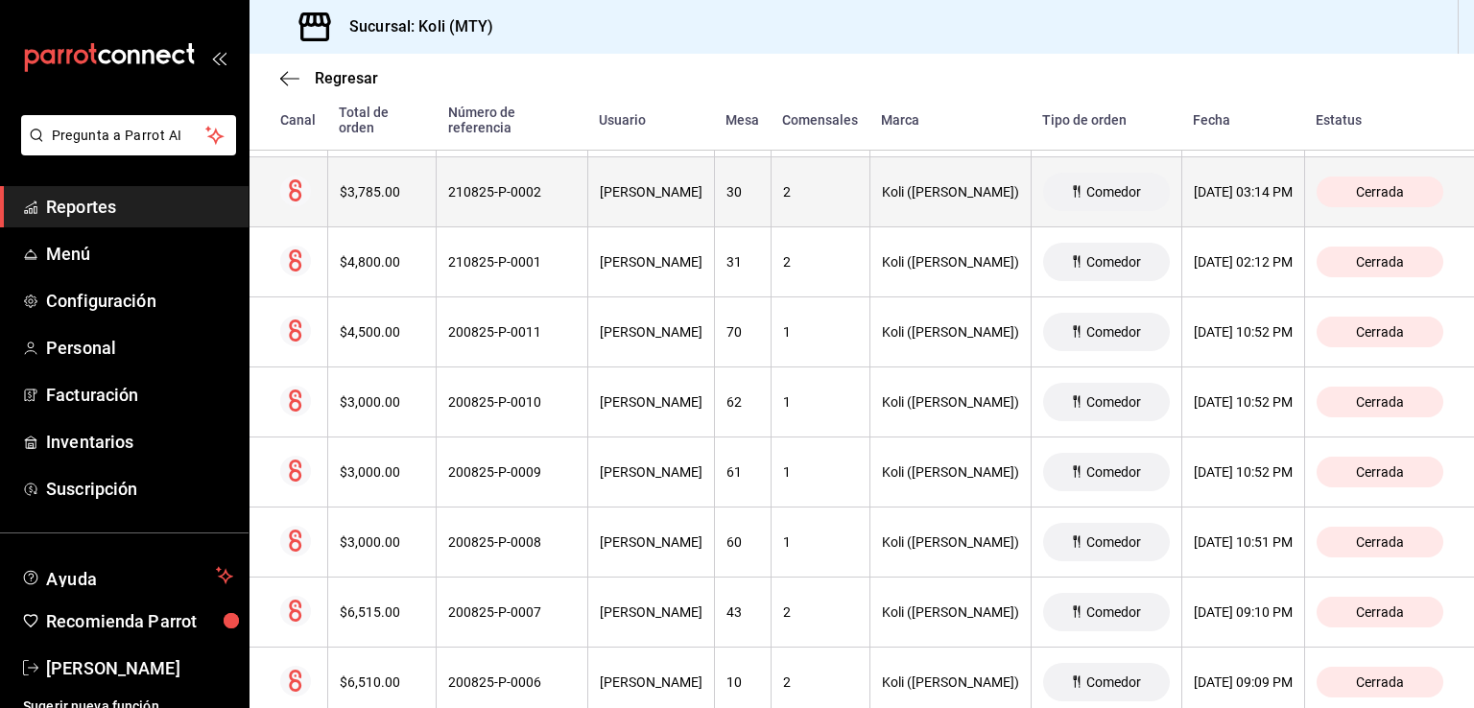
click at [365, 196] on th "$3,785.00" at bounding box center [381, 192] width 109 height 70
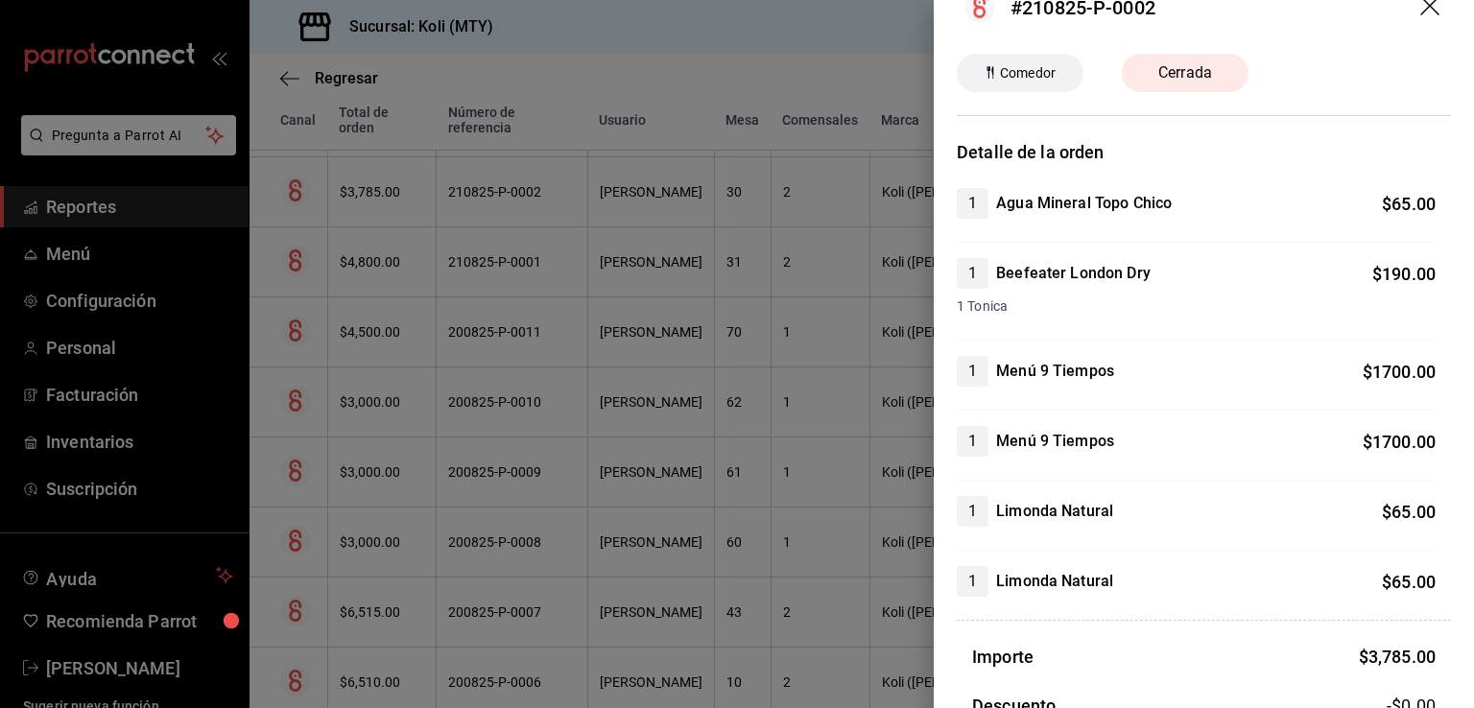
scroll to position [38, 0]
click at [483, 390] on div at bounding box center [737, 354] width 1474 height 708
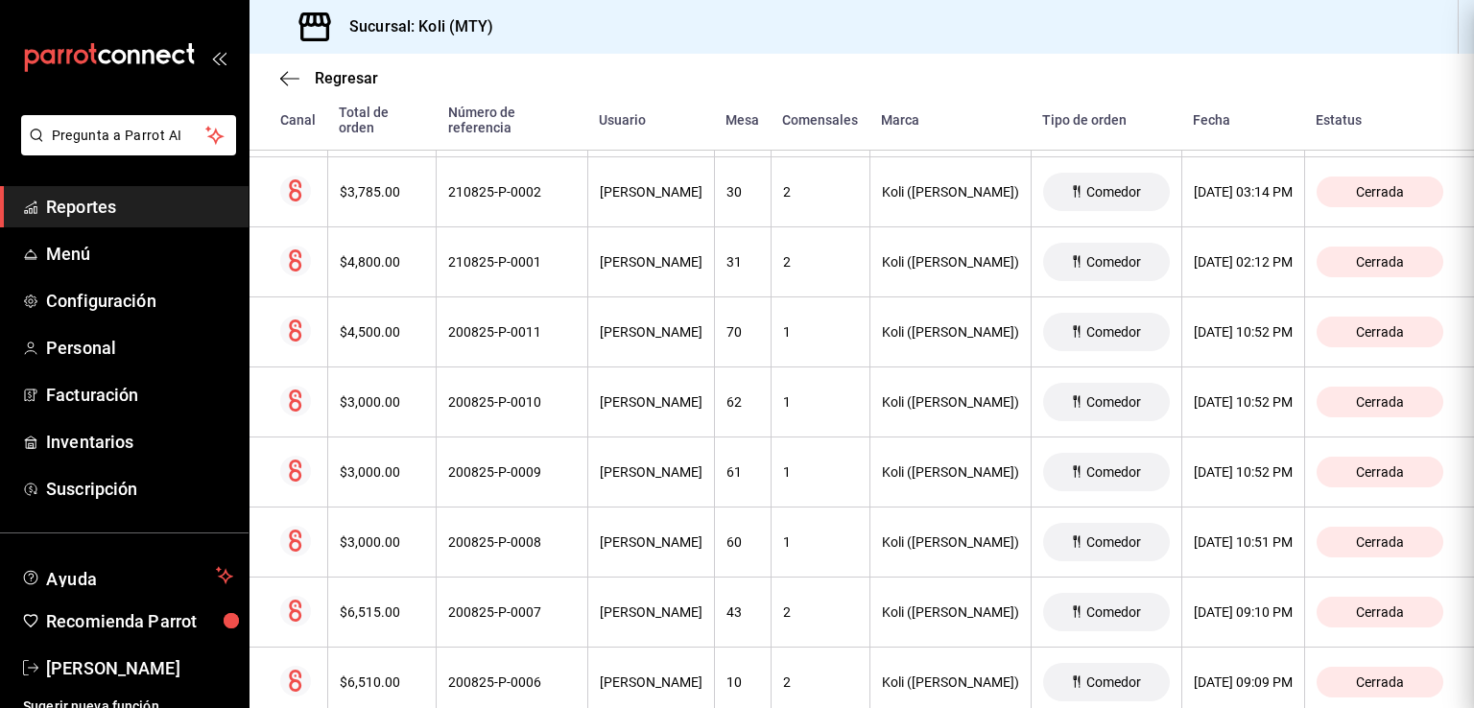
scroll to position [0, 0]
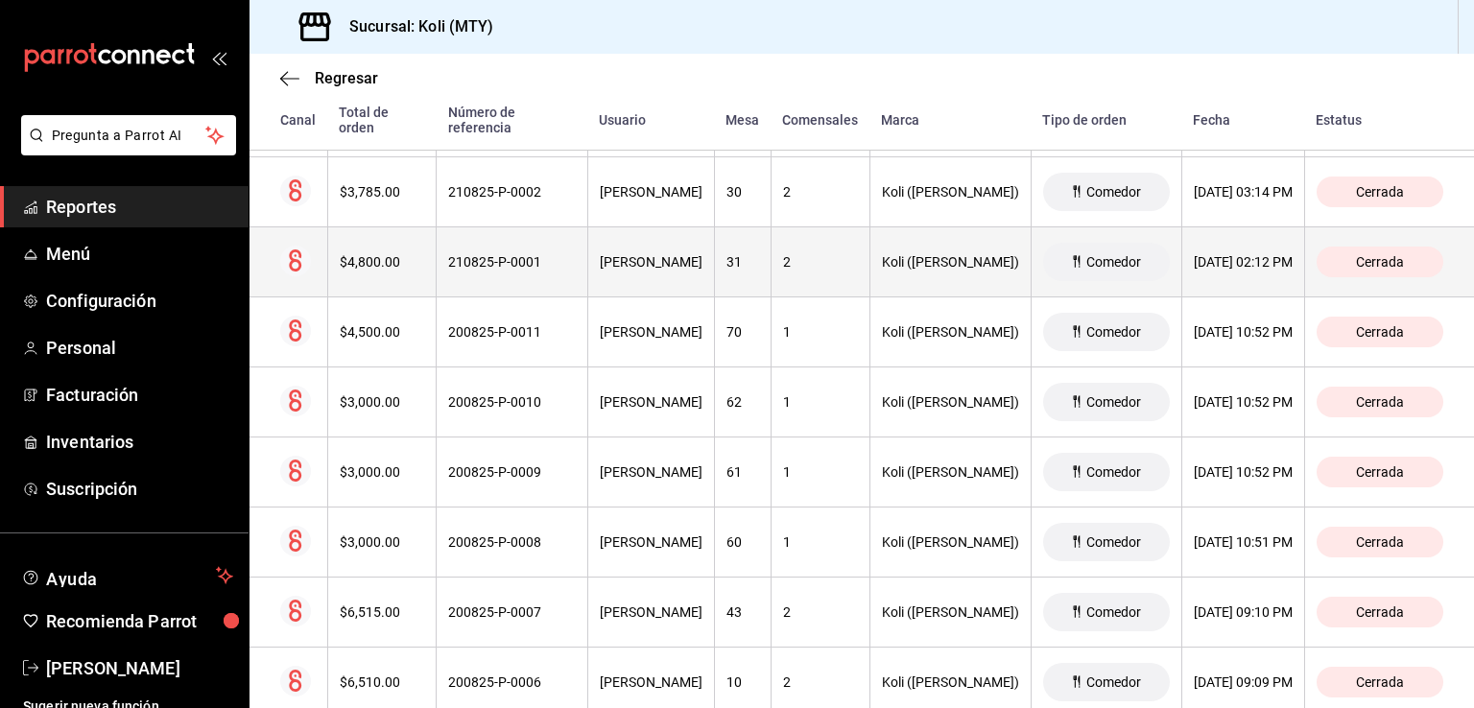
click at [401, 262] on th "$4,800.00" at bounding box center [381, 262] width 109 height 70
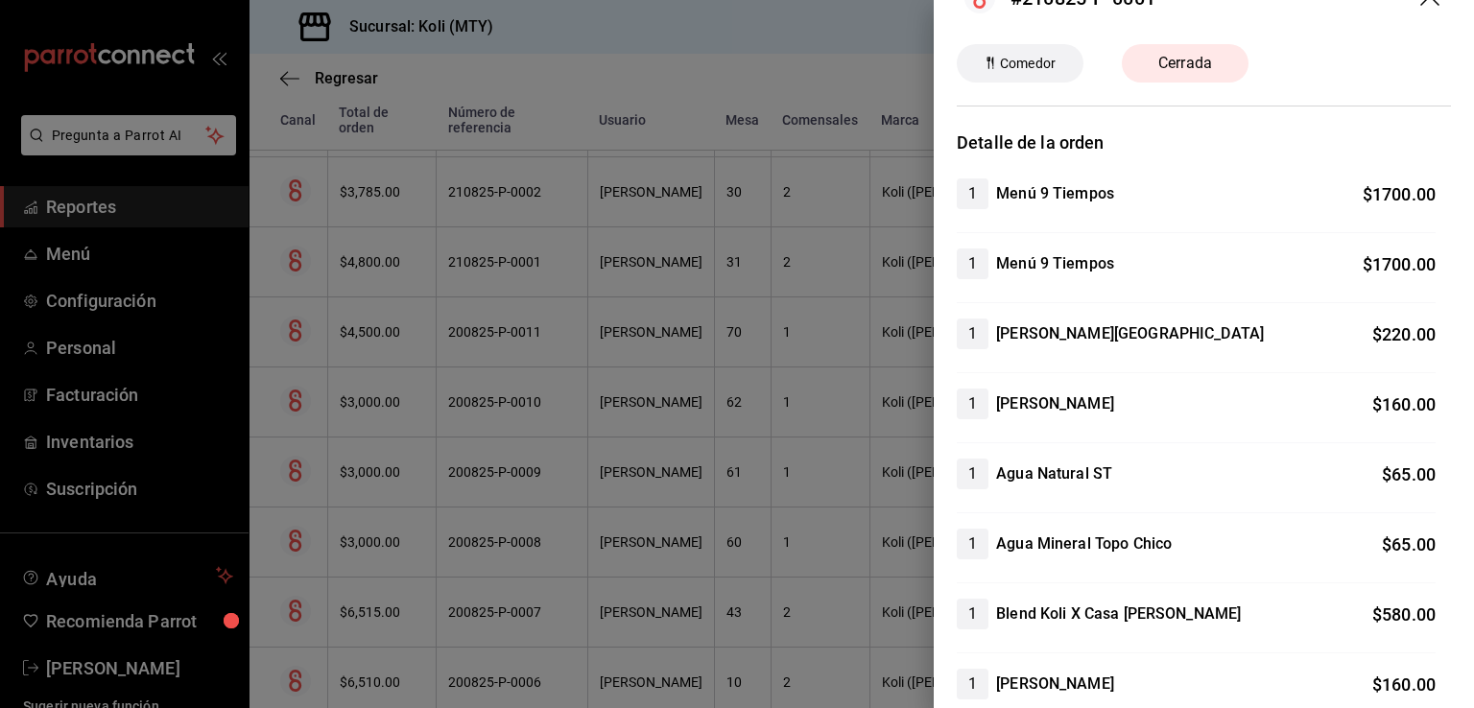
scroll to position [45, 0]
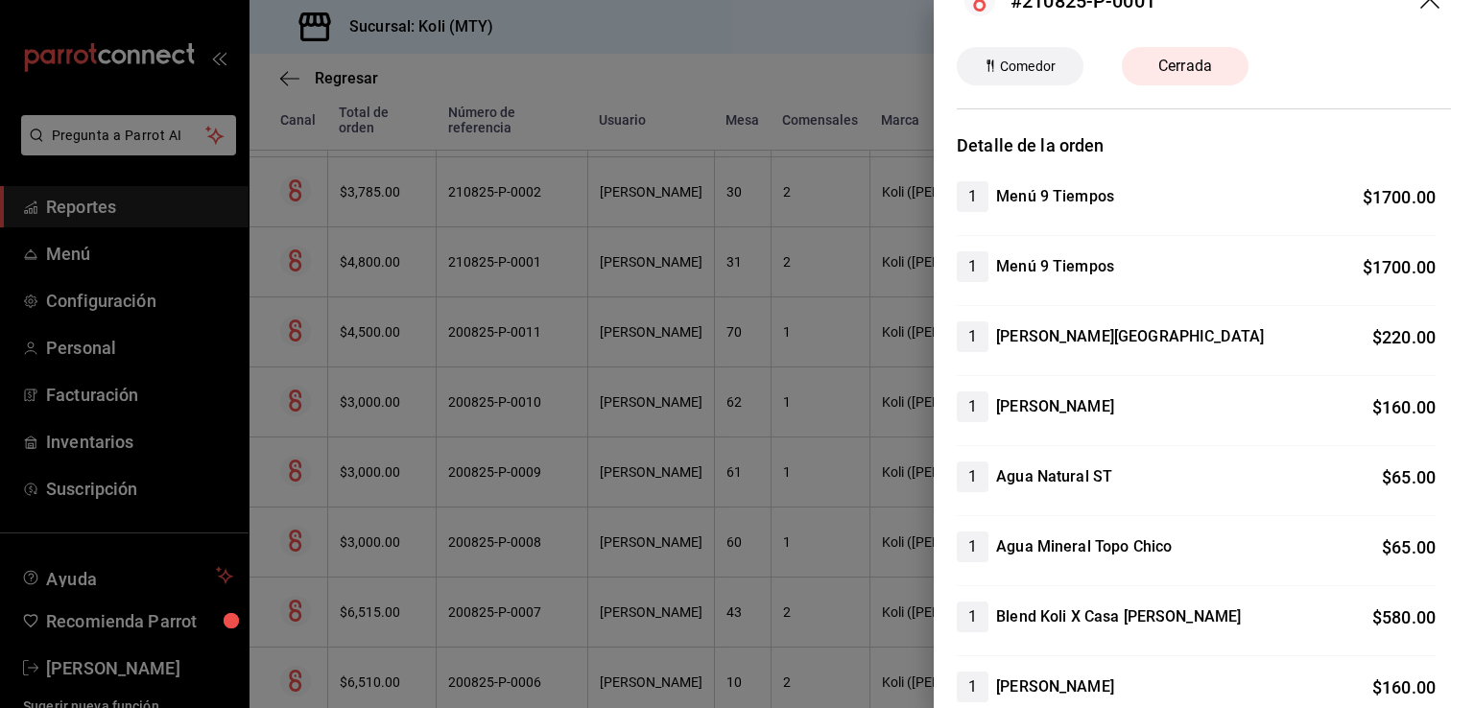
click at [556, 270] on div at bounding box center [737, 354] width 1474 height 708
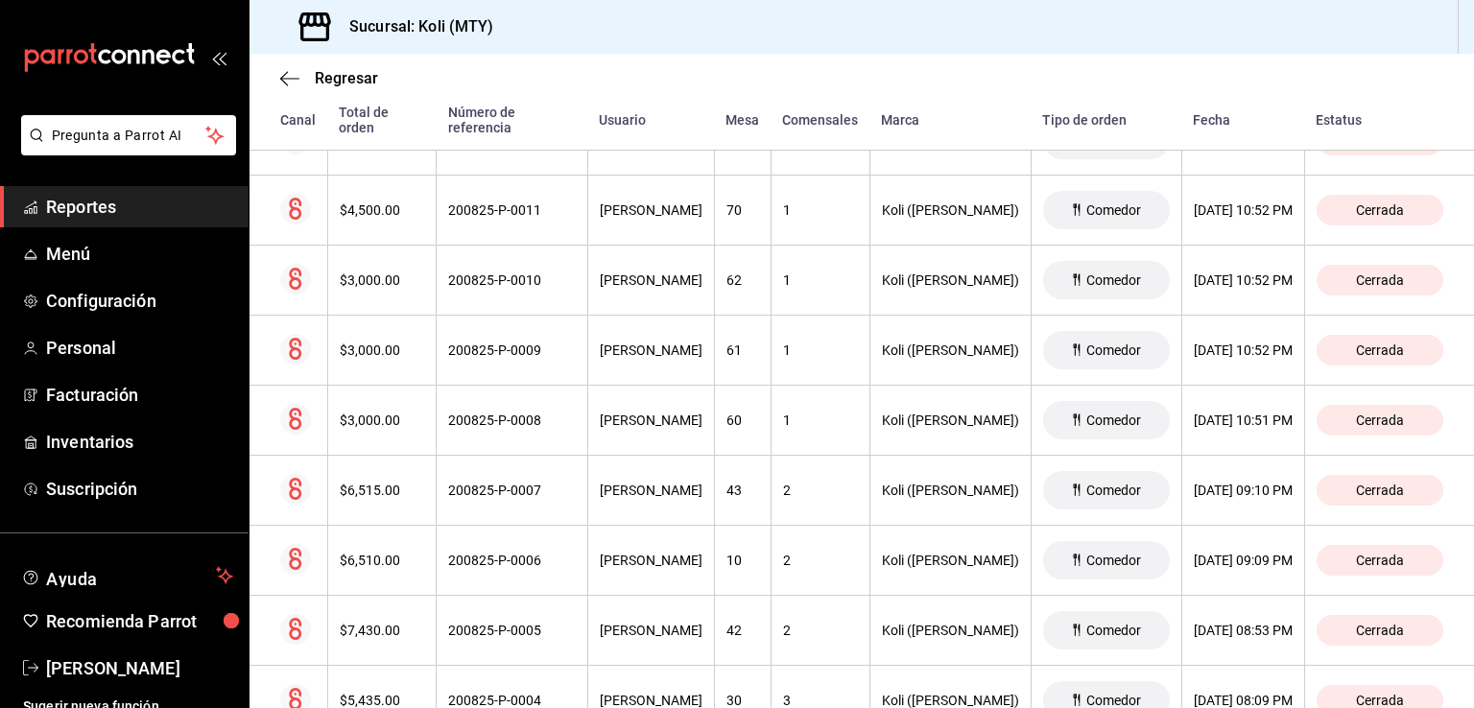
scroll to position [3554, 0]
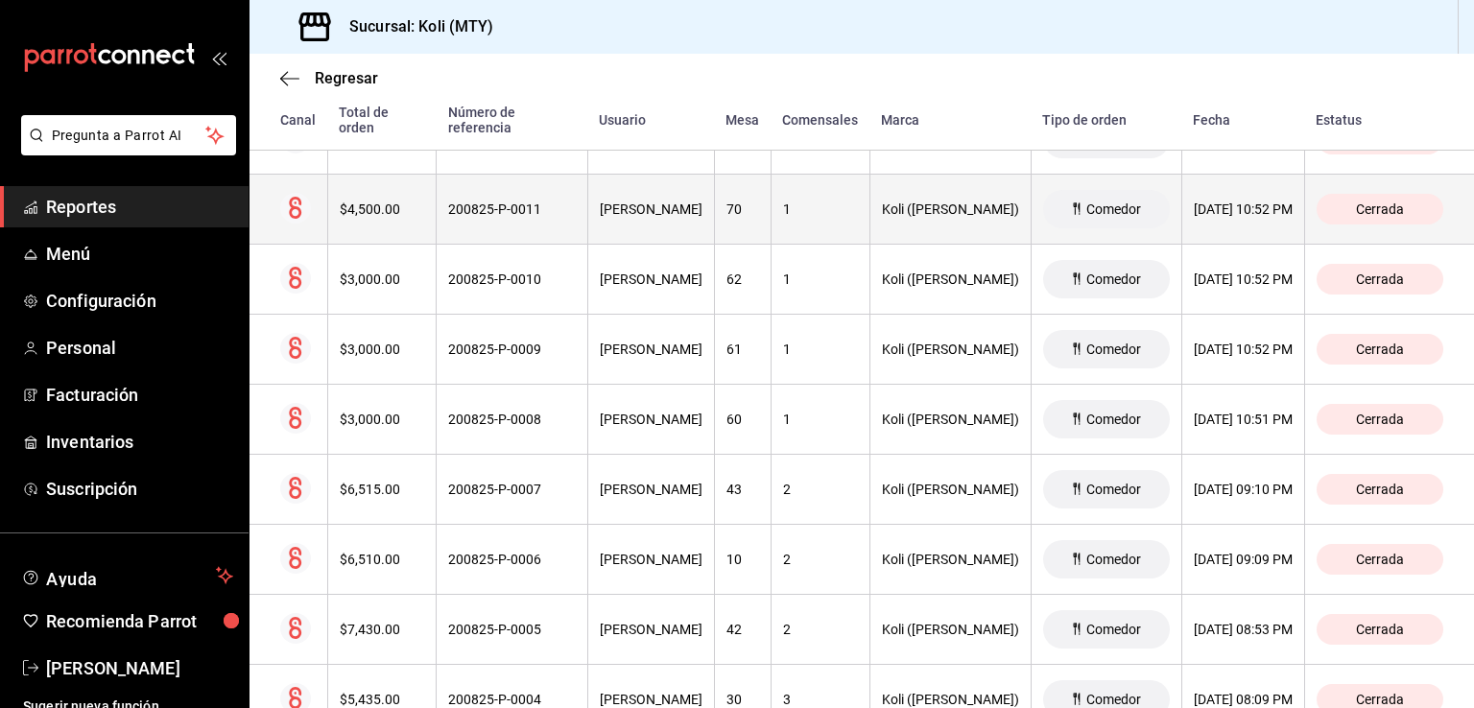
click at [377, 175] on th "$4,500.00" at bounding box center [381, 210] width 109 height 70
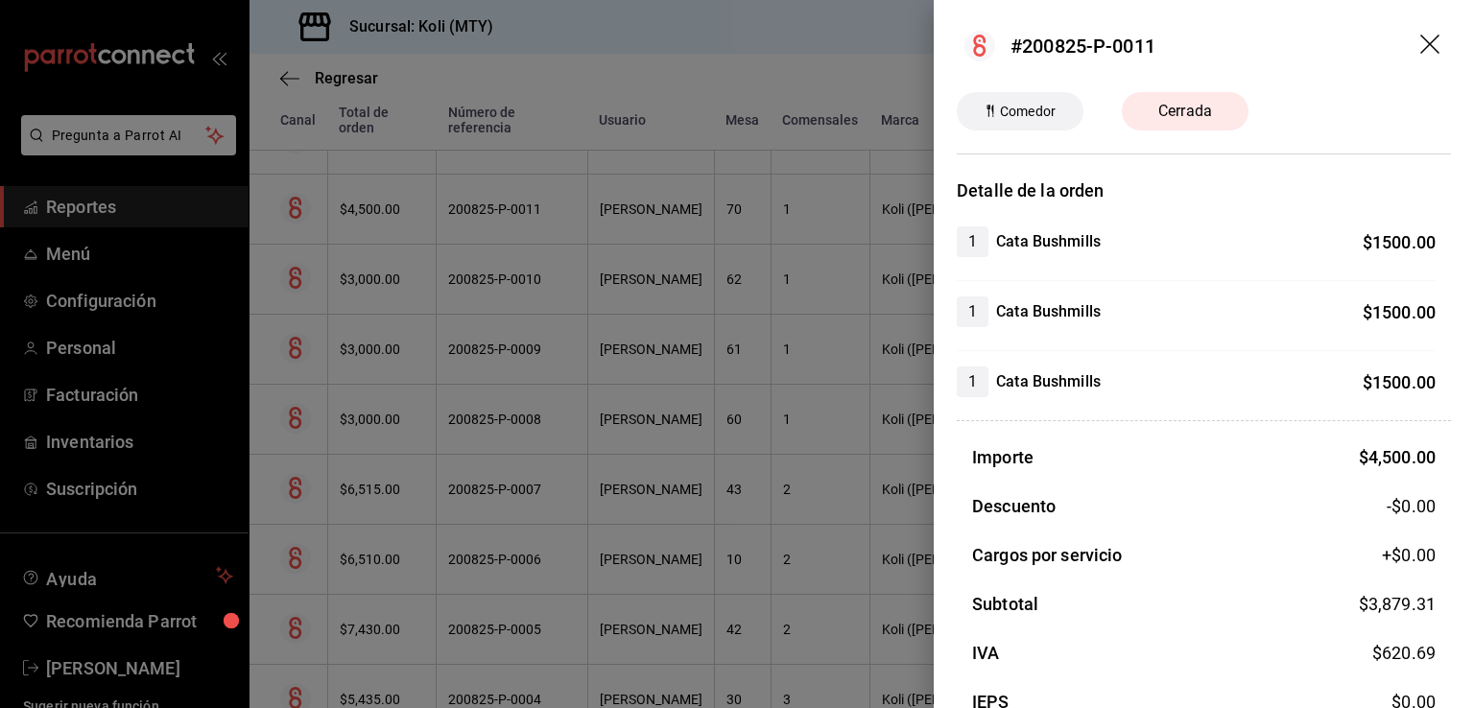
click at [383, 322] on div at bounding box center [737, 354] width 1474 height 708
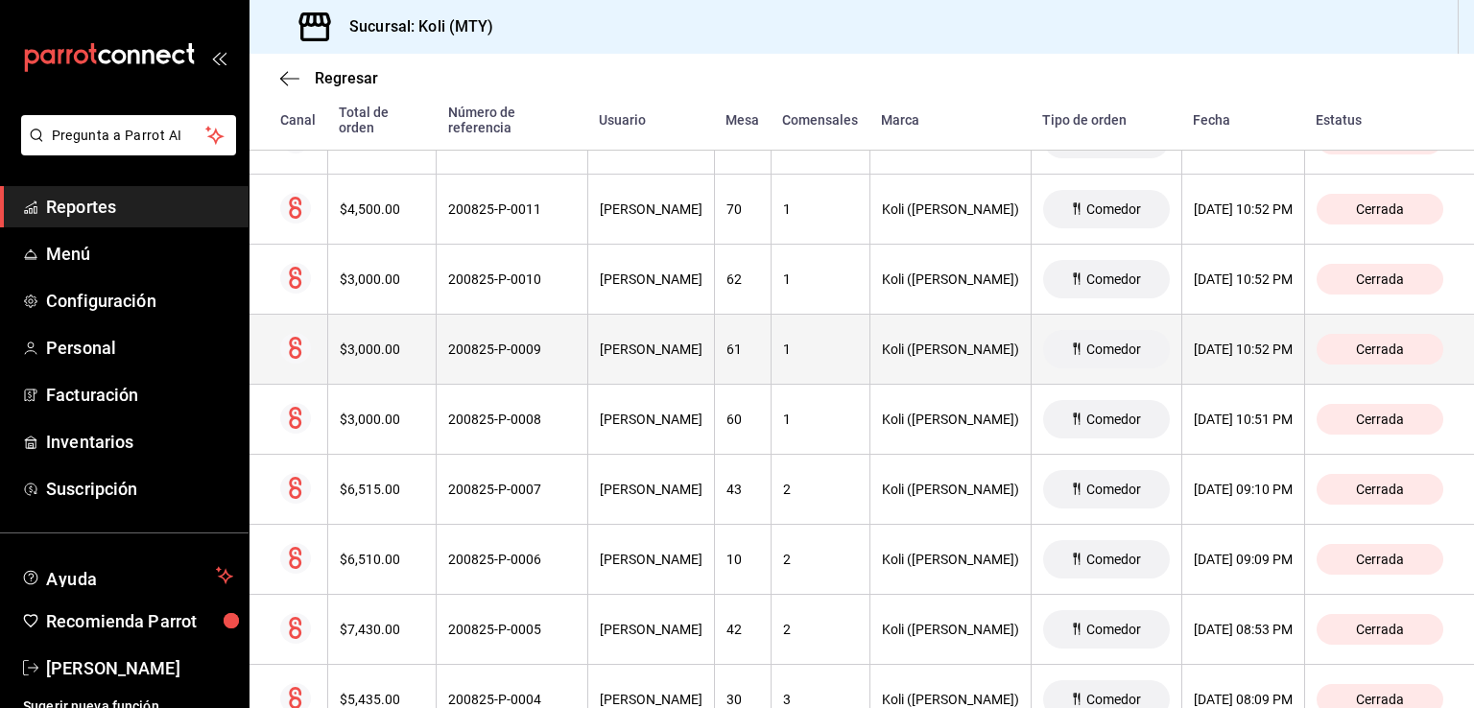
click at [390, 342] on div "$3,000.00" at bounding box center [382, 349] width 85 height 15
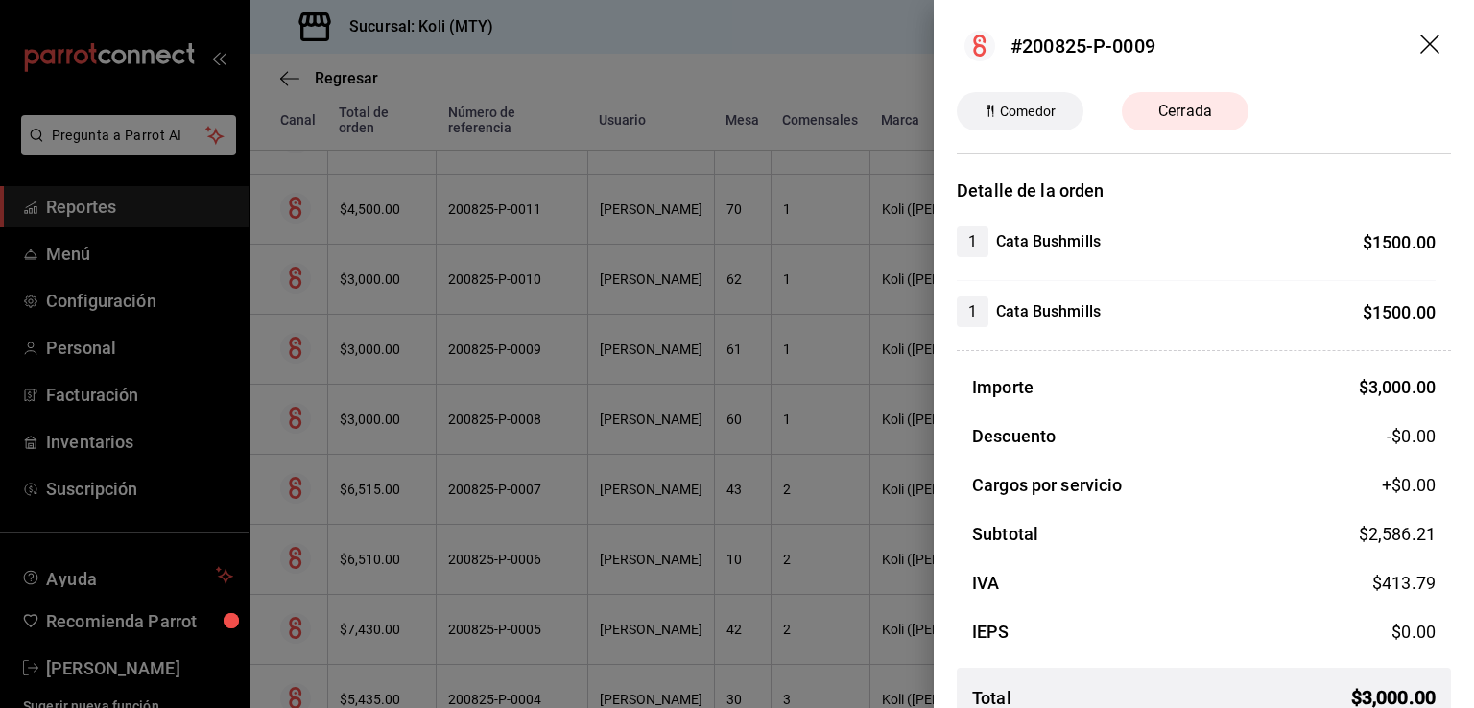
click at [383, 293] on div at bounding box center [737, 354] width 1474 height 708
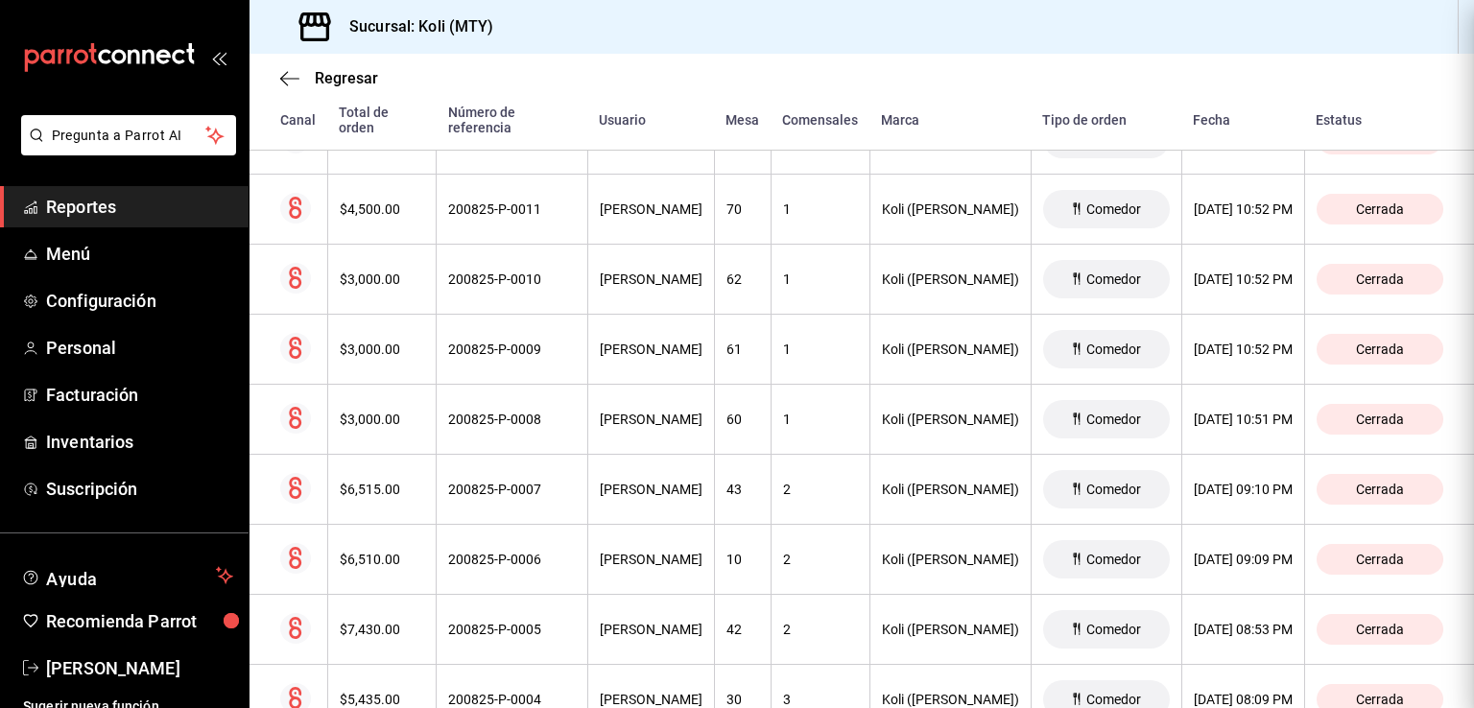
click at [376, 272] on div "$3,000.00" at bounding box center [382, 279] width 85 height 15
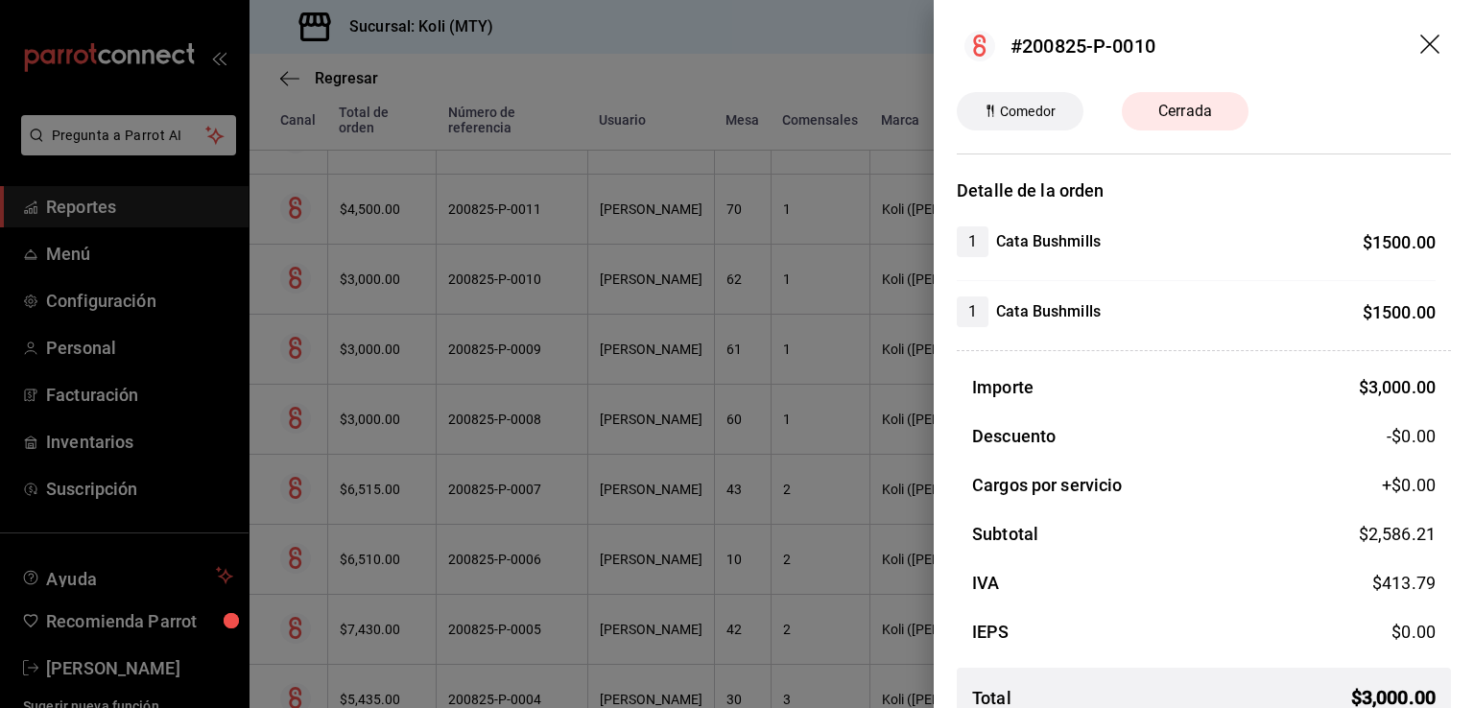
click at [375, 260] on div at bounding box center [737, 354] width 1474 height 708
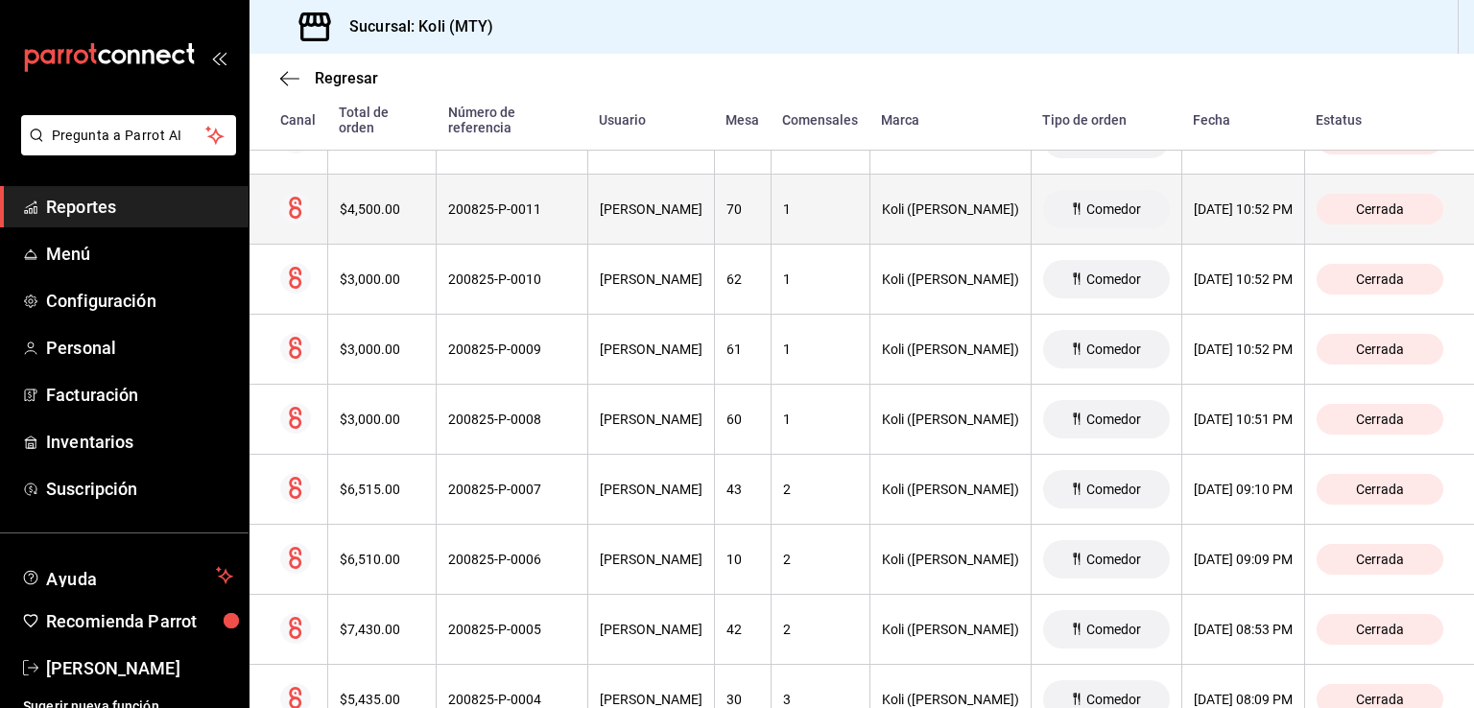
click at [355, 191] on th "$4,500.00" at bounding box center [381, 210] width 109 height 70
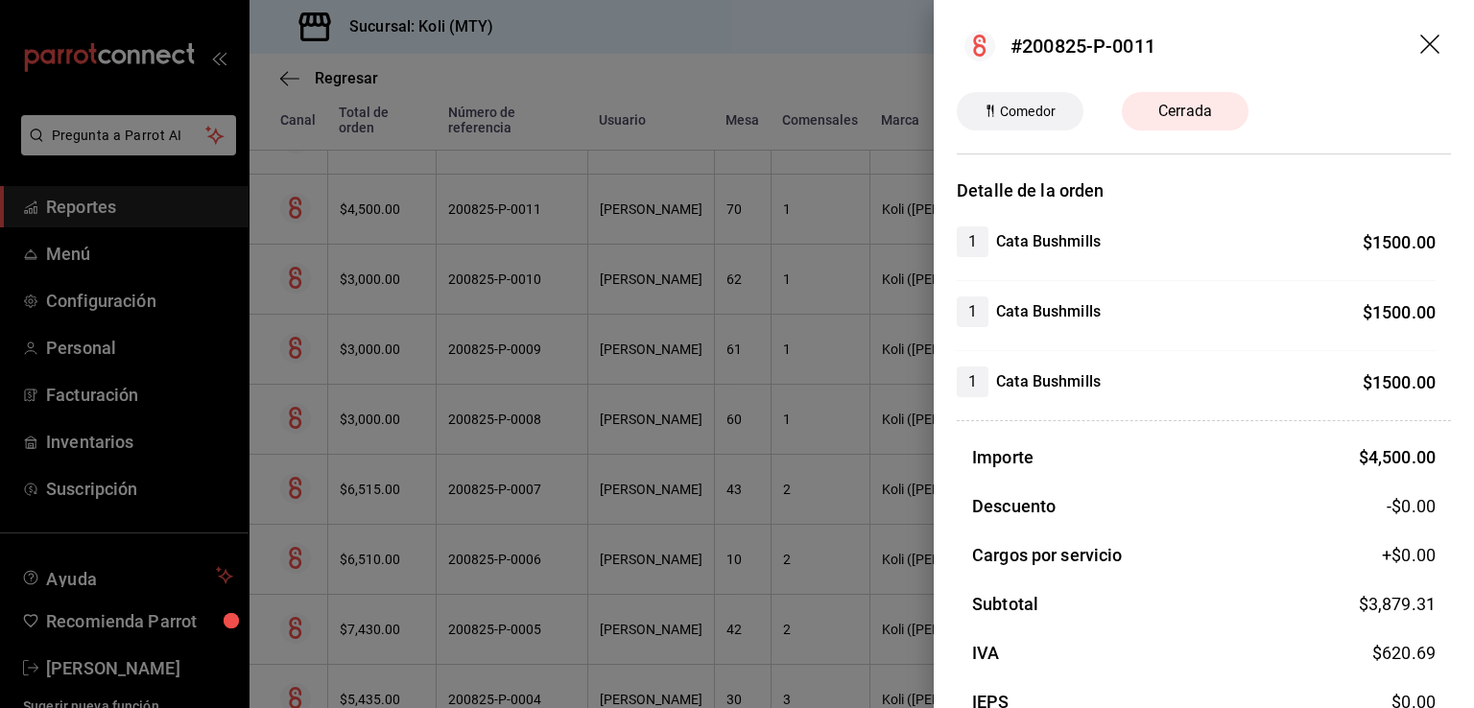
click at [378, 450] on div at bounding box center [737, 354] width 1474 height 708
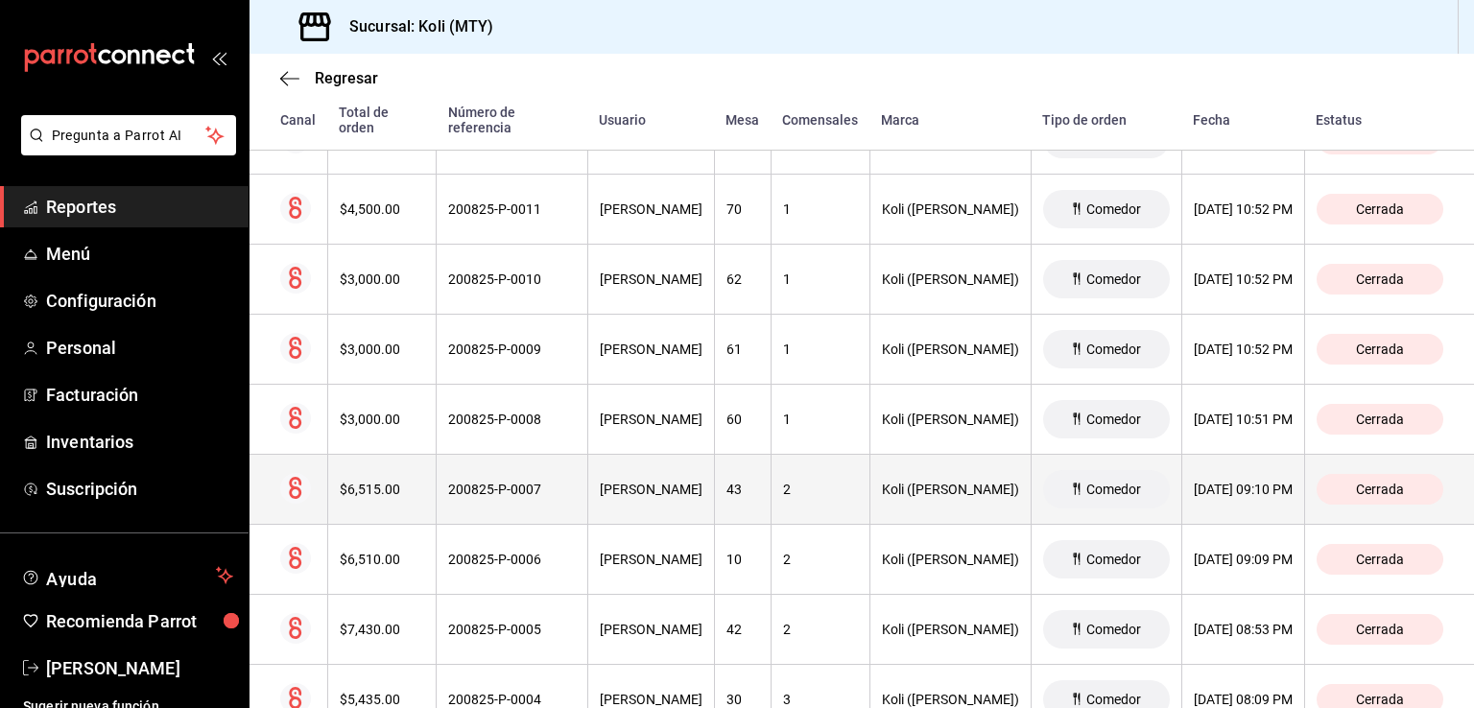
click at [361, 482] on div "$6,515.00" at bounding box center [382, 489] width 85 height 15
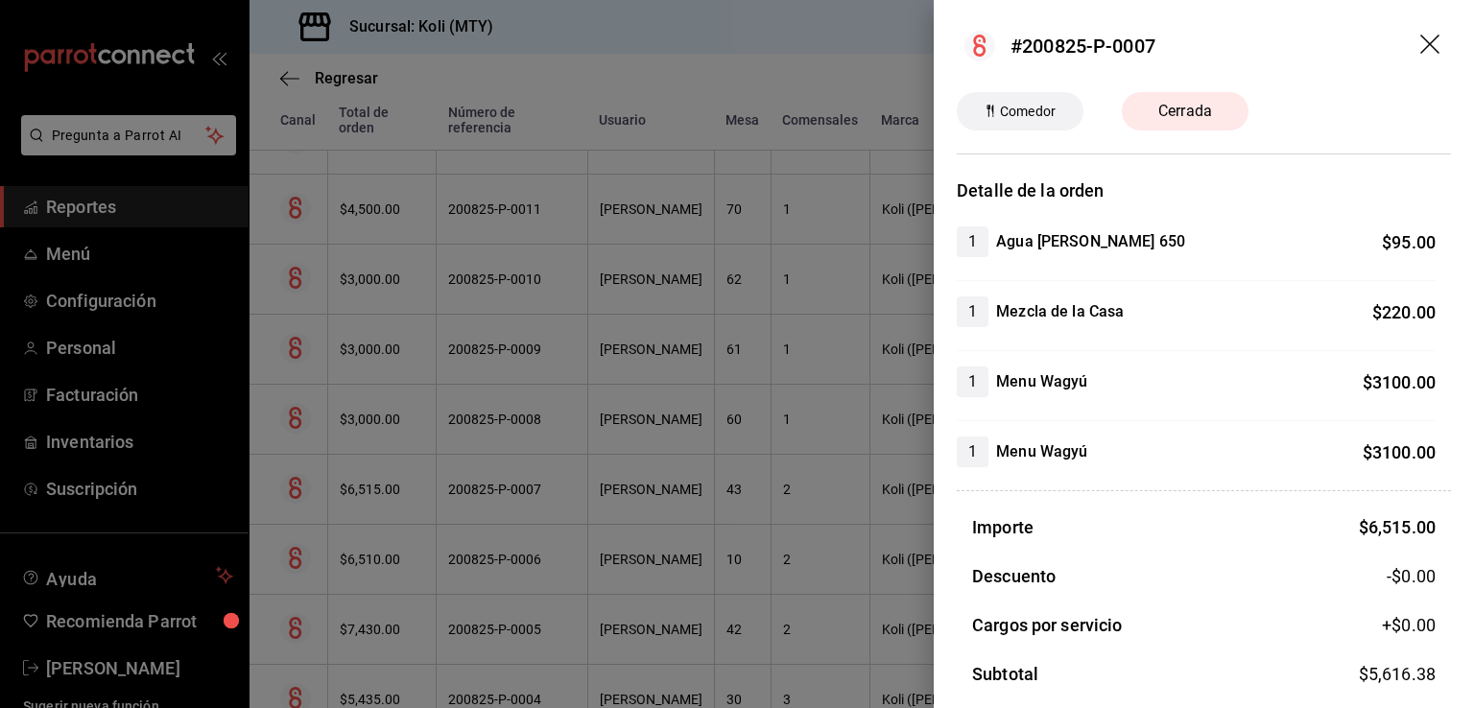
click at [668, 465] on div at bounding box center [737, 354] width 1474 height 708
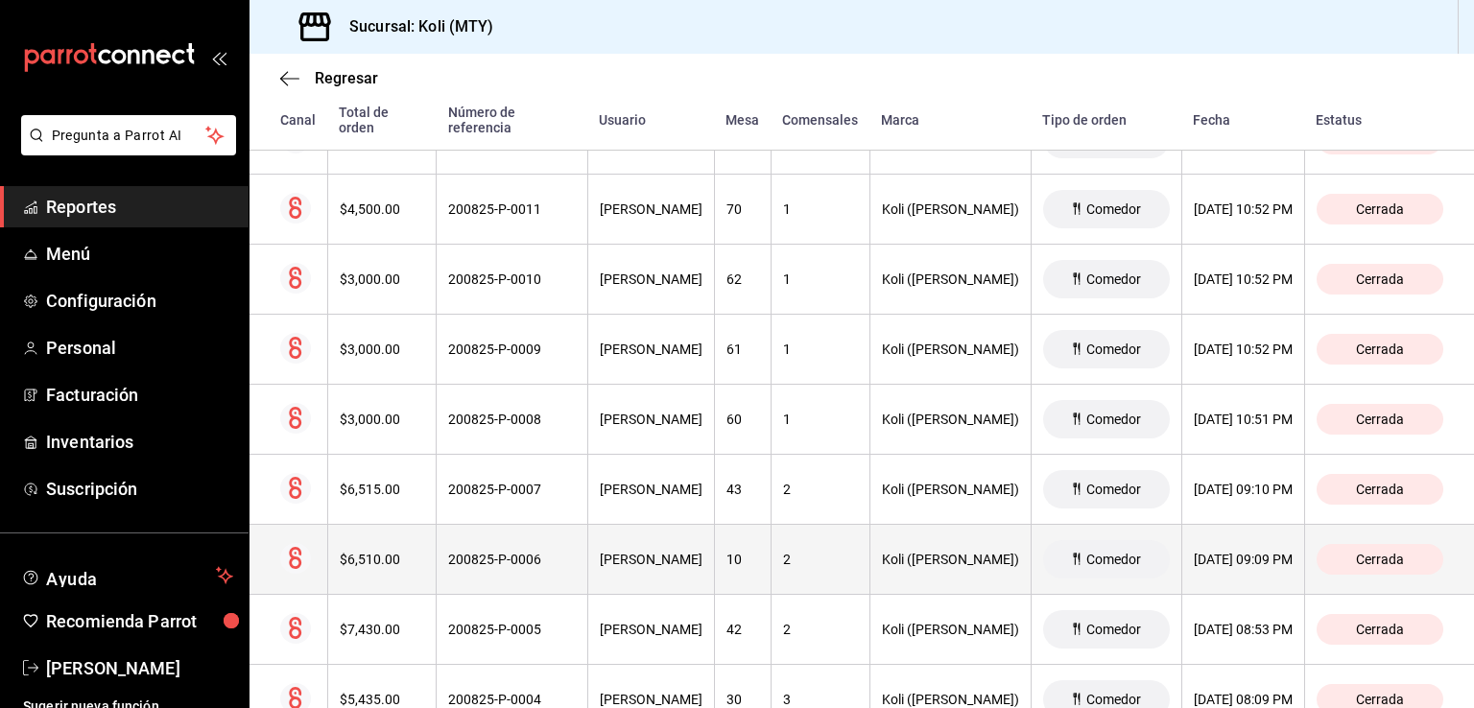
click at [407, 541] on th "$6,510.00" at bounding box center [381, 560] width 109 height 70
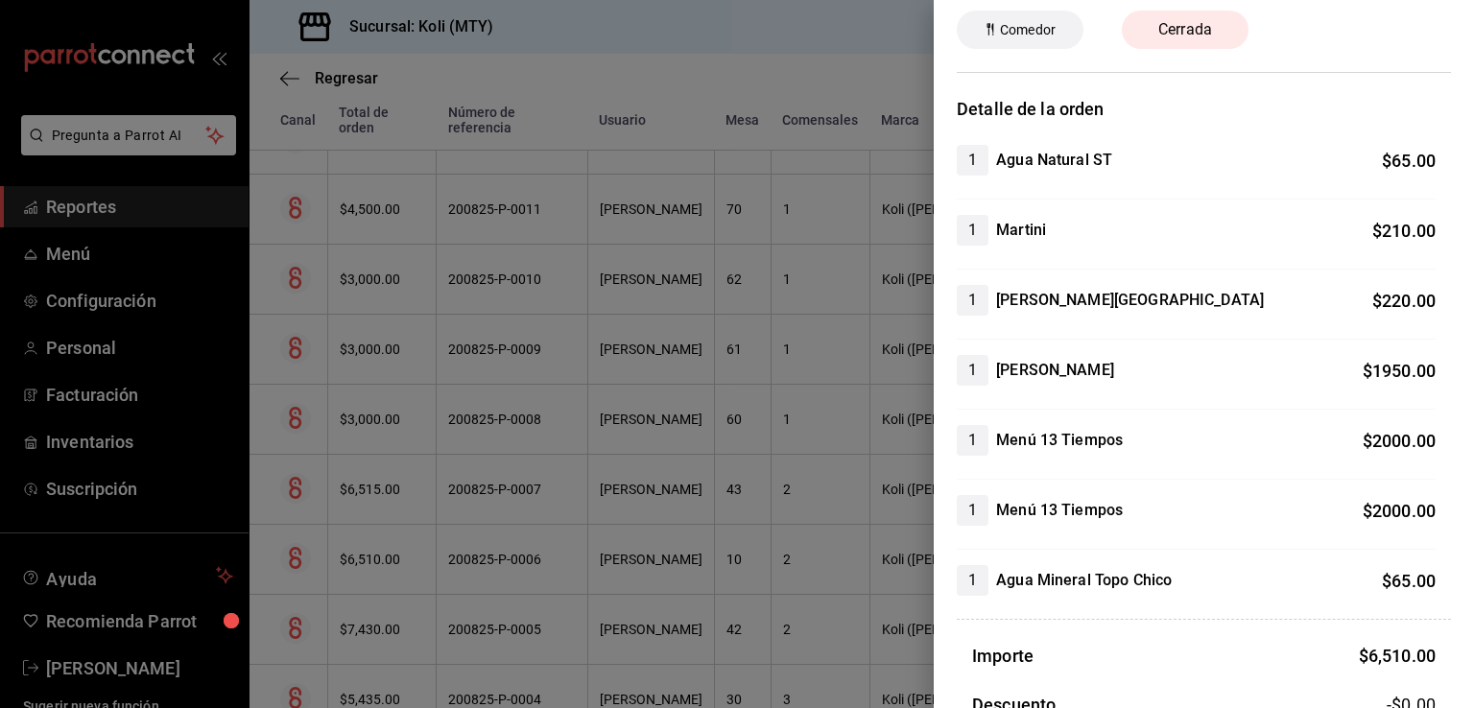
scroll to position [76, 0]
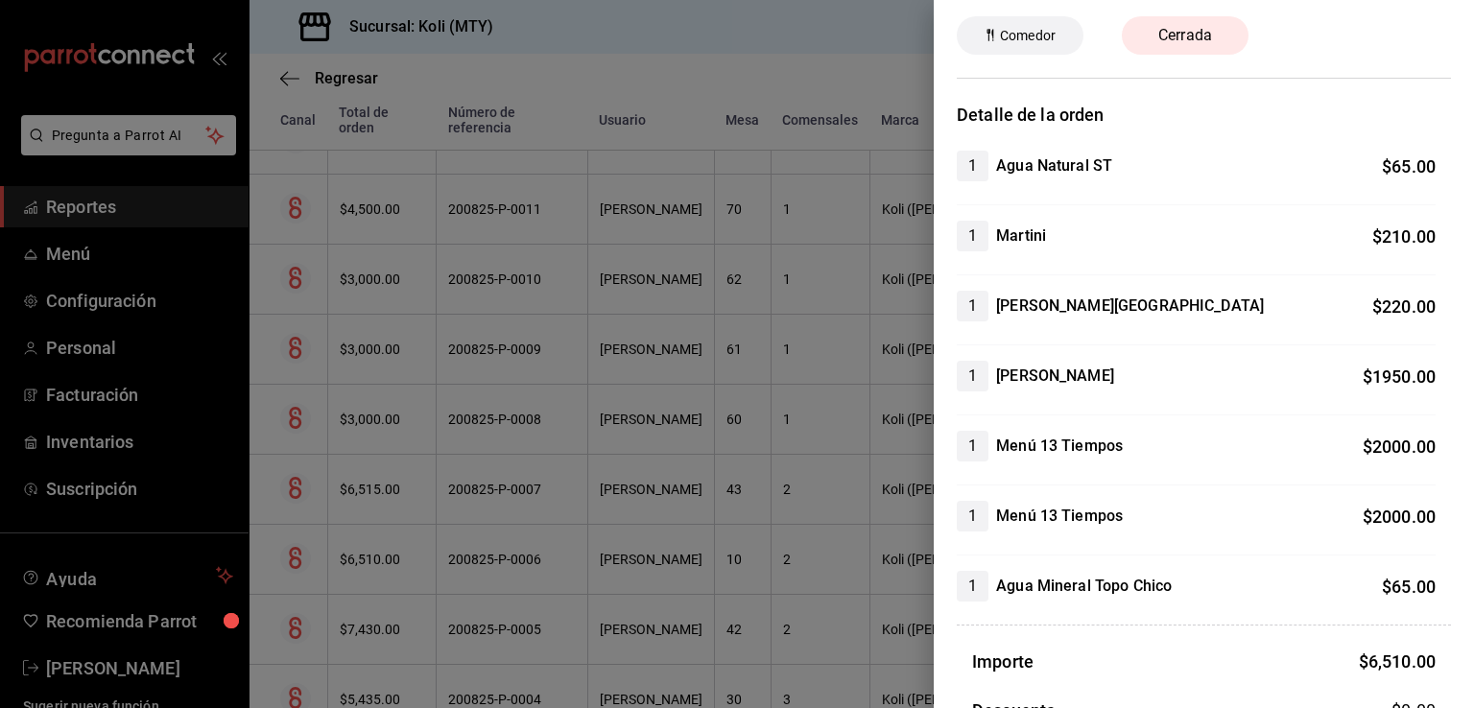
click at [391, 395] on div at bounding box center [737, 354] width 1474 height 708
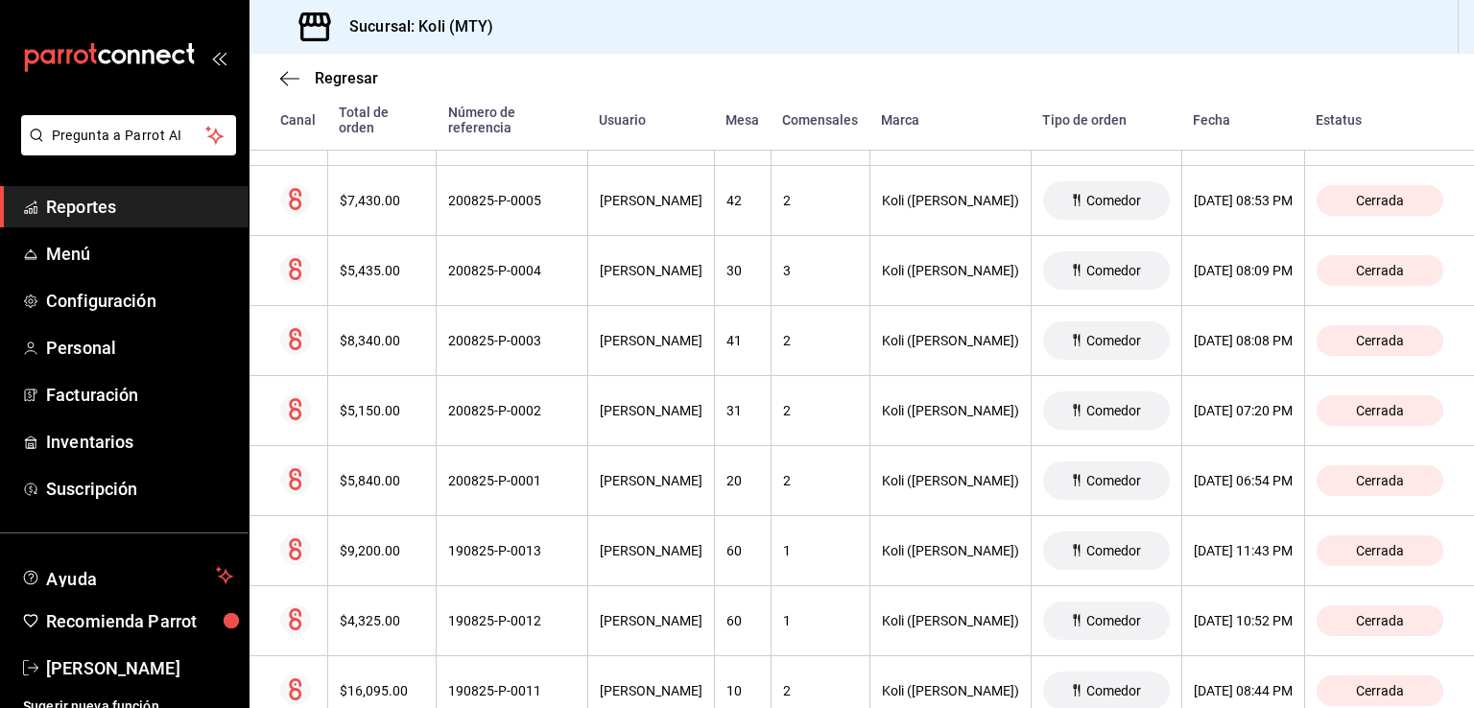
scroll to position [3986, 0]
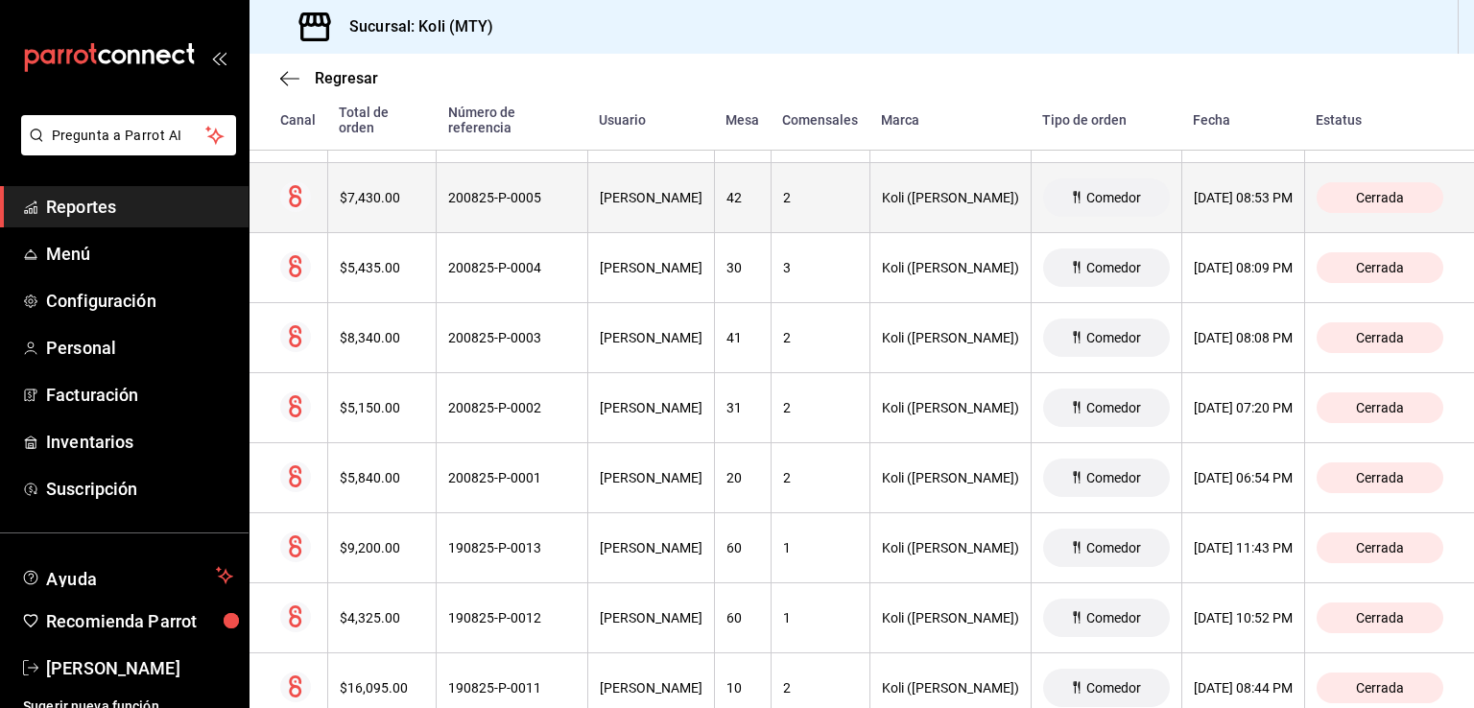
click at [365, 190] on div "$7,430.00" at bounding box center [382, 197] width 85 height 15
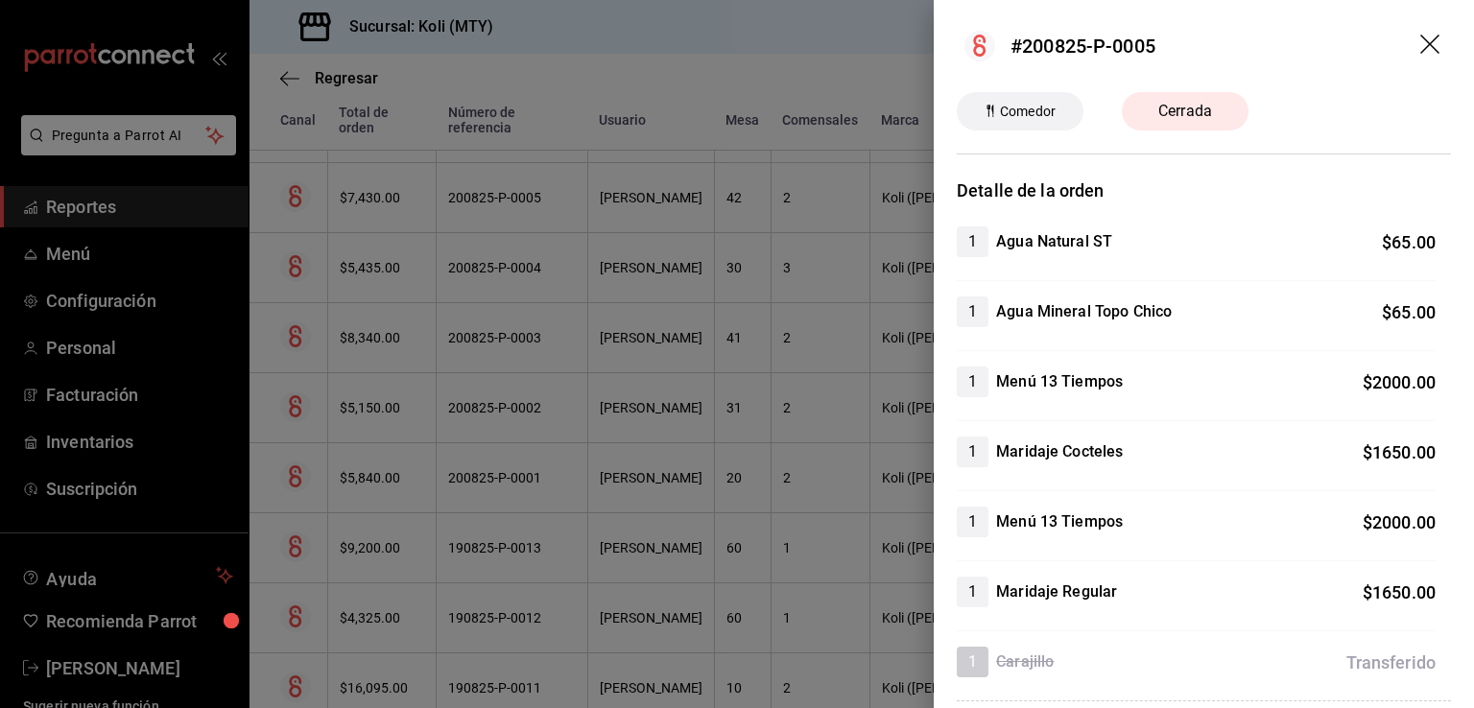
click at [391, 249] on div at bounding box center [737, 354] width 1474 height 708
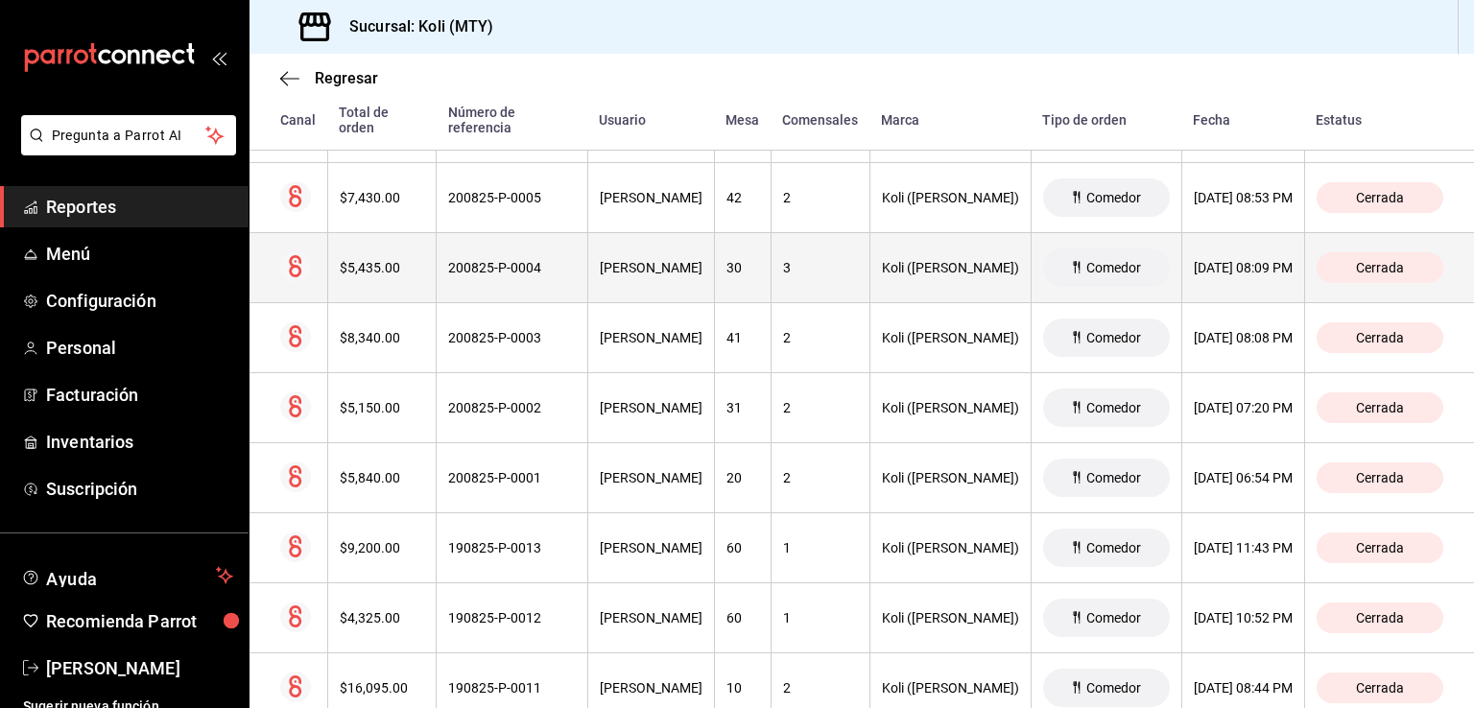
click at [388, 266] on div "$5,435.00" at bounding box center [382, 267] width 85 height 15
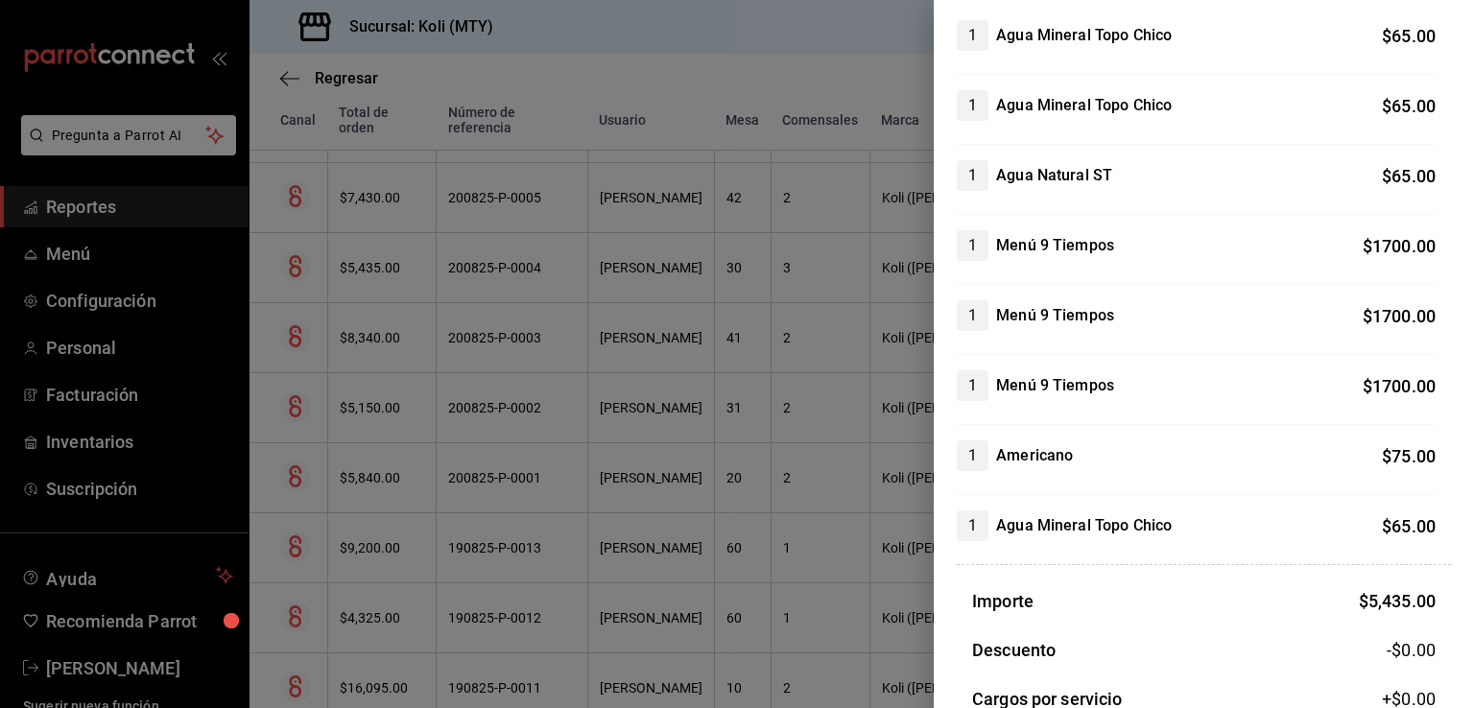
scroll to position [207, 0]
click at [466, 475] on div at bounding box center [737, 354] width 1474 height 708
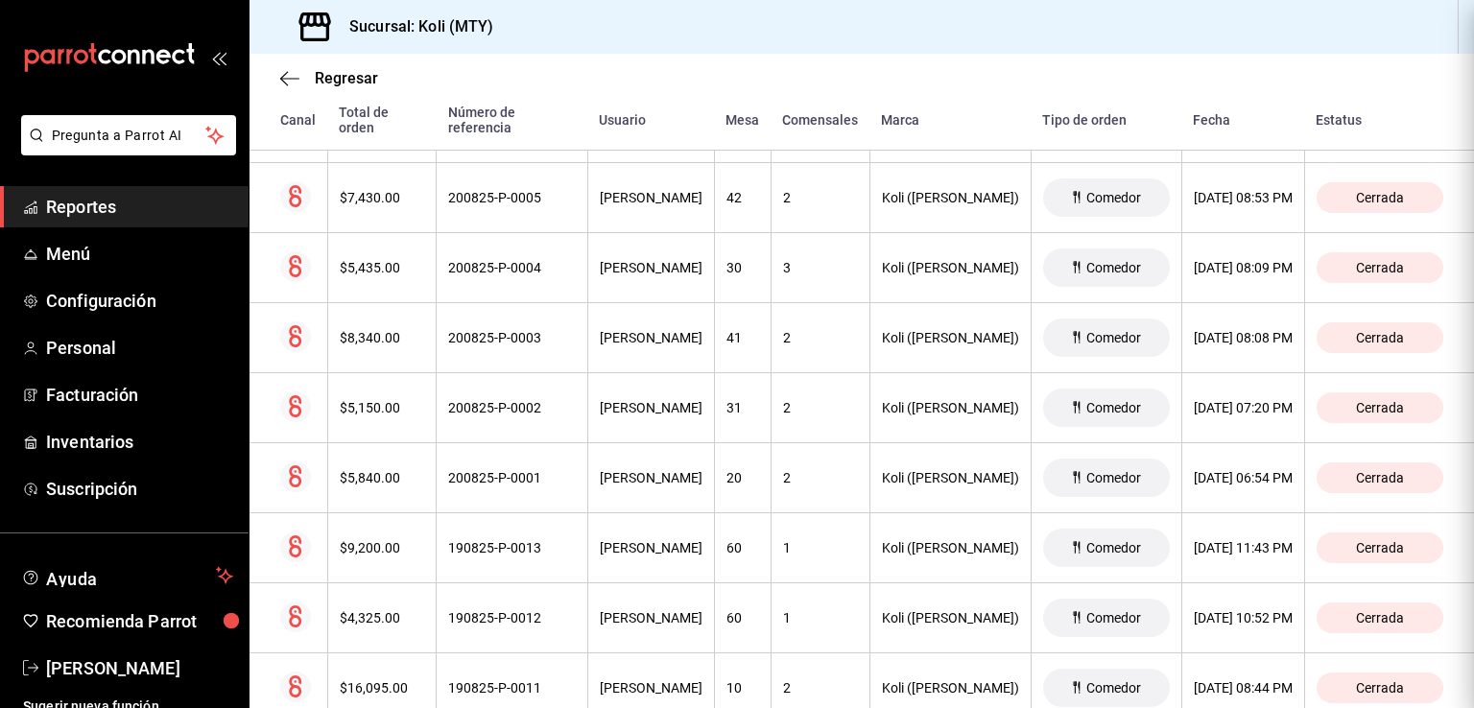
scroll to position [0, 0]
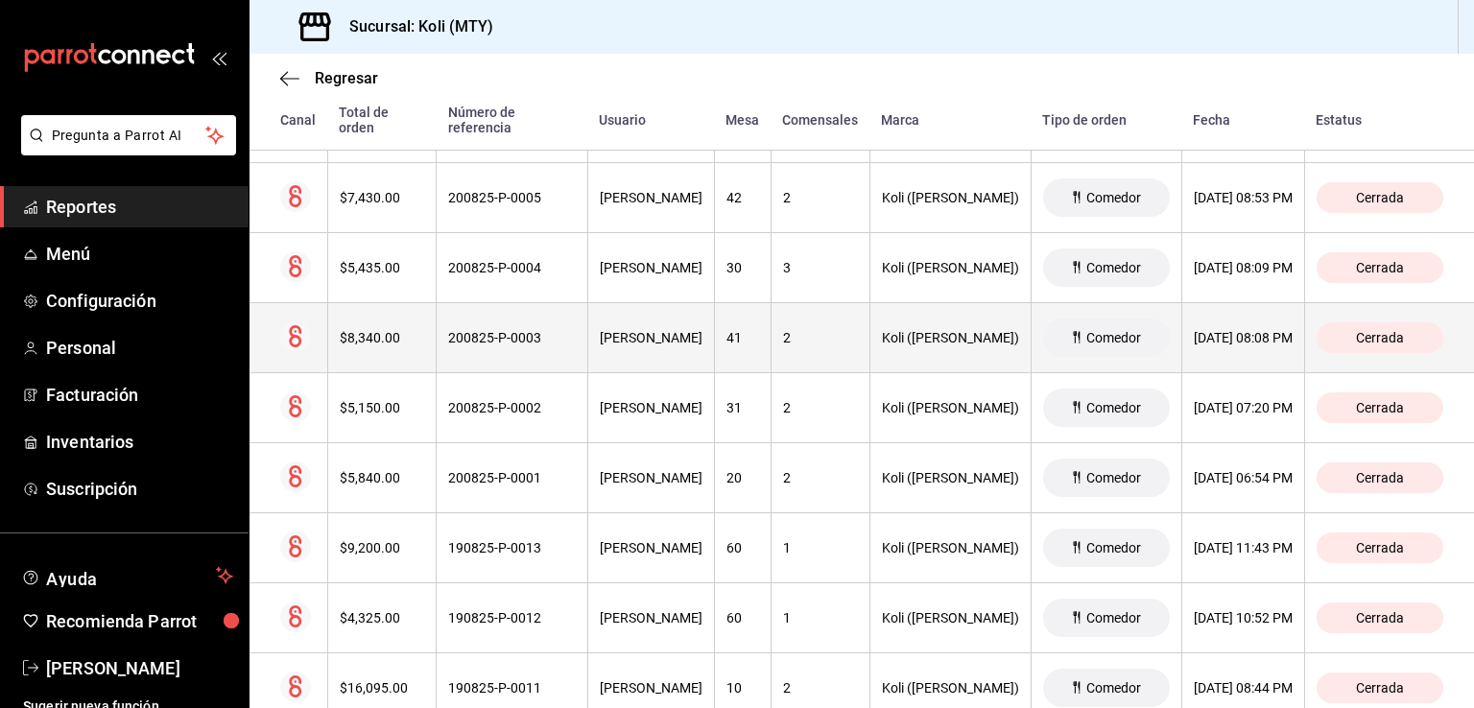
click at [364, 308] on th "$8,340.00" at bounding box center [381, 338] width 109 height 70
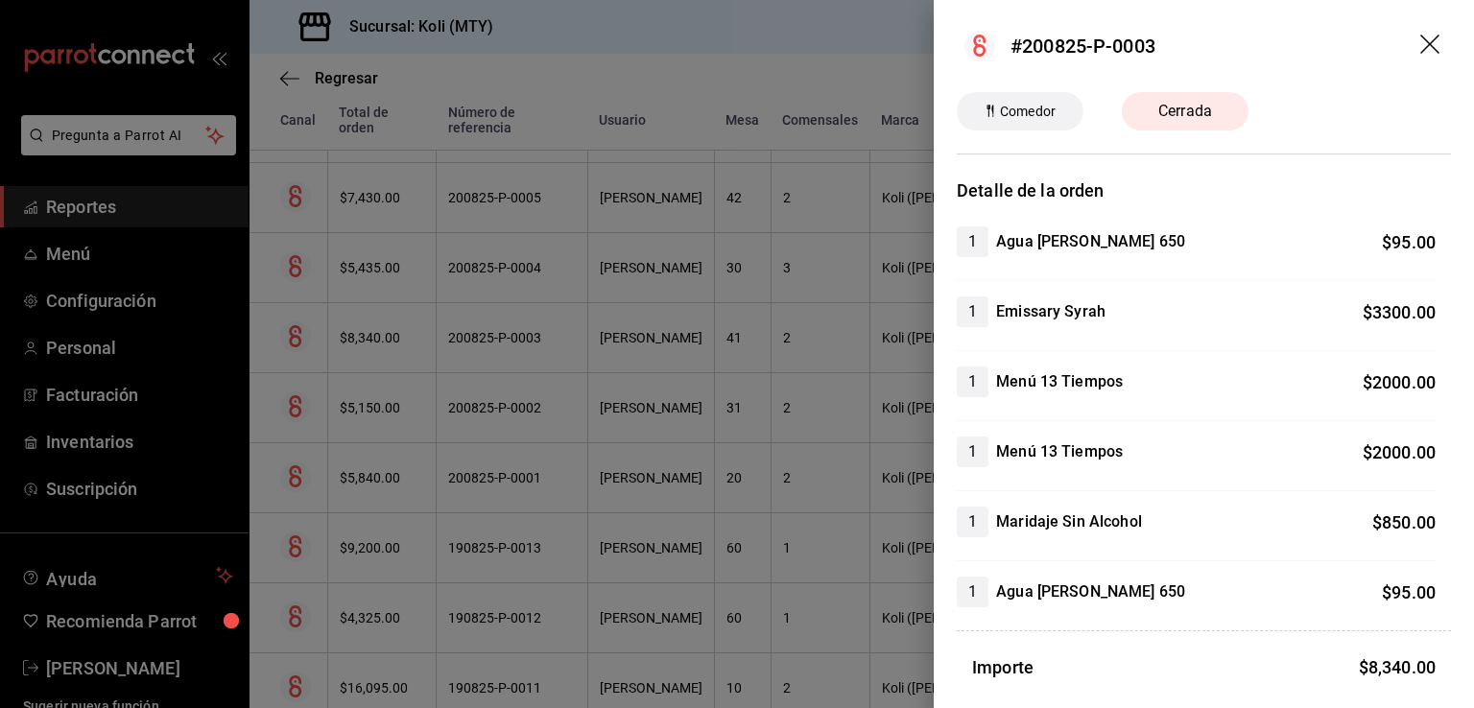
click at [541, 440] on div at bounding box center [737, 354] width 1474 height 708
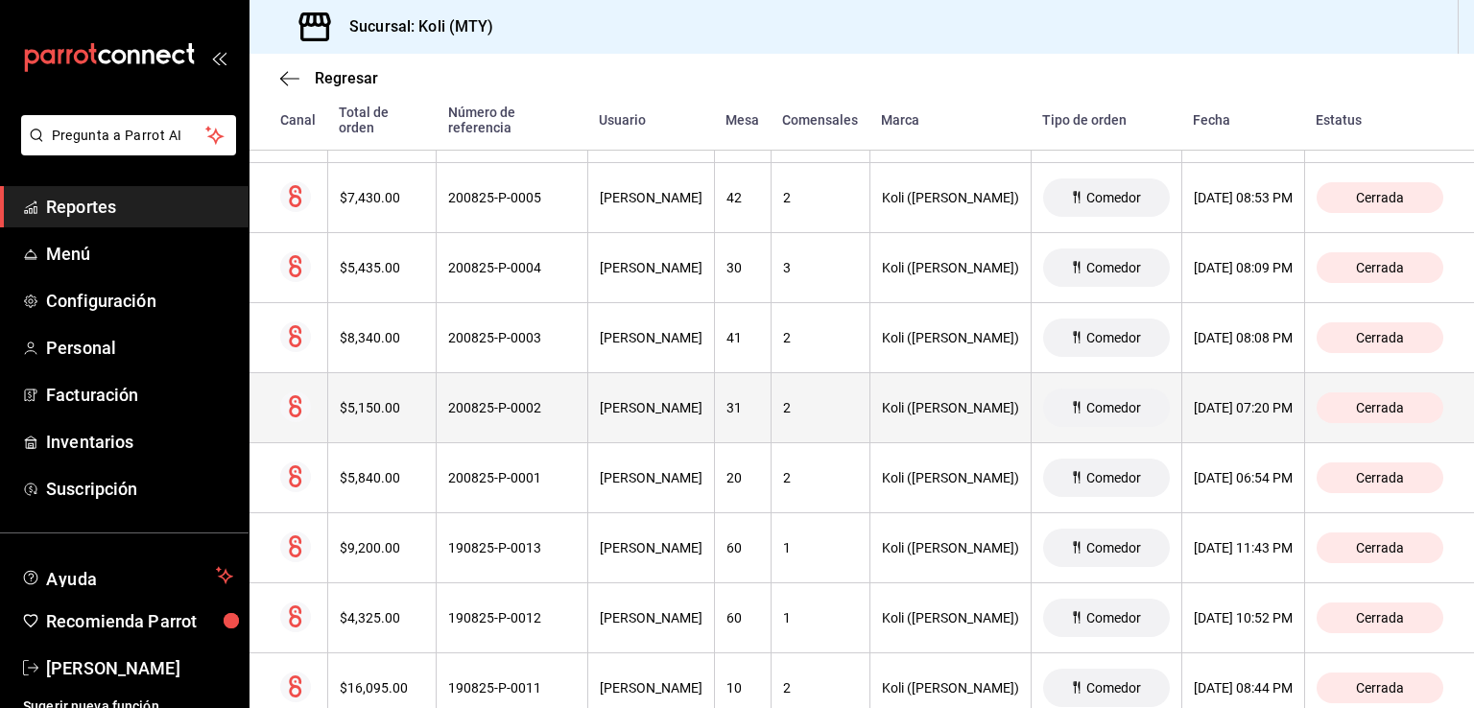
click at [377, 400] on div "$5,150.00" at bounding box center [382, 407] width 85 height 15
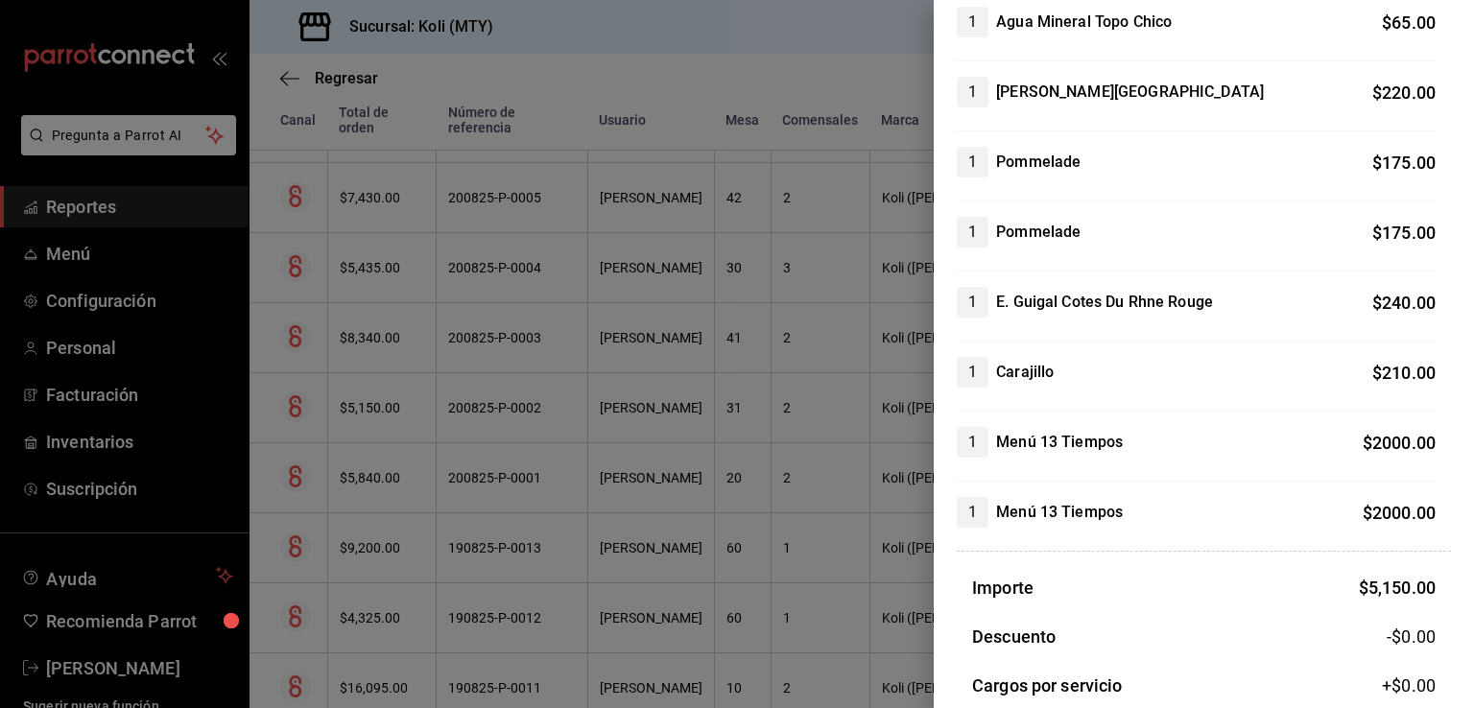
scroll to position [291, 0]
click at [487, 381] on div at bounding box center [737, 354] width 1474 height 708
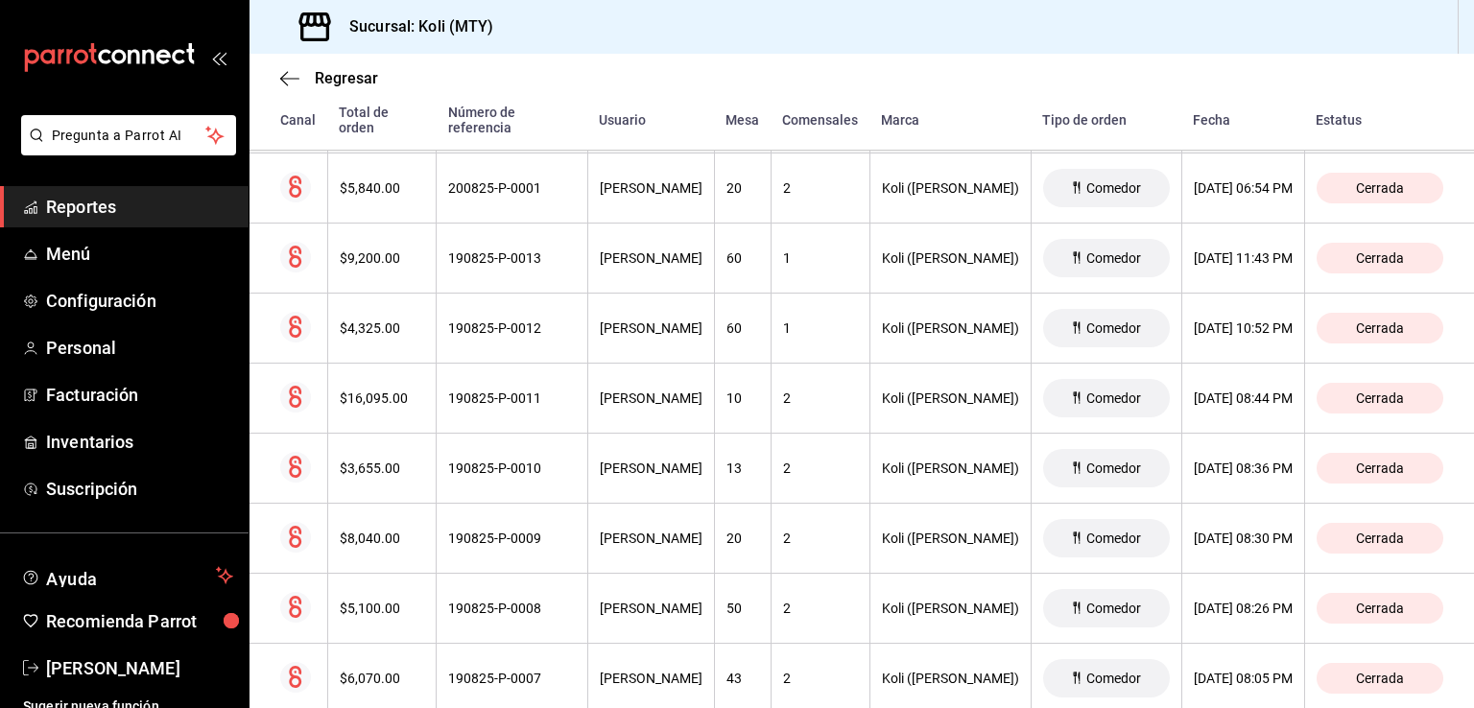
scroll to position [4294, 0]
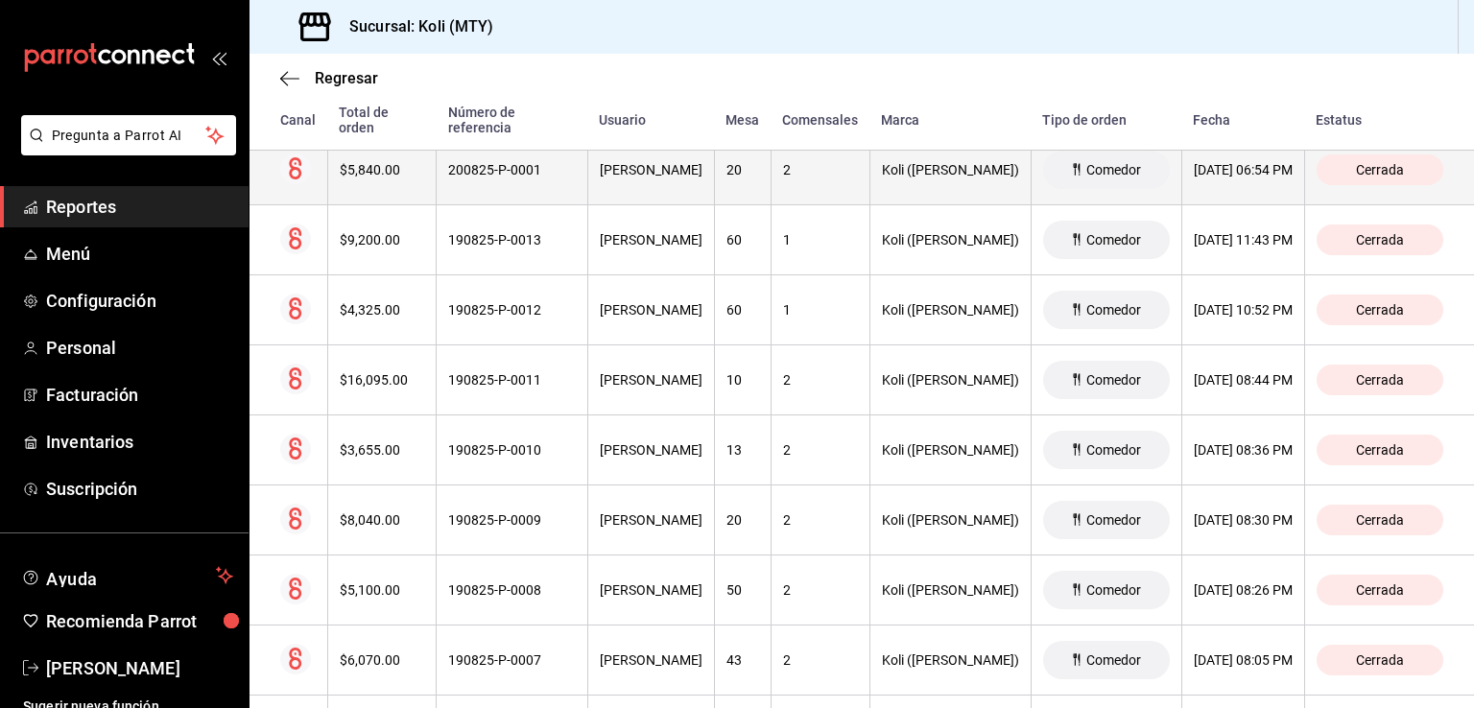
click at [395, 165] on div "$5,840.00" at bounding box center [382, 169] width 85 height 15
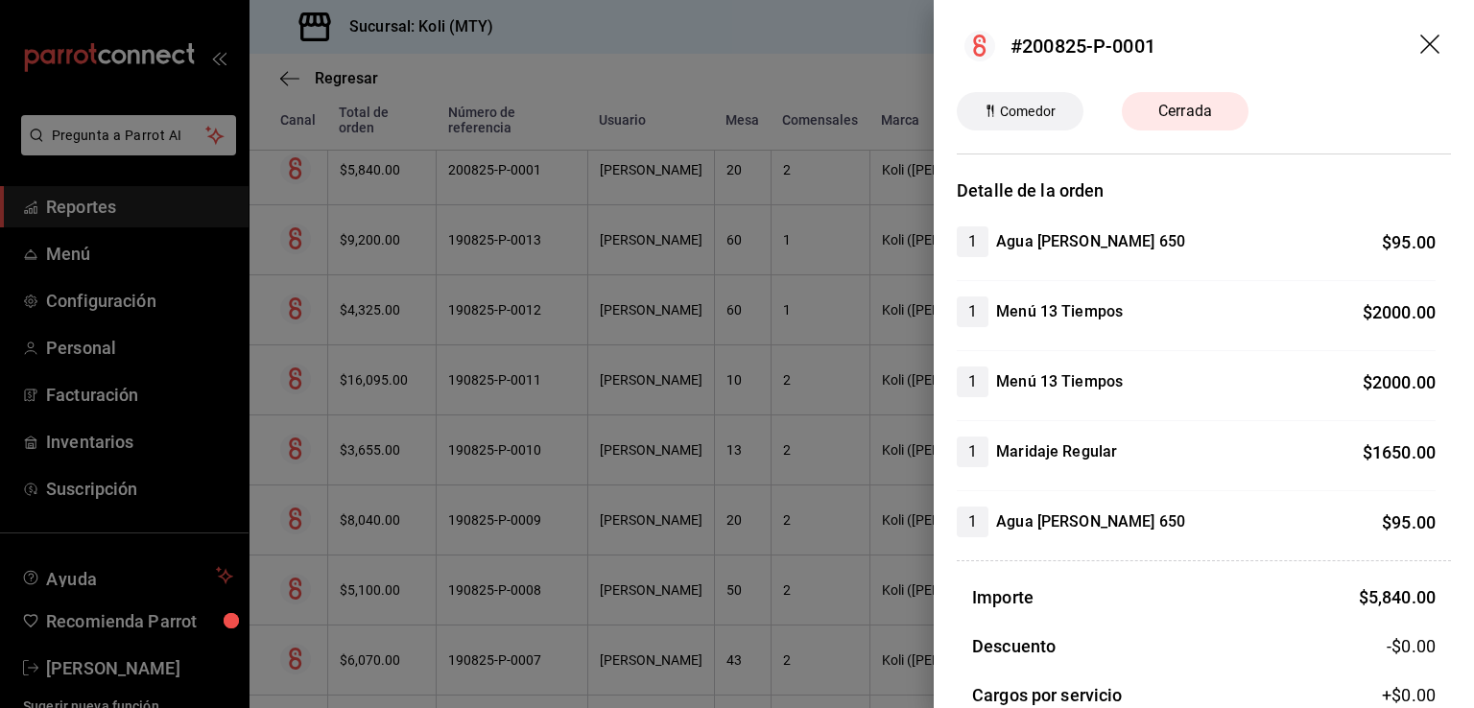
click at [533, 442] on div at bounding box center [737, 354] width 1474 height 708
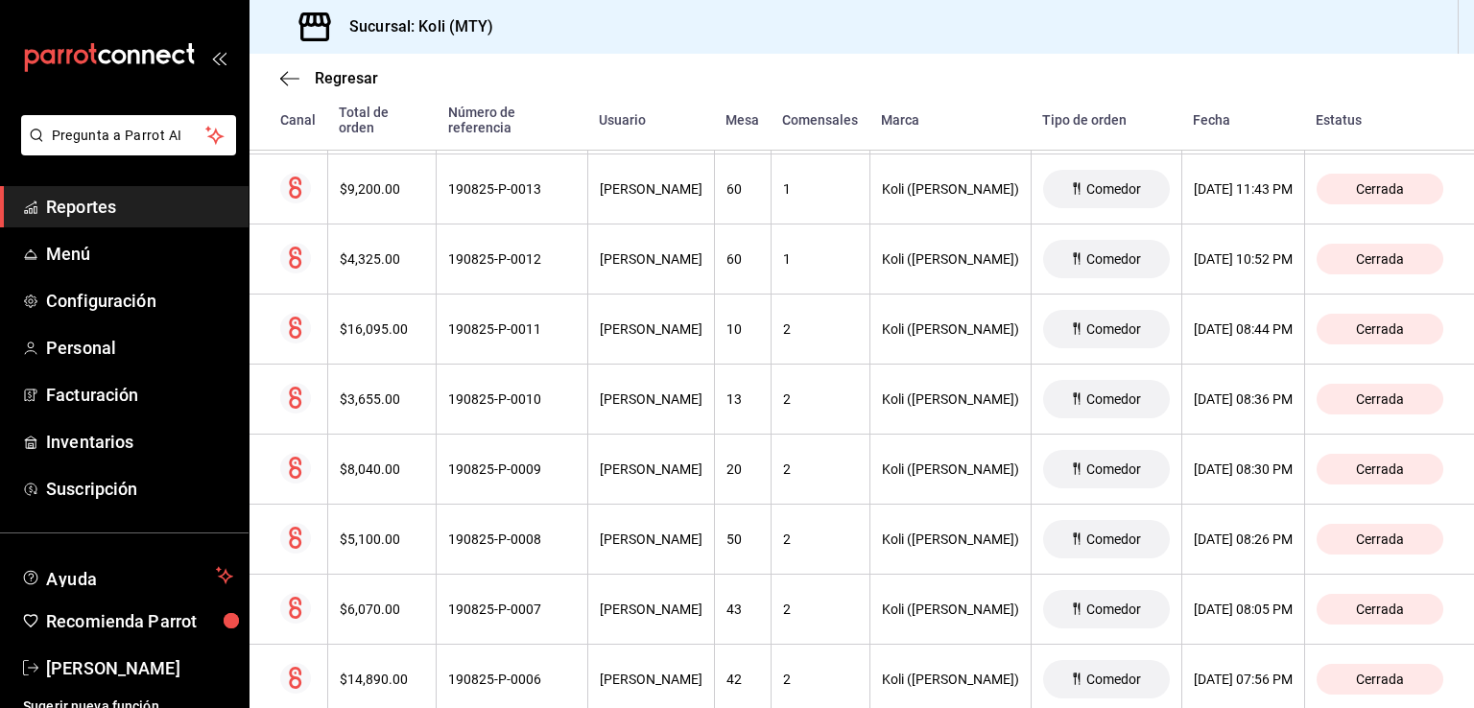
scroll to position [4345, 0]
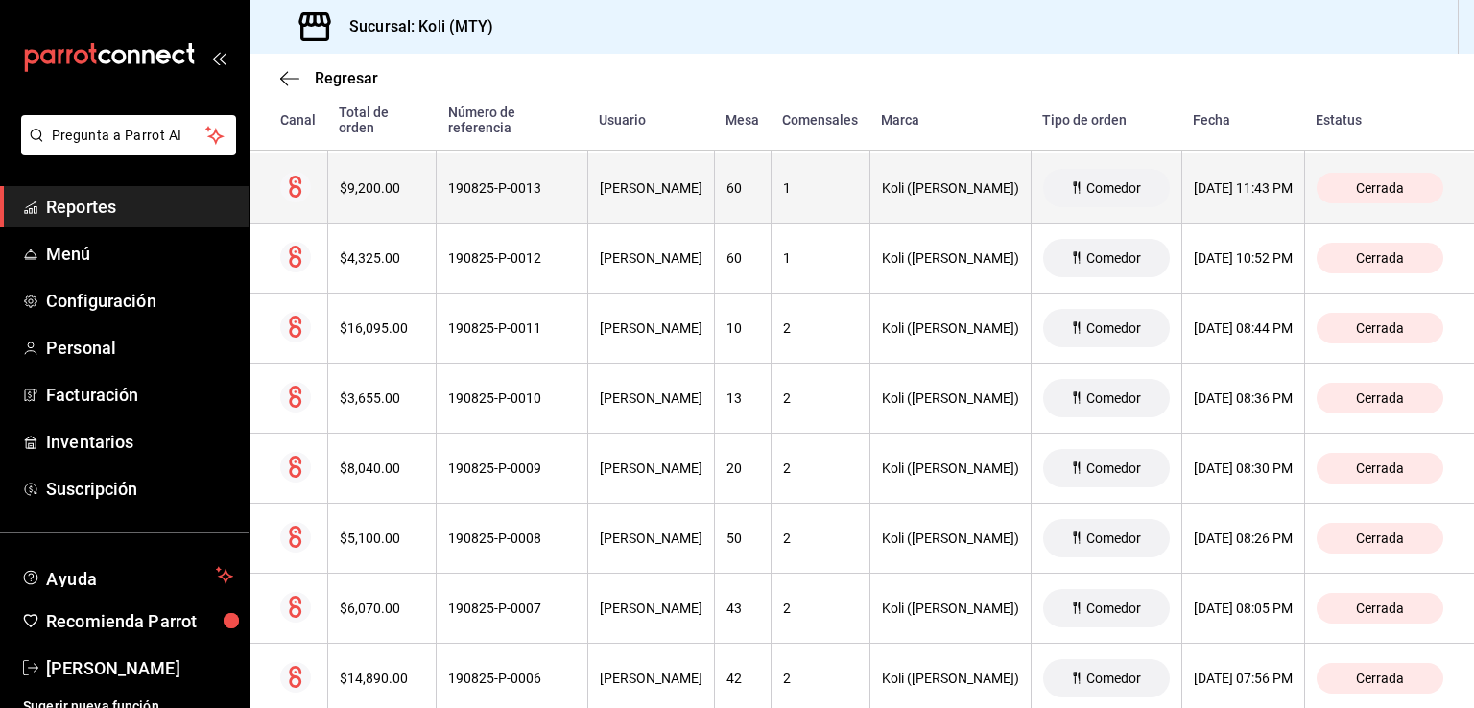
click at [437, 180] on th "190825-P-0013" at bounding box center [513, 189] width 152 height 70
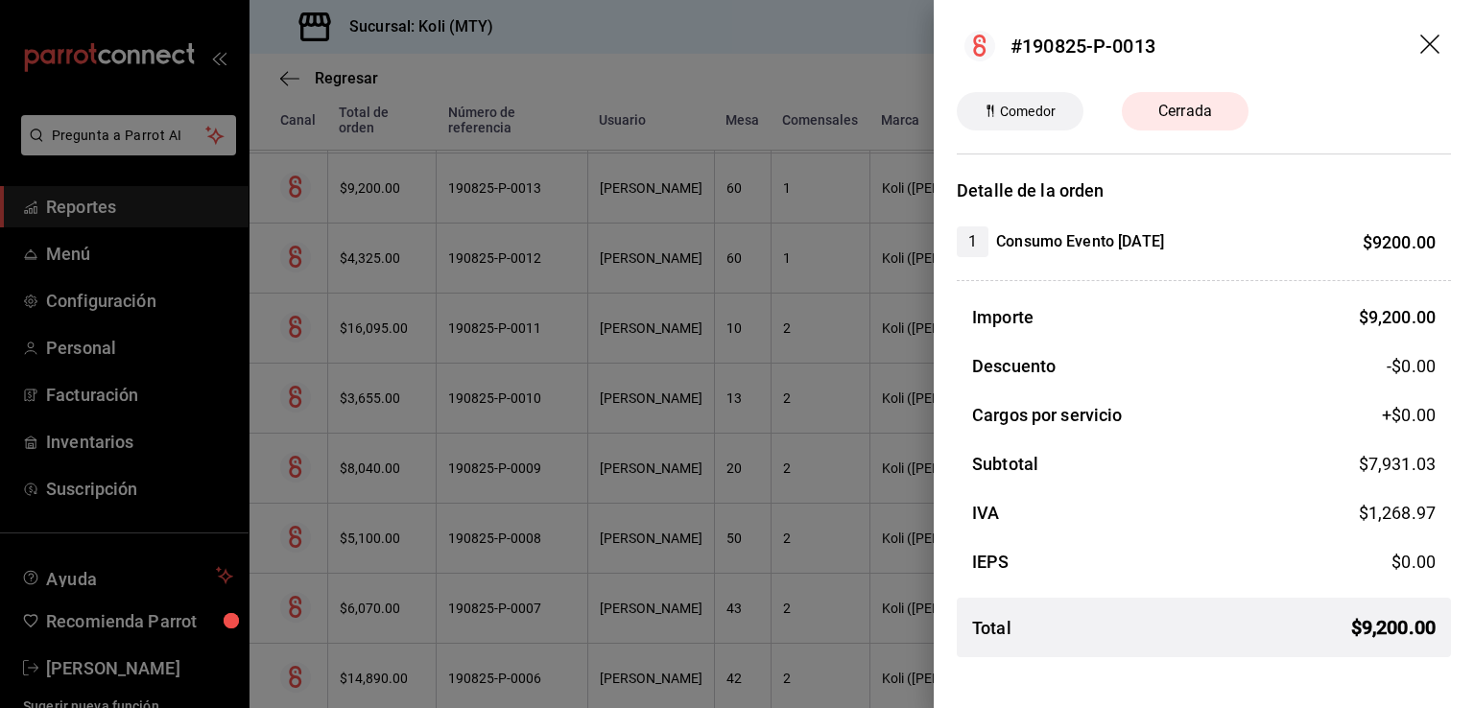
drag, startPoint x: 998, startPoint y: 238, endPoint x: 1224, endPoint y: 240, distance: 226.4
click at [1224, 240] on div "1 Consumo Evento [DATE] $ 9200.00" at bounding box center [1196, 241] width 479 height 31
copy h4 "Consumo Evento [DATE]"
click at [319, 320] on div at bounding box center [737, 354] width 1474 height 708
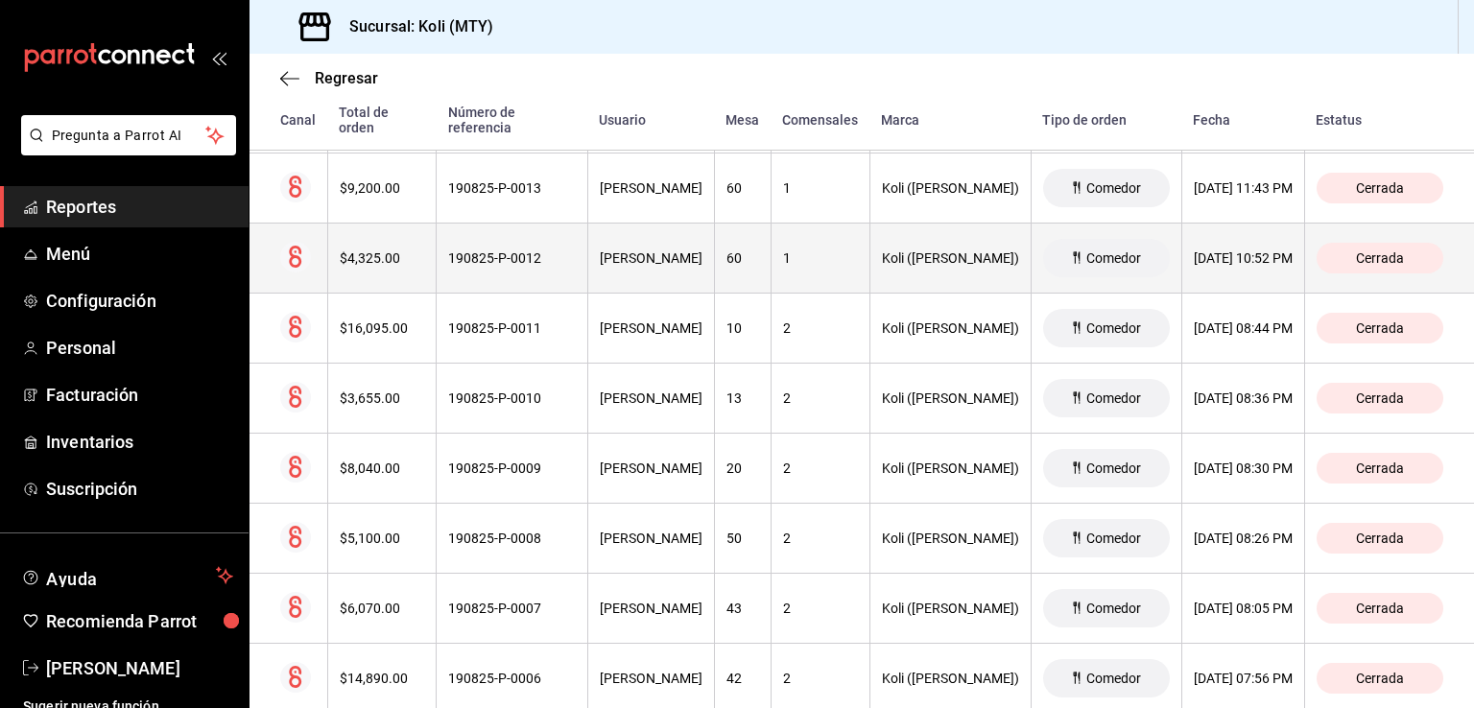
click at [391, 231] on th "$4,325.00" at bounding box center [381, 259] width 109 height 70
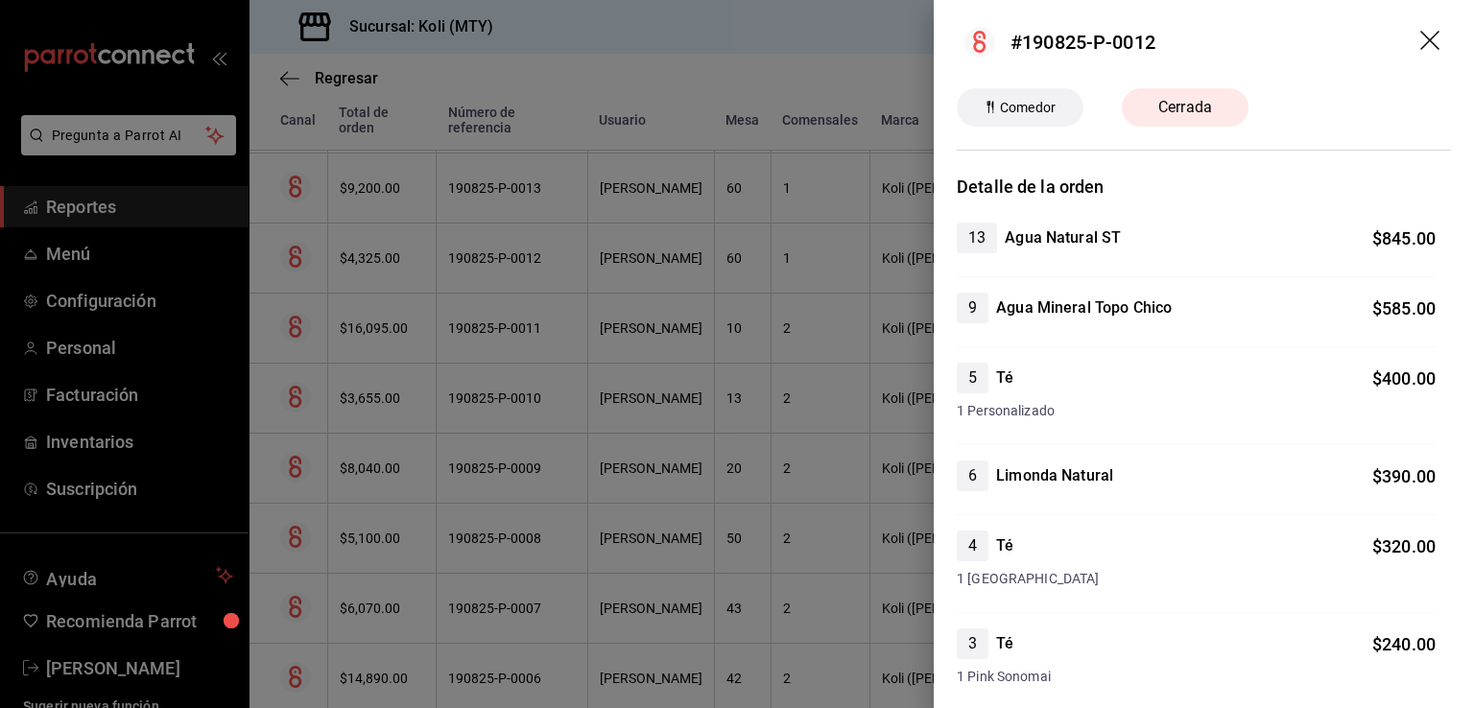
scroll to position [0, 0]
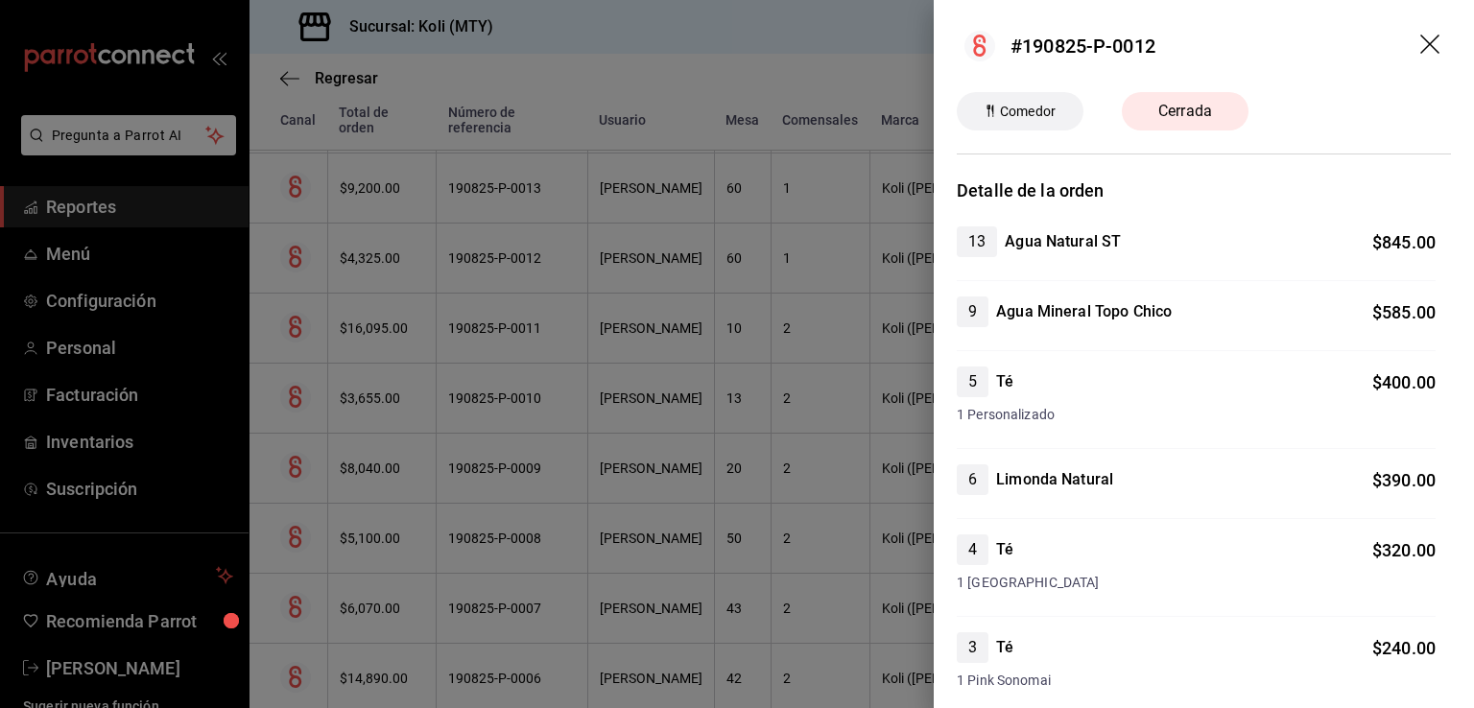
click at [358, 340] on div at bounding box center [737, 354] width 1474 height 708
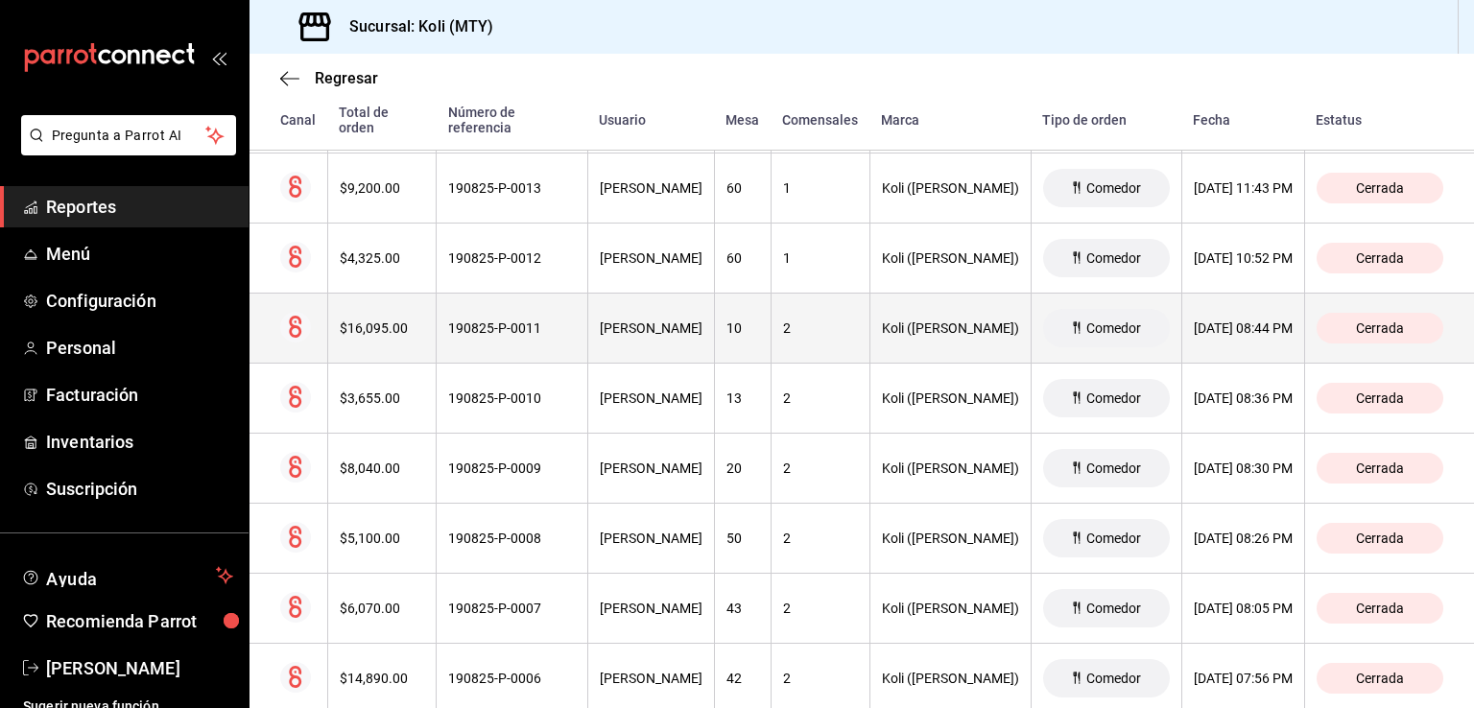
click at [385, 320] on div "$16,095.00" at bounding box center [382, 327] width 85 height 15
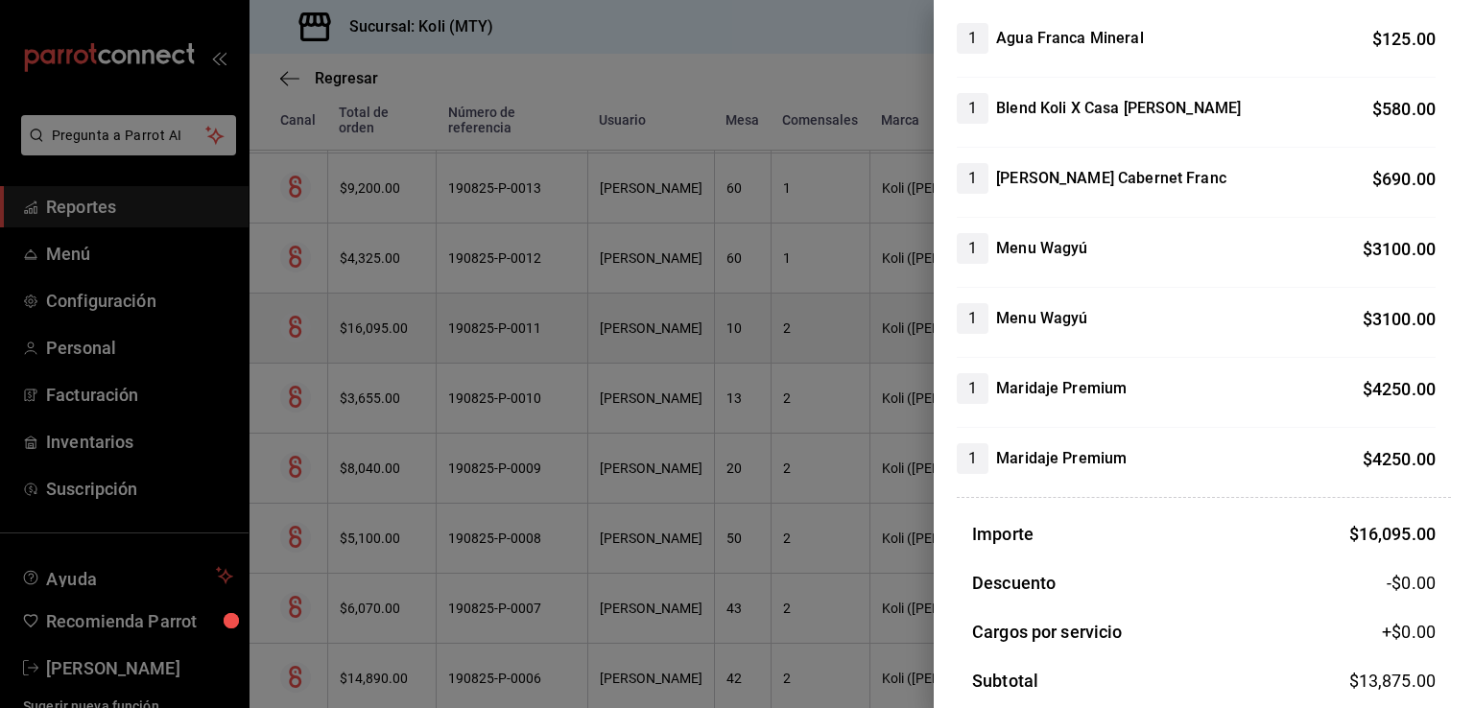
scroll to position [203, 0]
click at [623, 385] on div at bounding box center [737, 354] width 1474 height 708
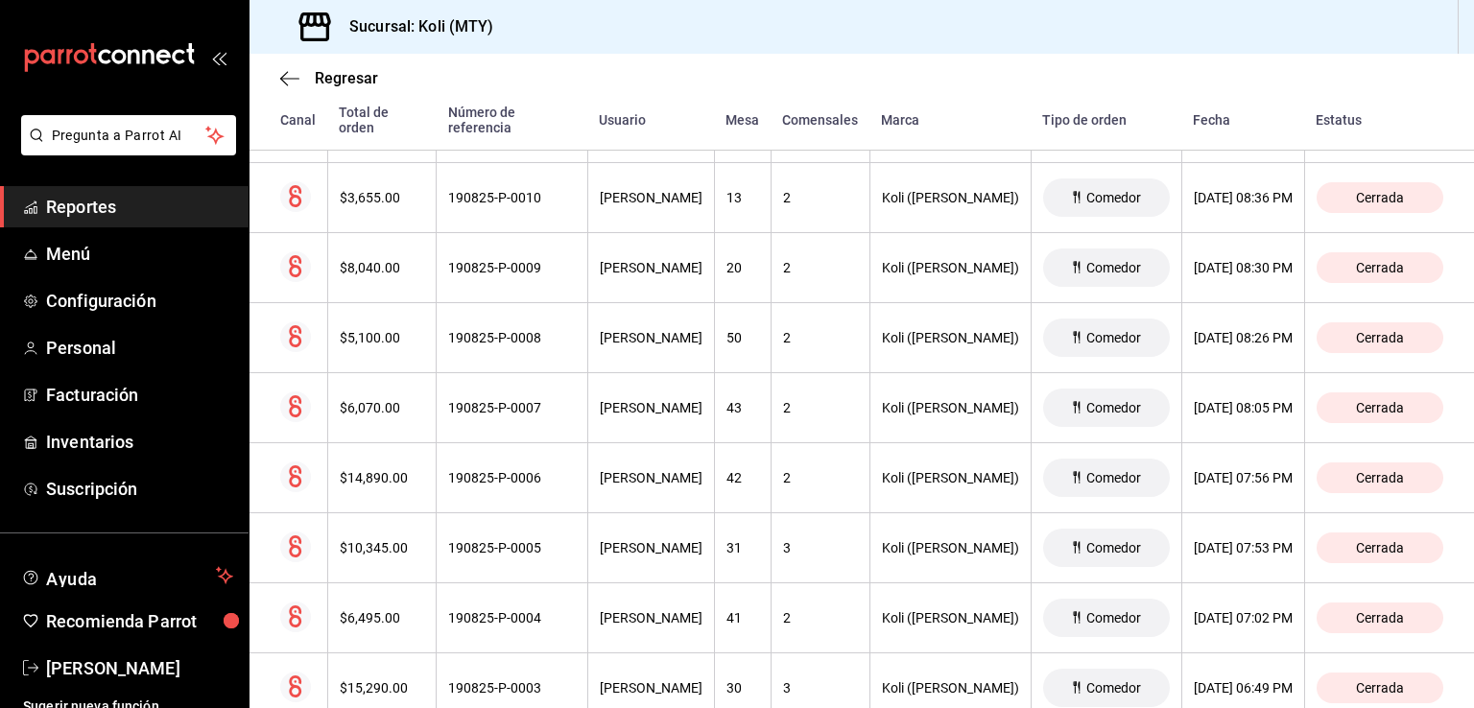
scroll to position [4542, 0]
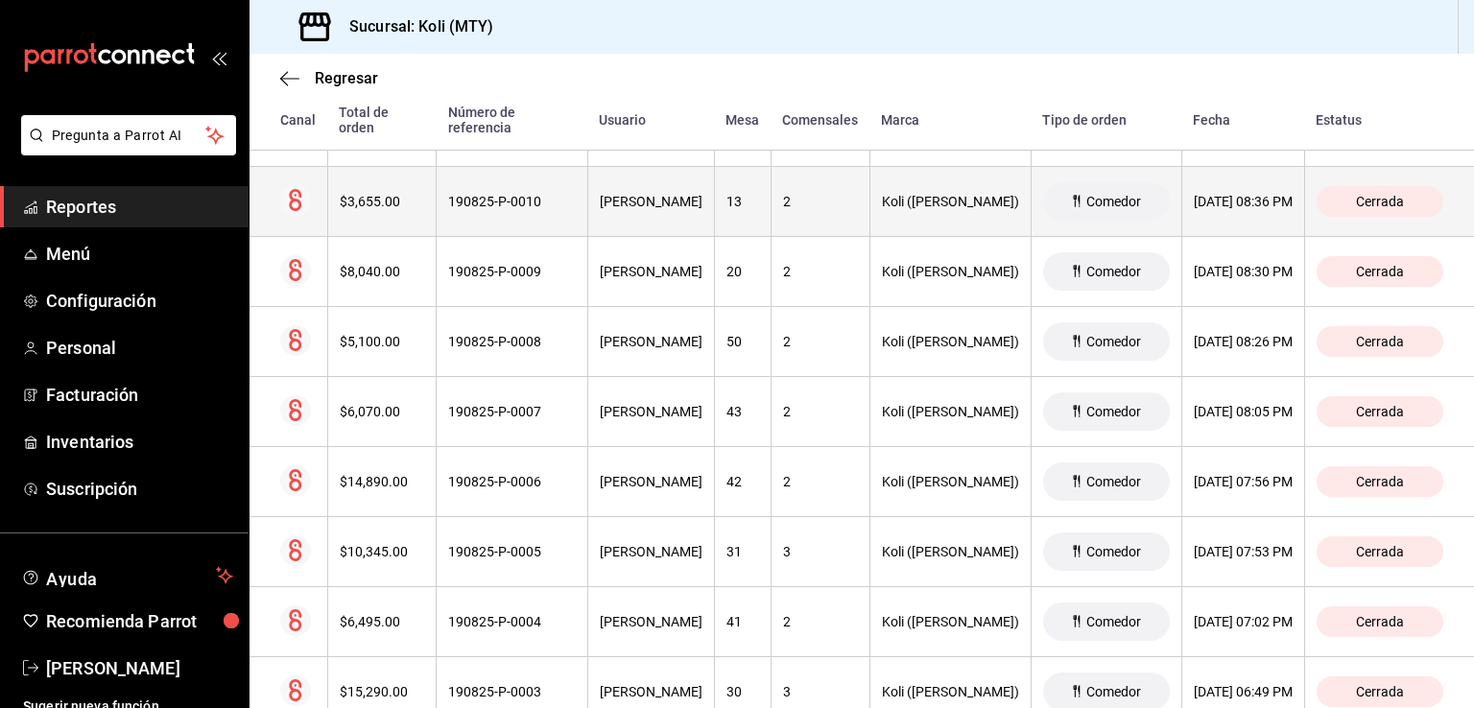
click at [365, 201] on th "$3,655.00" at bounding box center [381, 202] width 109 height 70
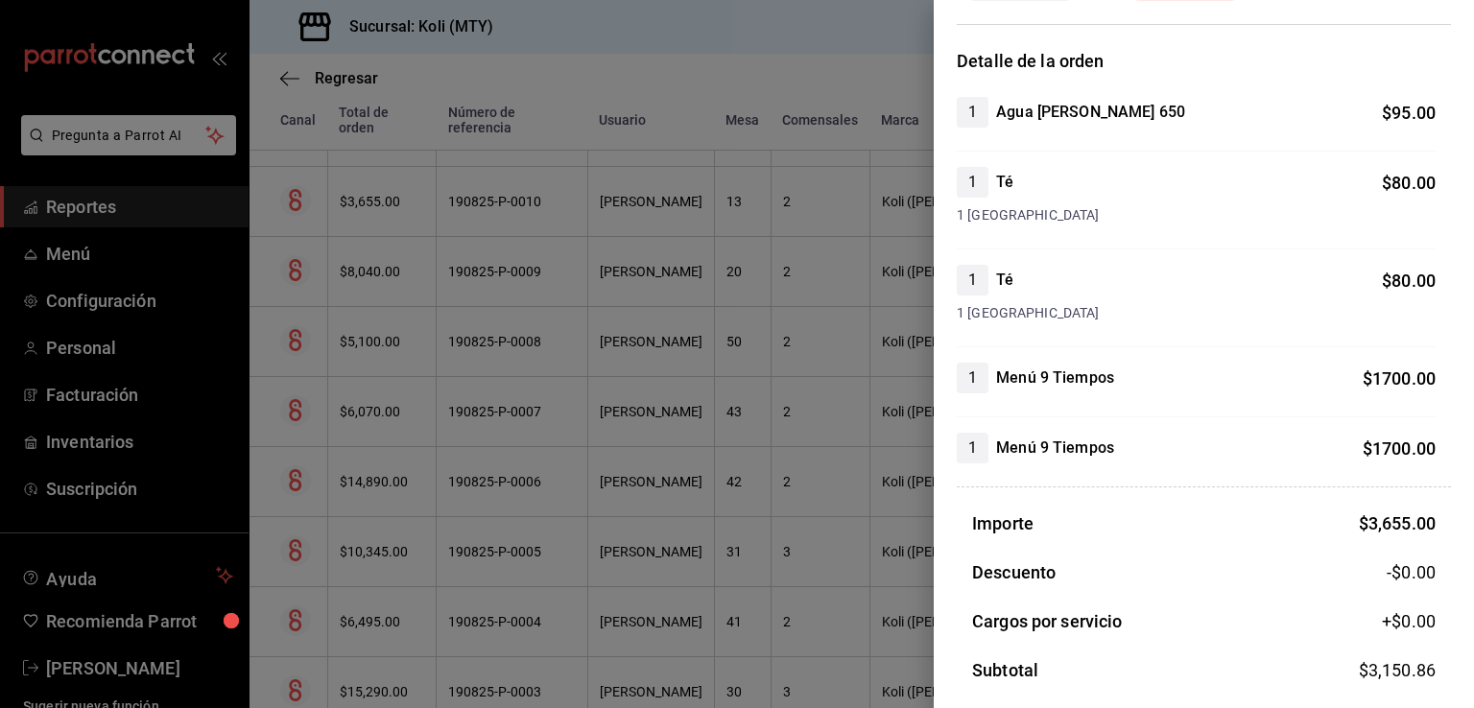
scroll to position [173, 0]
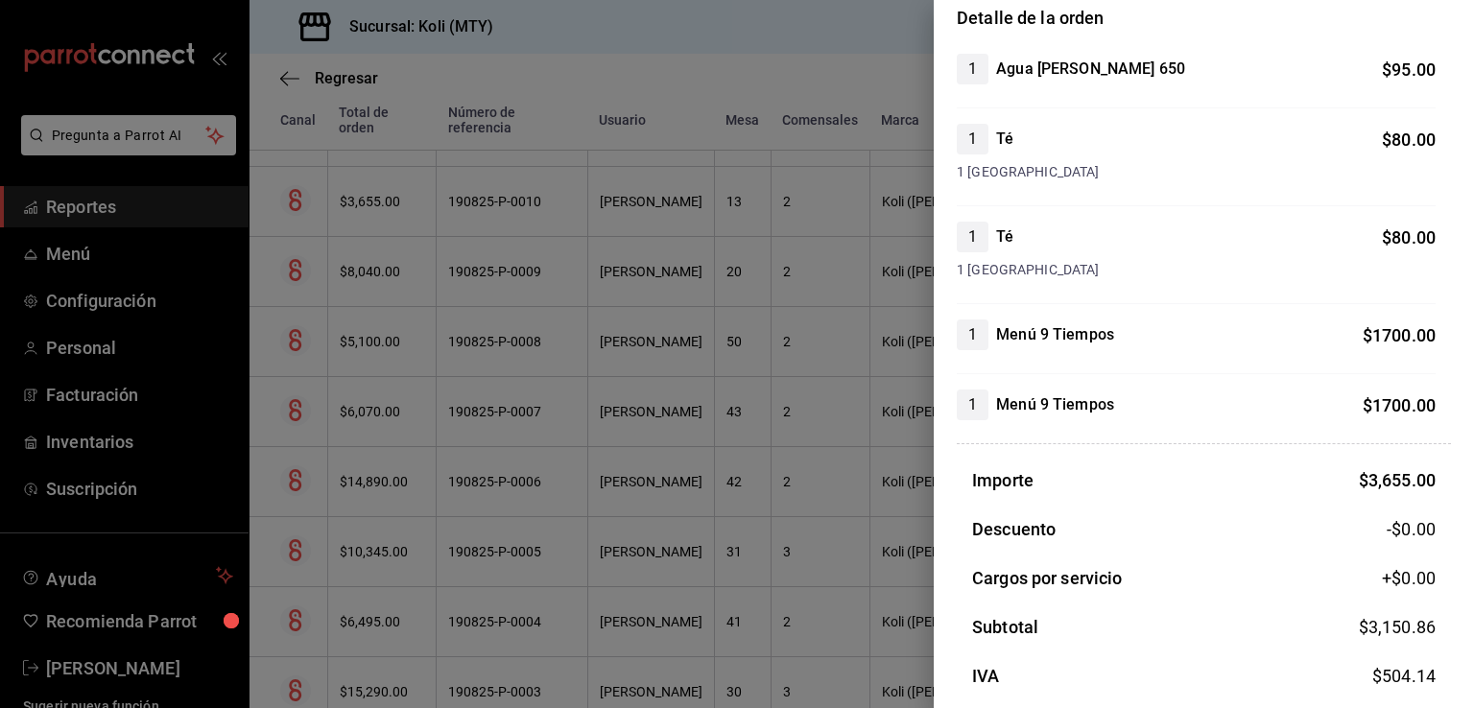
click at [597, 320] on div at bounding box center [737, 354] width 1474 height 708
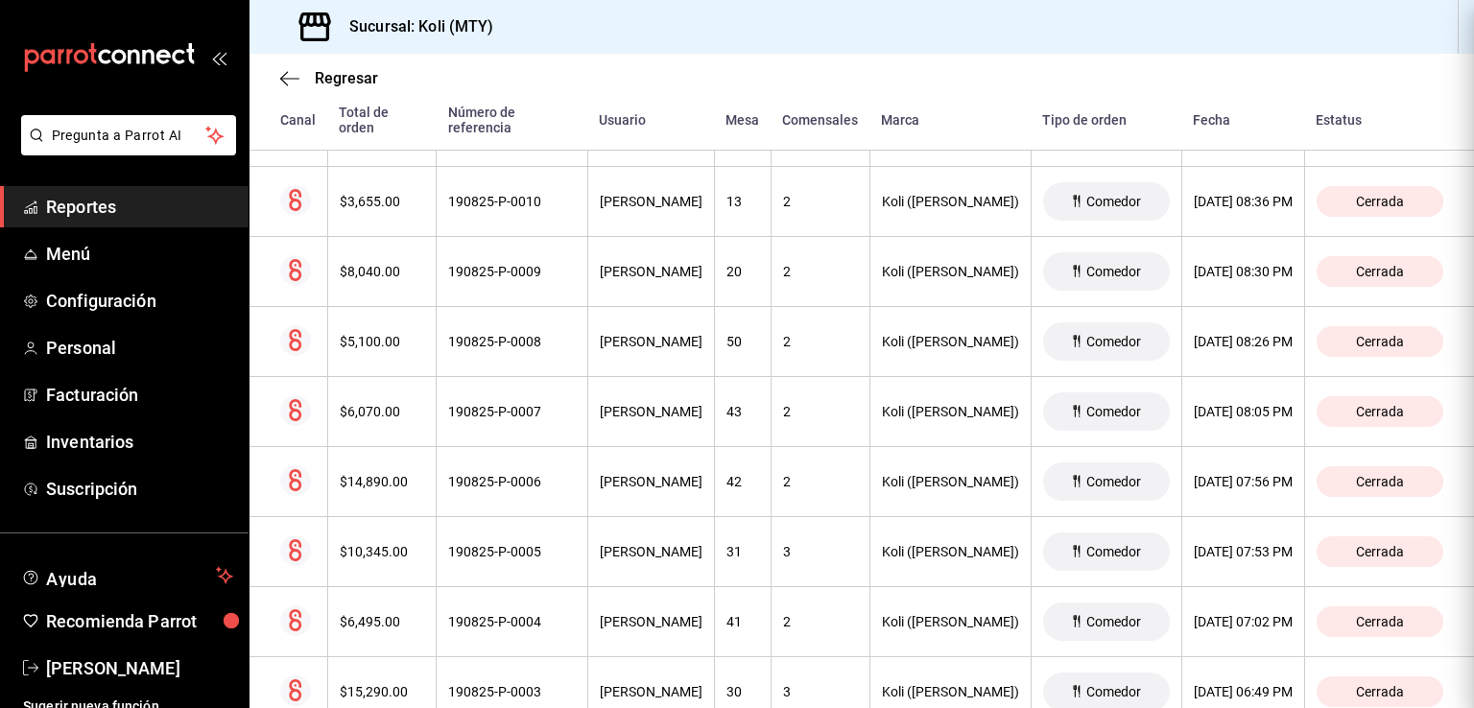
scroll to position [0, 0]
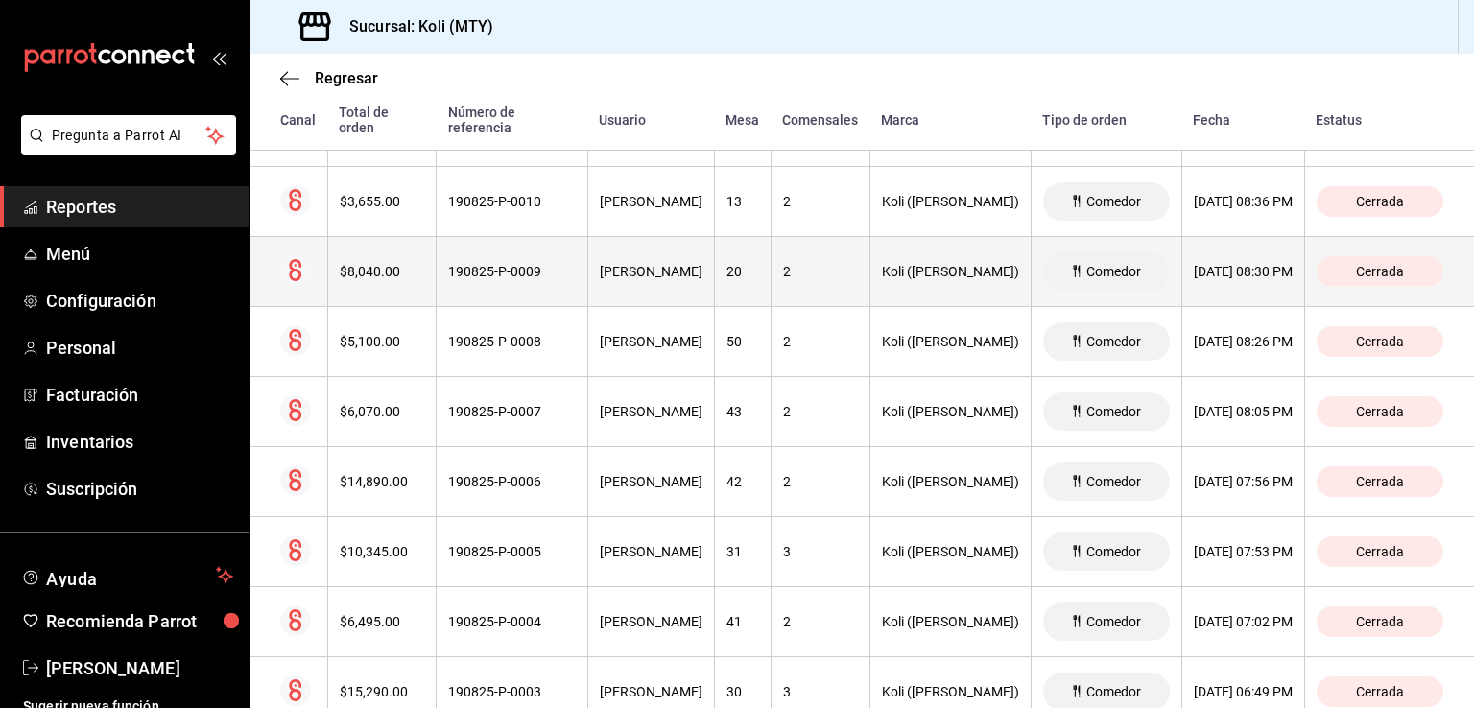
click at [376, 275] on th "$8,040.00" at bounding box center [381, 272] width 109 height 70
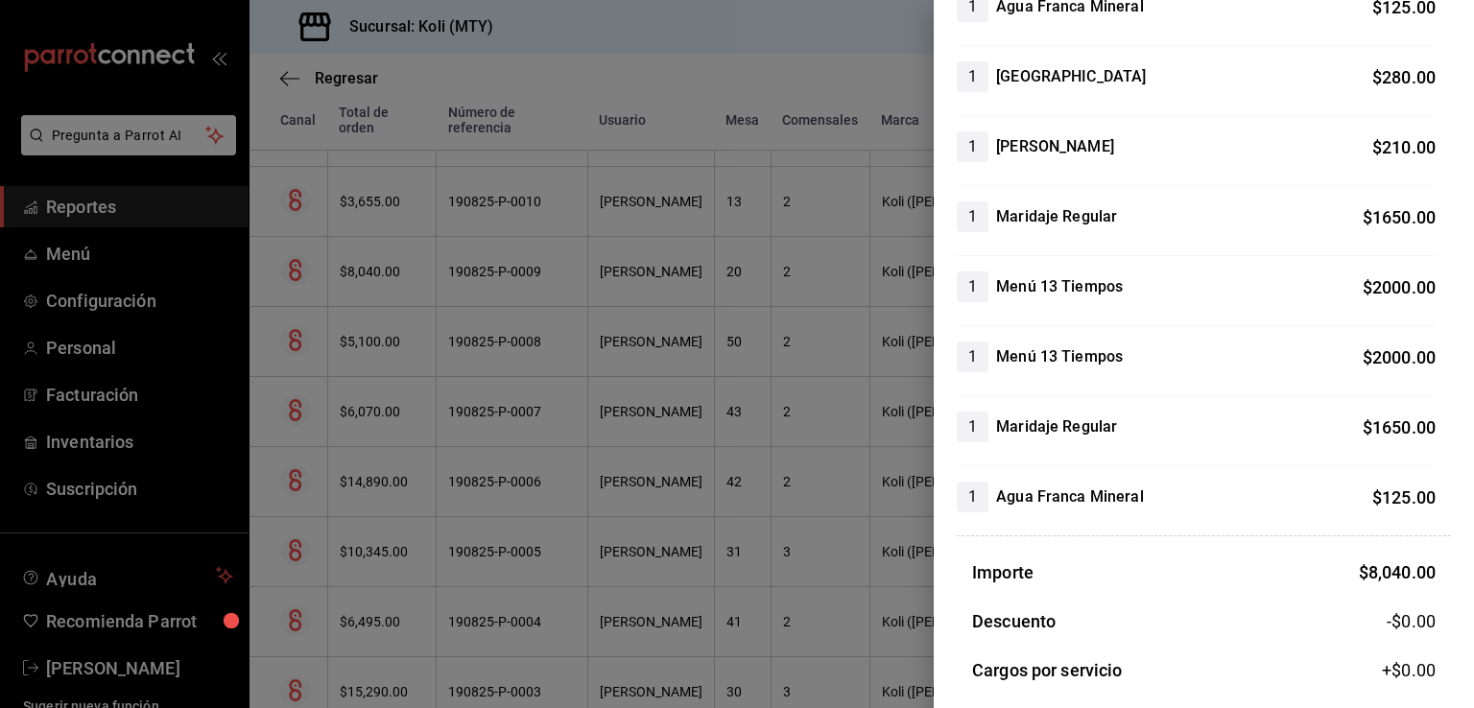
scroll to position [325, 0]
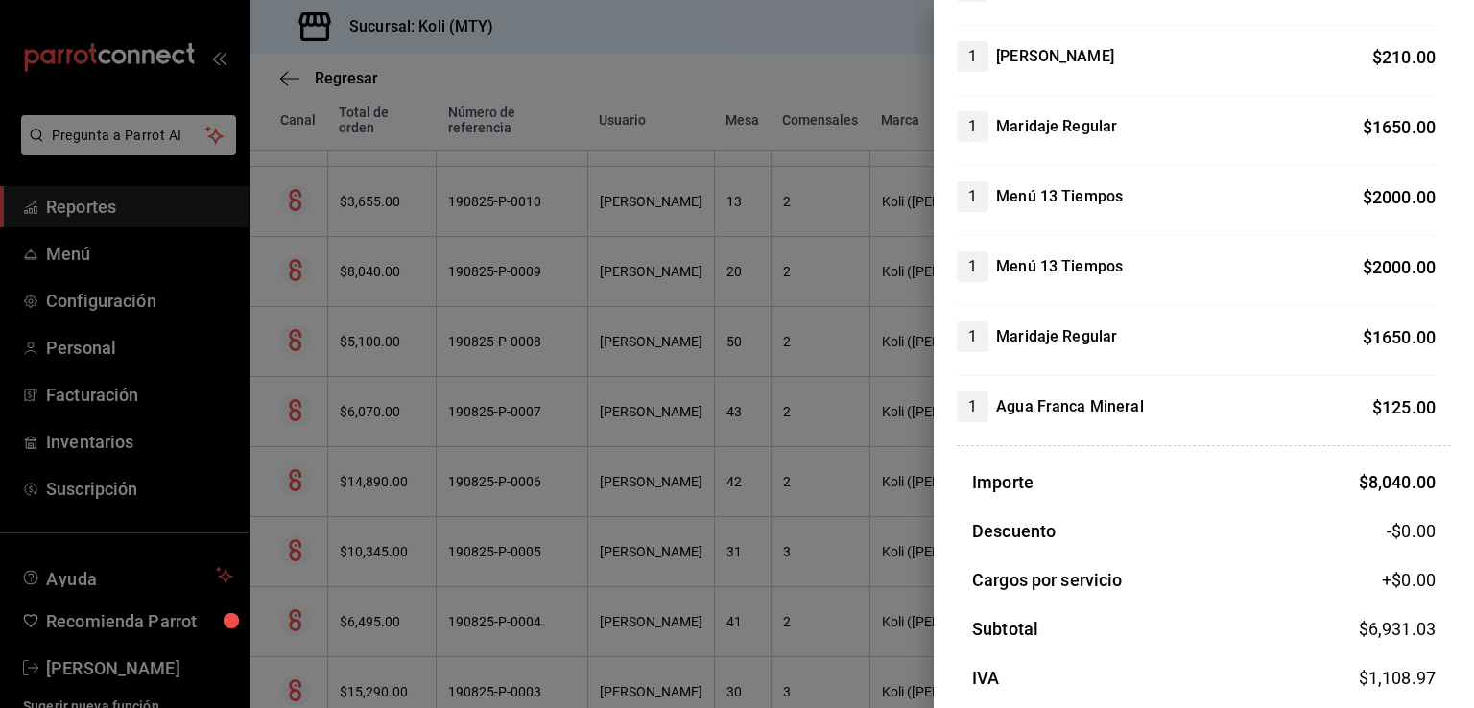
click at [334, 339] on div at bounding box center [737, 354] width 1474 height 708
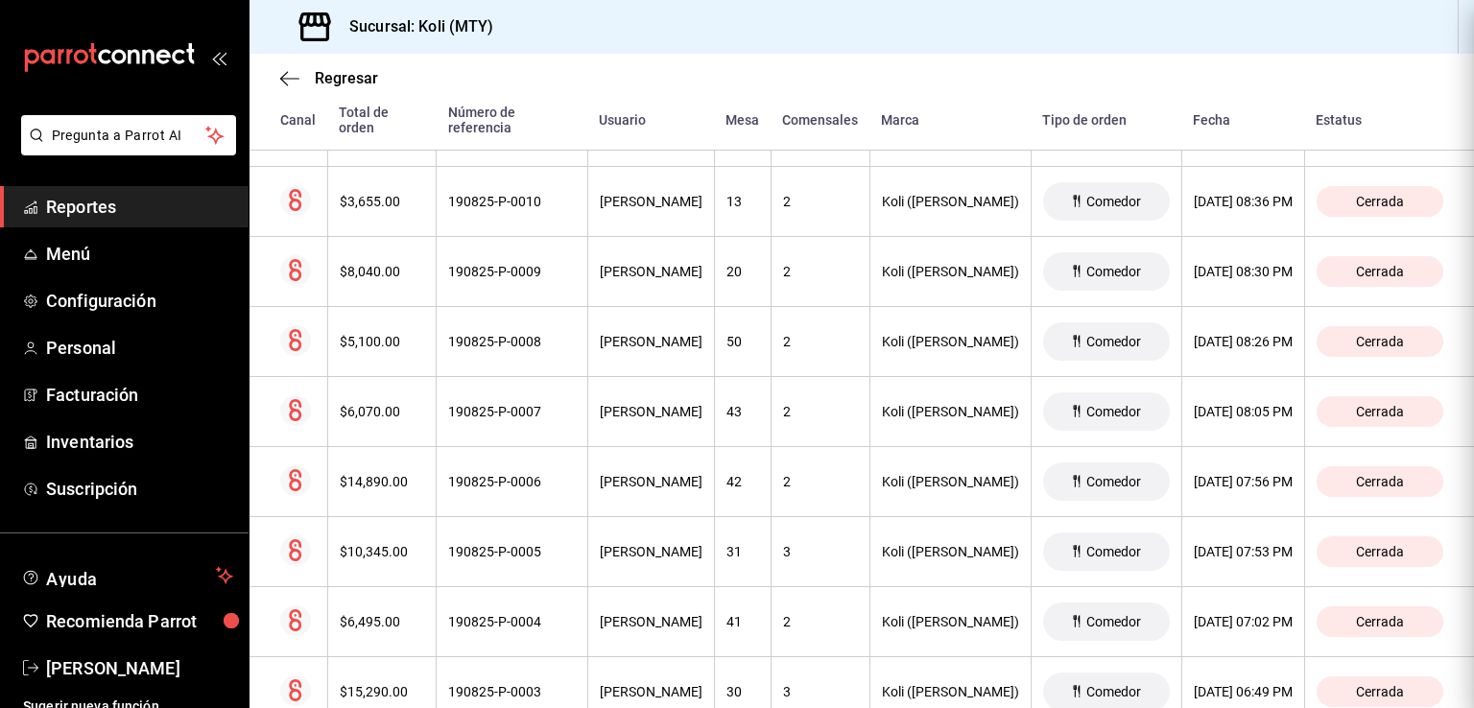
scroll to position [0, 0]
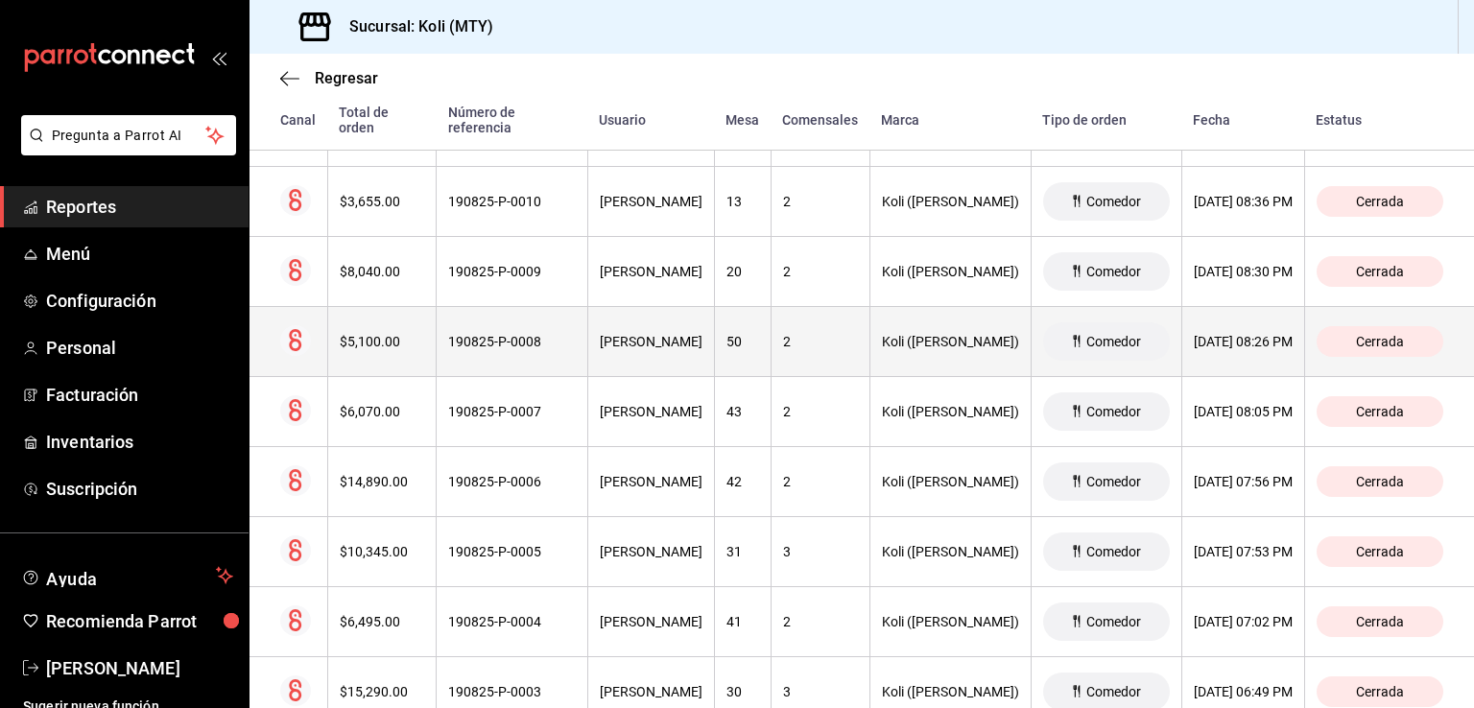
click at [365, 334] on div "$5,100.00" at bounding box center [382, 341] width 85 height 15
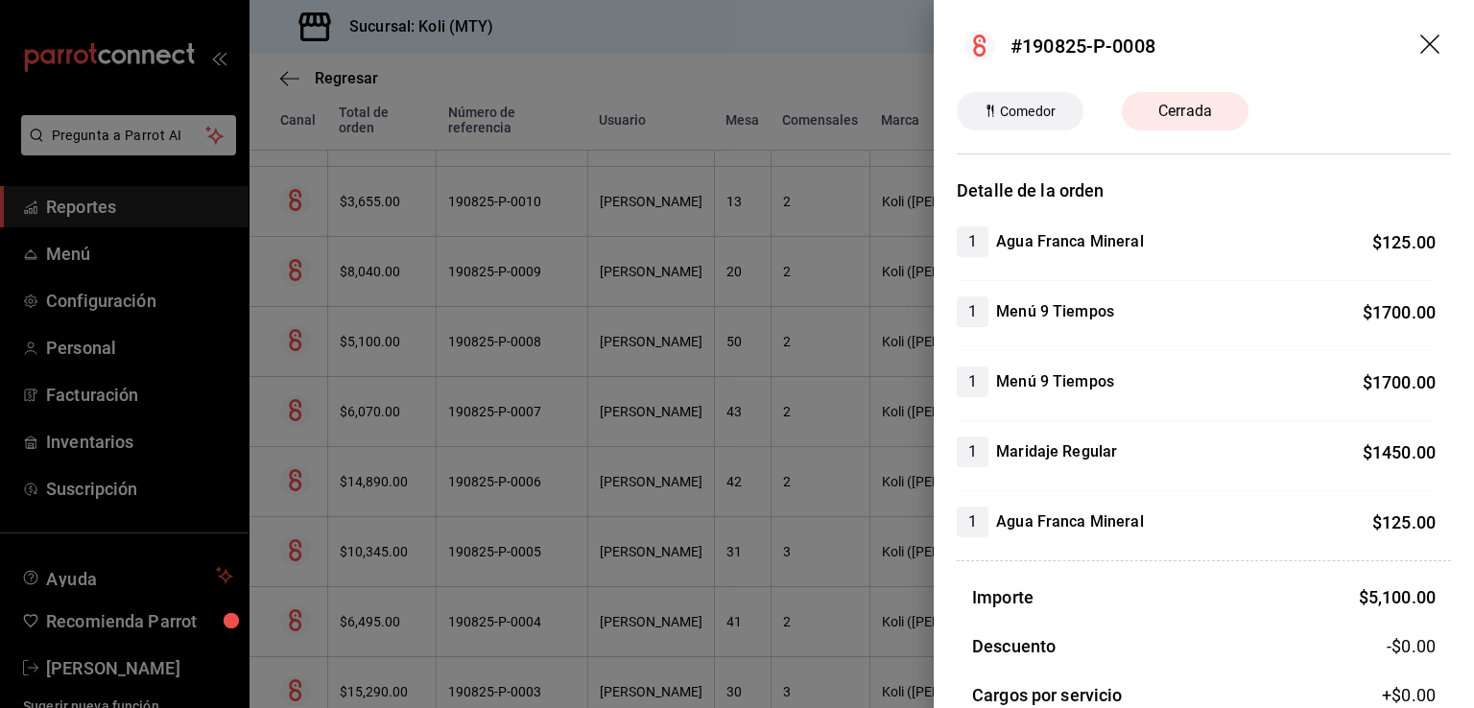
click at [507, 359] on div at bounding box center [737, 354] width 1474 height 708
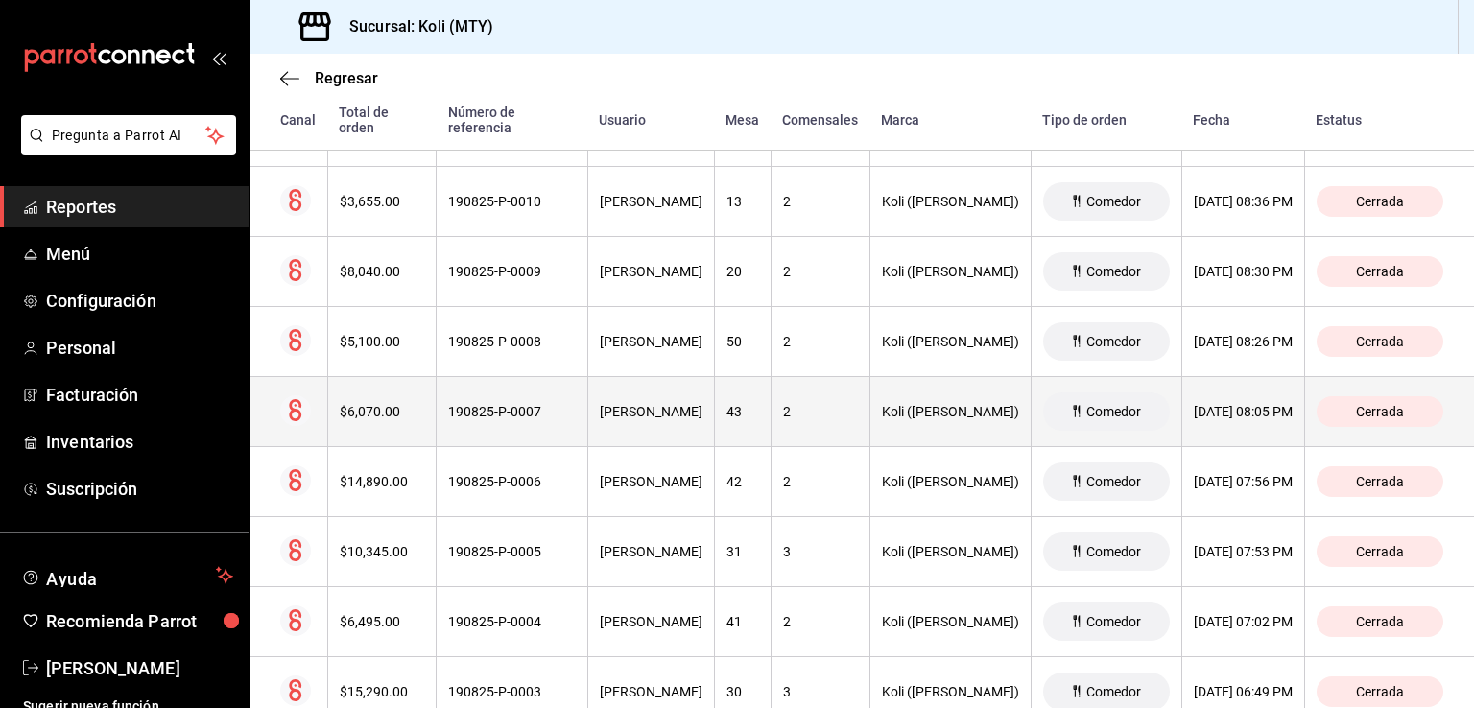
click at [358, 408] on div "$6,070.00" at bounding box center [382, 411] width 85 height 15
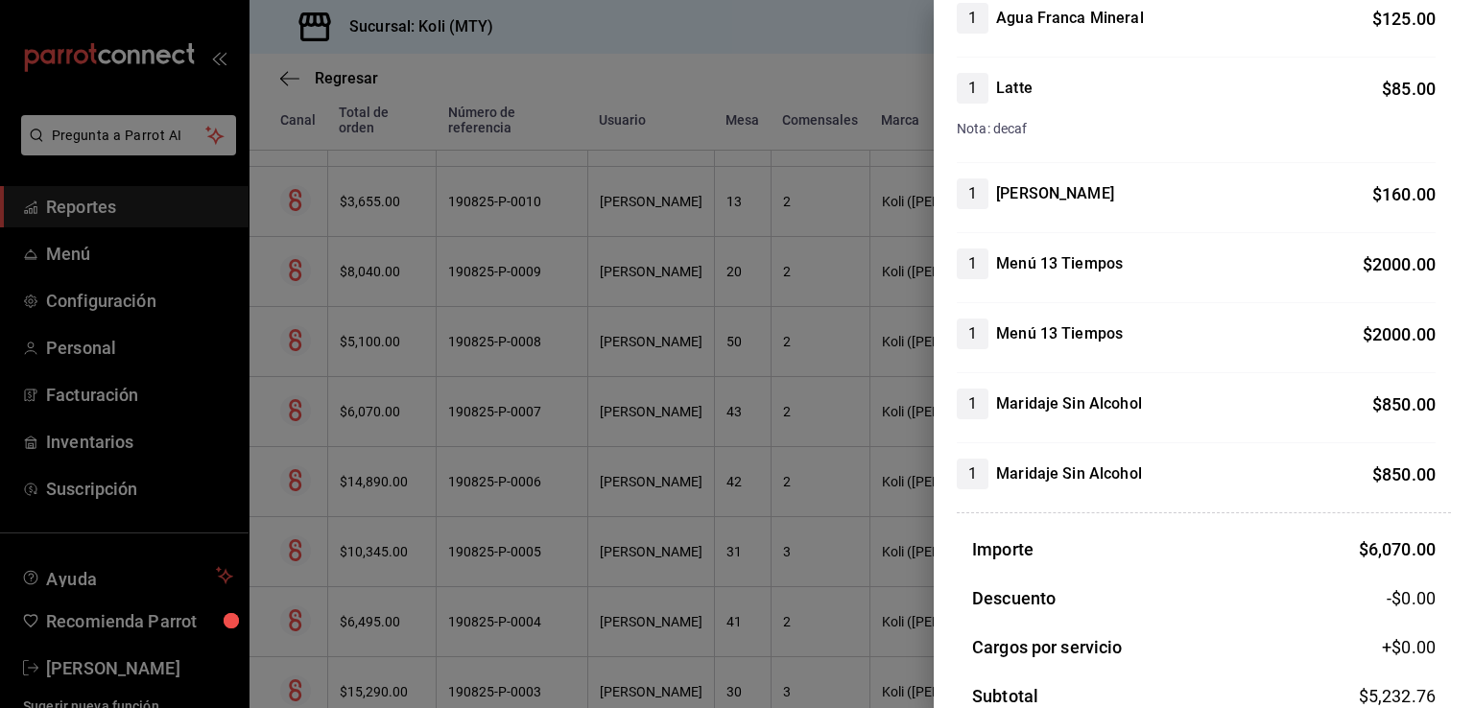
scroll to position [225, 0]
click at [537, 445] on div at bounding box center [737, 354] width 1474 height 708
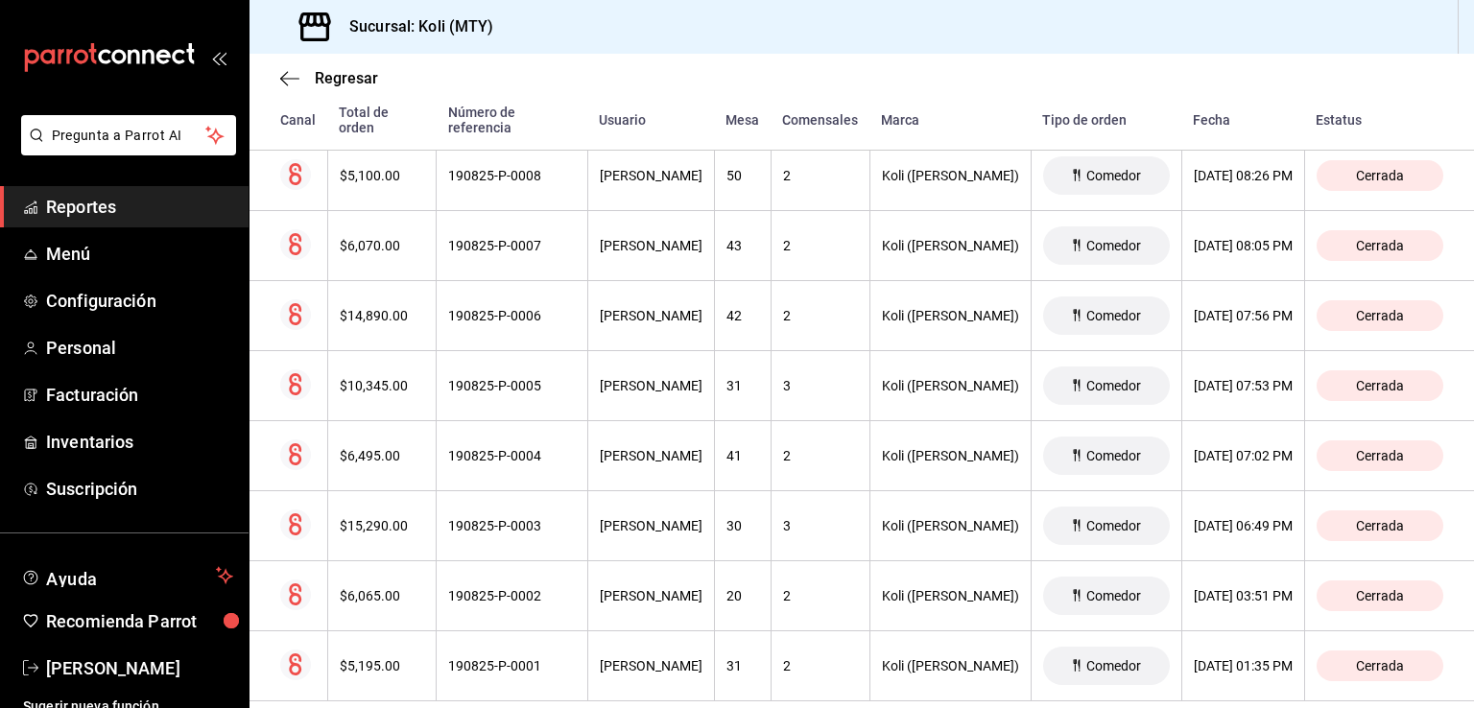
scroll to position [4728, 0]
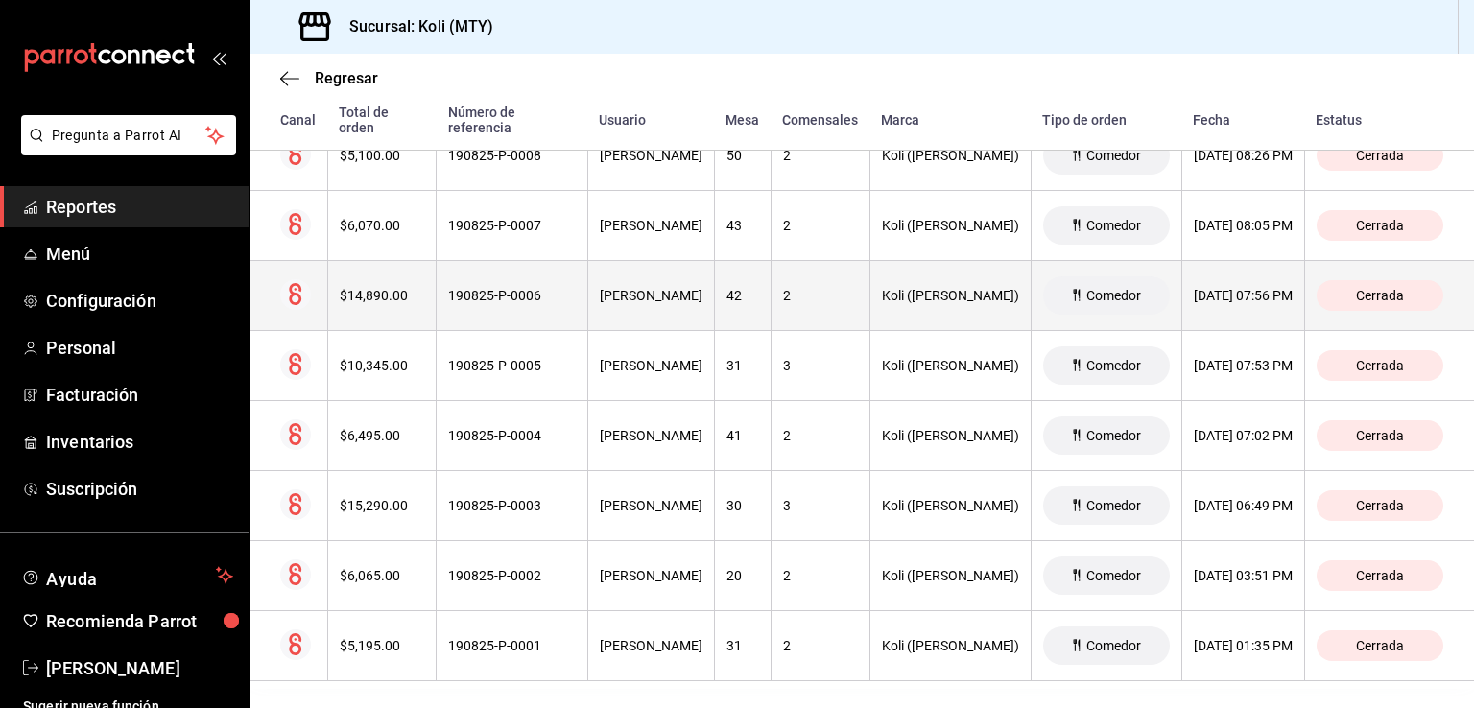
click at [400, 273] on th "$14,890.00" at bounding box center [381, 296] width 109 height 70
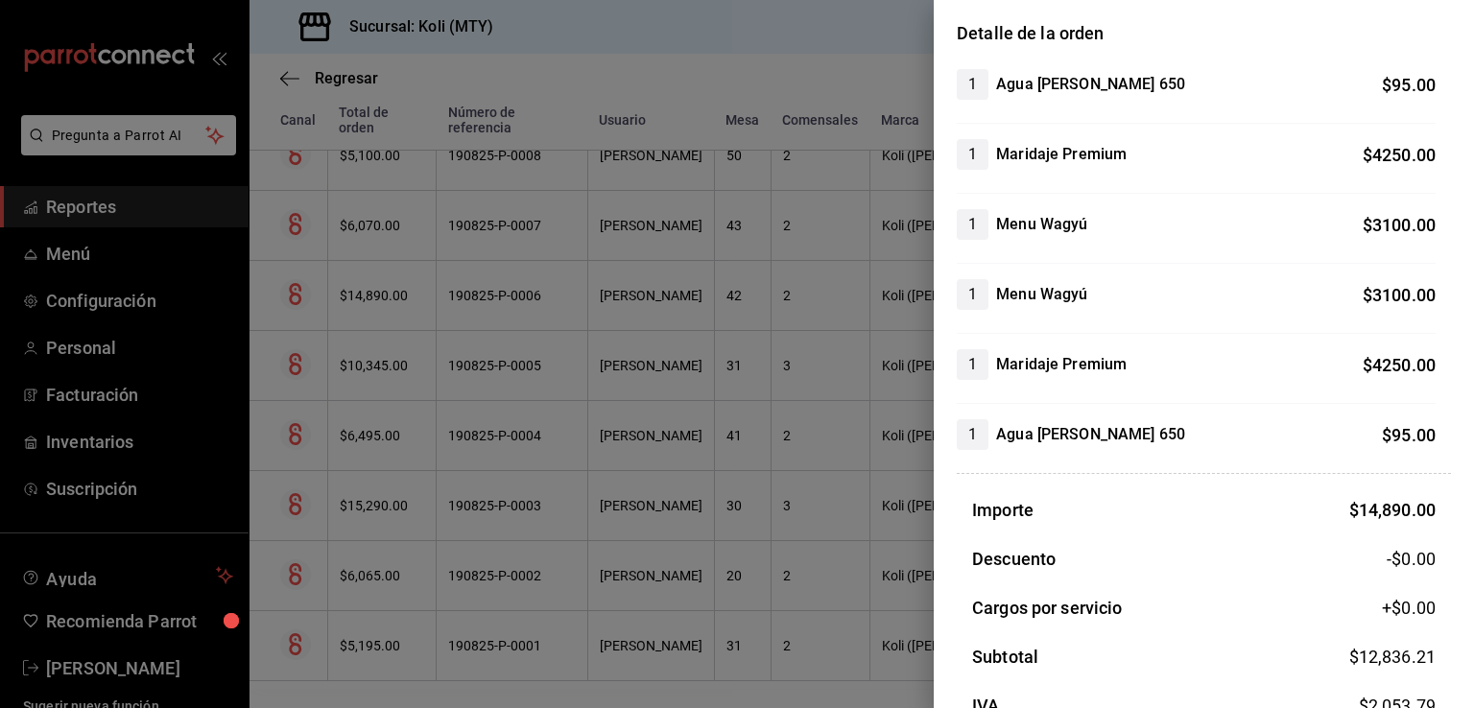
scroll to position [160, 0]
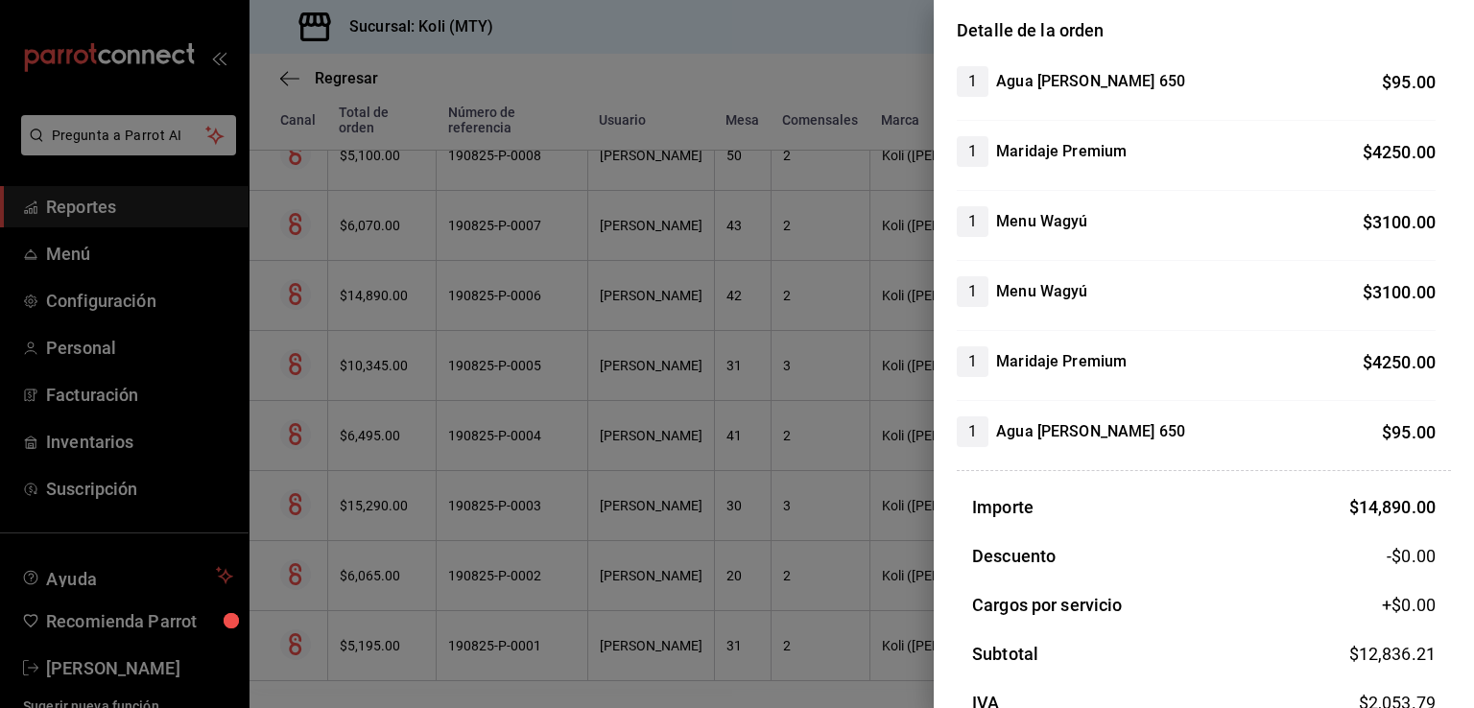
click at [486, 482] on div at bounding box center [737, 354] width 1474 height 708
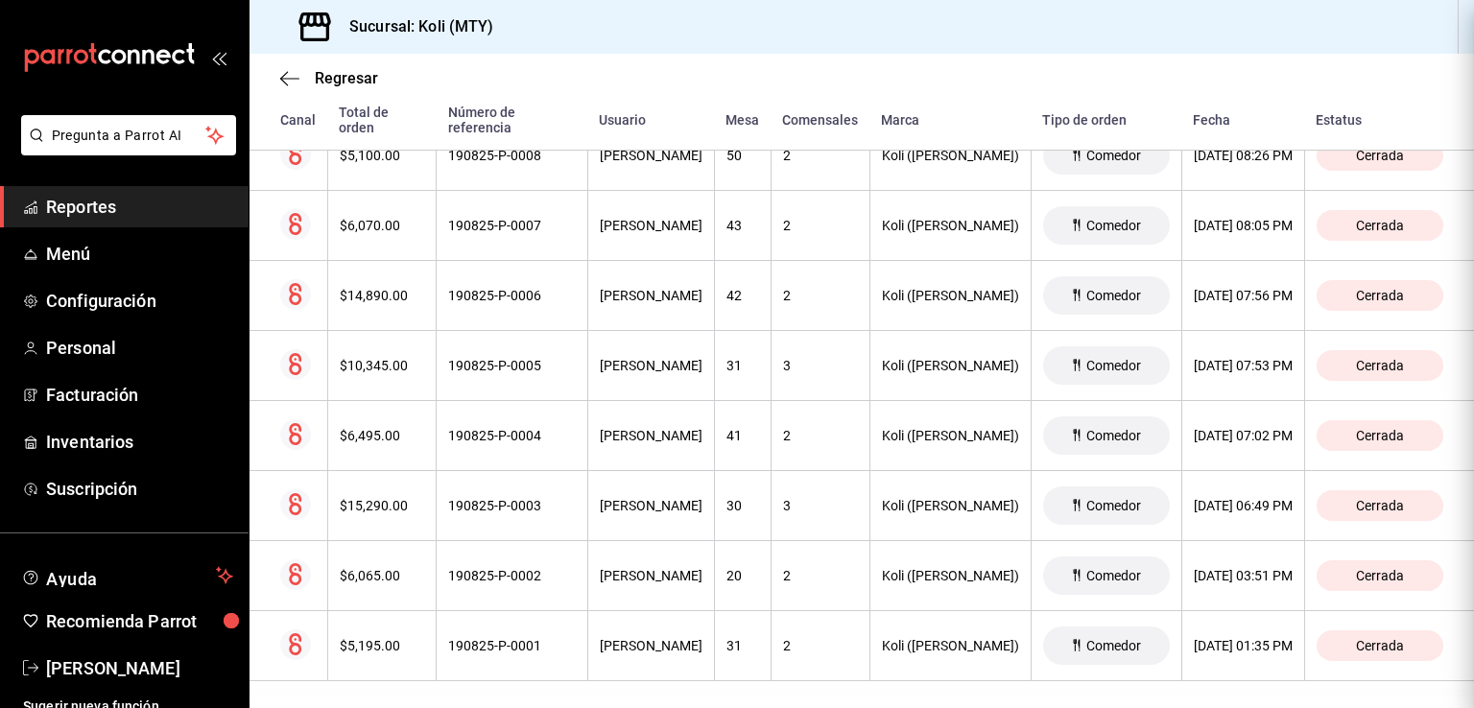
scroll to position [0, 0]
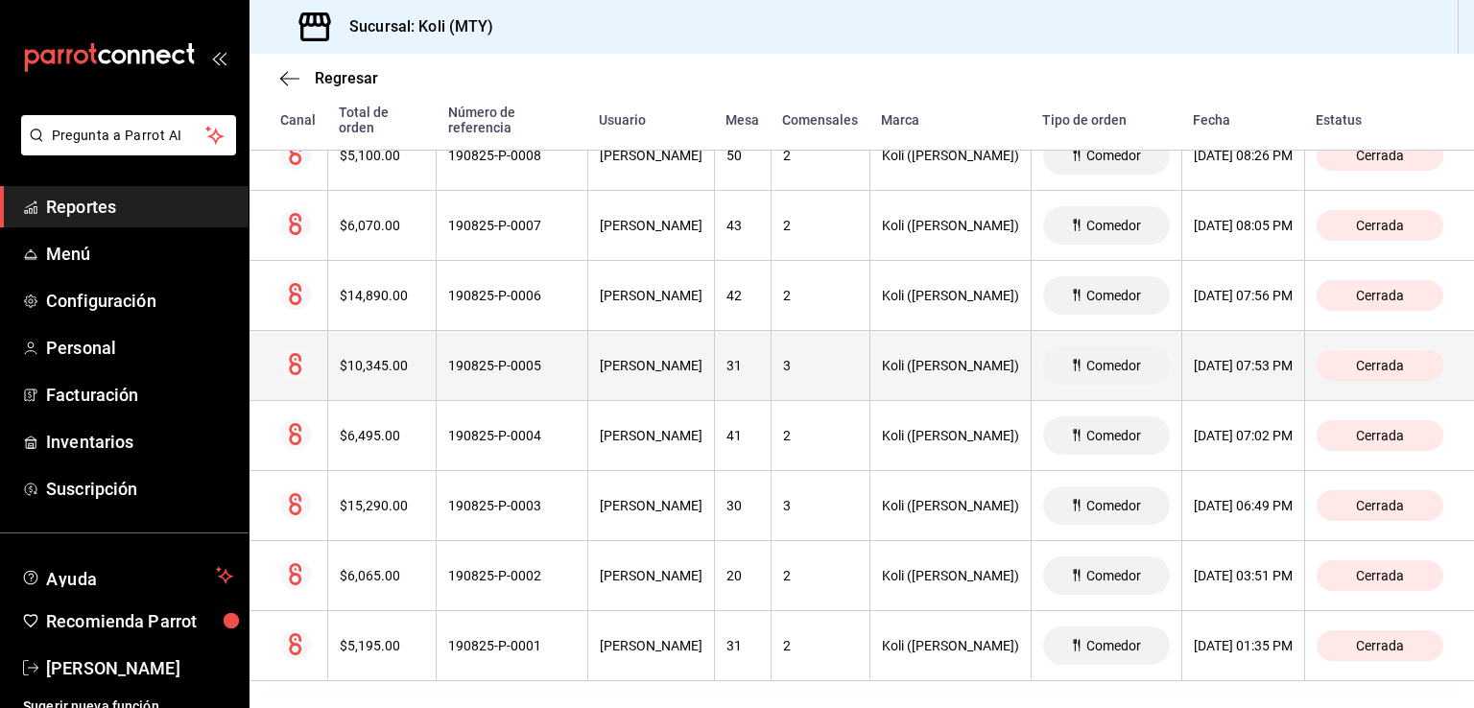
click at [378, 358] on div "$10,345.00" at bounding box center [382, 365] width 85 height 15
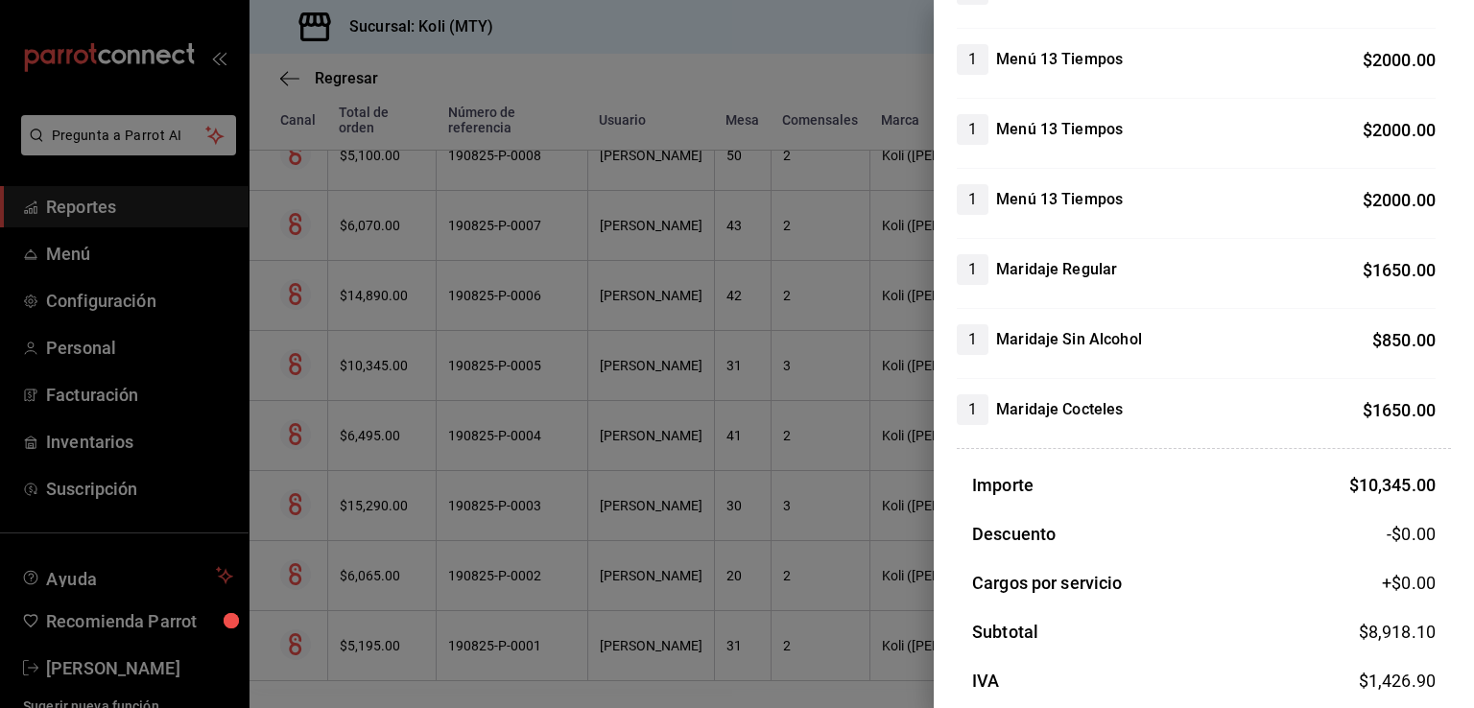
scroll to position [419, 0]
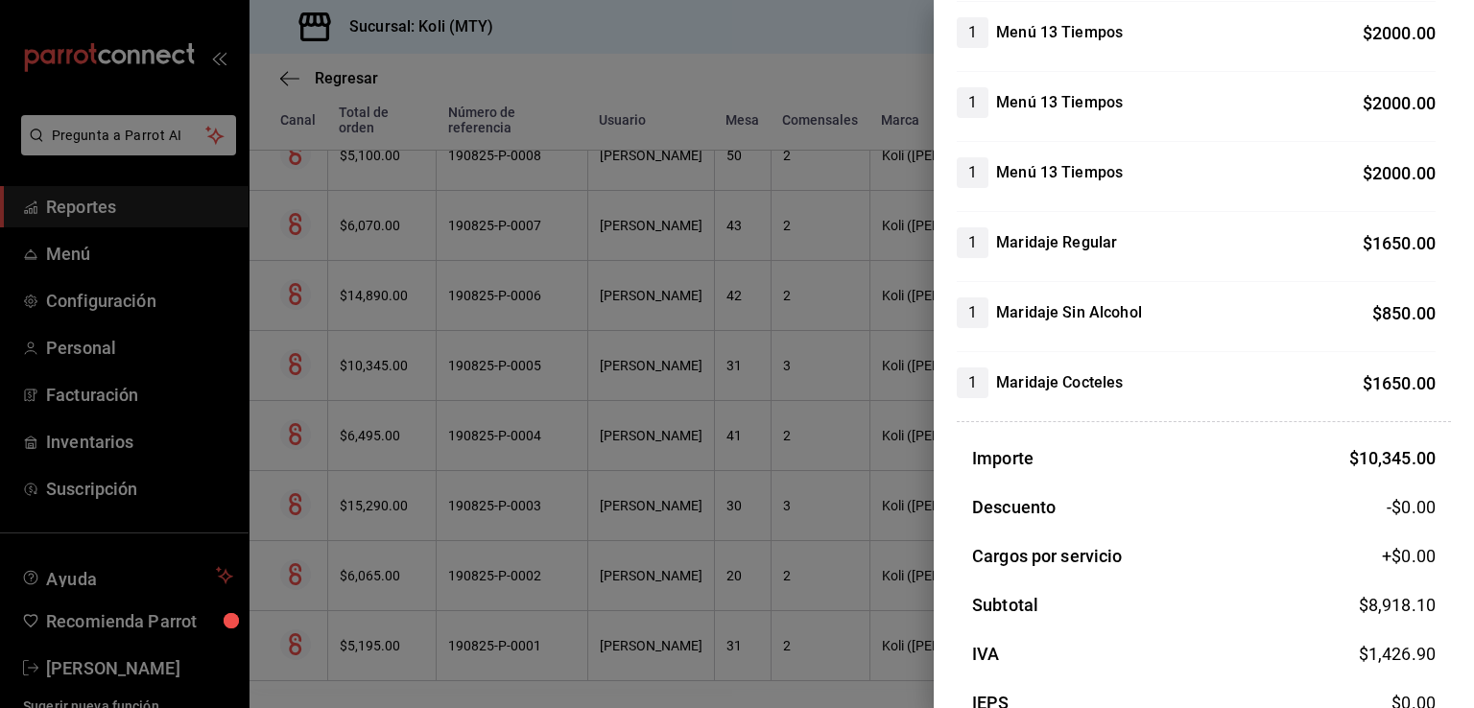
click at [515, 393] on div at bounding box center [737, 354] width 1474 height 708
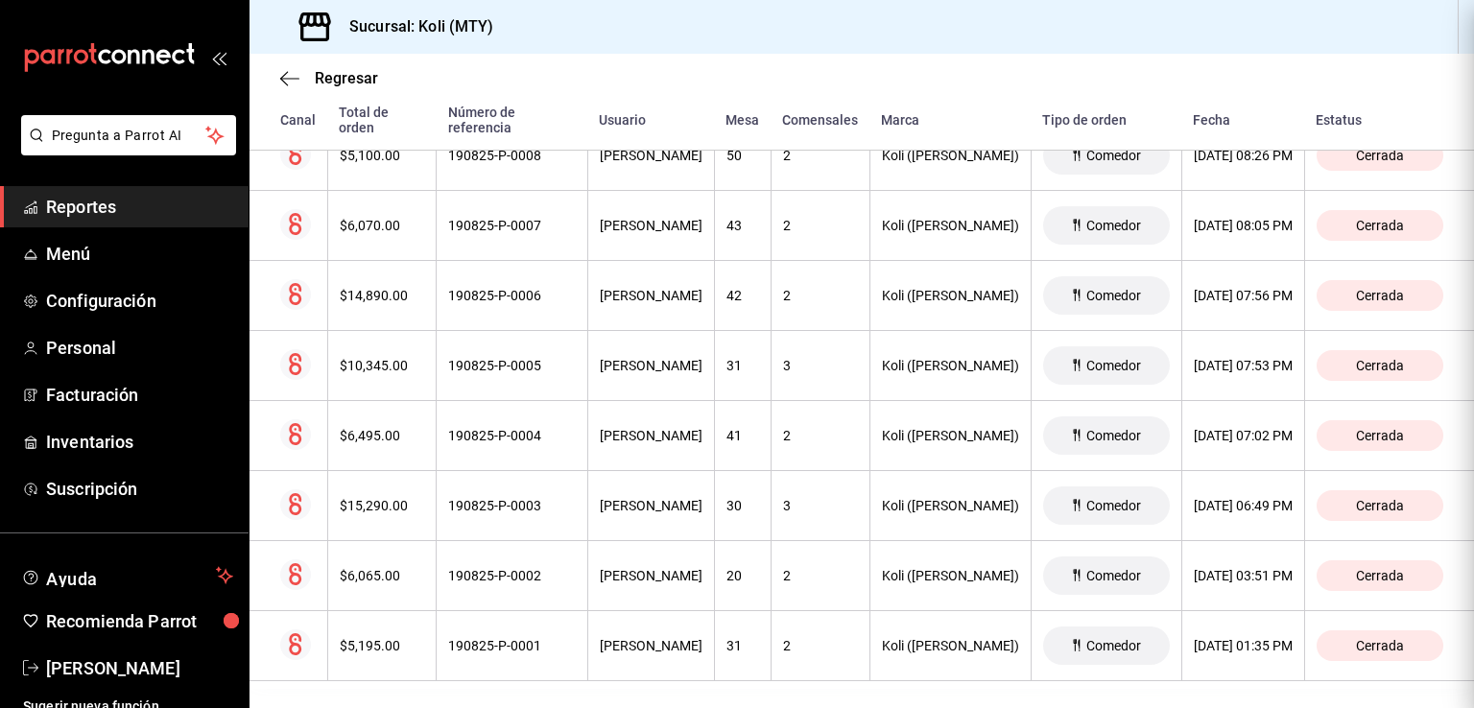
scroll to position [0, 0]
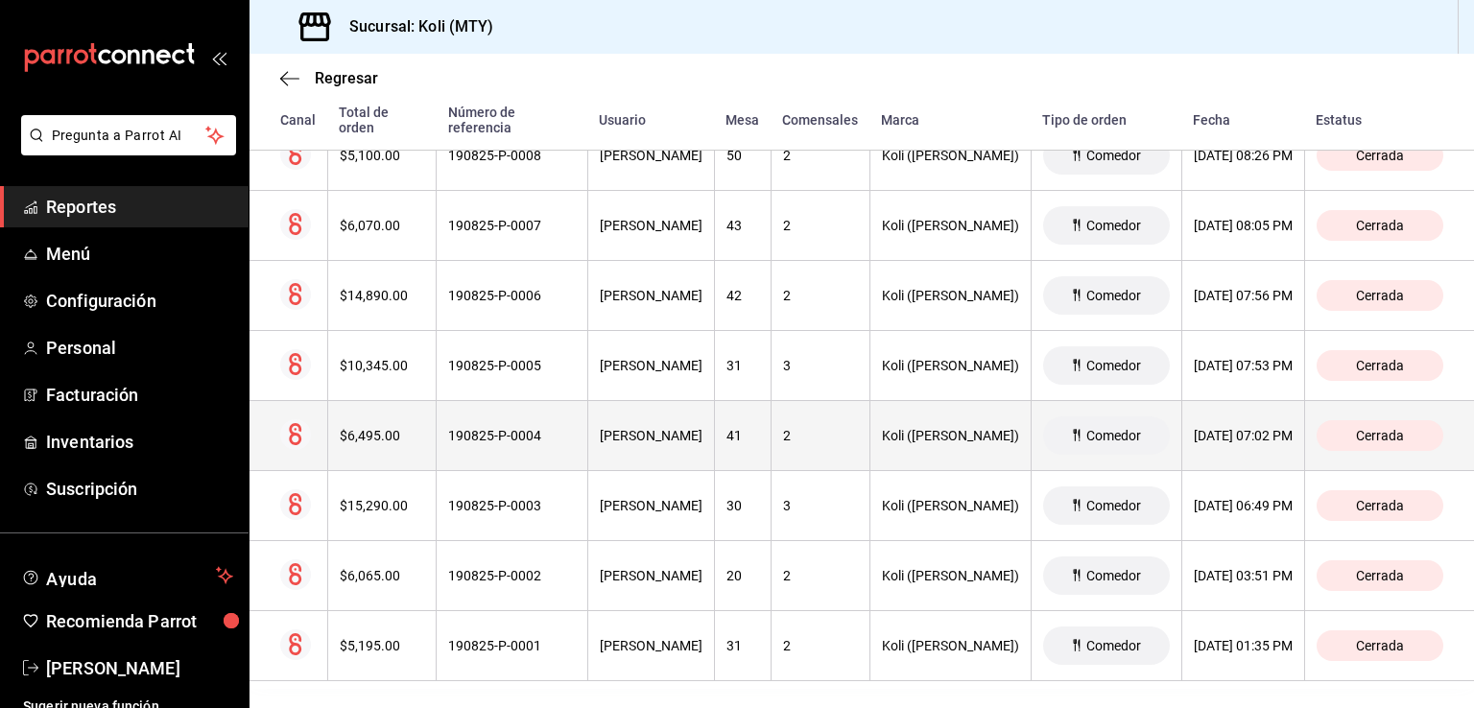
click at [374, 428] on div "$6,495.00" at bounding box center [382, 435] width 85 height 15
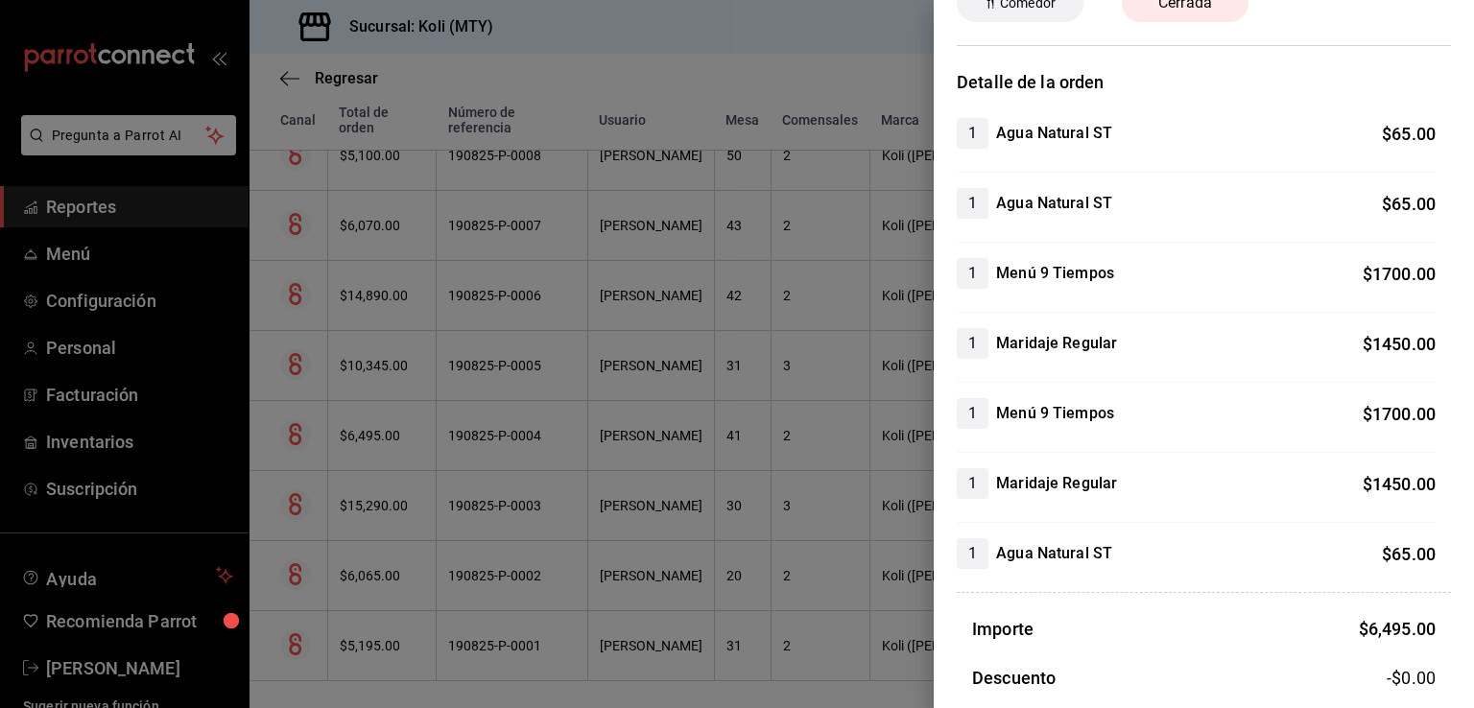
scroll to position [212, 0]
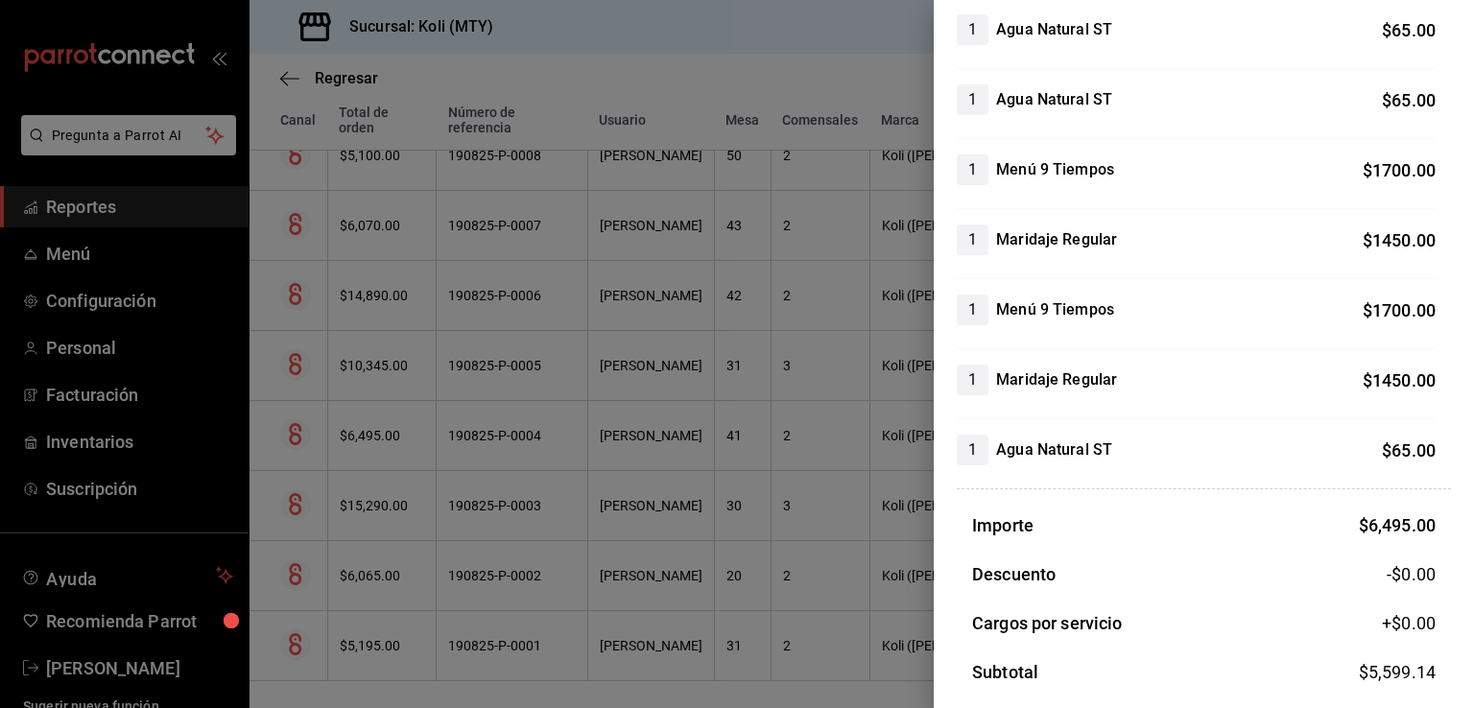
click at [708, 442] on div at bounding box center [737, 354] width 1474 height 708
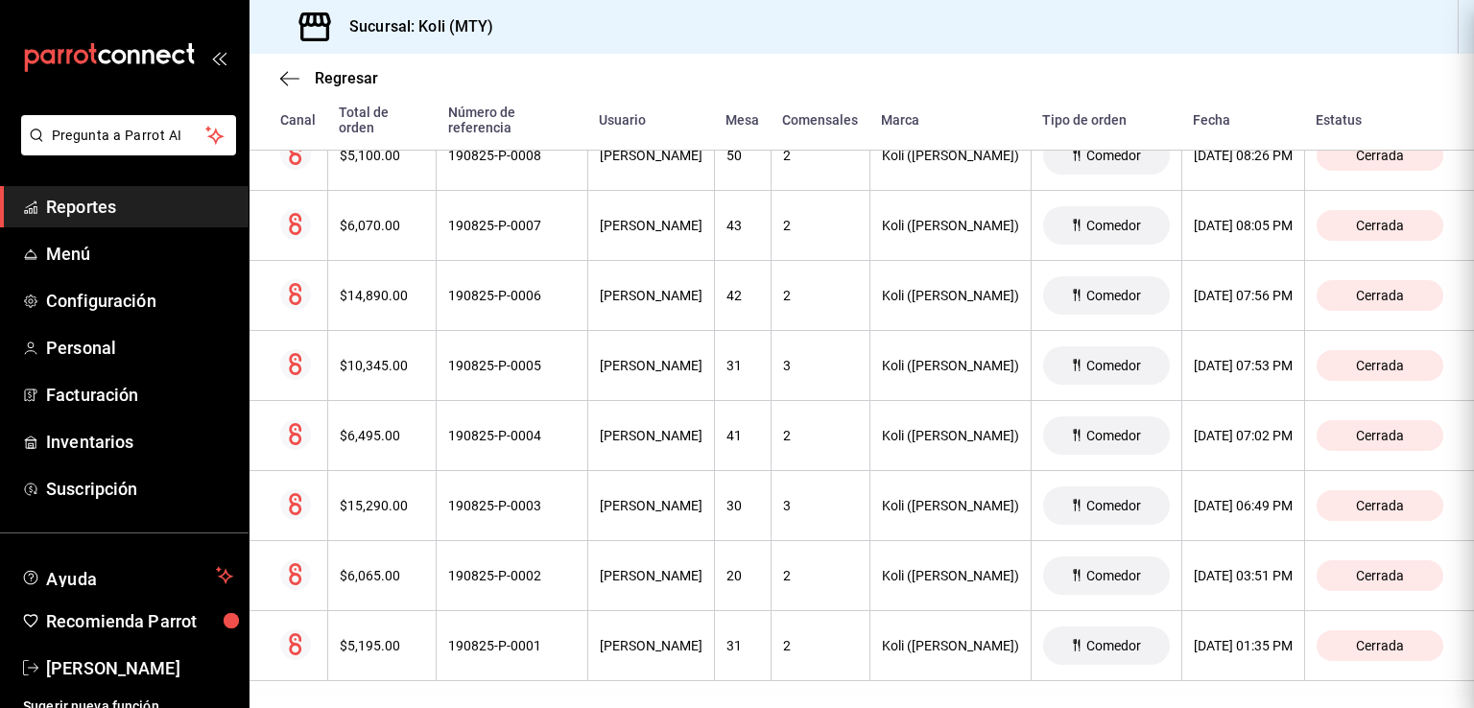
scroll to position [0, 0]
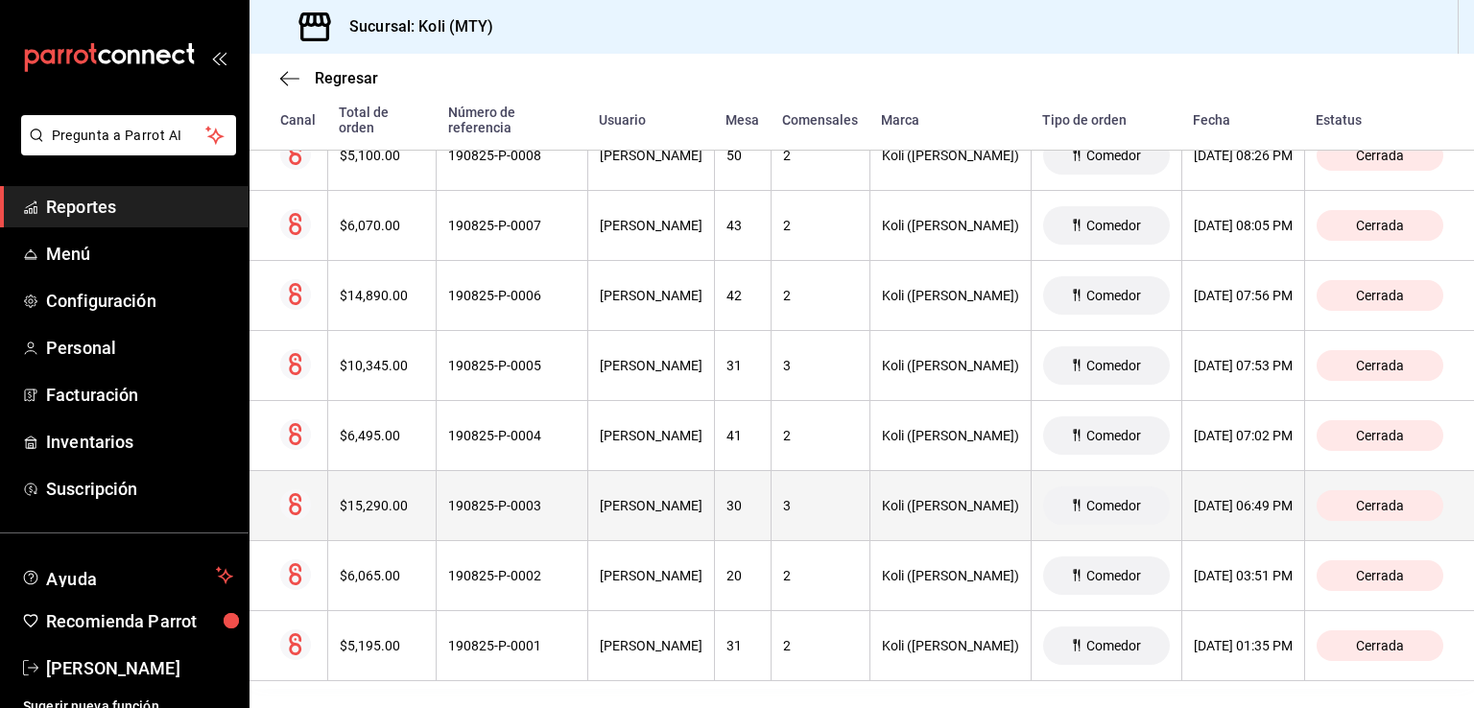
click at [414, 471] on th "$15,290.00" at bounding box center [381, 506] width 109 height 70
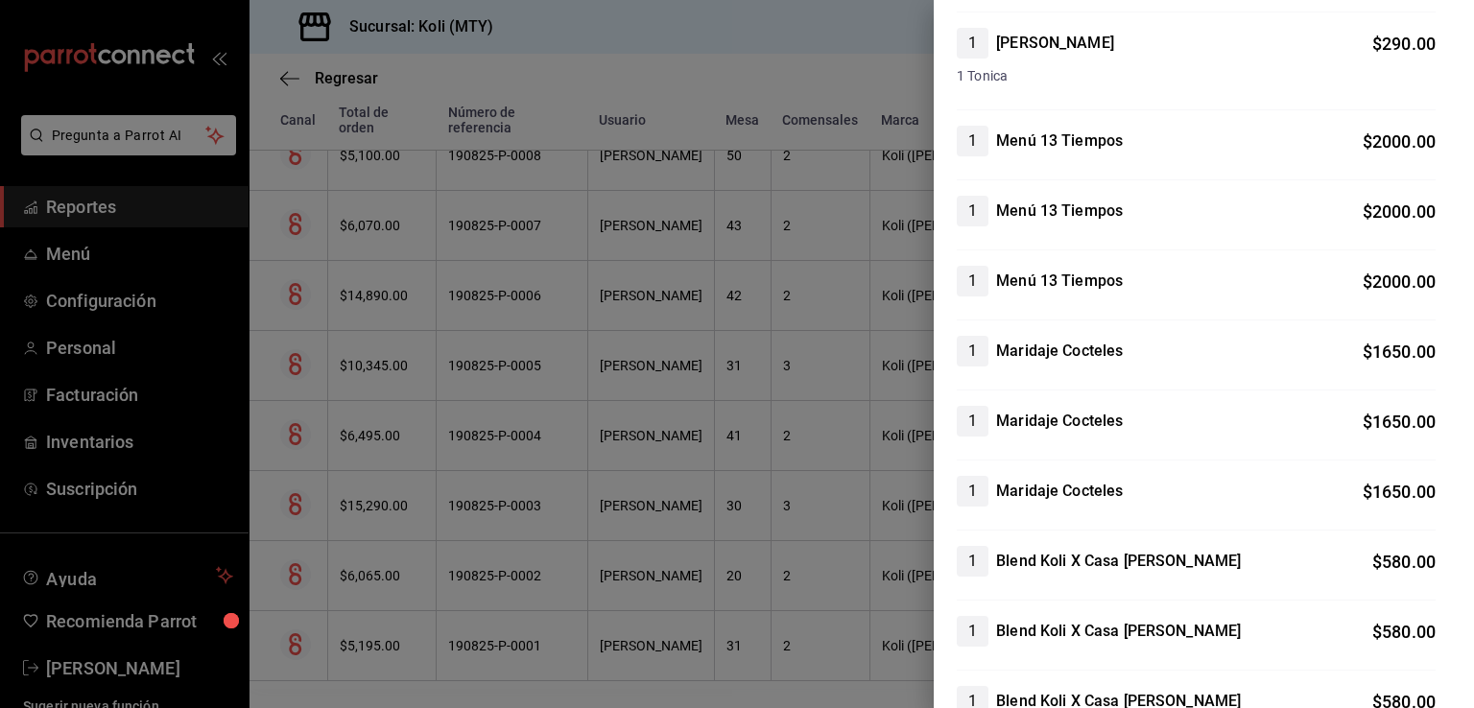
scroll to position [543, 0]
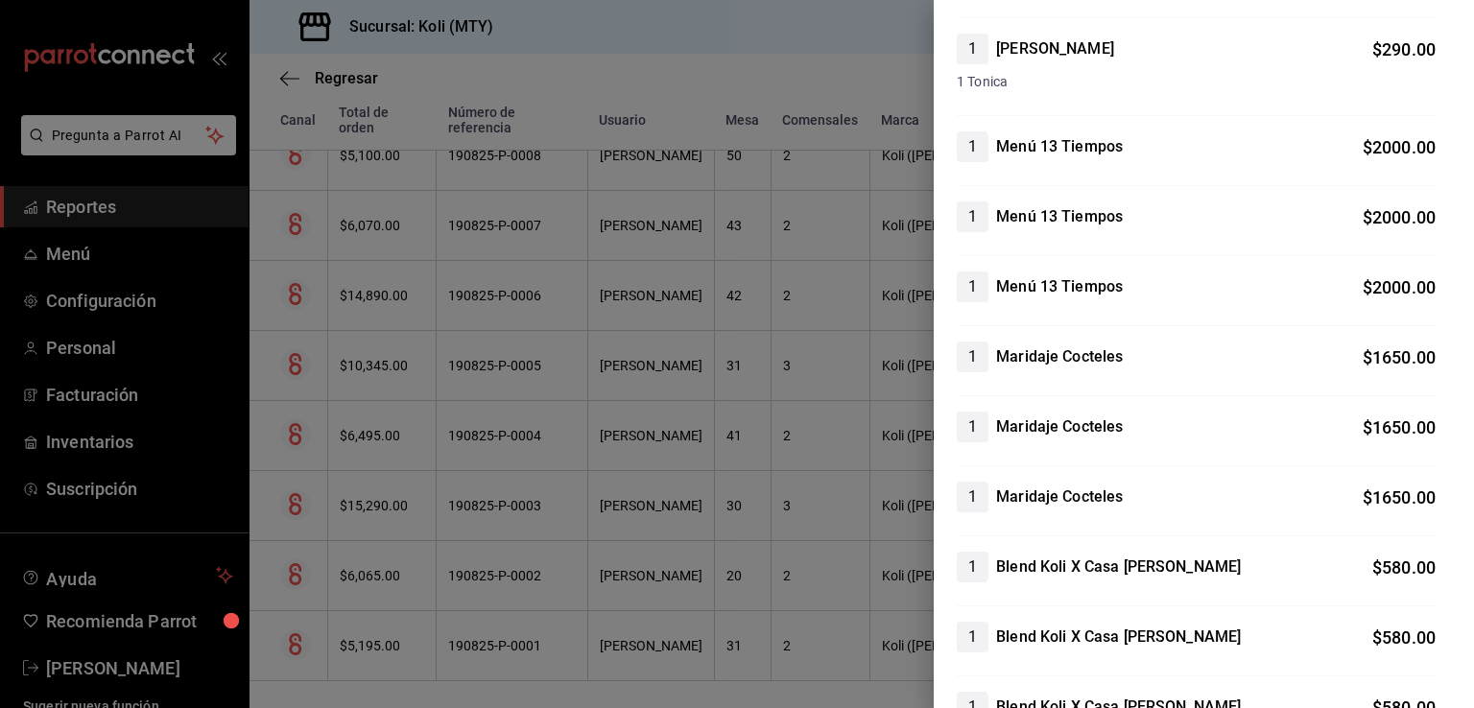
click at [598, 426] on div at bounding box center [737, 354] width 1474 height 708
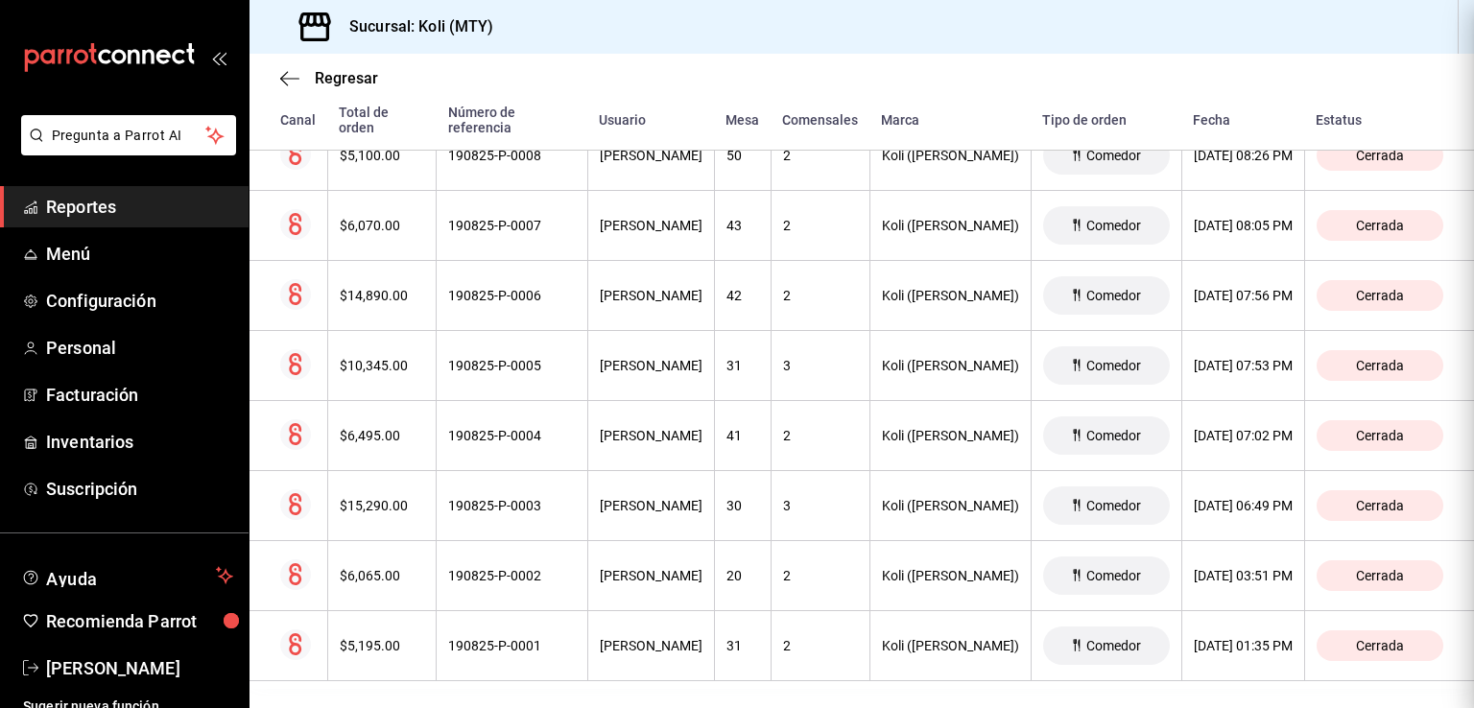
scroll to position [0, 0]
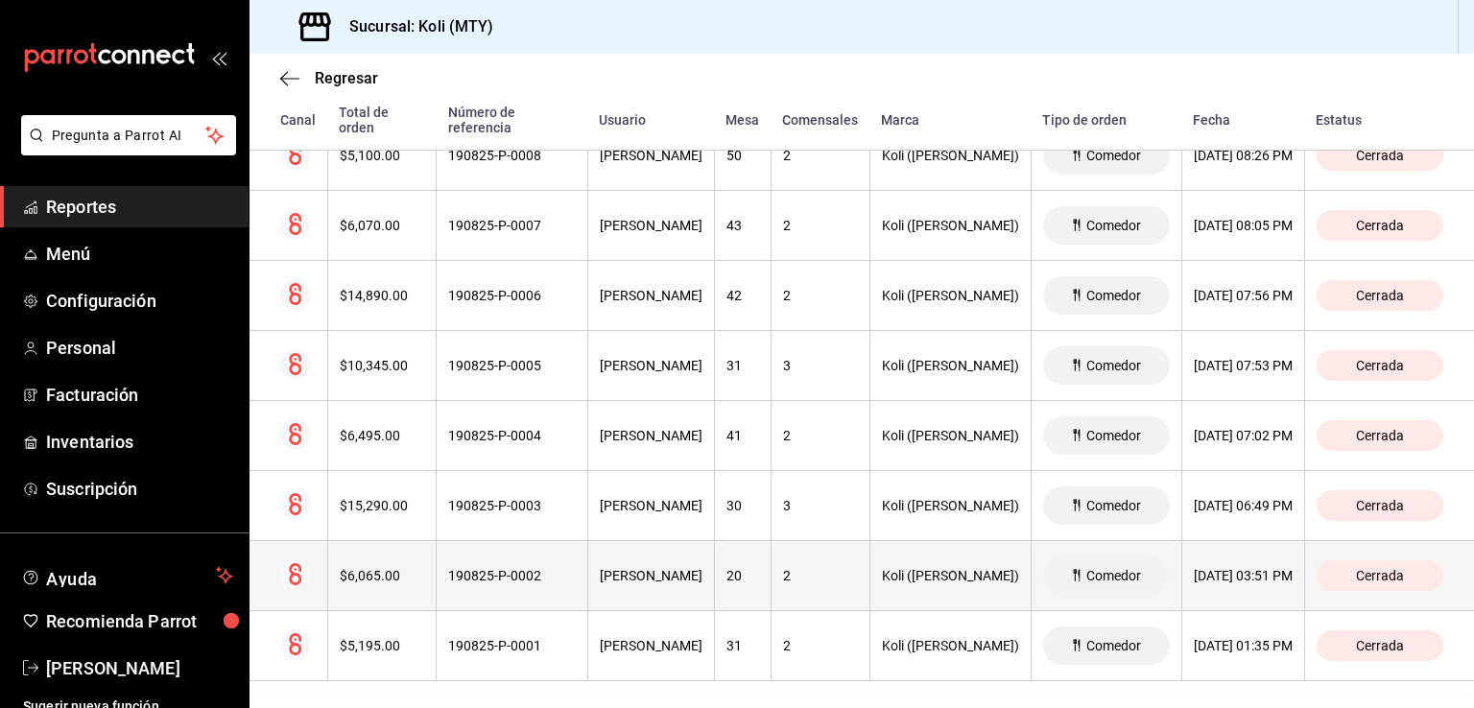
click at [383, 568] on div "$6,065.00" at bounding box center [382, 575] width 85 height 15
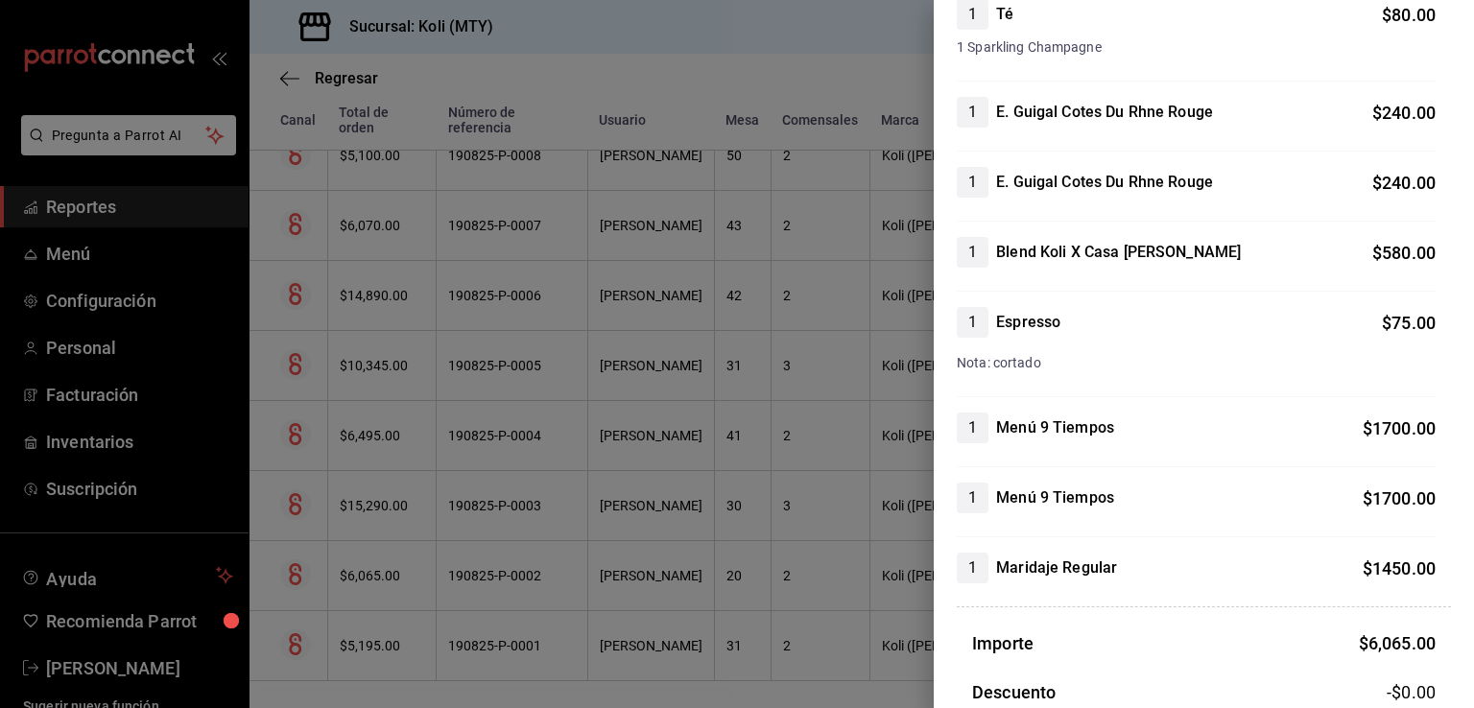
scroll to position [290, 0]
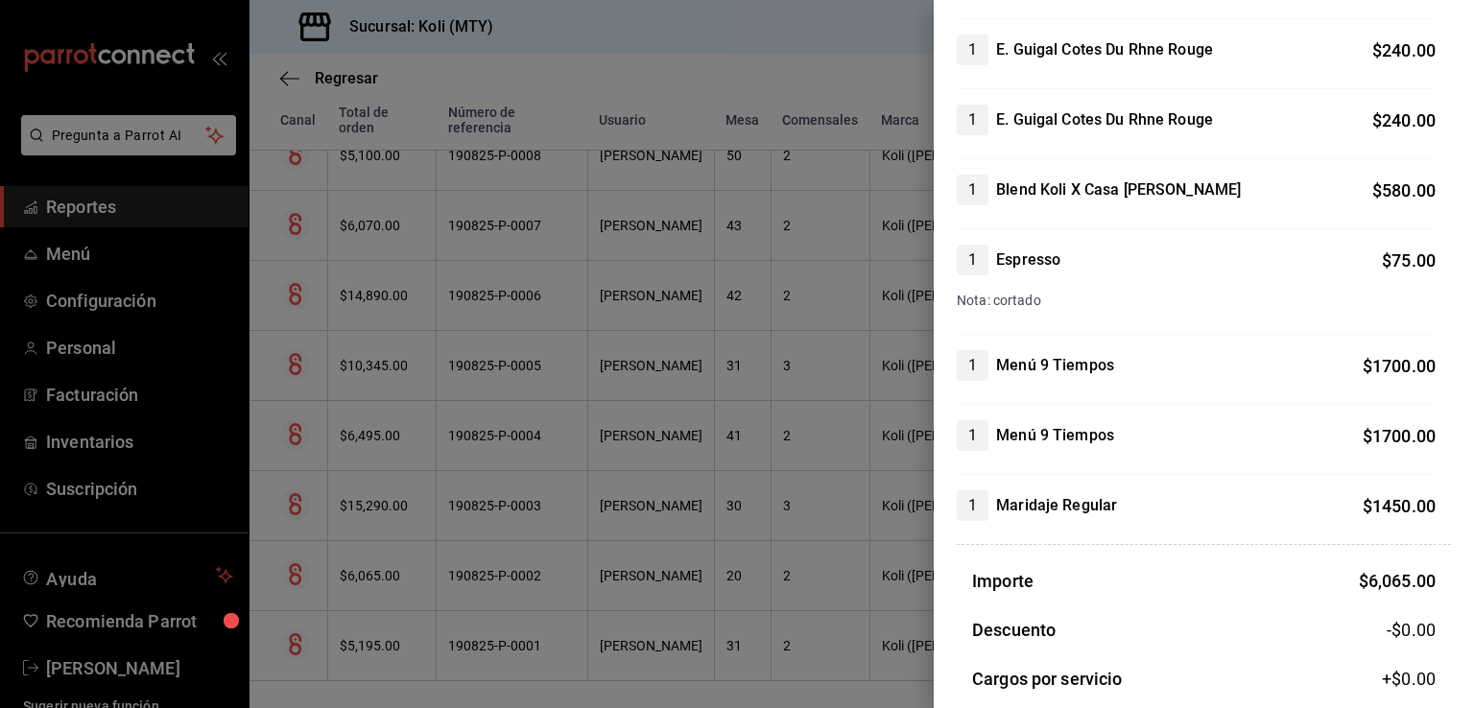
click at [651, 464] on div at bounding box center [737, 354] width 1474 height 708
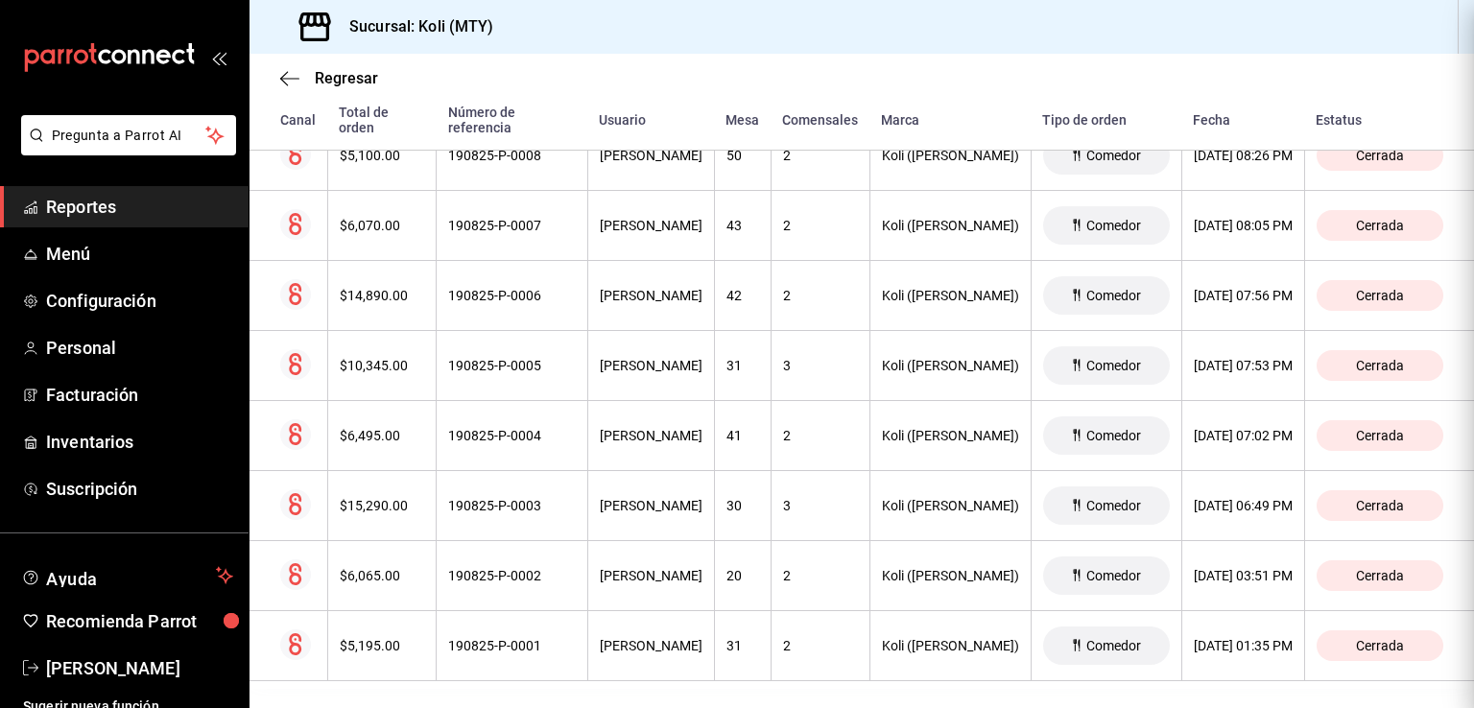
scroll to position [0, 0]
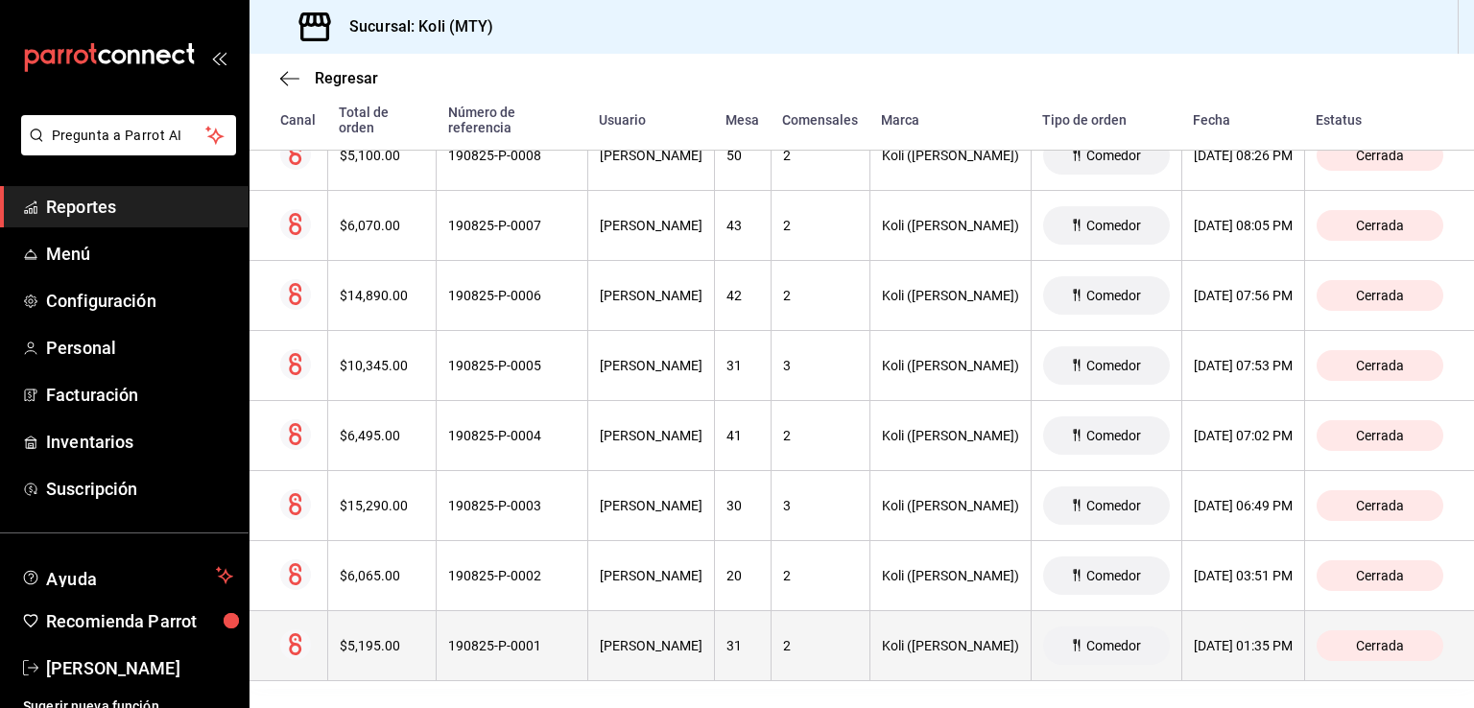
click at [366, 642] on div "$5,195.00" at bounding box center [382, 645] width 85 height 15
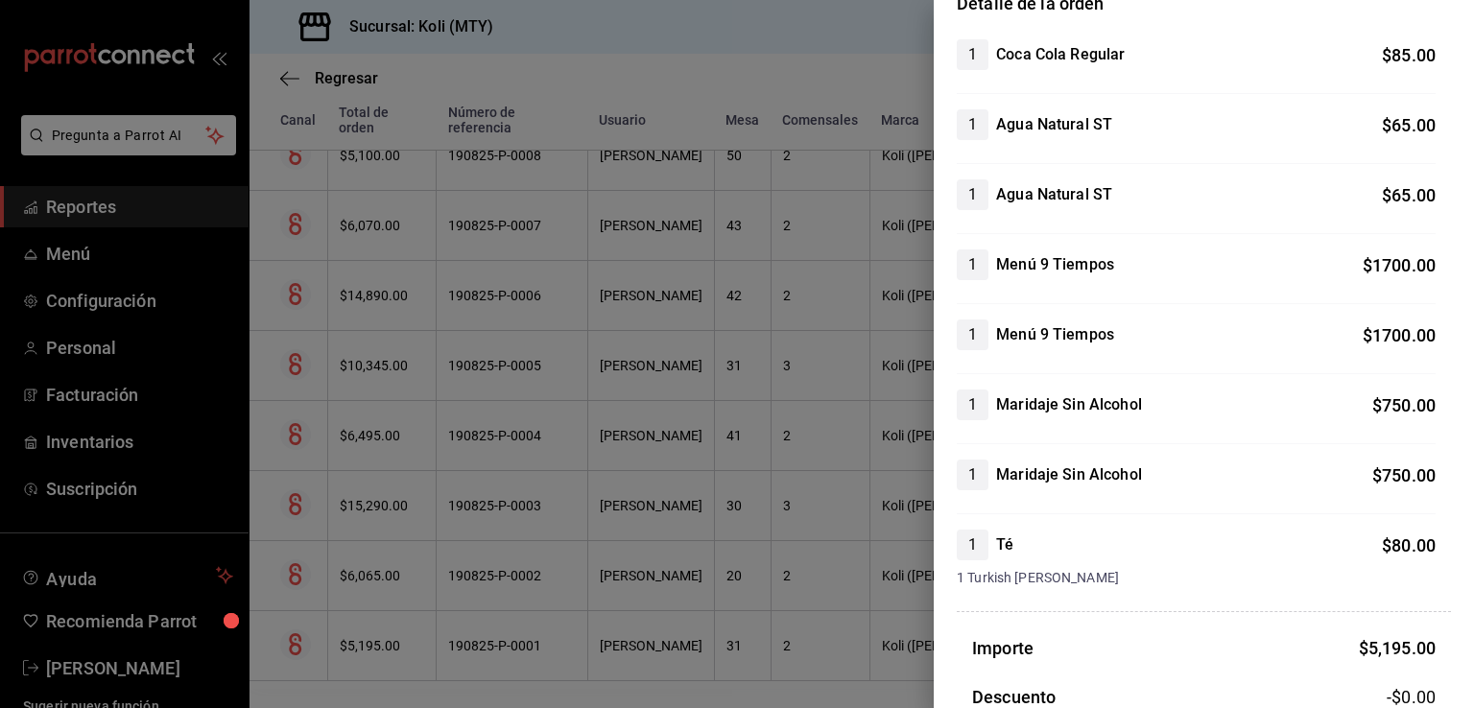
scroll to position [188, 0]
click at [473, 304] on div at bounding box center [737, 354] width 1474 height 708
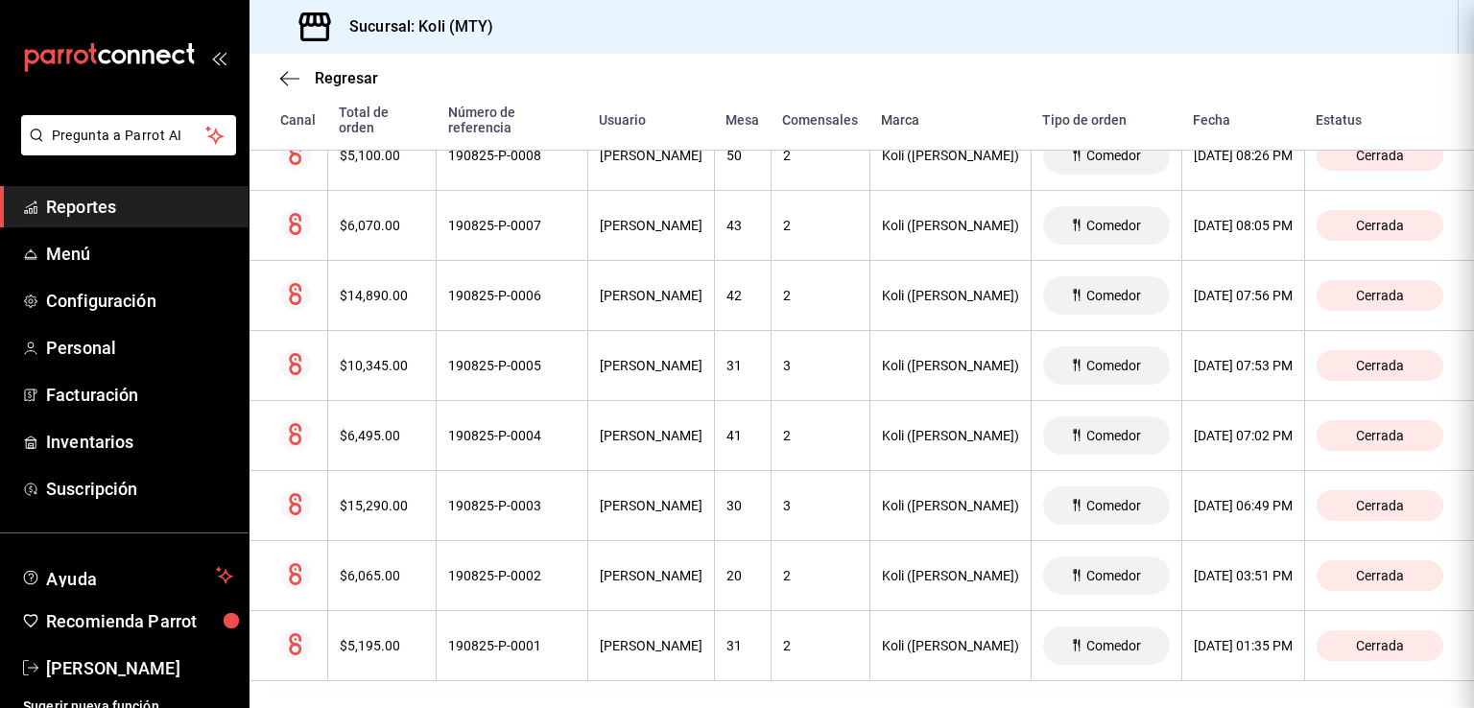
scroll to position [0, 0]
